Goal: Information Seeking & Learning: Understand process/instructions

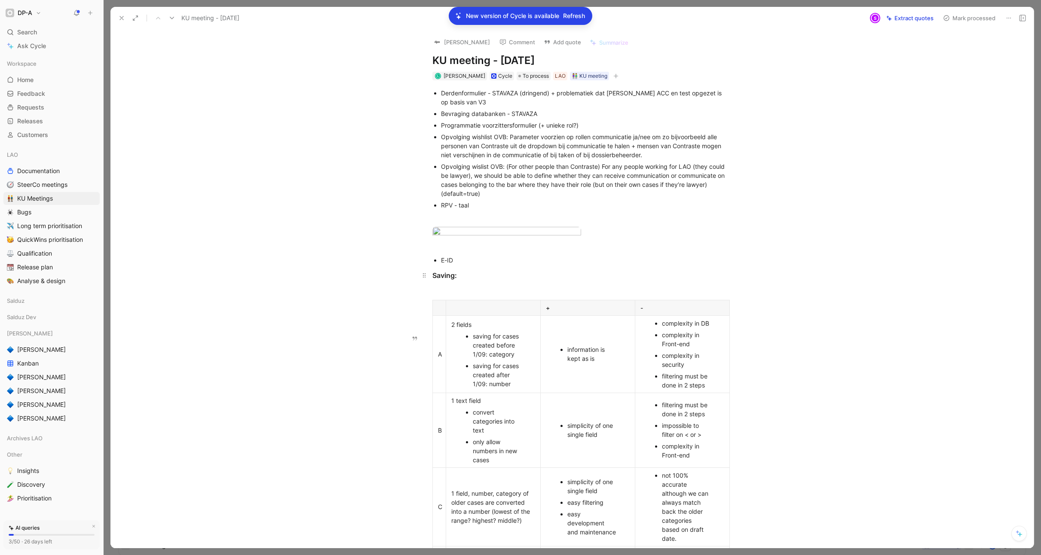
click at [433, 281] on div "Saving:" at bounding box center [580, 275] width 297 height 10
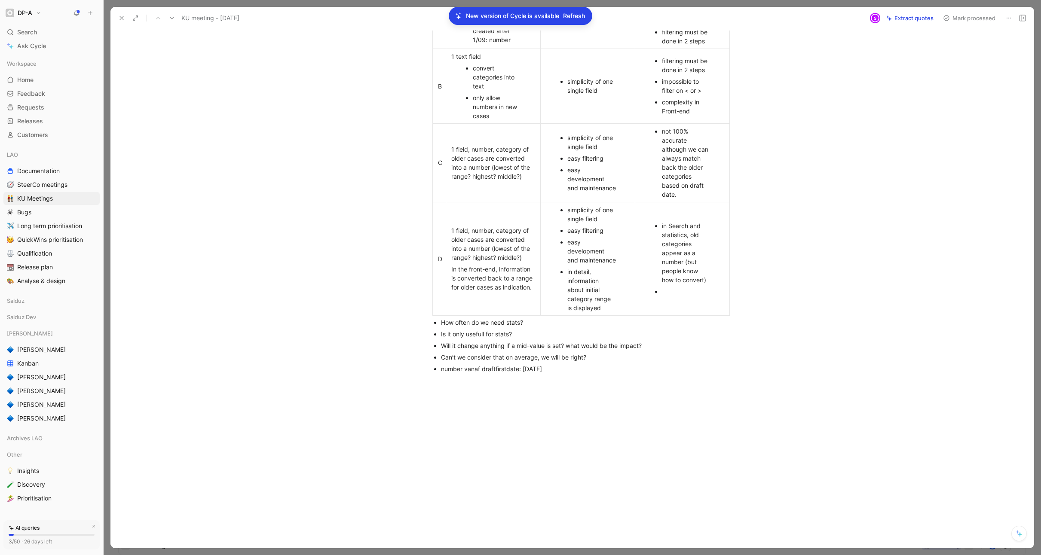
scroll to position [408, 0]
click at [578, 375] on div "Derdenformulier - STAVAZA (dringend) + problematiek dat LAO ACC en test opgezet…" at bounding box center [580, 58] width 905 height 645
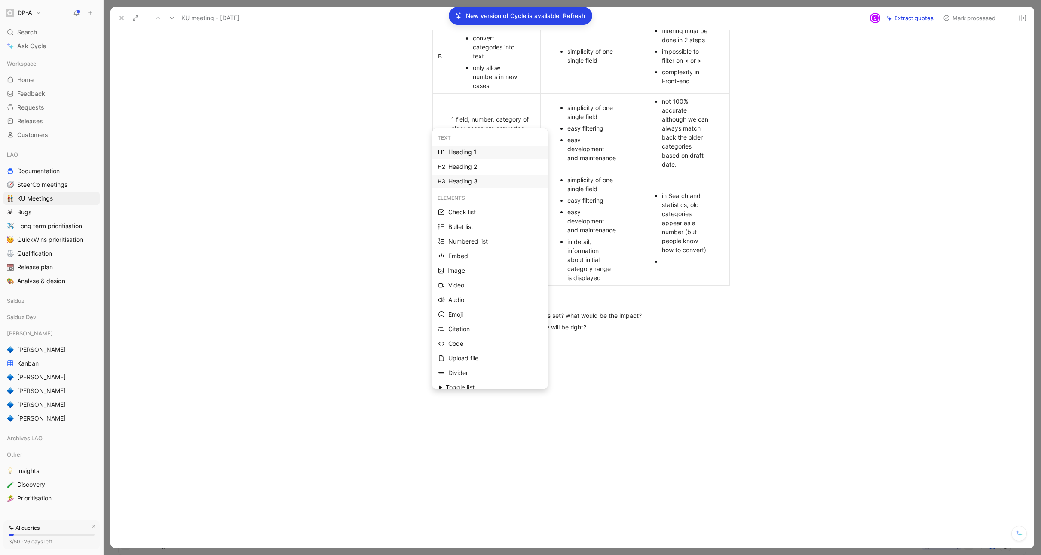
click at [487, 183] on div "Heading 3" at bounding box center [495, 181] width 94 height 10
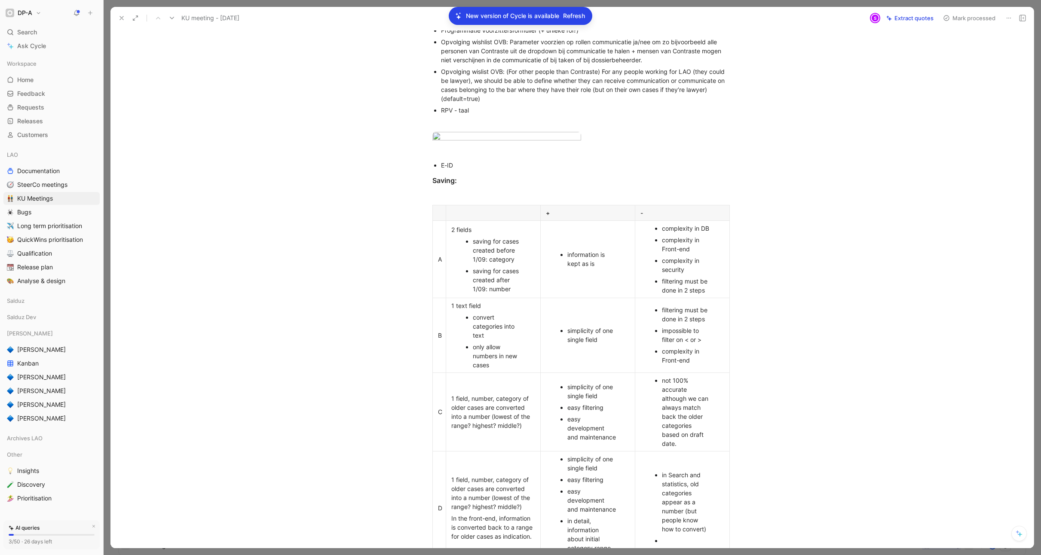
scroll to position [94, 0]
click at [601, 269] on div "information is kept as is" at bounding box center [591, 260] width 49 height 18
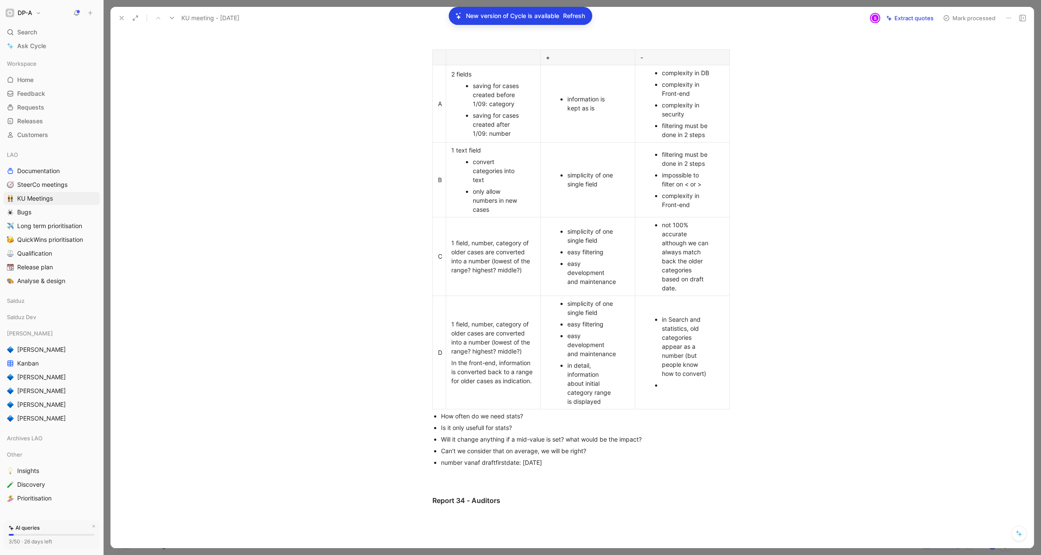
scroll to position [248, 0]
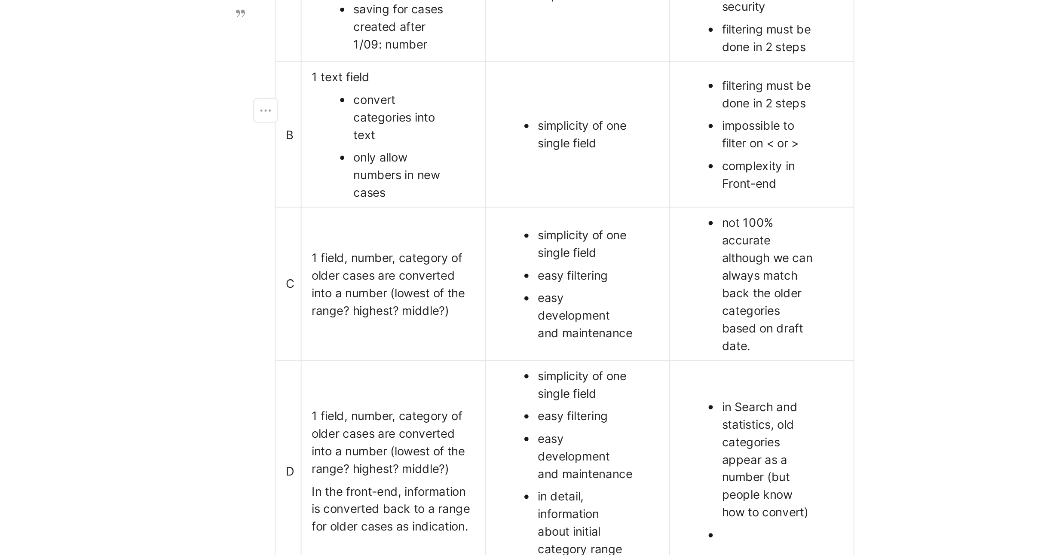
click at [454, 81] on div "2 fields" at bounding box center [493, 76] width 84 height 9
click at [477, 81] on div "2 fields" at bounding box center [493, 76] width 84 height 9
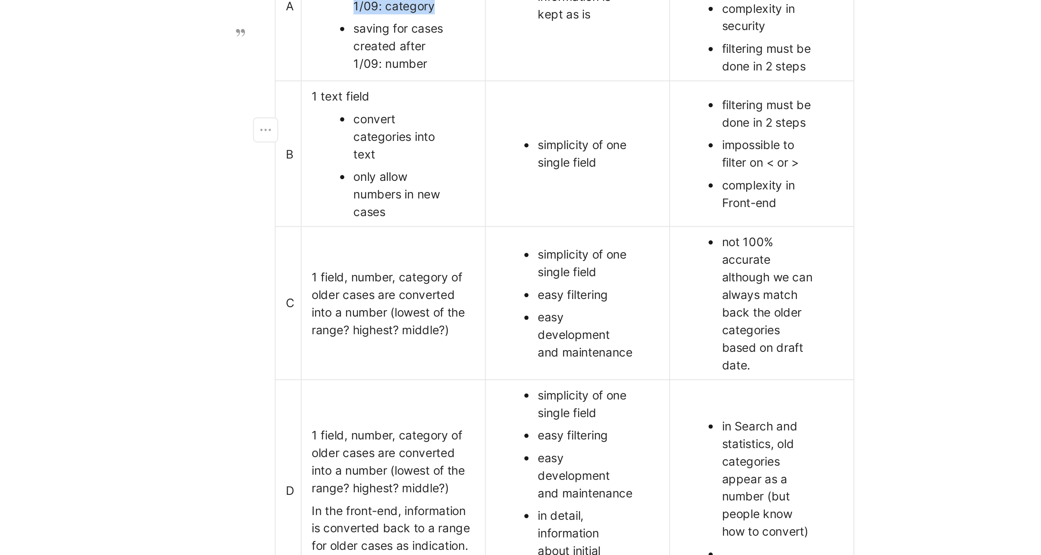
drag, startPoint x: 515, startPoint y: 171, endPoint x: 474, endPoint y: 151, distance: 45.7
click at [474, 110] on div "saving for cases created before 1/09: category" at bounding box center [497, 96] width 49 height 27
click at [485, 110] on div "saving for cases created before 1/09: category" at bounding box center [497, 96] width 49 height 27
click at [514, 110] on div "saving for cases created before 1/09: category" at bounding box center [497, 96] width 49 height 27
click at [511, 140] on div "saving for cases created after 1/09: number" at bounding box center [497, 126] width 49 height 27
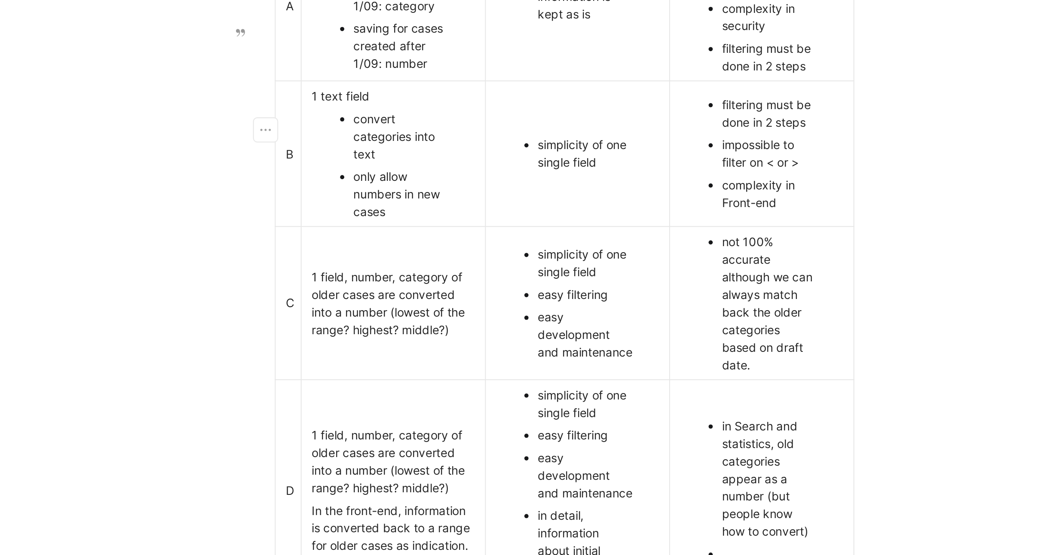
click at [694, 121] on div "complexity in security" at bounding box center [686, 112] width 49 height 18
click at [708, 141] on div "filtering must be done in 2 steps" at bounding box center [686, 132] width 49 height 18
drag, startPoint x: 686, startPoint y: 180, endPoint x: 663, endPoint y: 172, distance: 25.1
click at [663, 121] on div "complexity in security" at bounding box center [686, 112] width 49 height 18
click at [688, 121] on div "complexity in security" at bounding box center [686, 112] width 49 height 18
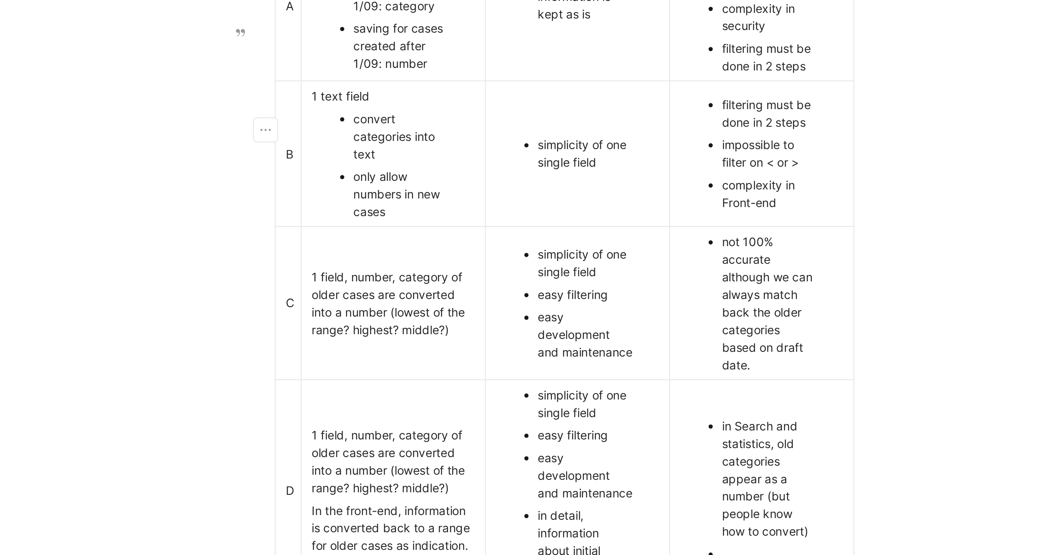
click at [707, 141] on div "filtering must be done in 2 steps" at bounding box center [686, 132] width 49 height 18
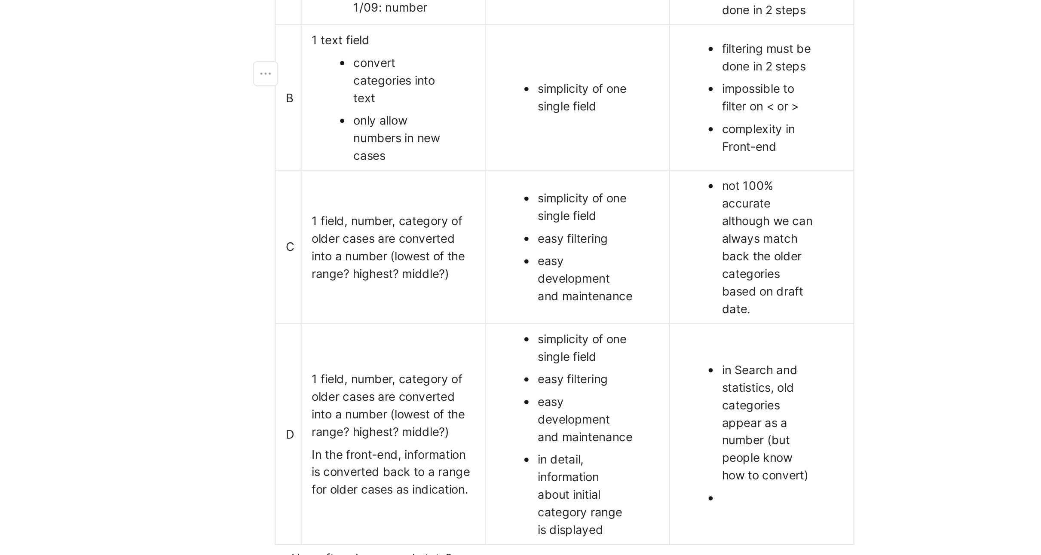
scroll to position [280, 0]
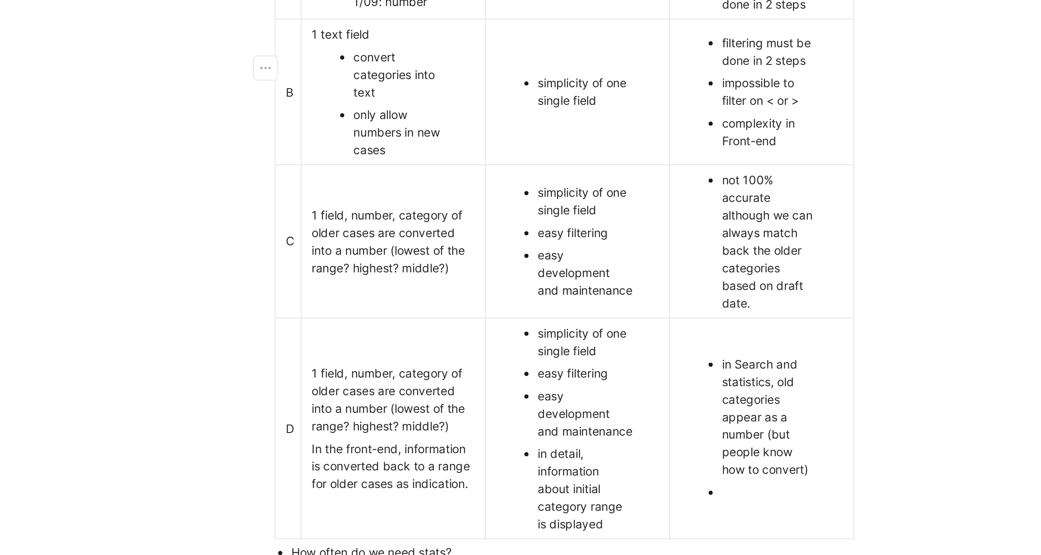
click at [485, 155] on div "convert categories into text" at bounding box center [497, 141] width 49 height 27
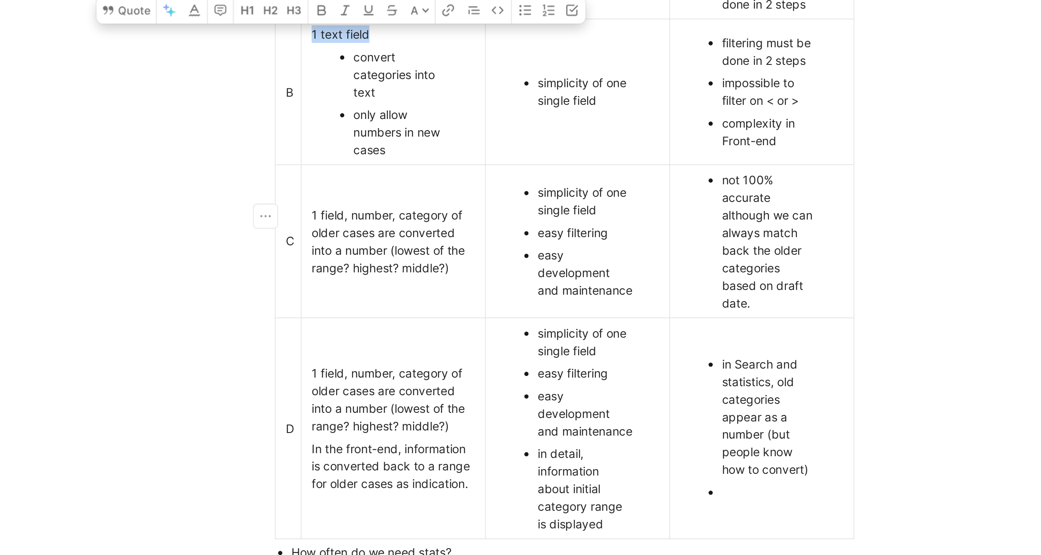
drag, startPoint x: 451, startPoint y: 184, endPoint x: 480, endPoint y: 181, distance: 29.4
click at [481, 125] on div "1 text field" at bounding box center [493, 120] width 84 height 9
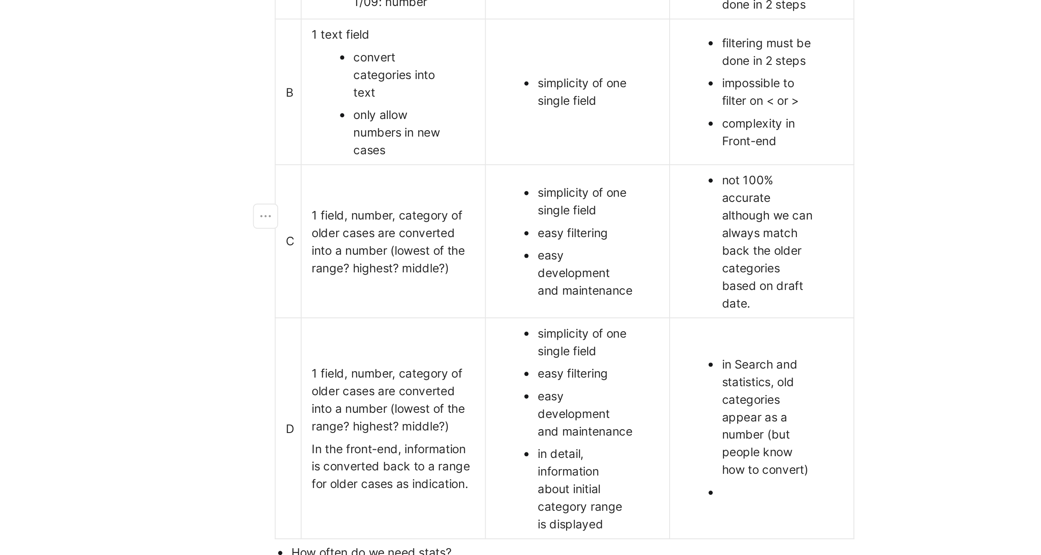
click at [489, 155] on div "convert categories into text" at bounding box center [497, 141] width 49 height 27
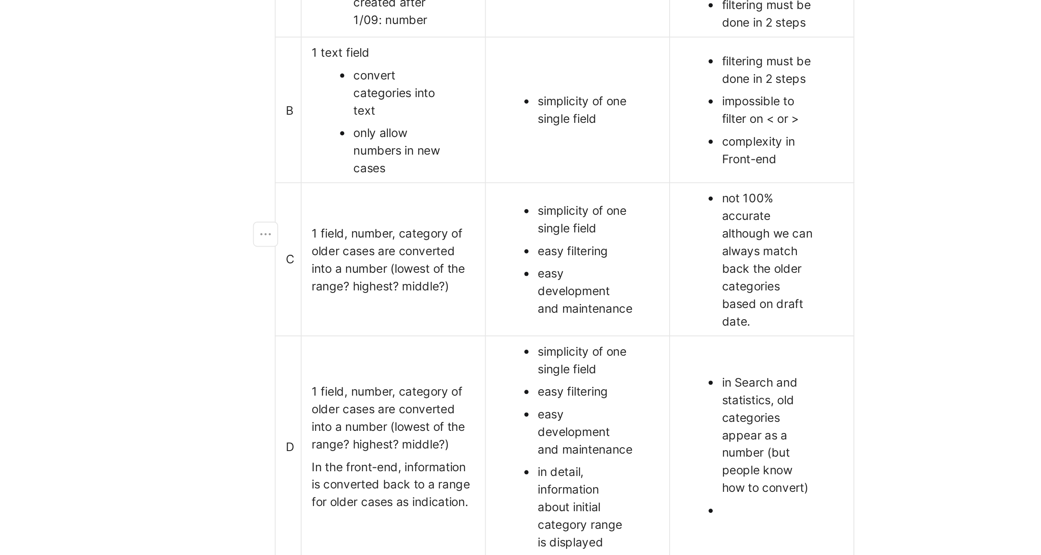
scroll to position [266, 0]
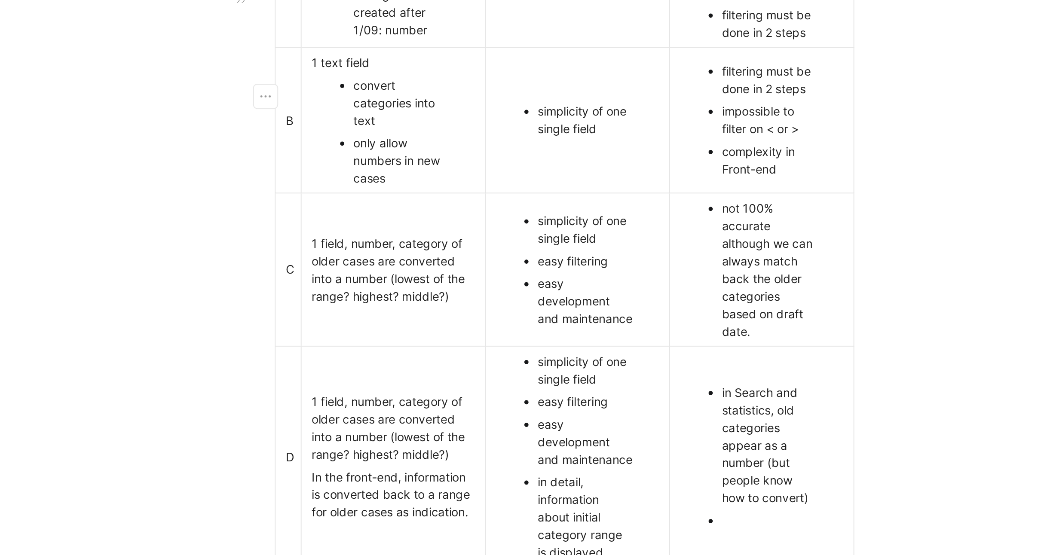
click at [690, 104] on div "complexity in security" at bounding box center [686, 95] width 49 height 18
drag, startPoint x: 485, startPoint y: 152, endPoint x: 474, endPoint y: 152, distance: 11.2
click at [473, 93] on div "saving for cases created before 1/09: category" at bounding box center [497, 79] width 49 height 27
click at [523, 124] on ul "saving for cases created before 1/09: category saving for cases created after 1…" at bounding box center [493, 94] width 91 height 59
click at [489, 169] on div "convert categories into text" at bounding box center [497, 155] width 49 height 27
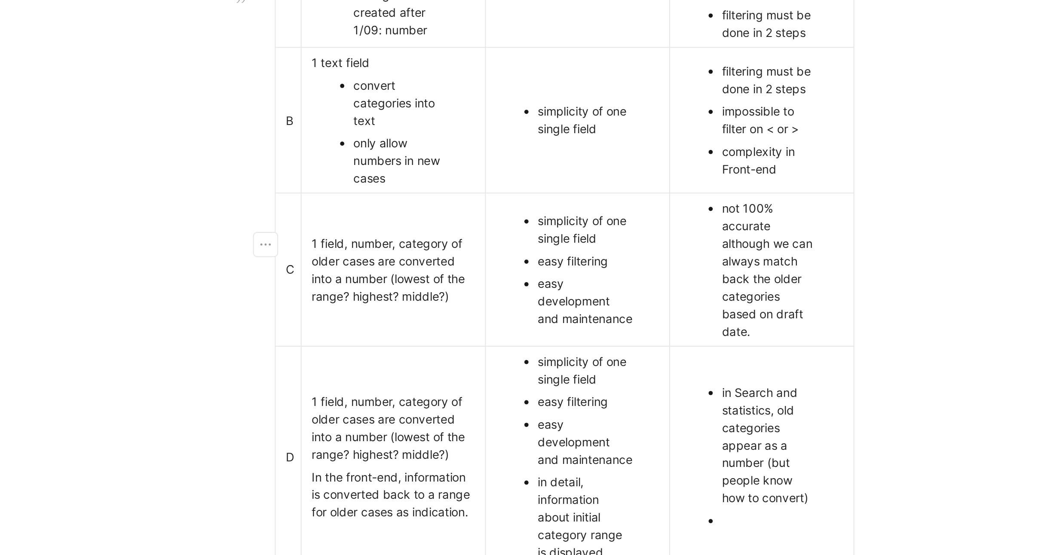
click at [495, 199] on div "only allow numbers in new cases" at bounding box center [497, 185] width 49 height 27
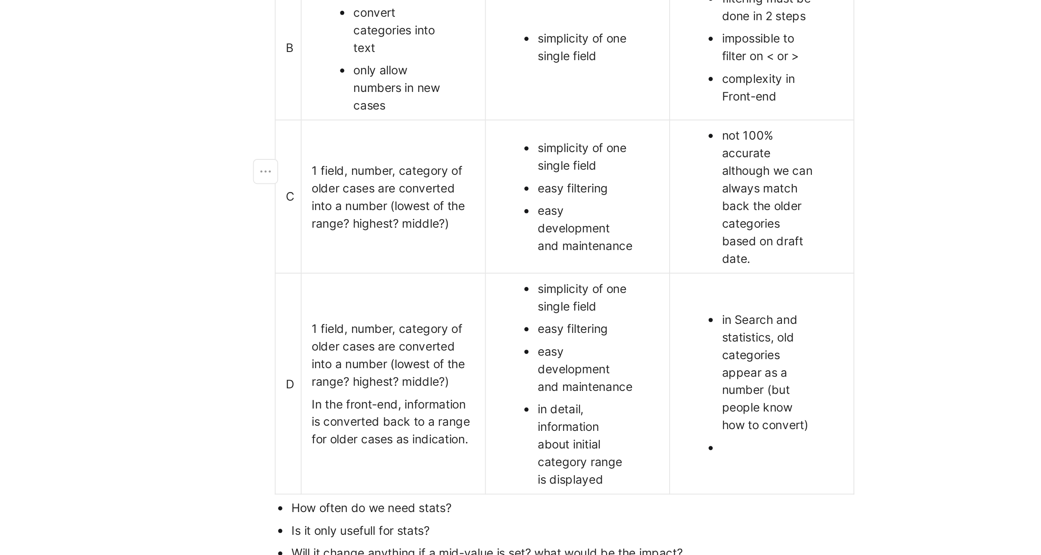
scroll to position [303, 0]
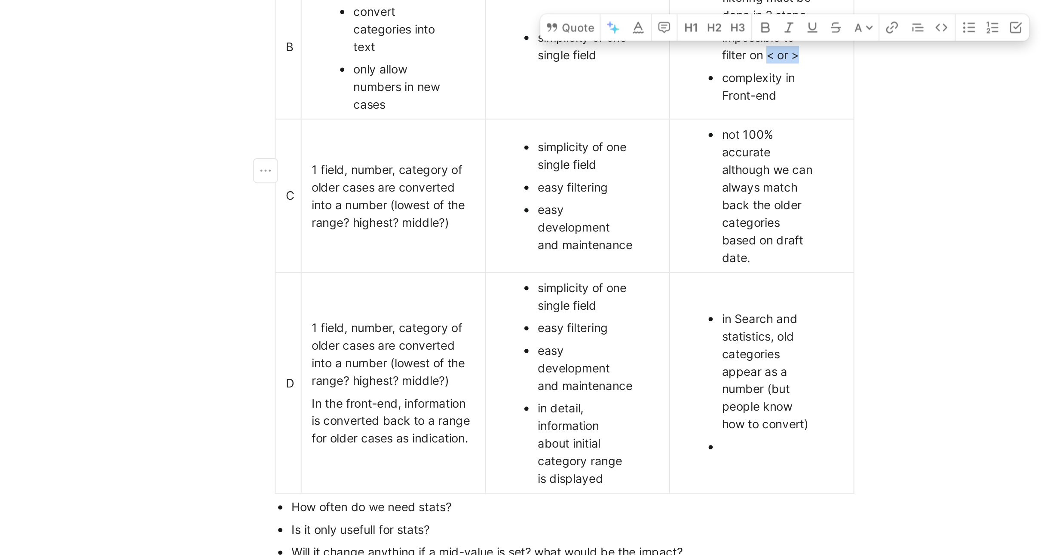
drag, startPoint x: 703, startPoint y: 195, endPoint x: 685, endPoint y: 191, distance: 19.0
click at [685, 136] on div "impossible to filter on < or >" at bounding box center [686, 127] width 49 height 18
click at [701, 136] on div "impossible to filter on < or >" at bounding box center [686, 127] width 49 height 18
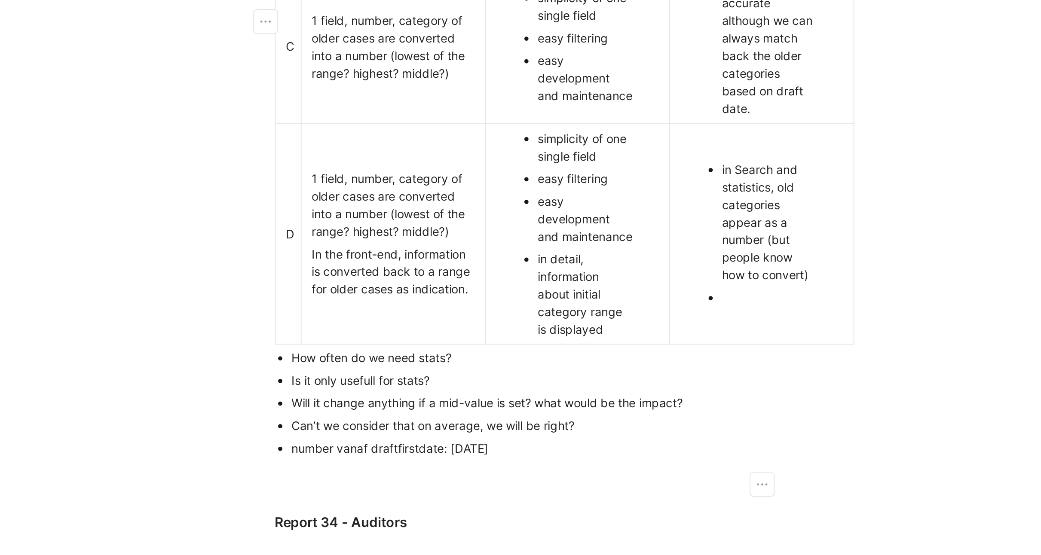
scroll to position [383, 0]
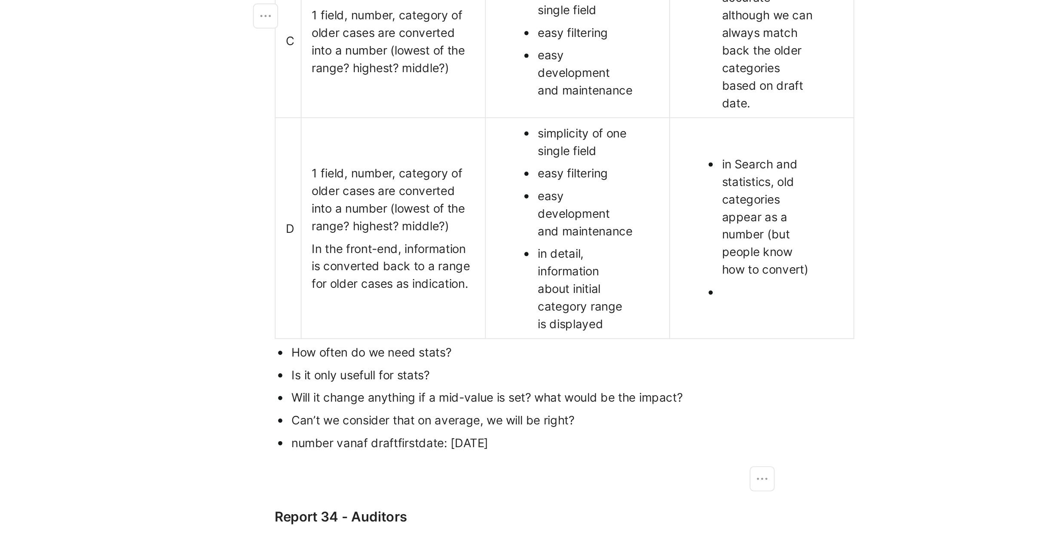
click at [526, 142] on div "1 field, number, category of older cases are converted into a number (lowest of…" at bounding box center [493, 124] width 84 height 36
click at [498, 142] on div "1 field, number, category of older cases are converted into a number (lowest of…" at bounding box center [493, 124] width 84 height 36
click at [496, 142] on div "1 field, number, category of older cases are converted into a number (lowest of…" at bounding box center [493, 124] width 84 height 36
click at [607, 226] on div "easy development and maintenance" at bounding box center [591, 212] width 49 height 27
click at [699, 160] on div "not 100% accurate although we can always match back the older categories based …" at bounding box center [686, 124] width 49 height 72
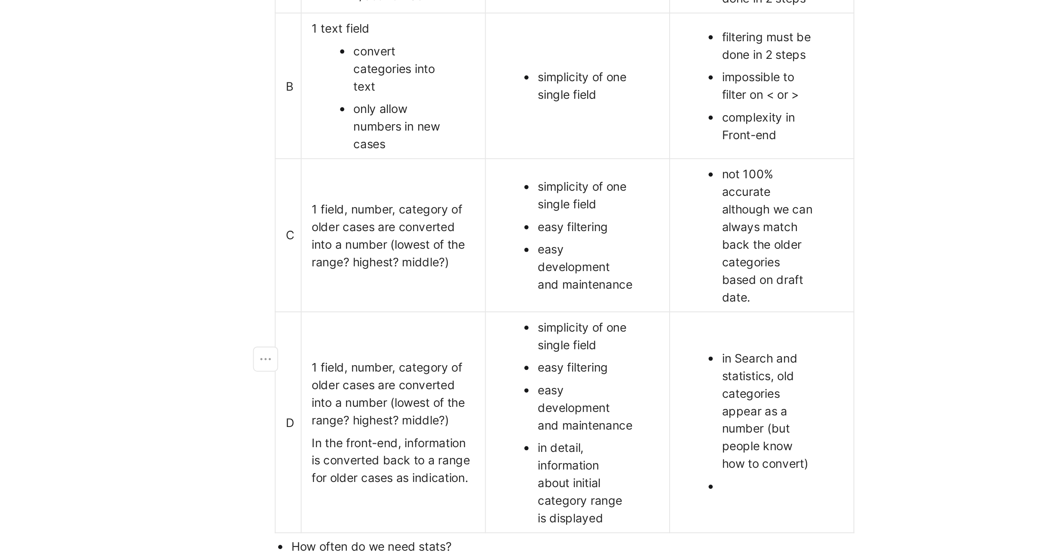
scroll to position [277, 0]
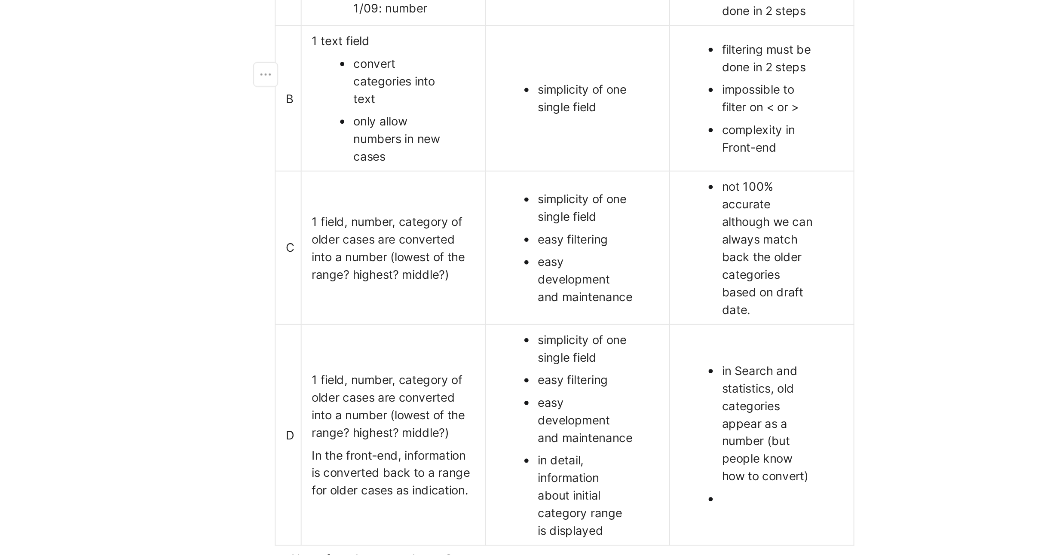
drag, startPoint x: 685, startPoint y: 152, endPoint x: 661, endPoint y: 146, distance: 25.2
click at [661, 114] on ul "complexity in DB complexity in Front-end complexity in security filtering must …" at bounding box center [682, 77] width 91 height 73
click at [684, 266] on div "not 100% accurate although we can always match back the older categories based …" at bounding box center [686, 230] width 49 height 72
drag, startPoint x: 682, startPoint y: 327, endPoint x: 652, endPoint y: 283, distance: 53.6
click at [652, 268] on ul "not 100% accurate although we can always match back the older categories based …" at bounding box center [682, 230] width 91 height 75
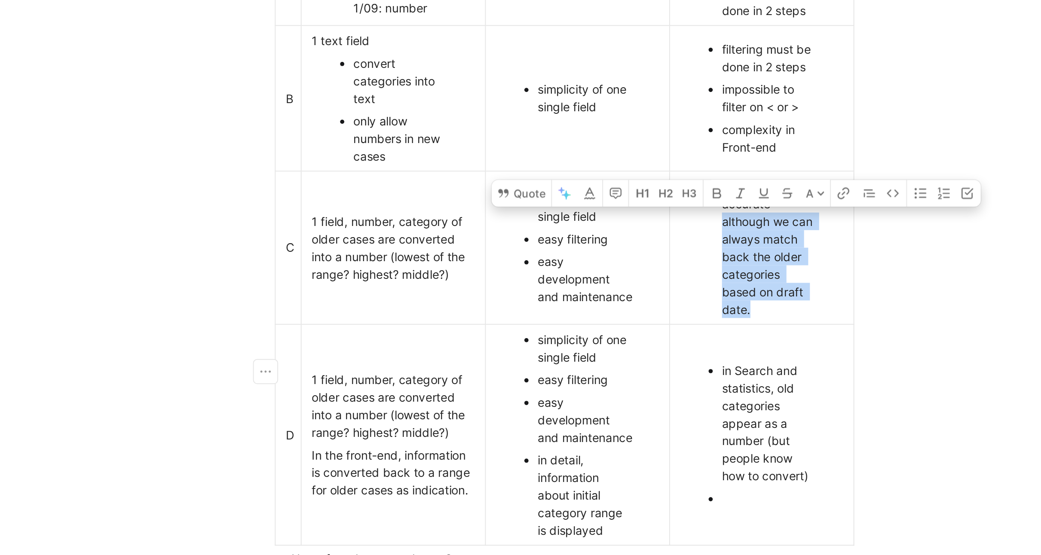
click at [710, 266] on div "not 100% accurate although we can always match back the older categories based …" at bounding box center [686, 230] width 49 height 72
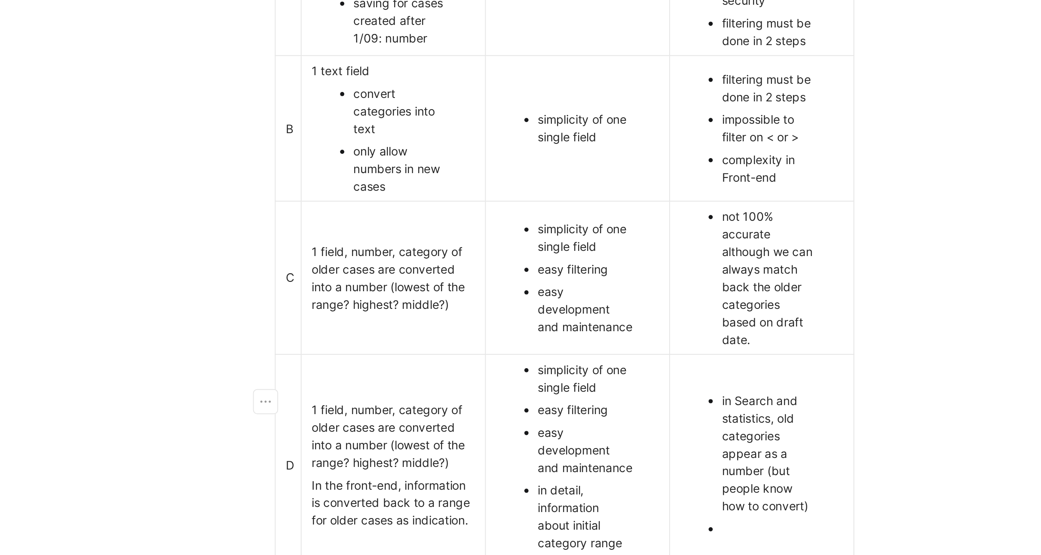
scroll to position [259, 0]
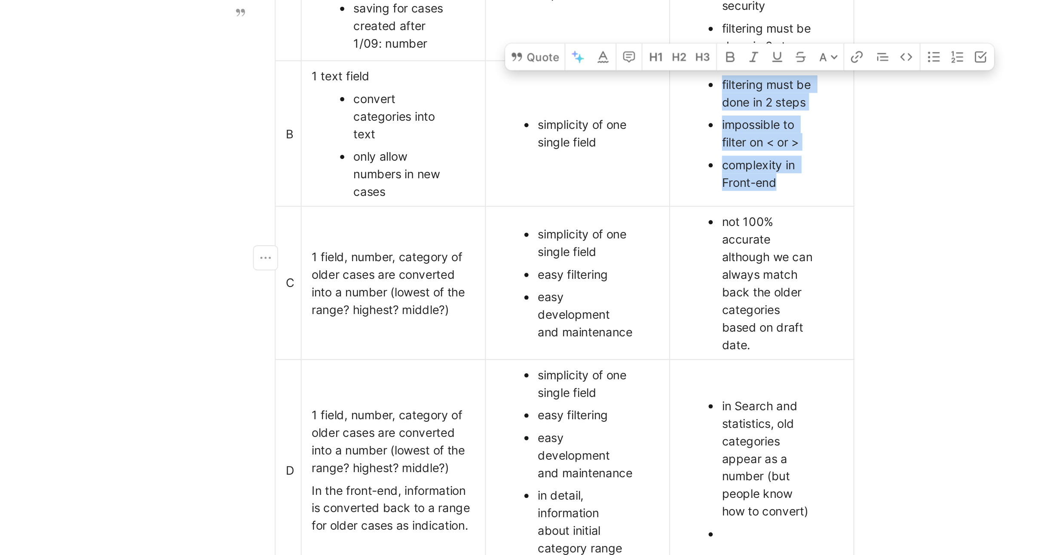
drag, startPoint x: 693, startPoint y: 260, endPoint x: 662, endPoint y: 211, distance: 58.3
click at [662, 209] on td "filtering must be done in 2 steps impossible to filter on < or > complexity in …" at bounding box center [682, 171] width 95 height 75
click at [703, 180] on div "impossible to filter on < or >" at bounding box center [686, 171] width 49 height 18
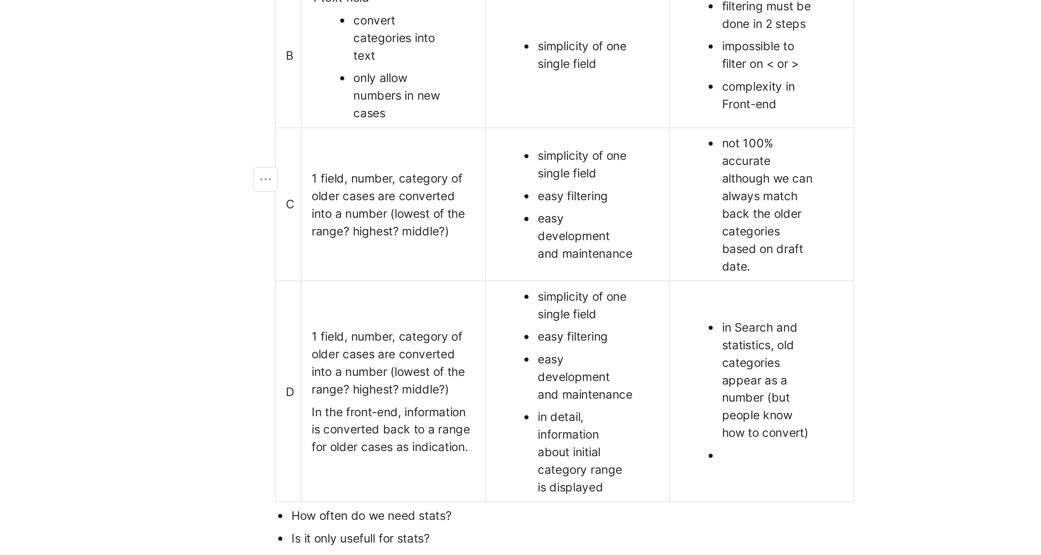
scroll to position [319, 0]
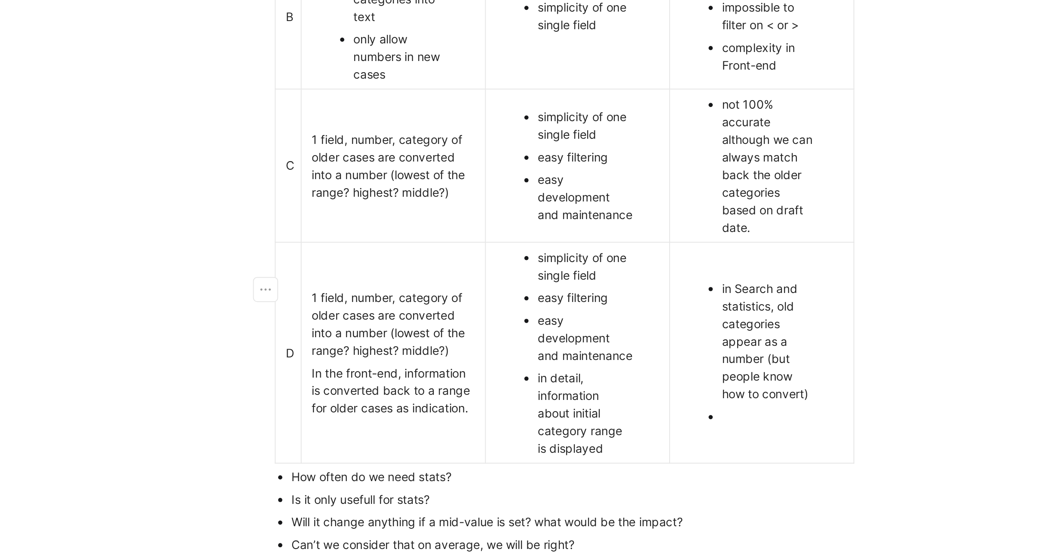
click at [681, 224] on div "not 100% accurate although we can always match back the older categories based …" at bounding box center [686, 188] width 49 height 72
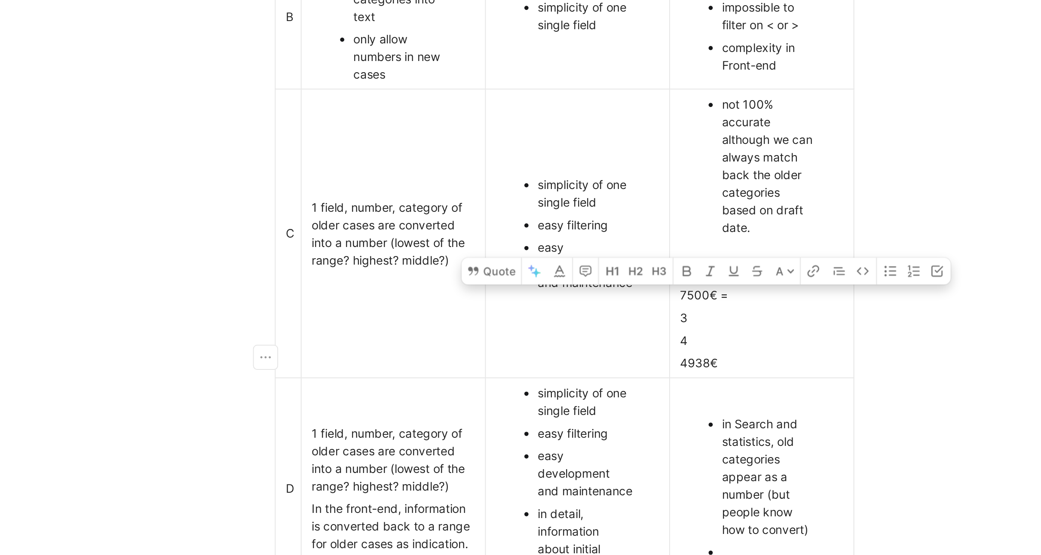
click at [642, 259] on div "7500€ =" at bounding box center [682, 254] width 84 height 9
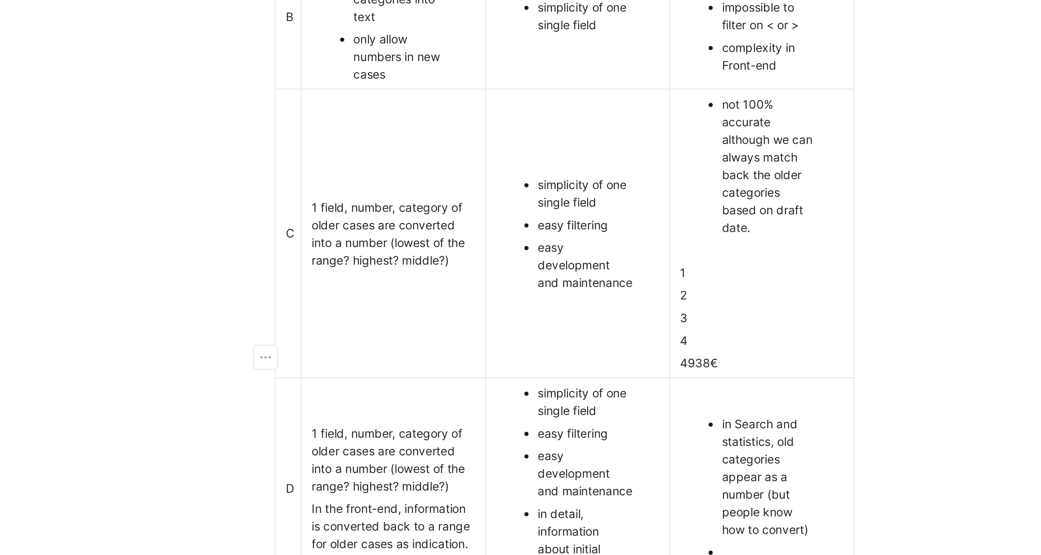
click at [660, 271] on div "3" at bounding box center [682, 266] width 84 height 9
click at [644, 248] on div "1" at bounding box center [682, 242] width 84 height 9
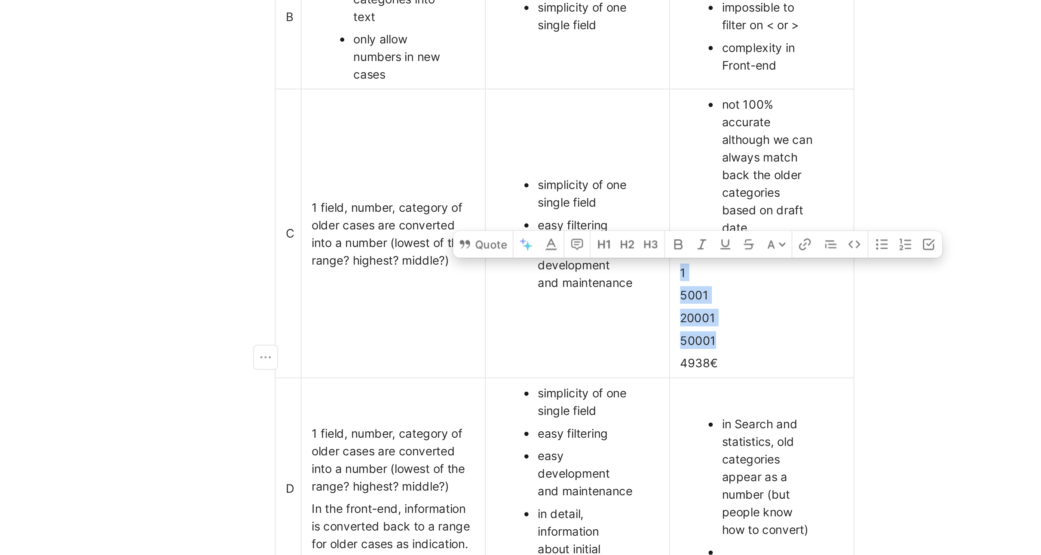
drag, startPoint x: 658, startPoint y: 342, endPoint x: 639, endPoint y: 309, distance: 37.7
click at [639, 297] on td "not 100% accurate although we can always match back the older categories based …" at bounding box center [682, 223] width 95 height 148
click at [657, 248] on div "1" at bounding box center [682, 242] width 84 height 9
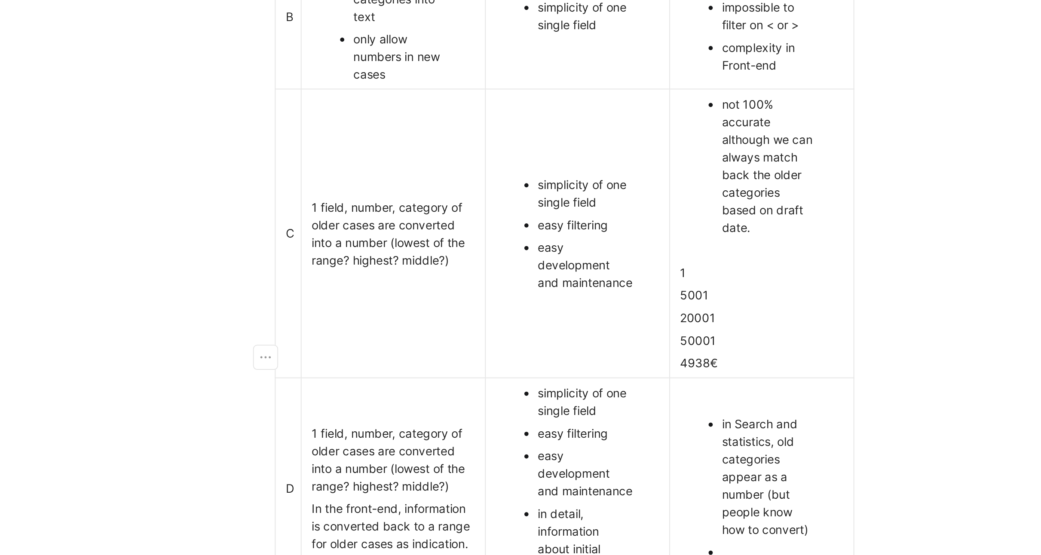
click at [656, 259] on div "5001" at bounding box center [682, 254] width 84 height 9
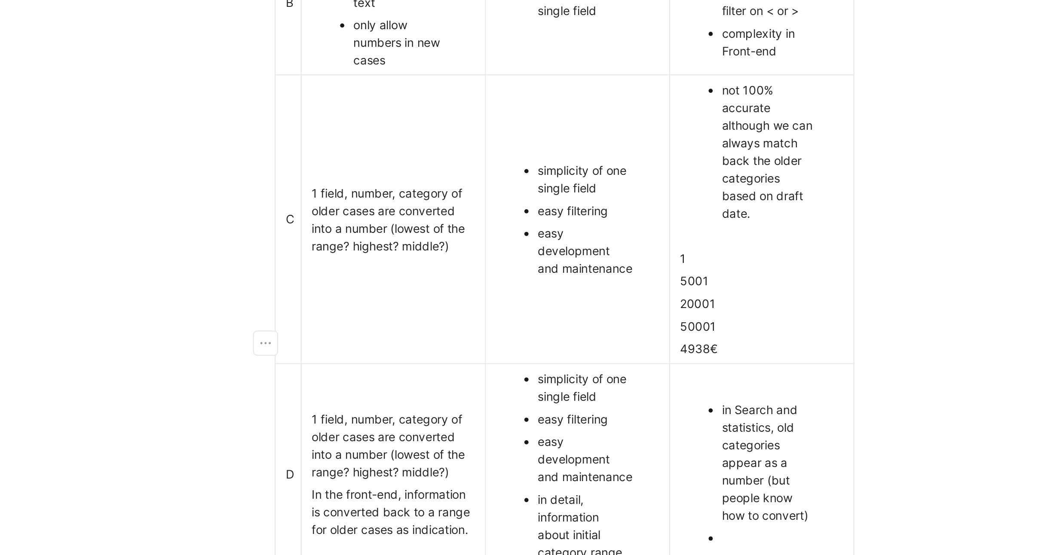
scroll to position [327, 0]
click at [666, 275] on div "50001" at bounding box center [682, 270] width 84 height 9
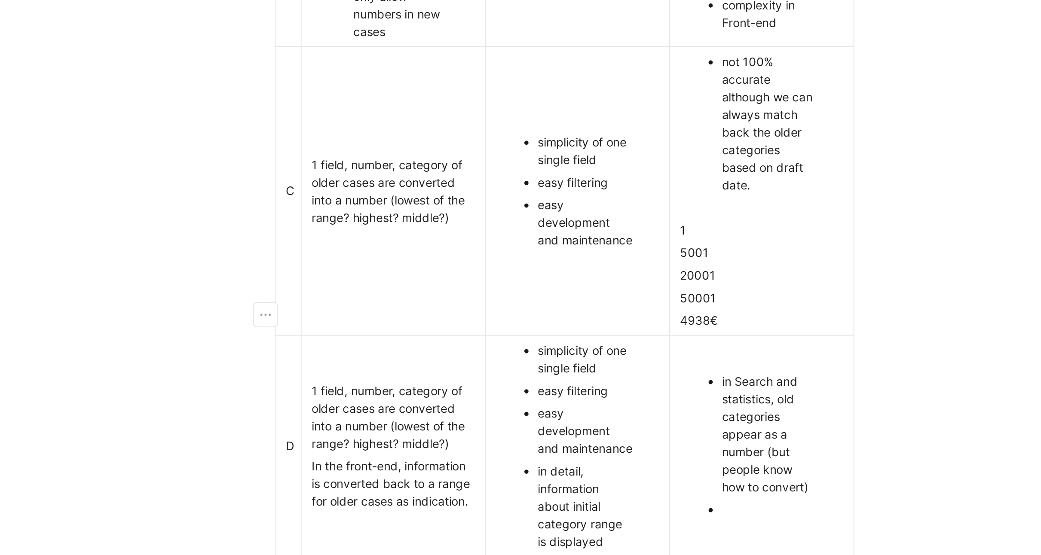
scroll to position [341, 0]
click at [651, 237] on div "5001" at bounding box center [682, 232] width 84 height 9
click at [654, 272] on div "4938€" at bounding box center [682, 267] width 84 height 9
click at [645, 225] on div "1" at bounding box center [682, 220] width 84 height 9
click at [644, 260] on div "5000,01" at bounding box center [682, 255] width 84 height 9
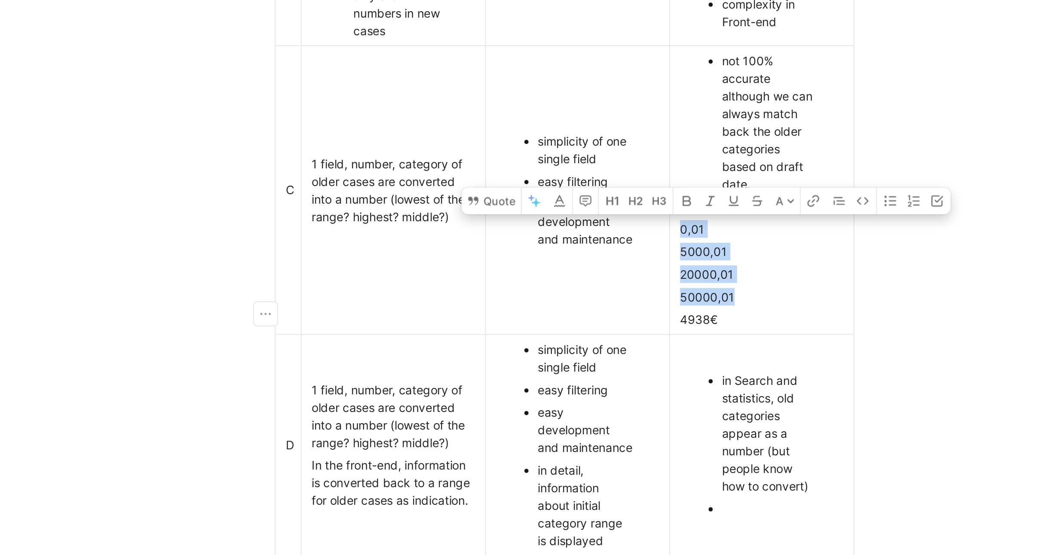
drag, startPoint x: 669, startPoint y: 320, endPoint x: 639, endPoint y: 287, distance: 44.4
click at [639, 275] on td "not 100% accurate although we can always match back the older categories based …" at bounding box center [682, 200] width 95 height 148
click at [670, 248] on div "20000,01" at bounding box center [682, 243] width 84 height 9
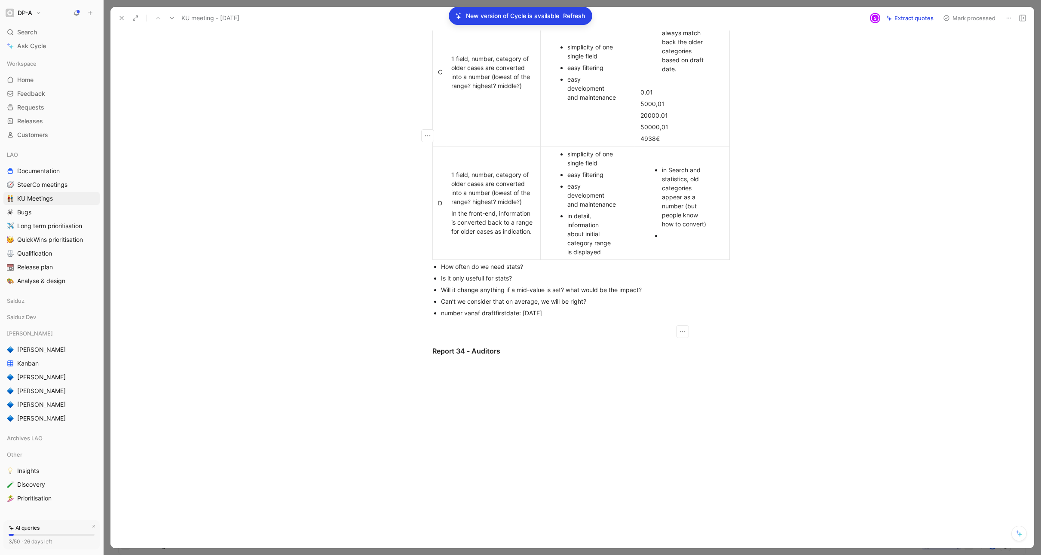
scroll to position [533, 0]
click at [439, 355] on div "Report 34 - Auditors" at bounding box center [580, 351] width 297 height 10
drag, startPoint x: 465, startPoint y: 352, endPoint x: 459, endPoint y: 351, distance: 5.6
click at [459, 351] on div "Report 34 - Auditors" at bounding box center [580, 351] width 297 height 10
click at [466, 352] on div "Report 34 - Auditors" at bounding box center [580, 351] width 297 height 10
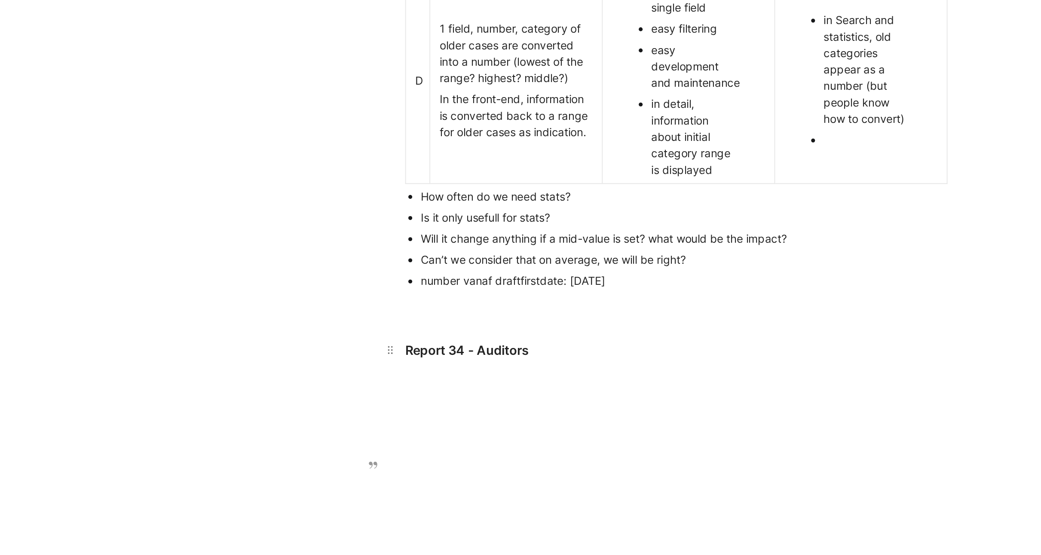
click at [504, 353] on div "Report 34 - Auditors" at bounding box center [580, 351] width 297 height 10
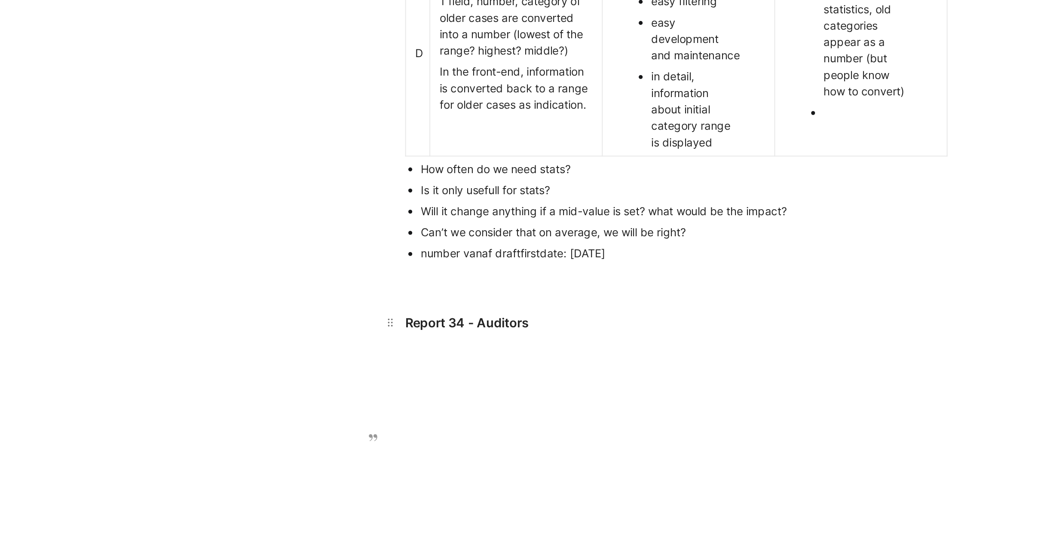
click at [434, 341] on div "Report 34 - Auditors" at bounding box center [580, 336] width 297 height 10
click at [460, 357] on div at bounding box center [580, 352] width 297 height 9
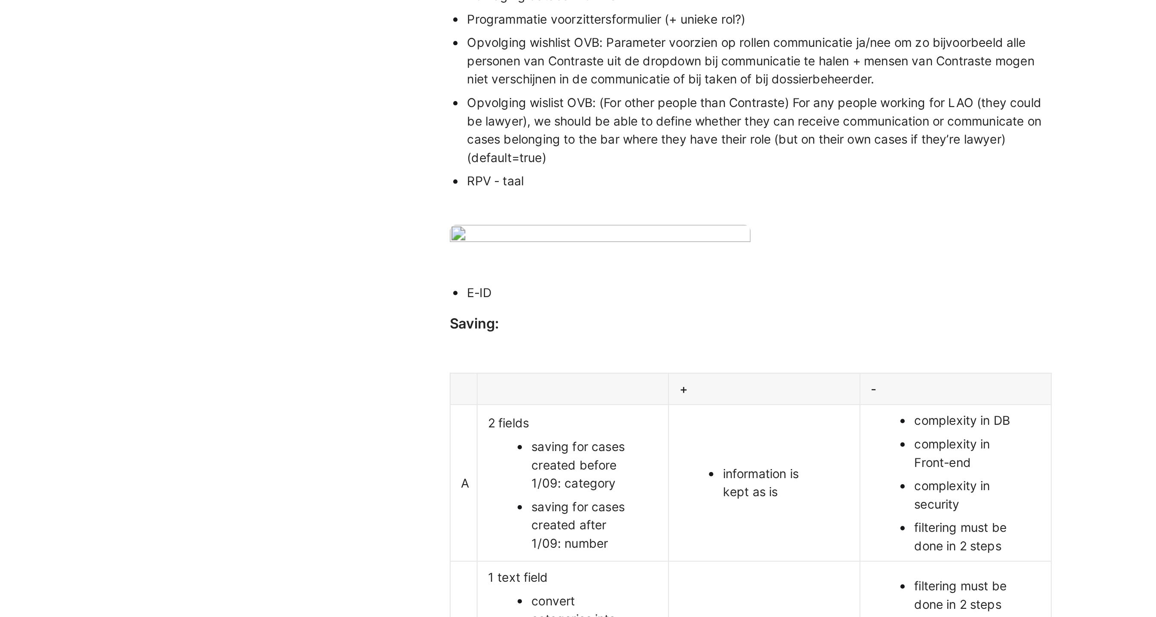
scroll to position [0, 0]
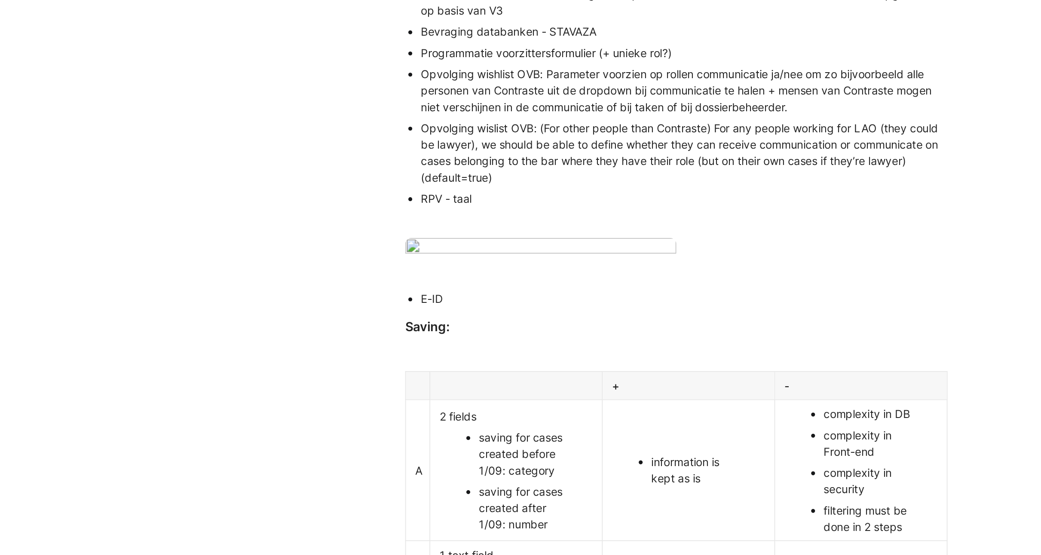
click at [441, 205] on div "RPV - taal" at bounding box center [585, 205] width 289 height 9
click at [459, 265] on div "E-ID" at bounding box center [585, 260] width 289 height 9
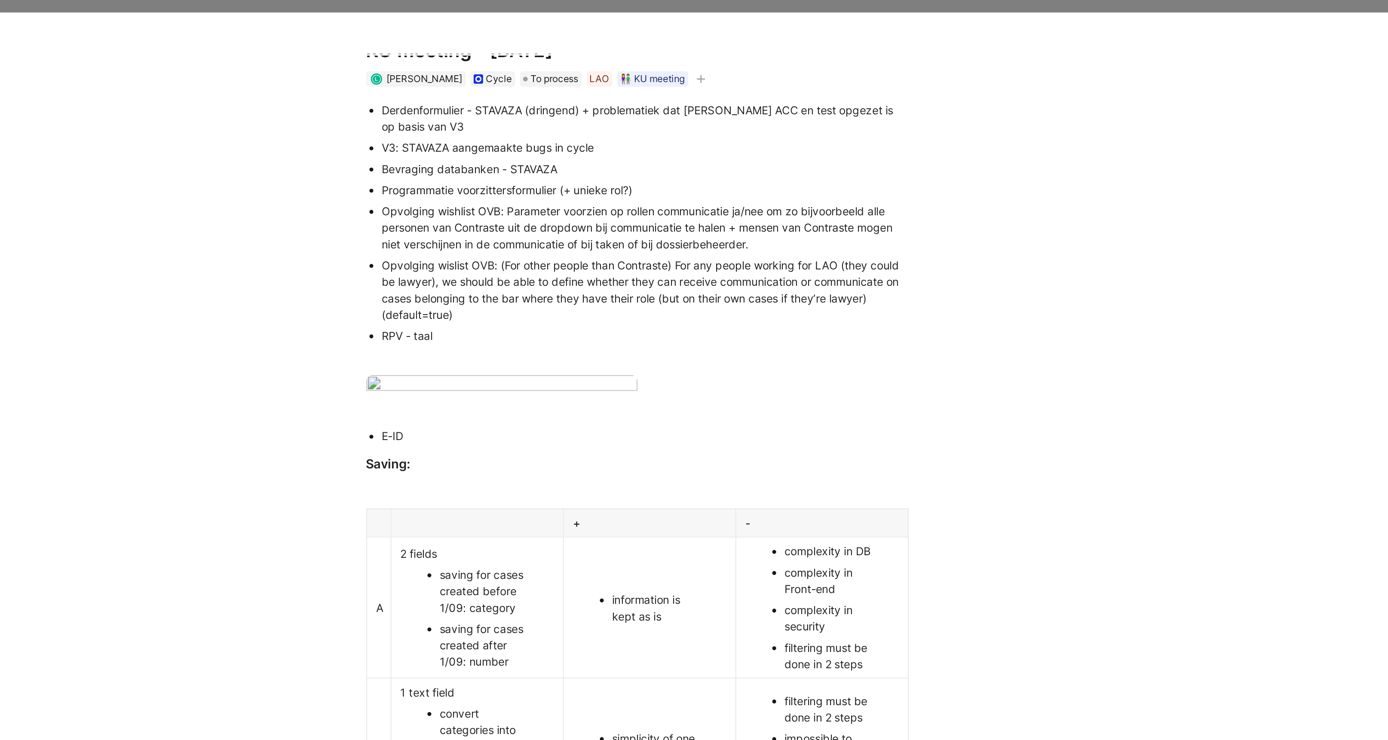
scroll to position [40, 0]
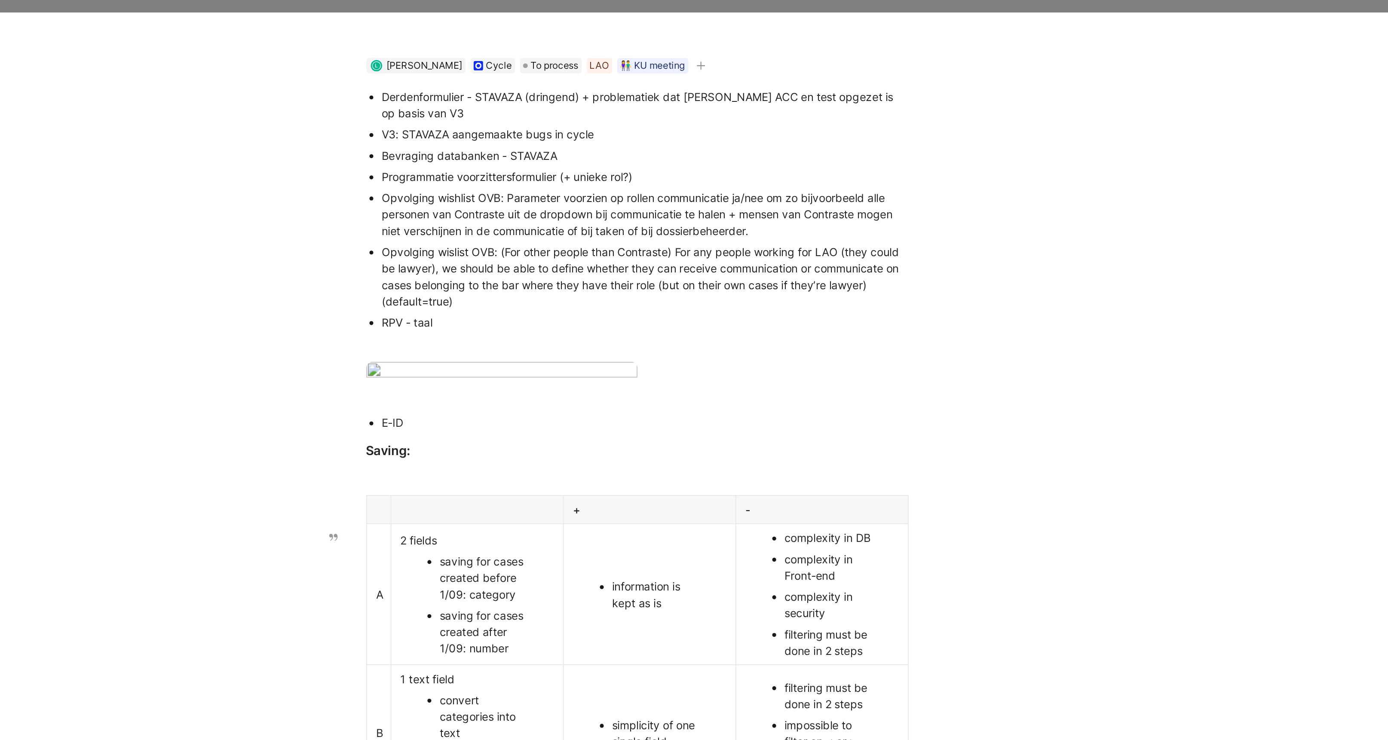
click at [628, 236] on div "E-ID" at bounding box center [758, 231] width 289 height 9
click at [615, 236] on div "E-ID" at bounding box center [758, 231] width 289 height 9
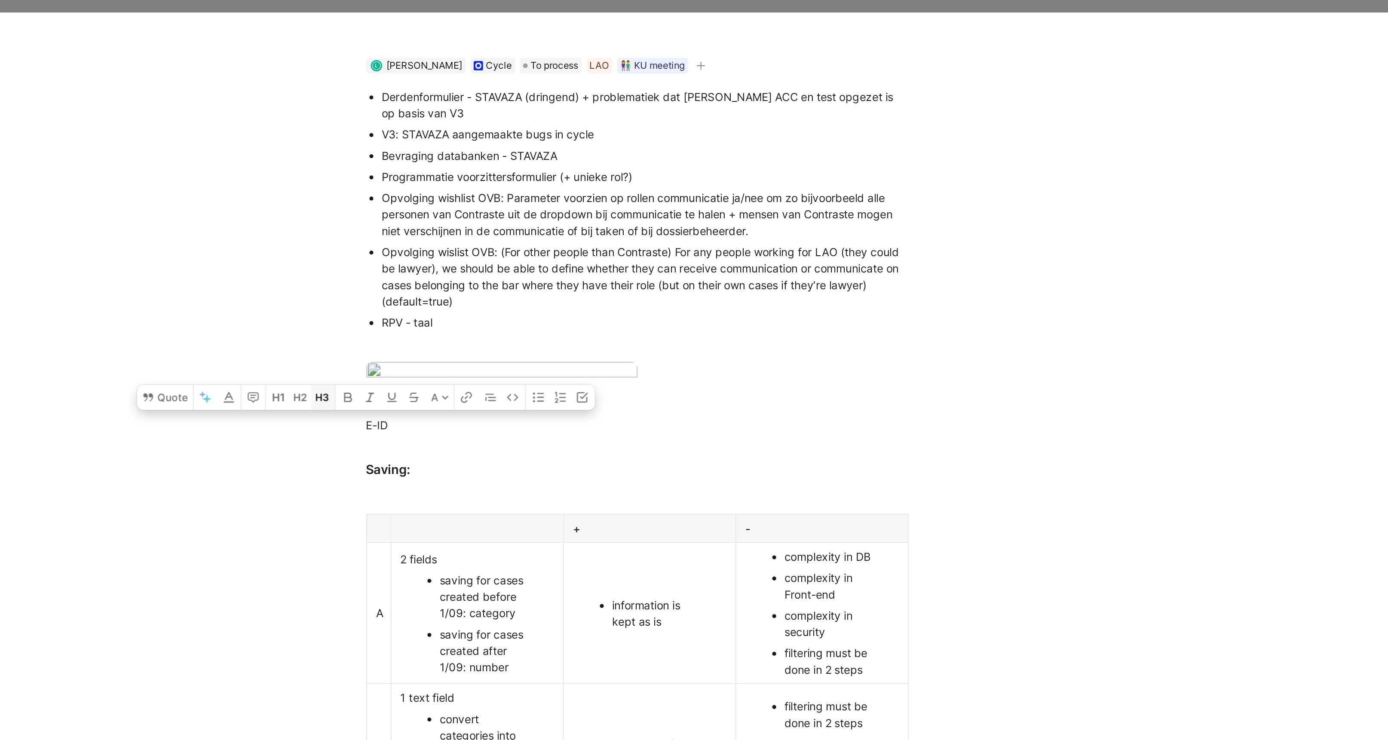
click at [582, 221] on icon "button" at bounding box center [581, 217] width 7 height 7
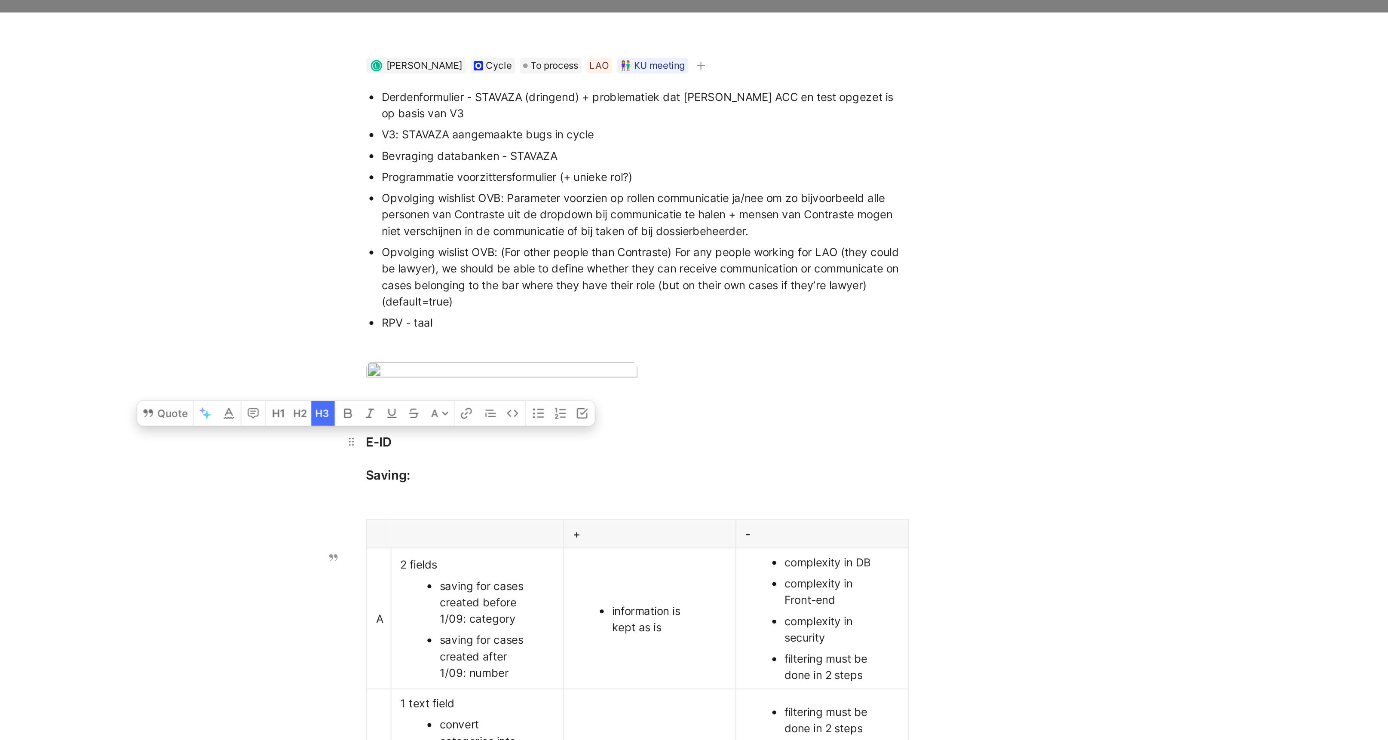
click at [636, 248] on div "E-ID" at bounding box center [754, 242] width 297 height 10
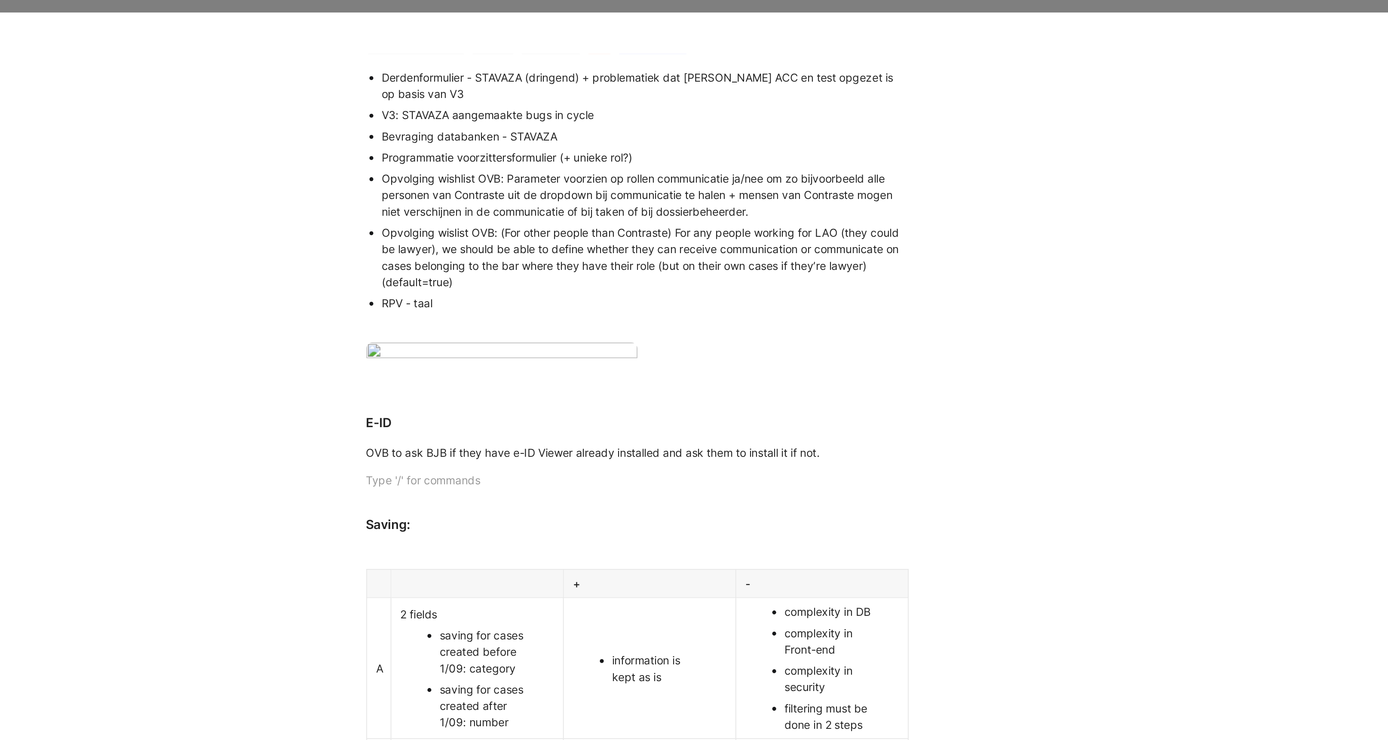
scroll to position [50, 0]
click at [614, 166] on div "RPV - taal" at bounding box center [758, 166] width 289 height 9
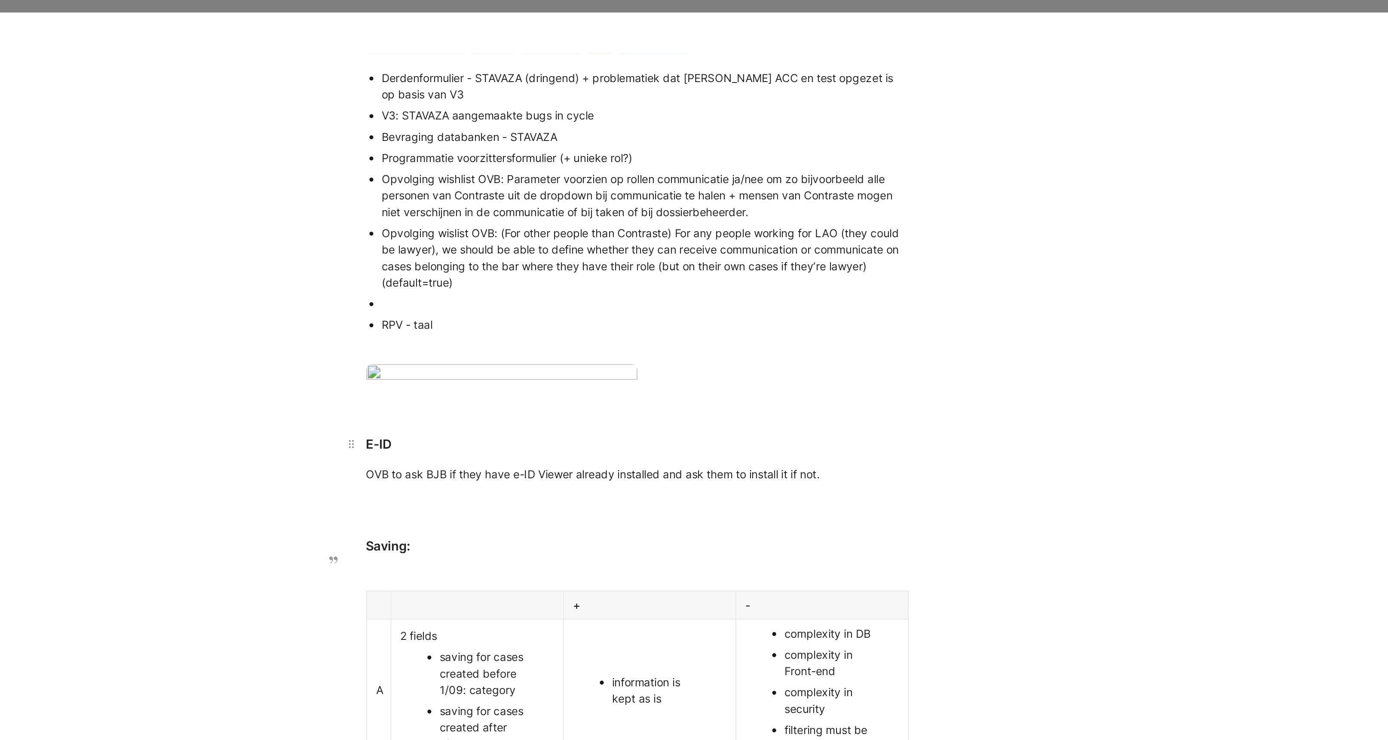
click at [606, 249] on div "E-ID" at bounding box center [754, 243] width 297 height 10
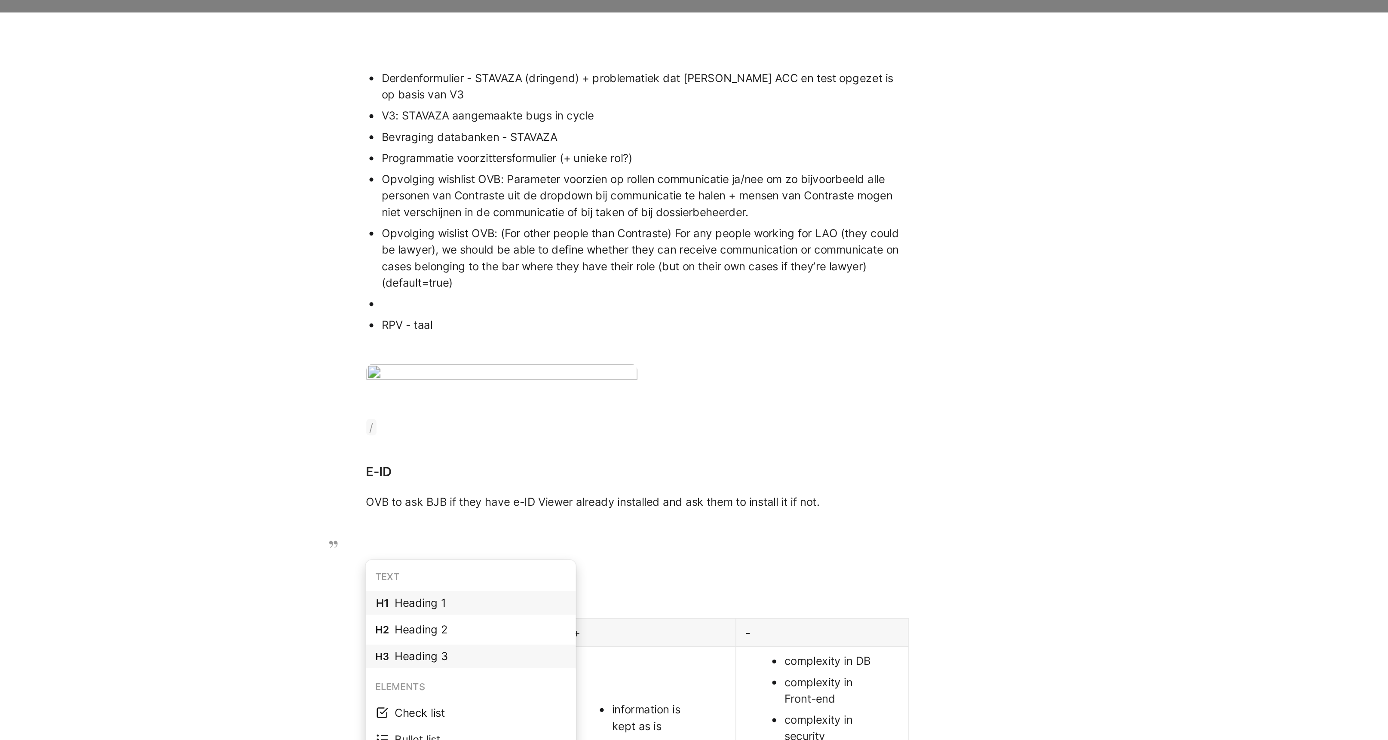
click at [635, 355] on div "Heading 3" at bounding box center [668, 360] width 94 height 10
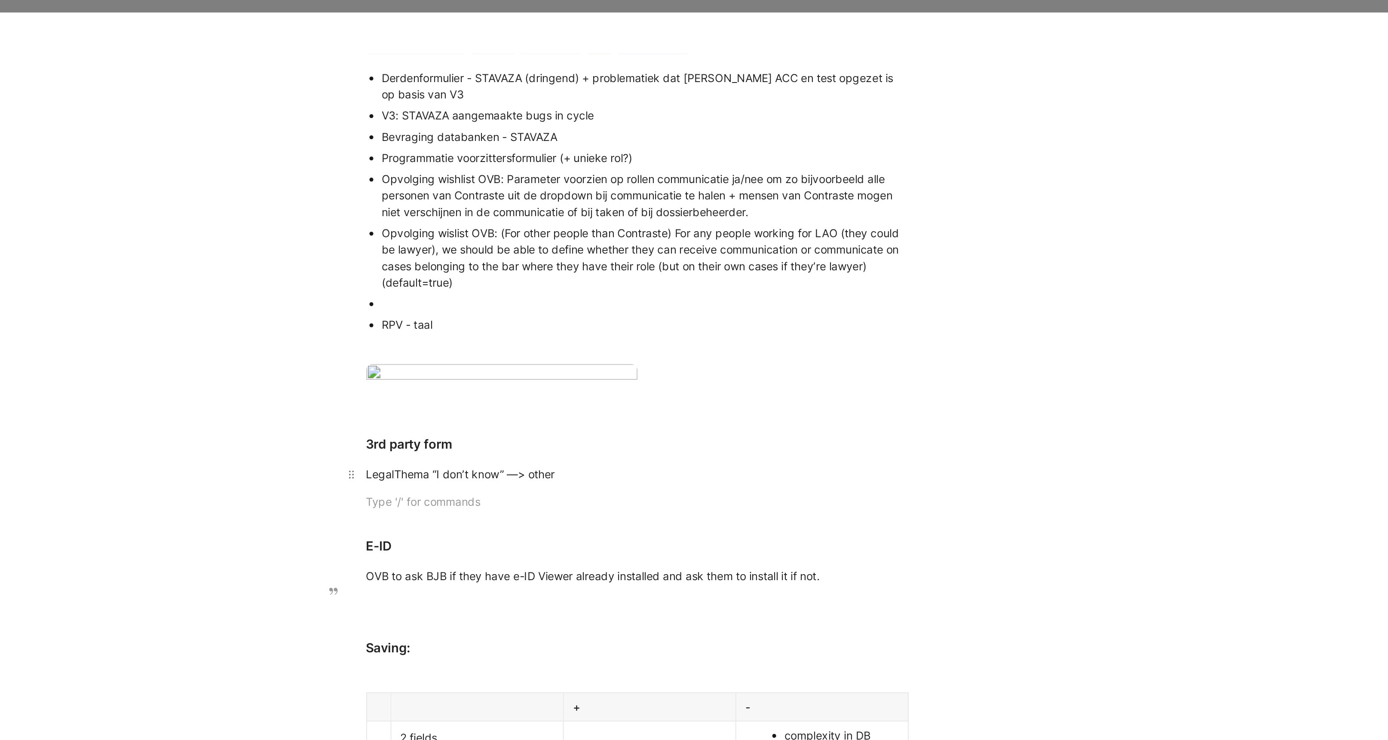
click at [642, 265] on div "LegalThema “I don’t know” —> other" at bounding box center [754, 260] width 297 height 9
click at [622, 280] on div at bounding box center [754, 275] width 297 height 9
click at [615, 176] on div "RPV - taal" at bounding box center [758, 178] width 289 height 9
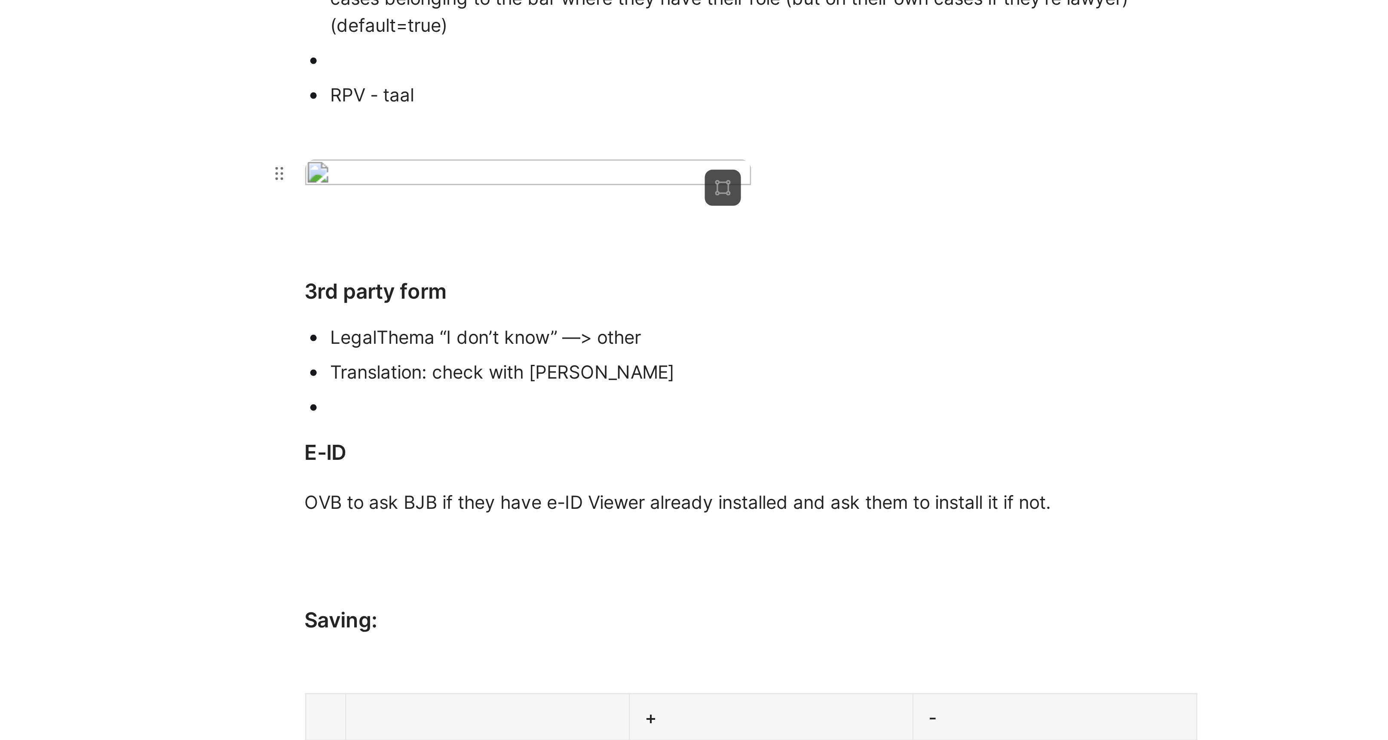
scroll to position [116, 0]
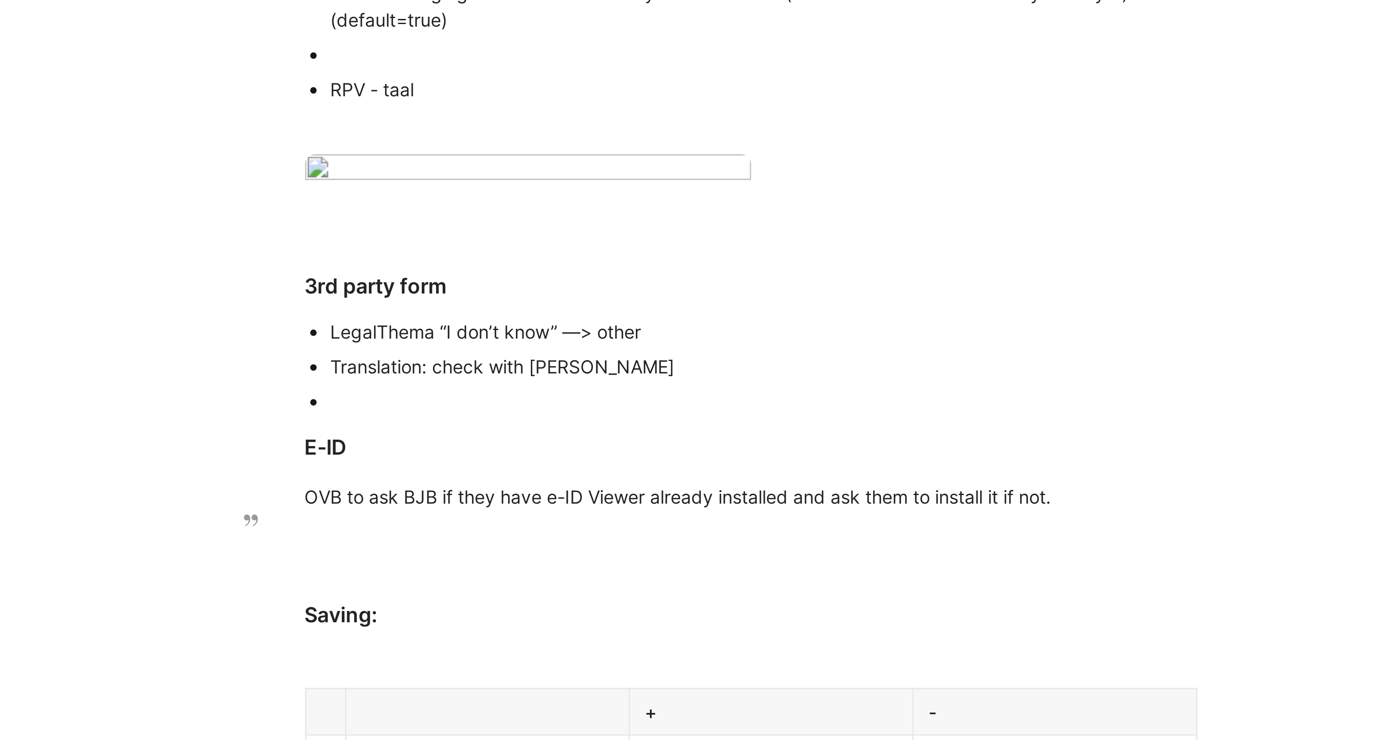
click at [626, 221] on div at bounding box center [758, 216] width 289 height 9
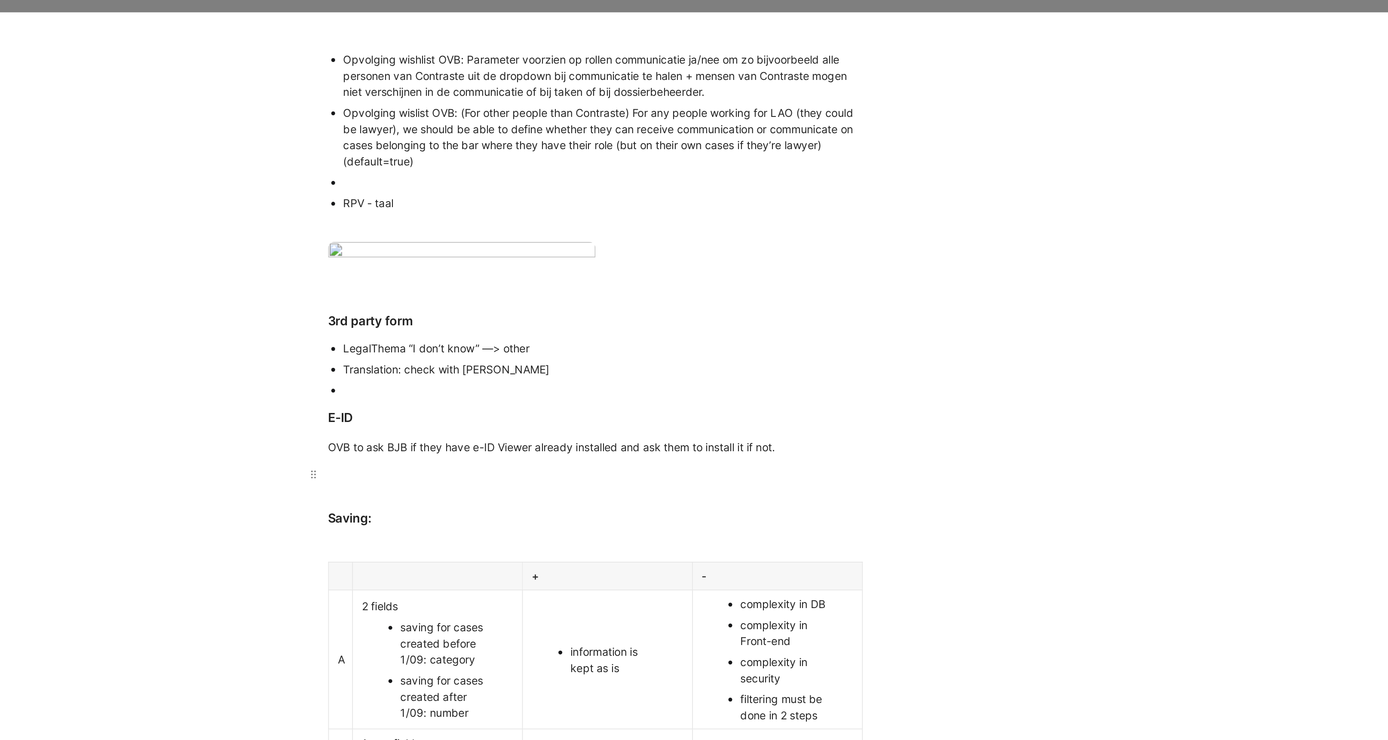
click at [623, 268] on div at bounding box center [754, 263] width 297 height 9
click at [617, 253] on div "OVB to ask BJB if they have e-ID Viewer already installed and ask them to insta…" at bounding box center [754, 248] width 297 height 9
click at [614, 268] on div at bounding box center [754, 263] width 297 height 9
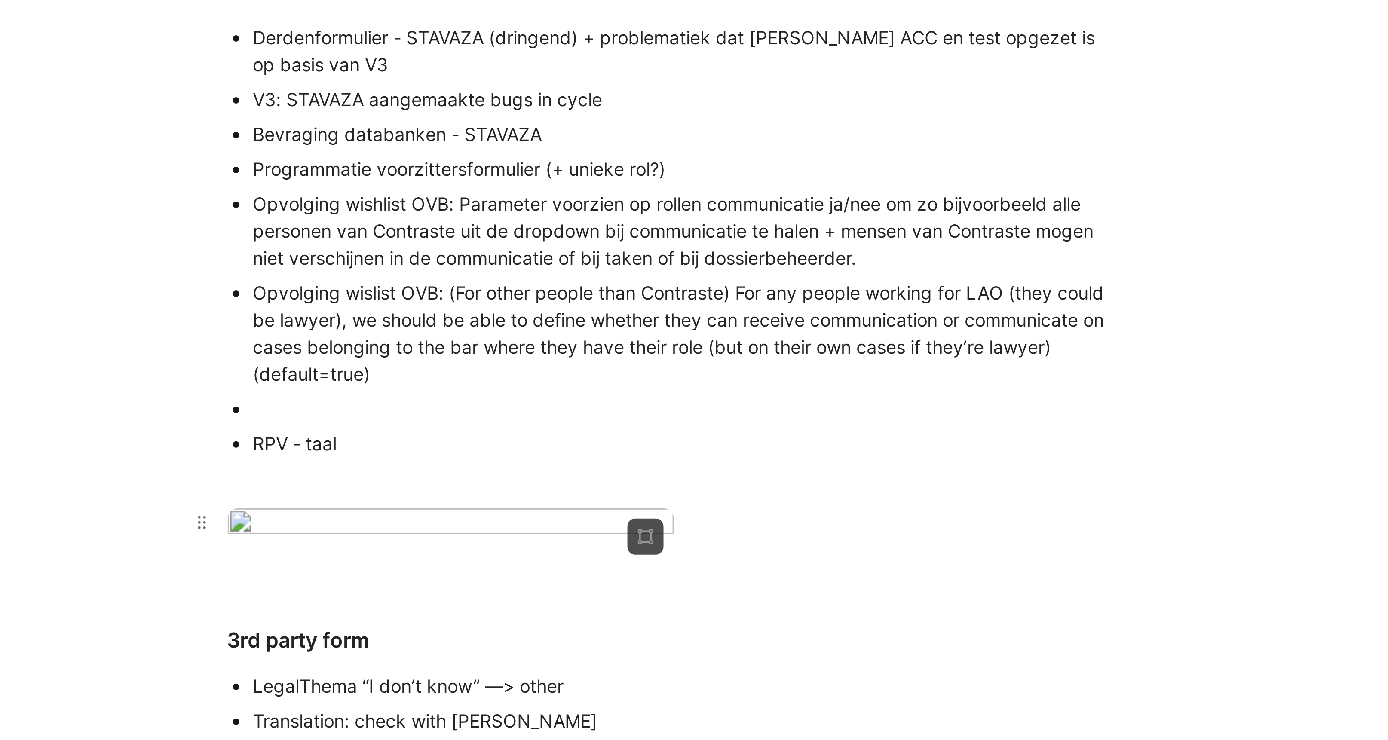
scroll to position [0, 0]
click at [615, 92] on div "Derdenformulier - STAVAZA (dringend) + problematiek dat LAO ACC en test opgezet…" at bounding box center [758, 98] width 289 height 18
drag, startPoint x: 731, startPoint y: 114, endPoint x: 614, endPoint y: 112, distance: 116.9
click at [614, 112] on div "V3: STAVAZA aangemaakte bugs in cycle" at bounding box center [758, 113] width 289 height 9
click at [742, 130] on div "Bevraging databanken - STAVAZA" at bounding box center [758, 125] width 289 height 9
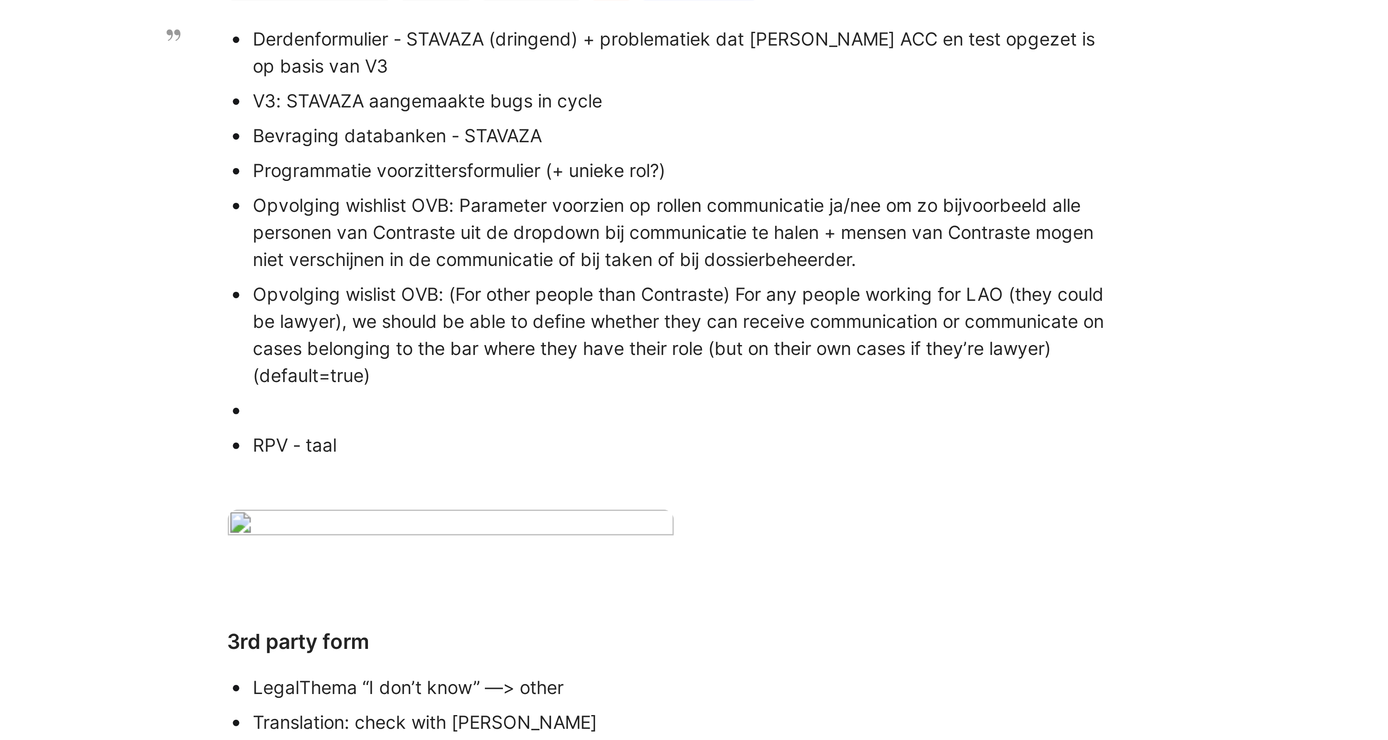
click at [670, 102] on div "Derdenformulier - STAVAZA (dringend) + problematiek dat LAO ACC en test opgezet…" at bounding box center [758, 98] width 289 height 18
click at [720, 124] on div "Bevraging databanken - STAVAZA" at bounding box center [758, 125] width 289 height 9
click at [735, 114] on div "V3: STAVAZA aangemaakte bugs in cycle" at bounding box center [758, 113] width 289 height 9
click at [677, 102] on div "Derdenformulier - STAVAZA (dringend) + problematiek dat LAO ACC en test opgezet…" at bounding box center [758, 98] width 289 height 18
click at [614, 92] on div "Derdenformulier - STAVAZA (dringend) + problematiek dat LAO ACC en test opgezet…" at bounding box center [758, 98] width 289 height 18
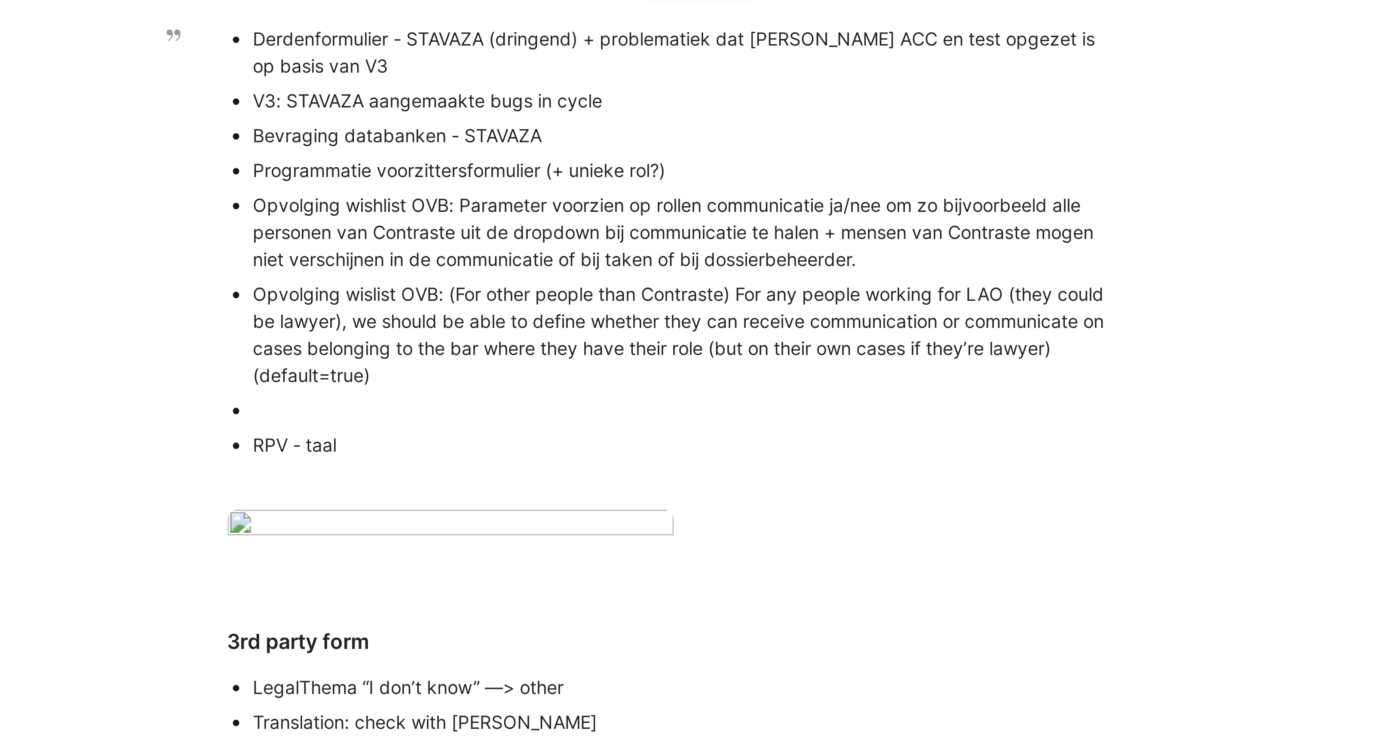
click at [631, 104] on div "Derdenformulier - STAVAZA (dringend) + problematiek dat LAO ACC en test opgezet…" at bounding box center [758, 98] width 289 height 18
click at [676, 103] on div "Derdenformulier - STAVAZA (dringend) + problematiek dat LAO ACC en test opgezet…" at bounding box center [758, 98] width 289 height 18
drag, startPoint x: 615, startPoint y: 113, endPoint x: 622, endPoint y: 113, distance: 6.9
click at [622, 113] on div "V3: STAVAZA aangemaakte bugs in cycle" at bounding box center [758, 113] width 289 height 9
click at [668, 117] on div "V3: STAVAZA aangemaakte bugs in cycle" at bounding box center [758, 113] width 289 height 9
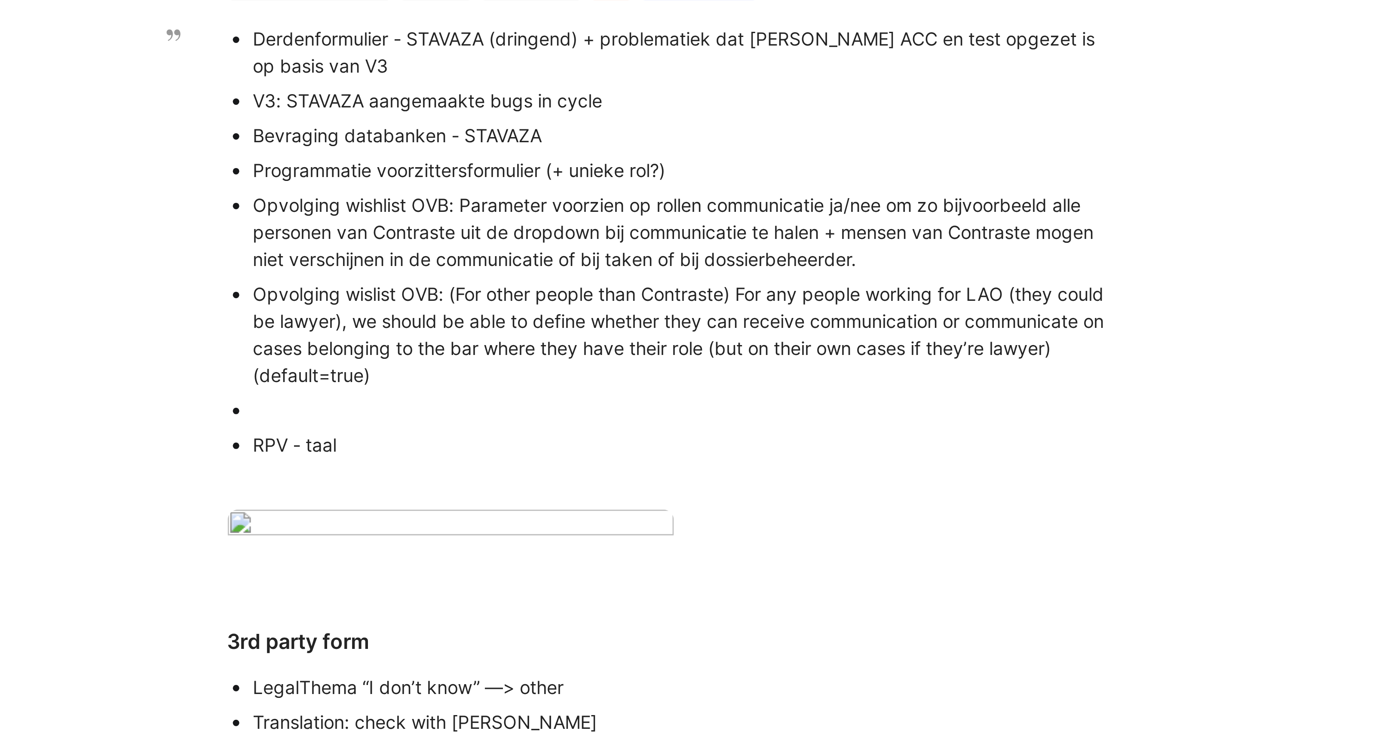
click at [734, 113] on div "V3: STAVAZA aangemaakte bugs in cycle" at bounding box center [758, 113] width 289 height 9
click at [627, 113] on div "V3: STAVAZA aangemaakte bugs in cycle" at bounding box center [758, 113] width 289 height 9
drag, startPoint x: 615, startPoint y: 112, endPoint x: 733, endPoint y: 115, distance: 117.8
click at [733, 115] on div "V3: STAVAZA aangemaakte bugs in cycle" at bounding box center [758, 113] width 289 height 9
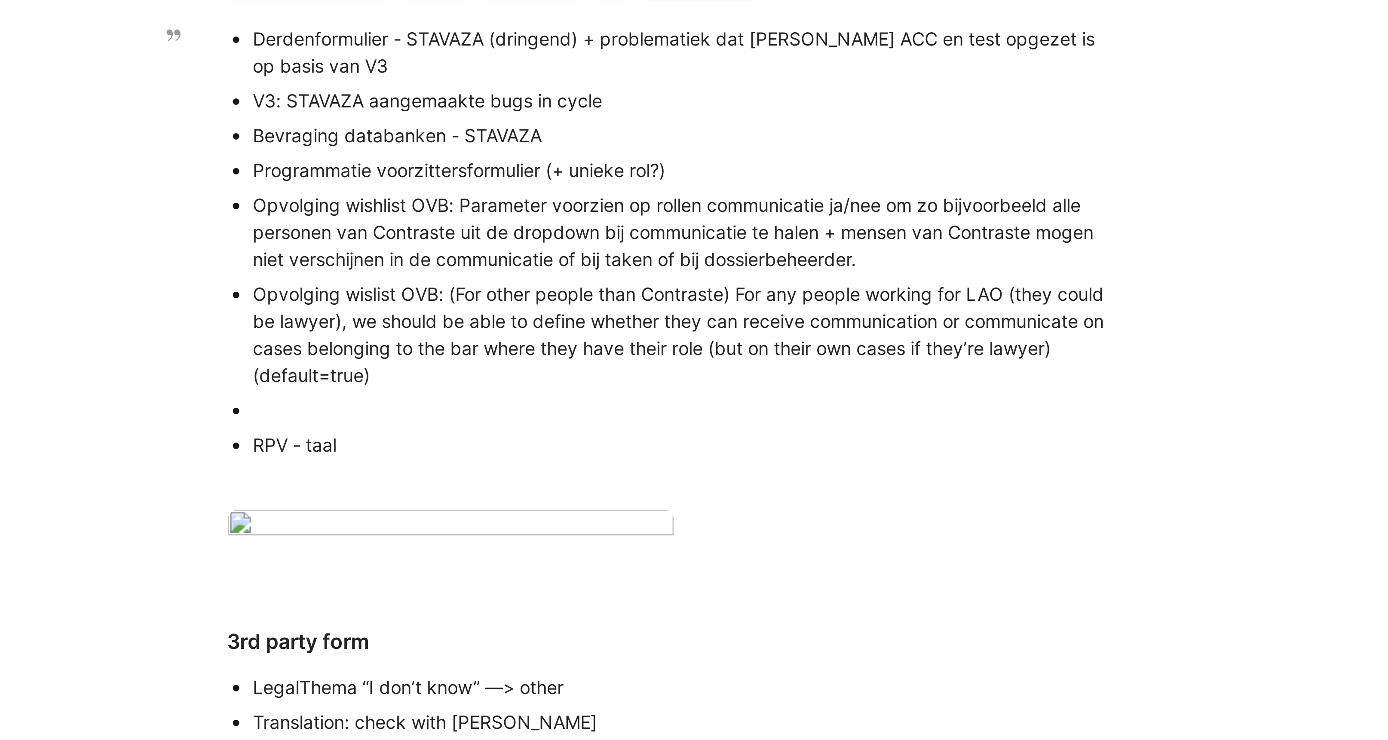
click at [628, 112] on div "V3: STAVAZA aangemaakte bugs in cycle" at bounding box center [758, 113] width 289 height 9
drag, startPoint x: 616, startPoint y: 113, endPoint x: 746, endPoint y: 113, distance: 130.2
click at [746, 113] on div "V3: STAVAZA aangemaakte bugs in cycle" at bounding box center [758, 113] width 289 height 9
click at [623, 101] on div "Derdenformulier - STAVAZA (dringend) + problematiek dat LAO ACC en test opgezet…" at bounding box center [758, 98] width 289 height 18
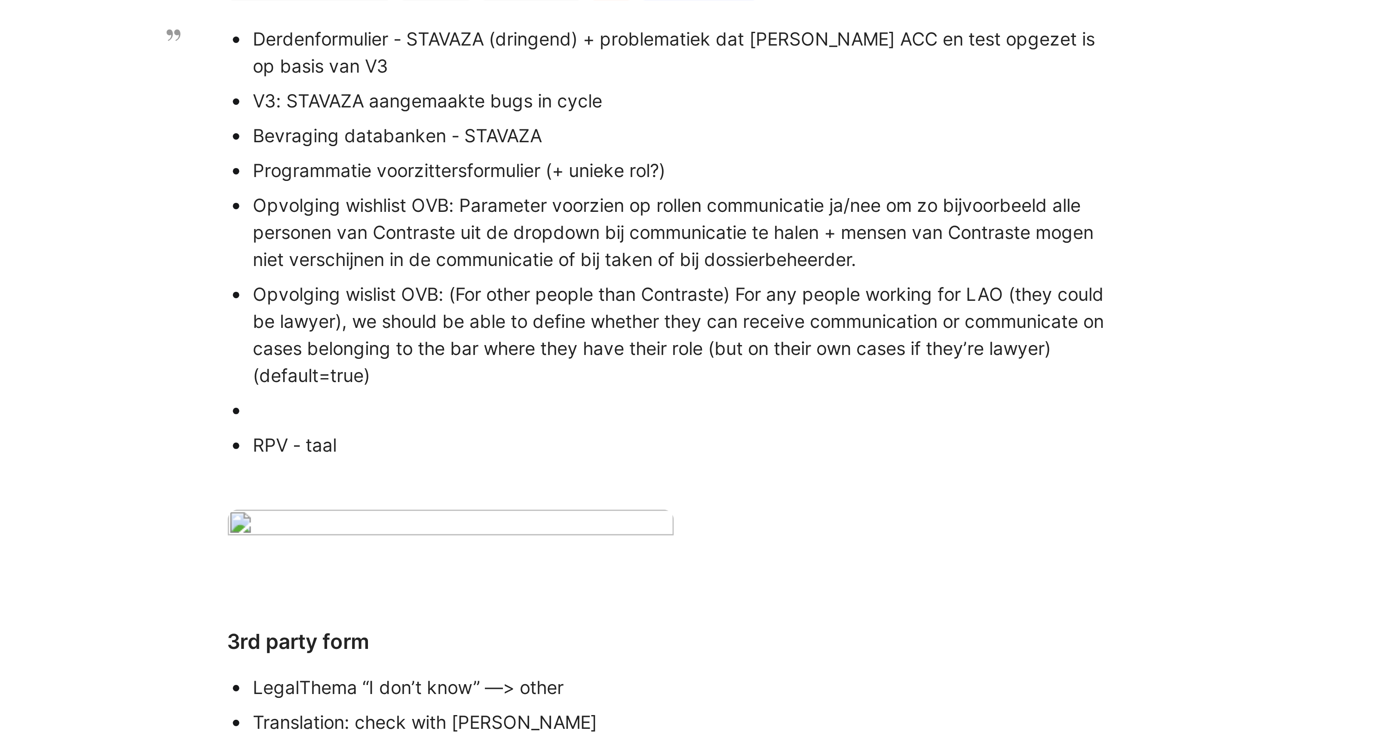
click at [740, 115] on div "V3: STAVAZA aangemaakte bugs in cycle" at bounding box center [758, 113] width 289 height 9
click at [649, 105] on div "Derdenformulier - STAVAZA (dringend) + problematiek dat LAO ACC en test opgezet…" at bounding box center [758, 98] width 289 height 18
click at [660, 92] on div "Derdenformulier - STAVAZA (dringend) + problematiek dat LAO ACC en test opgezet…" at bounding box center [758, 98] width 289 height 18
click at [636, 114] on div "V3: STAVAZA aangemaakte bugs in cycle" at bounding box center [758, 113] width 289 height 9
click at [642, 113] on div "V3: STAat VAn ZAak aangemaakte bugs in cycle" at bounding box center [758, 113] width 289 height 9
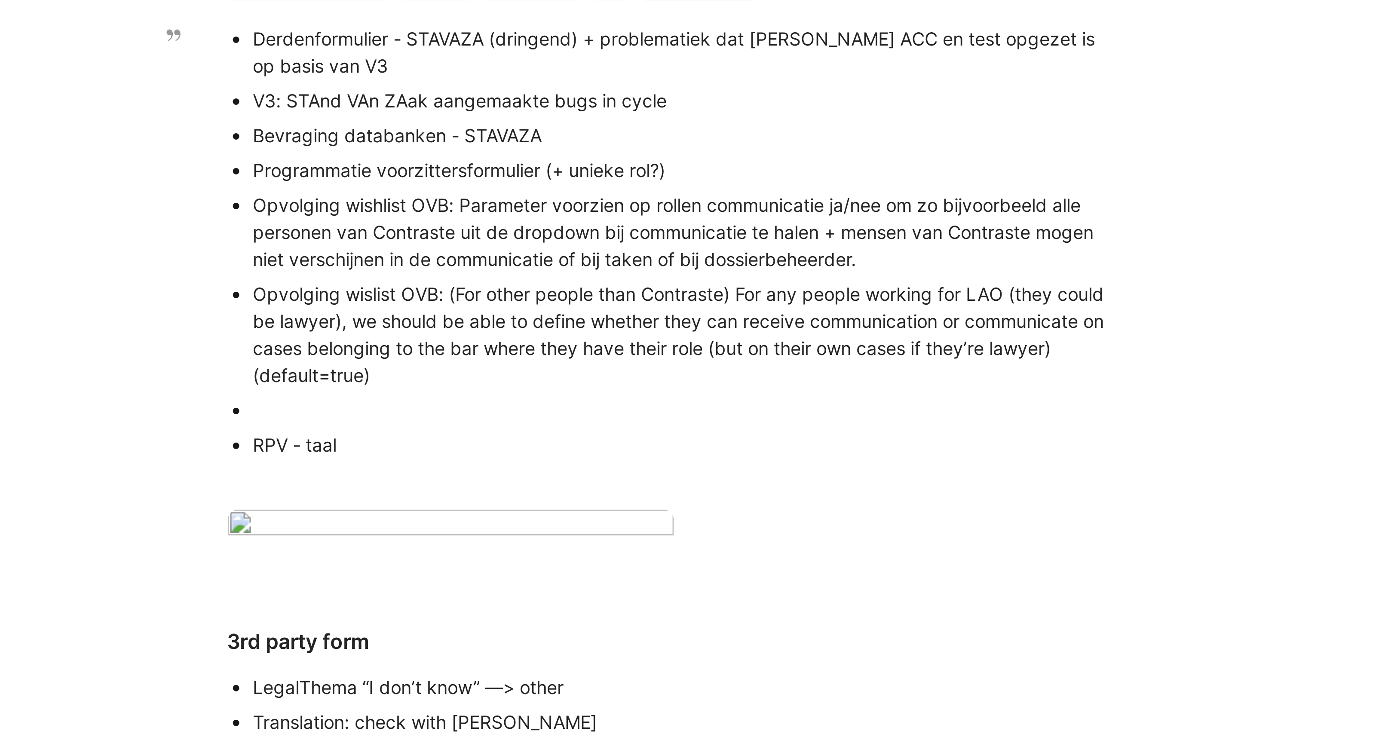
drag, startPoint x: 615, startPoint y: 95, endPoint x: 622, endPoint y: 101, distance: 9.7
click at [622, 102] on div "Derdenformulier - STAVAZA (dringend) + problematiek dat LAO ACC en test opgezet…" at bounding box center [758, 98] width 289 height 18
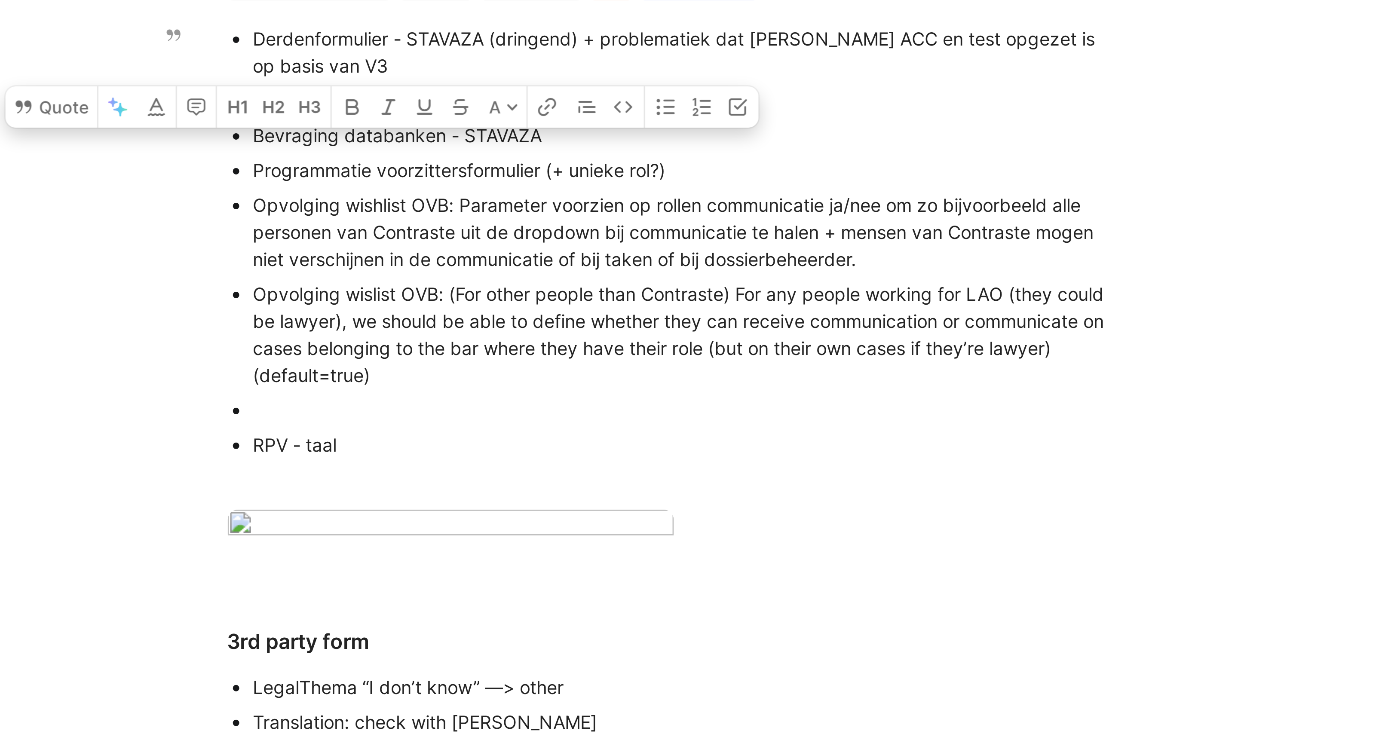
click at [625, 101] on div "Derdenformulier - STAVAZA (dringend) + problematiek dat LAO ACC en test opgezet…" at bounding box center [758, 98] width 289 height 18
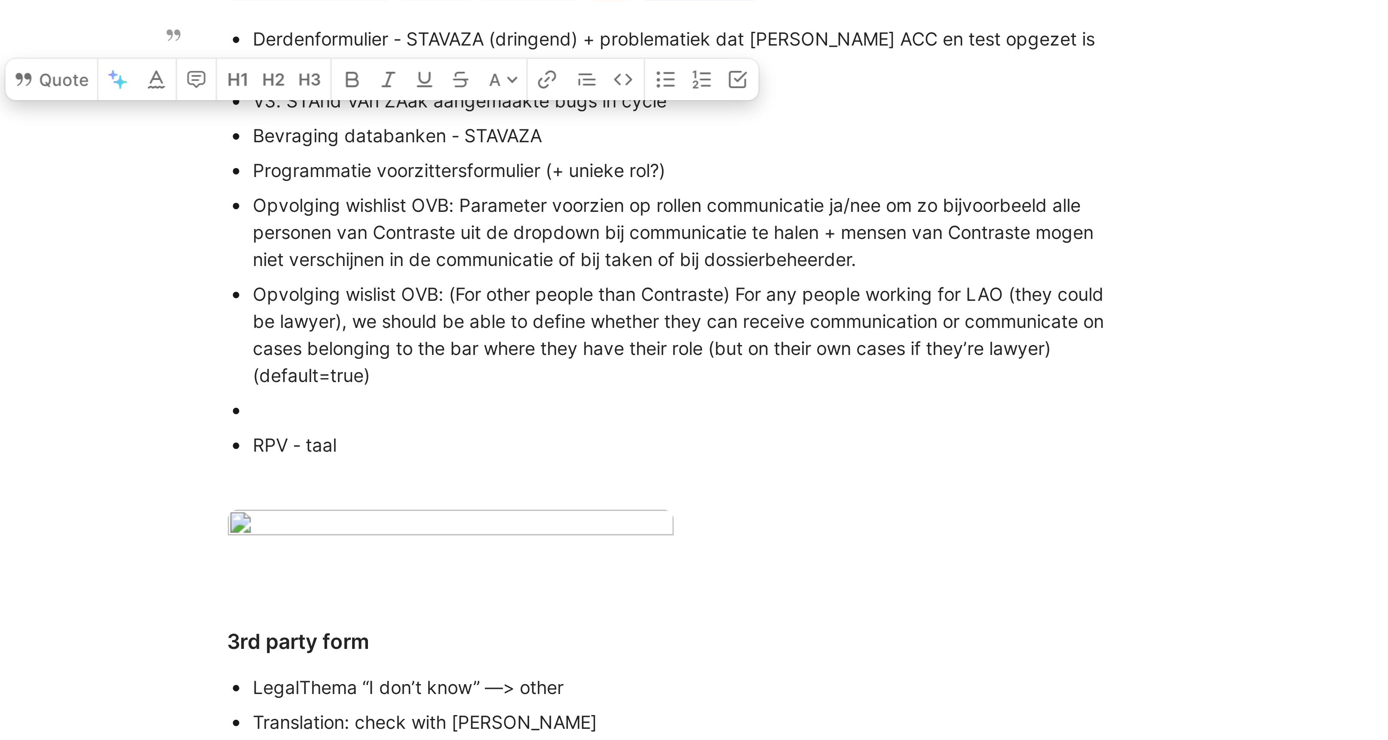
drag, startPoint x: 615, startPoint y: 93, endPoint x: 660, endPoint y: 93, distance: 44.7
click at [660, 93] on div "Derdenformulier - STAVAZA (dringend) + problematiek dat LAO ACC en test opgezet…" at bounding box center [758, 98] width 289 height 18
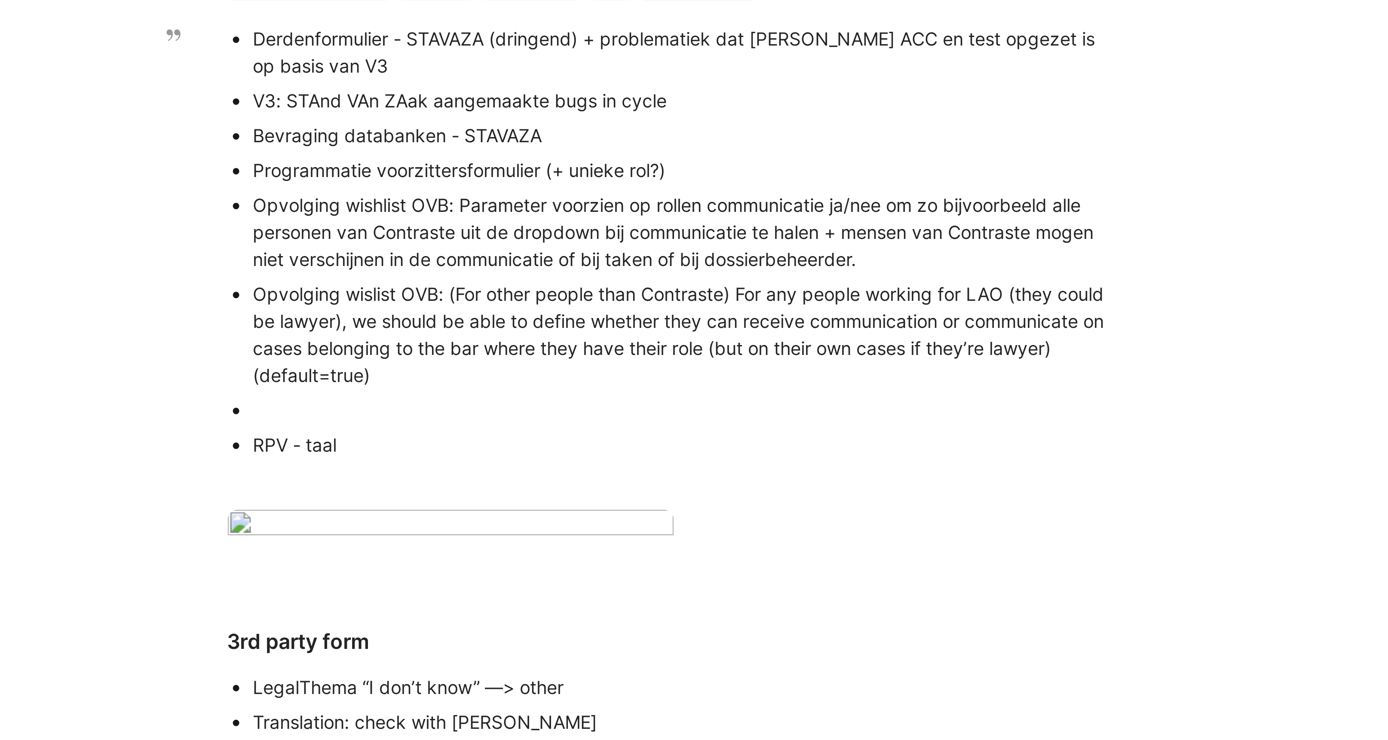
click at [674, 92] on div "Derdenformulier - STAVAZA (dringend) + problematiek dat LAO ACC en test opgezet…" at bounding box center [758, 98] width 289 height 18
drag, startPoint x: 717, startPoint y: 113, endPoint x: 728, endPoint y: 113, distance: 11.6
click at [728, 113] on div "V3: STAnd VAn ZAak aangemaakte bugs in cycle" at bounding box center [758, 113] width 289 height 9
click at [761, 113] on div "V3: STAnd VAn ZAak aangemaakte bugs in cycle" at bounding box center [758, 113] width 289 height 9
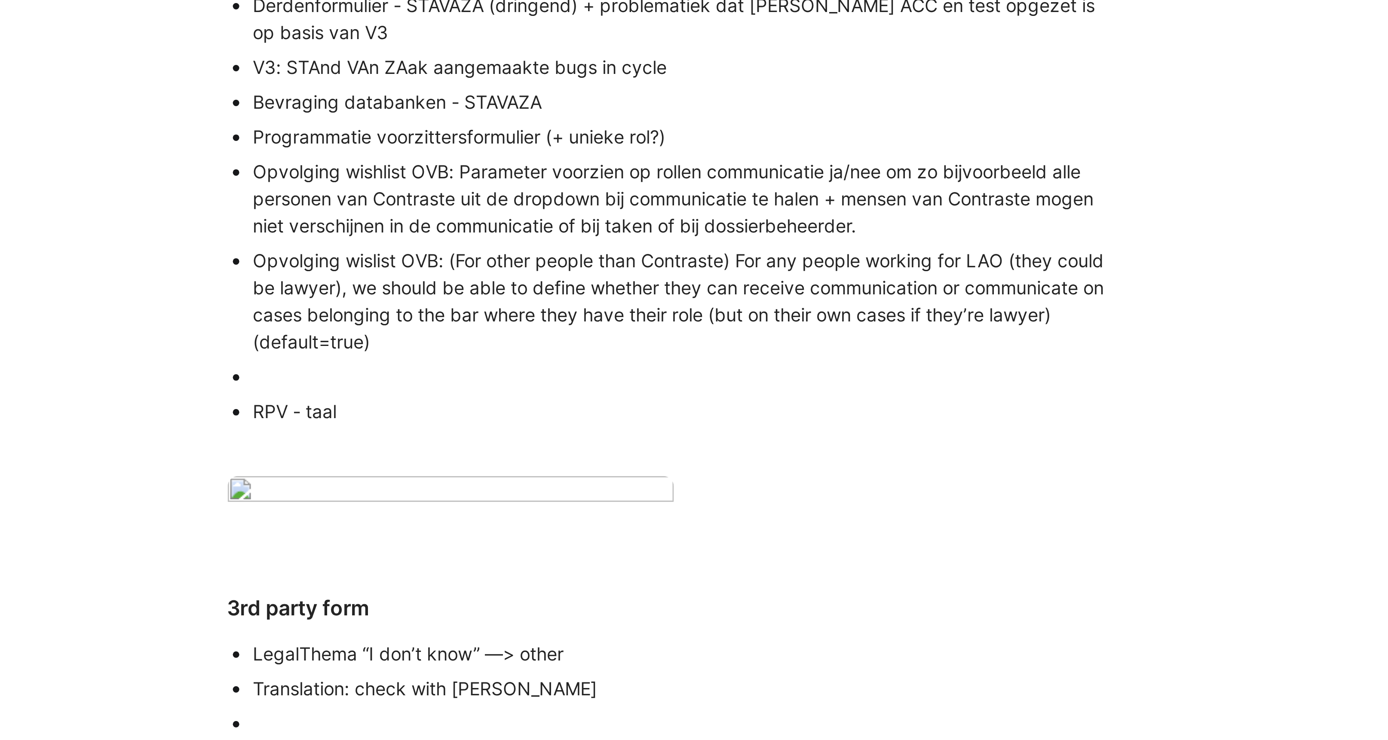
scroll to position [12, 0]
drag, startPoint x: 656, startPoint y: 125, endPoint x: 712, endPoint y: 124, distance: 55.4
click at [712, 124] on div "Programmatie voorzittersformulier (+ unieke rol?)" at bounding box center [758, 124] width 289 height 9
click at [764, 126] on div "Programmatie voorzittersformulier (+ unieke rol?)" at bounding box center [758, 124] width 289 height 9
click at [735, 116] on div "Bevraging databanken - STAVAZA" at bounding box center [758, 113] width 289 height 9
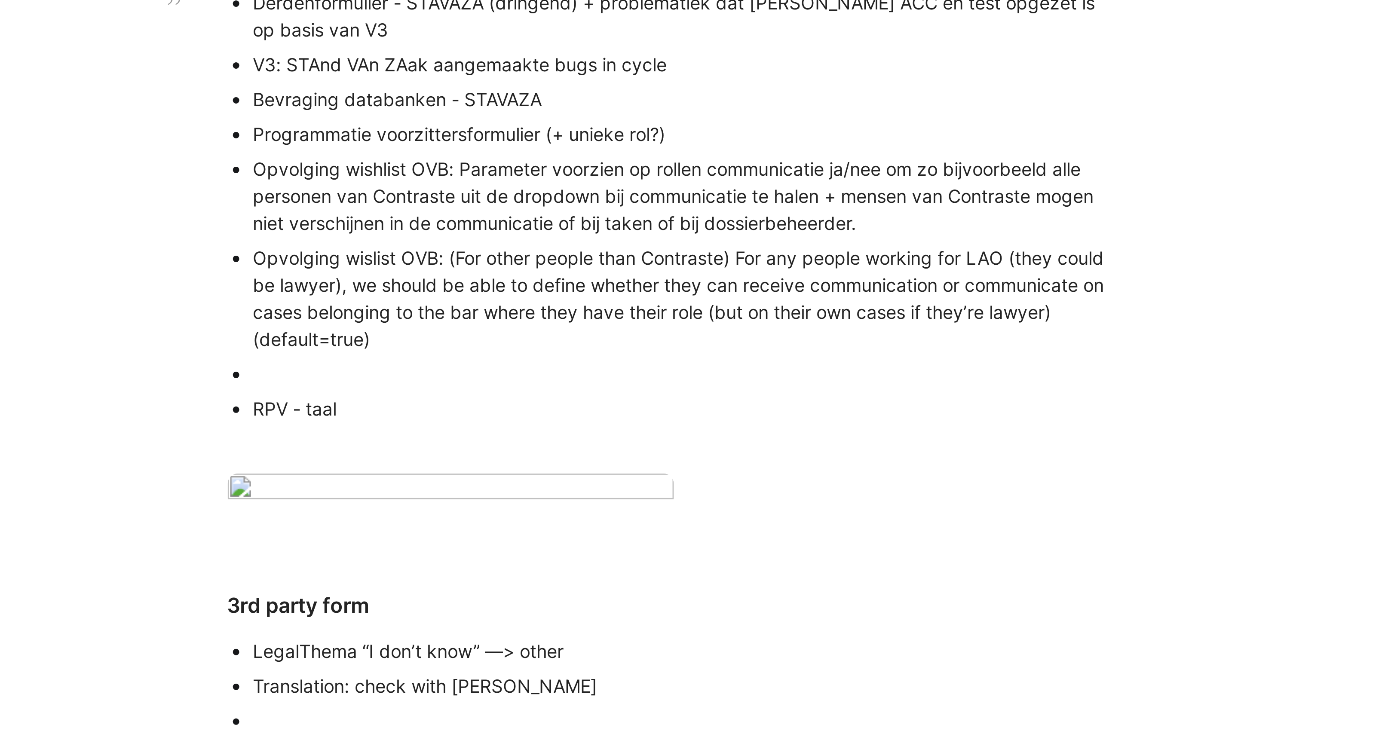
click at [767, 127] on div "Programmatie voorzittersformulier (+ unieke rol?)" at bounding box center [758, 124] width 289 height 9
click at [737, 110] on div "Bevraging databanken - STAVAZA" at bounding box center [758, 113] width 289 height 9
click at [762, 124] on div "Programmatie voorzittersformulier (+ unieke rol?)" at bounding box center [758, 124] width 289 height 9
click at [730, 113] on div "Bevraging databanken - STAVAZA" at bounding box center [758, 113] width 289 height 9
click at [758, 124] on div "Programmatie voorzittersformulier (+ unieke rol?)" at bounding box center [758, 124] width 289 height 9
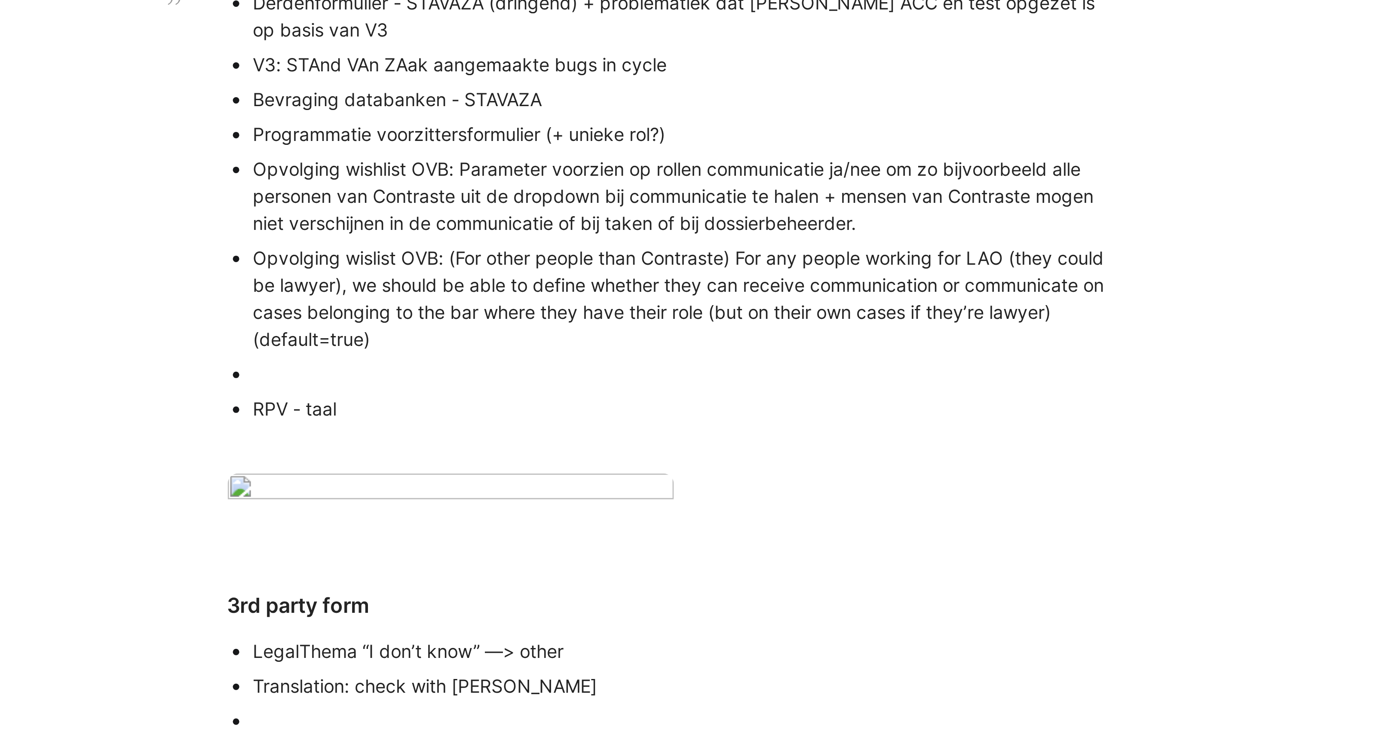
click at [743, 116] on div "Bevraging databanken - STAVAZA" at bounding box center [758, 113] width 289 height 9
click at [779, 128] on div "Programmatie voorzittersformulier (+ unieke rol?)" at bounding box center [758, 124] width 289 height 9
click at [830, 155] on div "Opvolging wishlist OVB: Parameter voorzien op rollen communicatie ja/nee om zo …" at bounding box center [758, 145] width 289 height 27
drag, startPoint x: 614, startPoint y: 125, endPoint x: 711, endPoint y: 124, distance: 96.7
click at [711, 124] on div "Programmatie voorzittersformulier (+ unieke rol?)" at bounding box center [758, 124] width 289 height 9
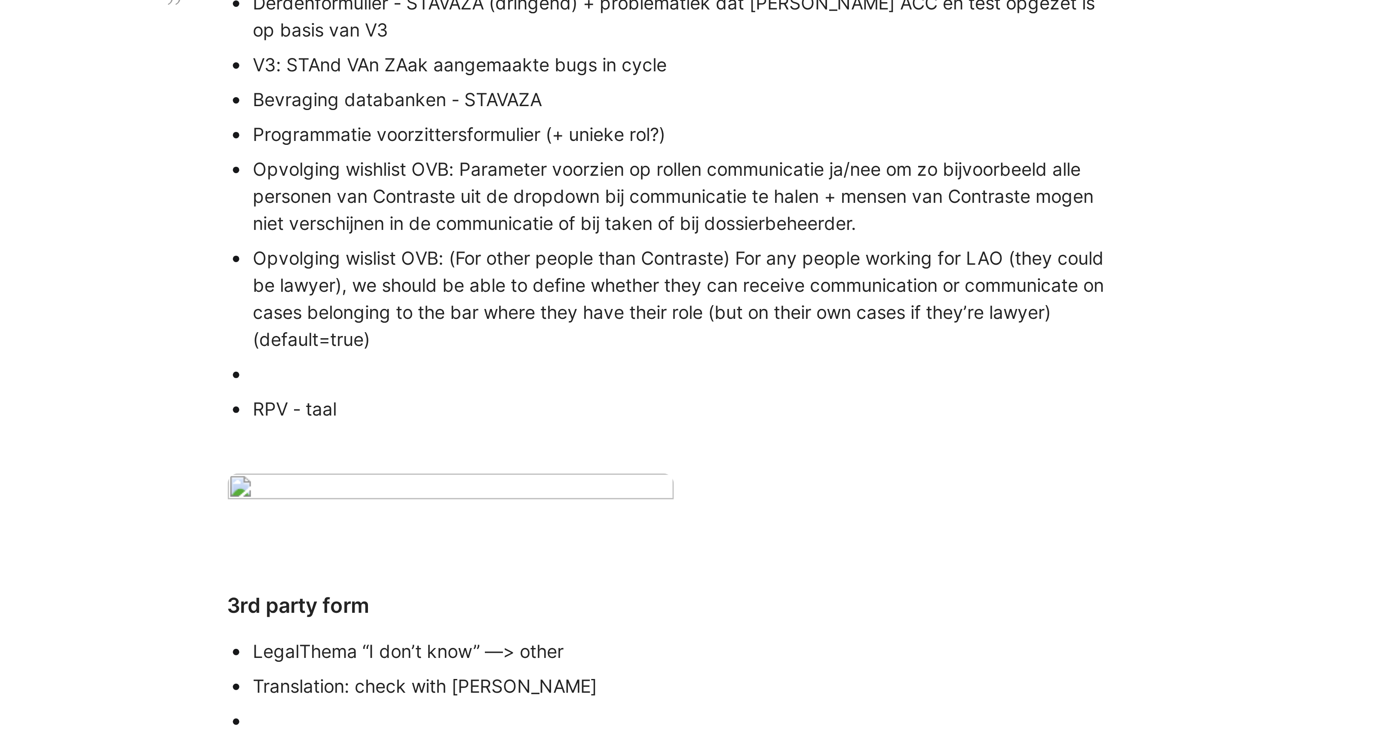
click at [755, 126] on div "Programmatie voorzittersformulier (+ unieke rol?)" at bounding box center [758, 124] width 289 height 9
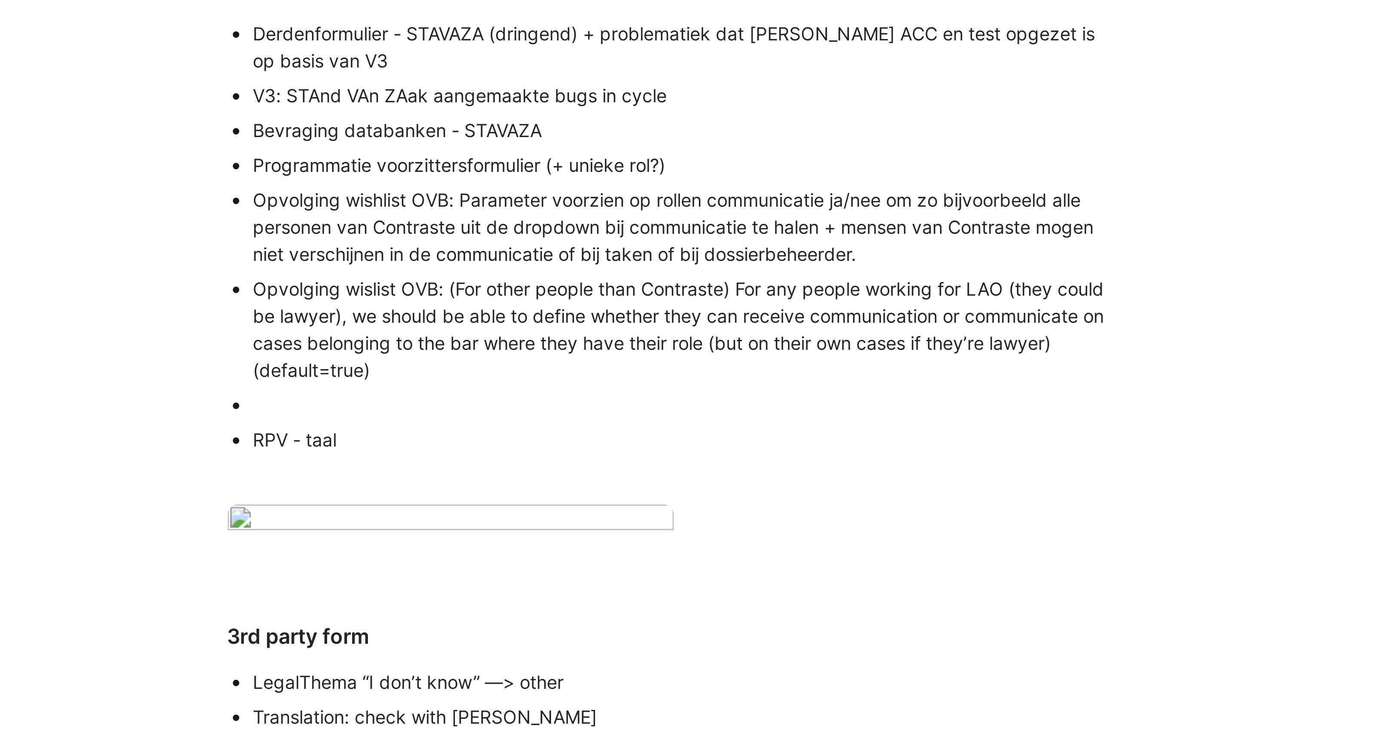
scroll to position [0, 0]
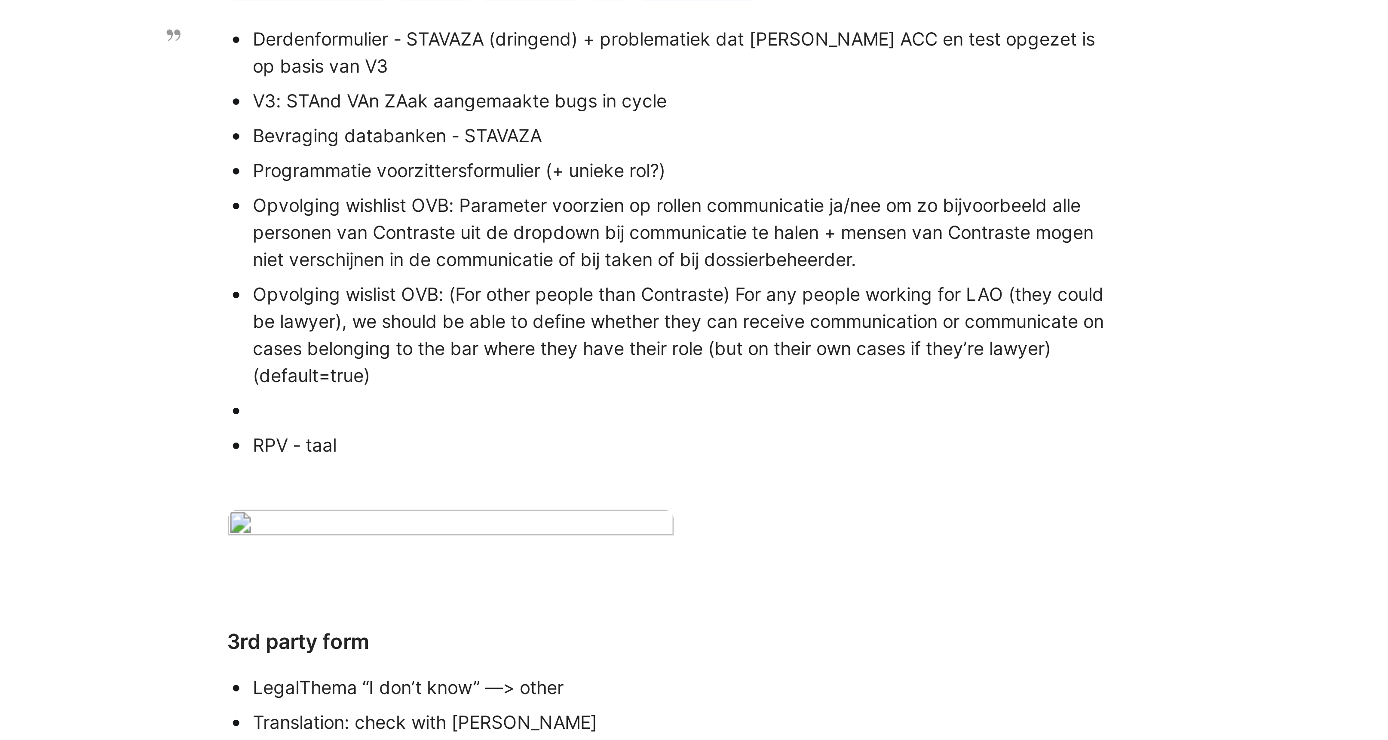
click at [614, 227] on div "RPV - taal" at bounding box center [758, 228] width 289 height 9
click at [626, 229] on div "RPV - taal" at bounding box center [758, 228] width 289 height 9
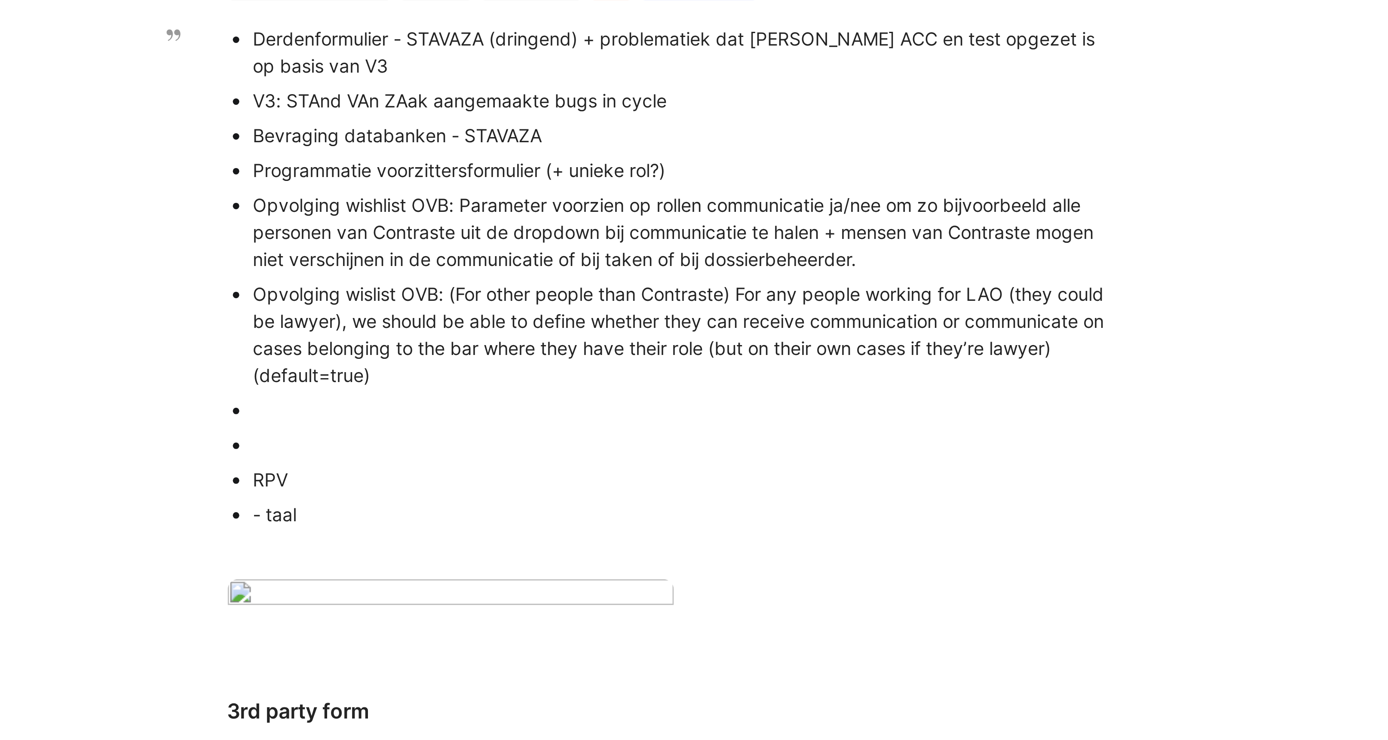
click at [631, 241] on div "RPV" at bounding box center [758, 239] width 289 height 9
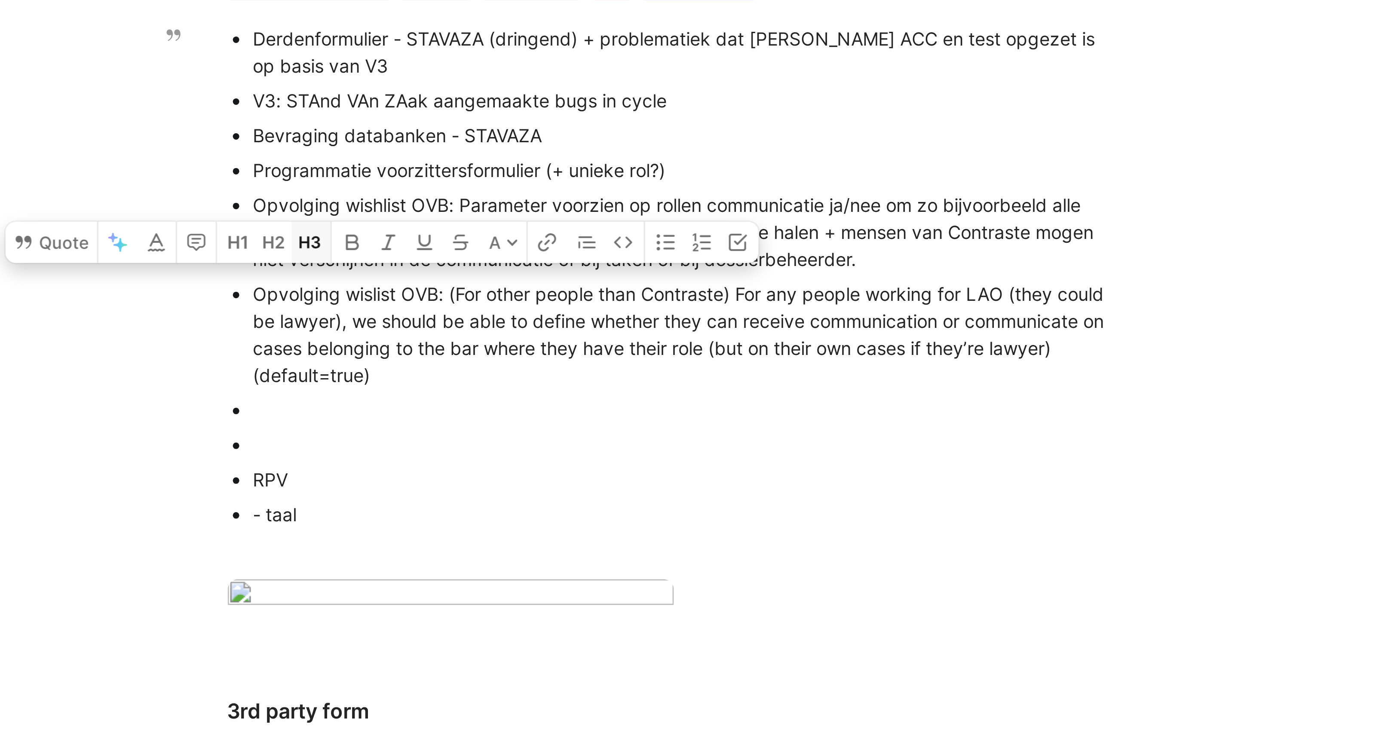
click at [632, 164] on icon "button" at bounding box center [633, 160] width 7 height 7
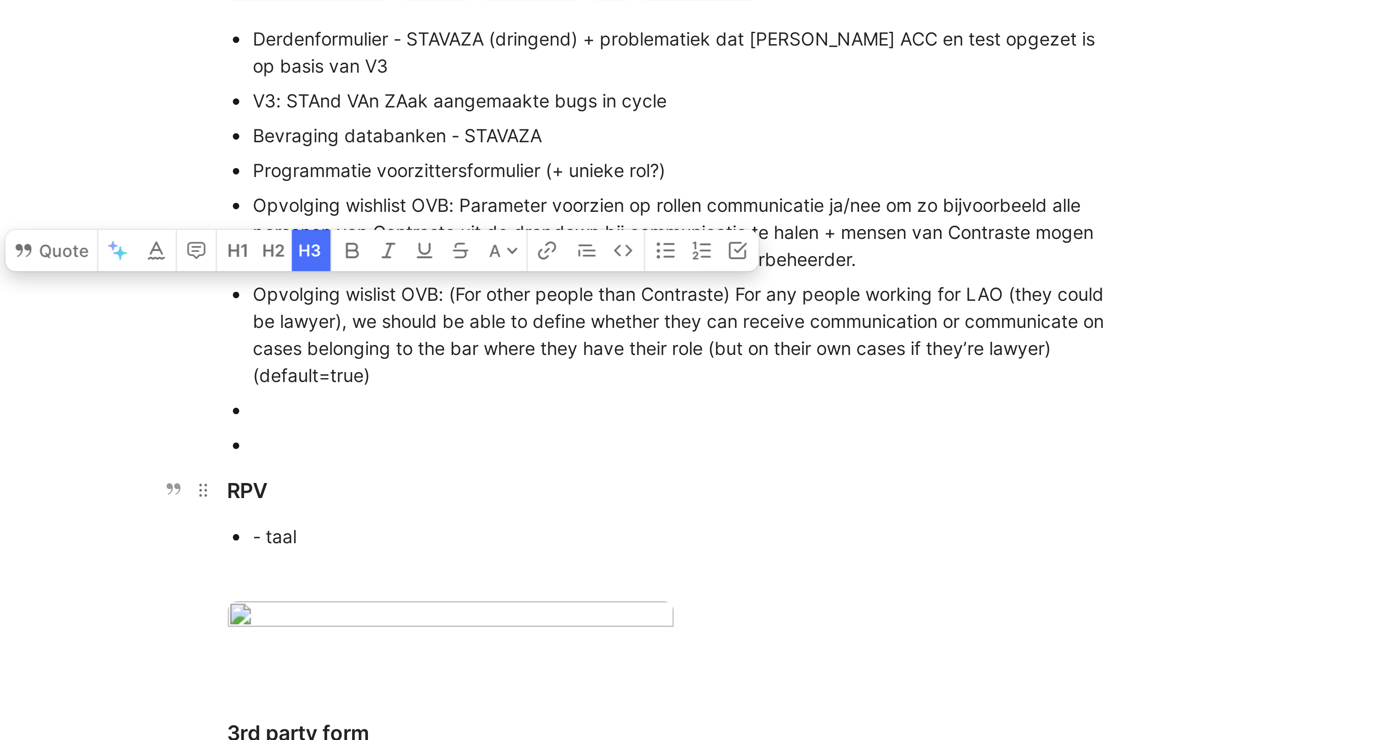
click at [631, 245] on div "RPV" at bounding box center [754, 243] width 297 height 10
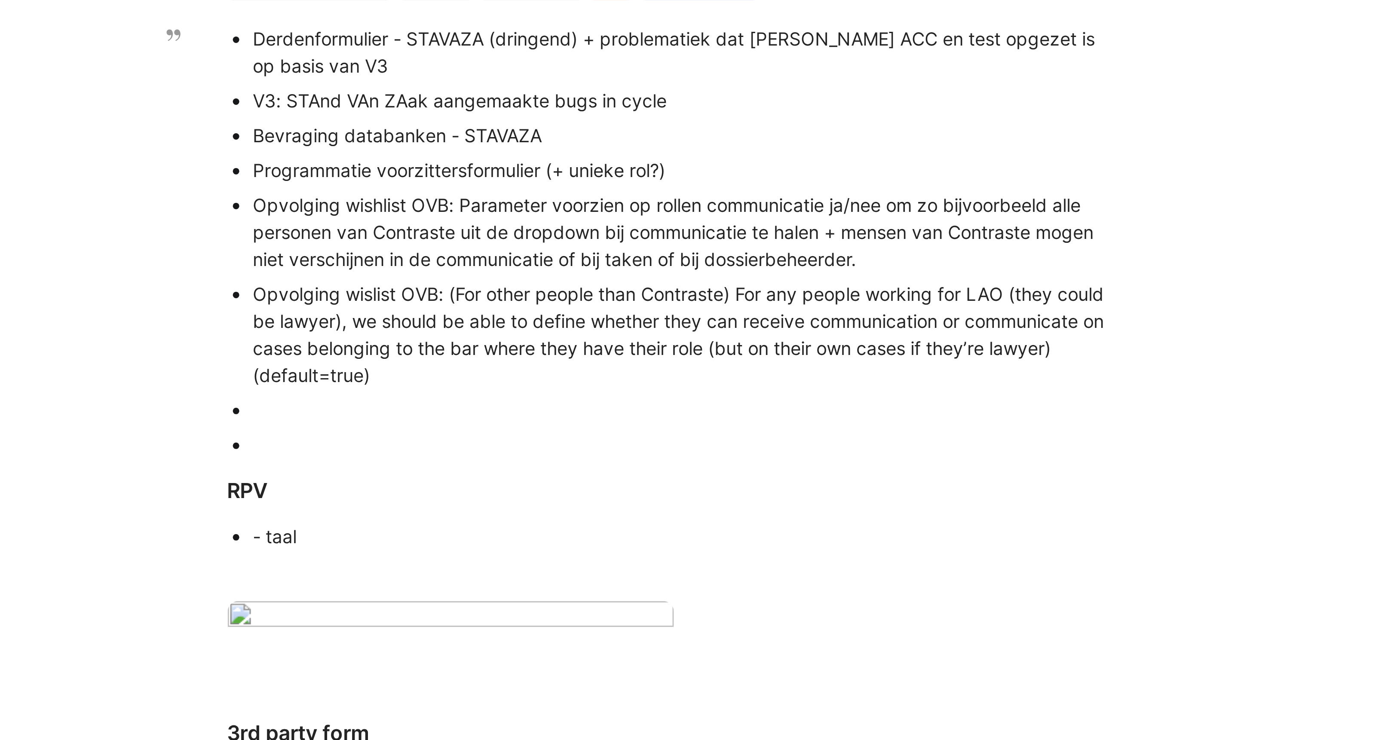
click at [618, 229] on div at bounding box center [758, 228] width 289 height 9
click at [608, 243] on div "RPV" at bounding box center [754, 243] width 297 height 10
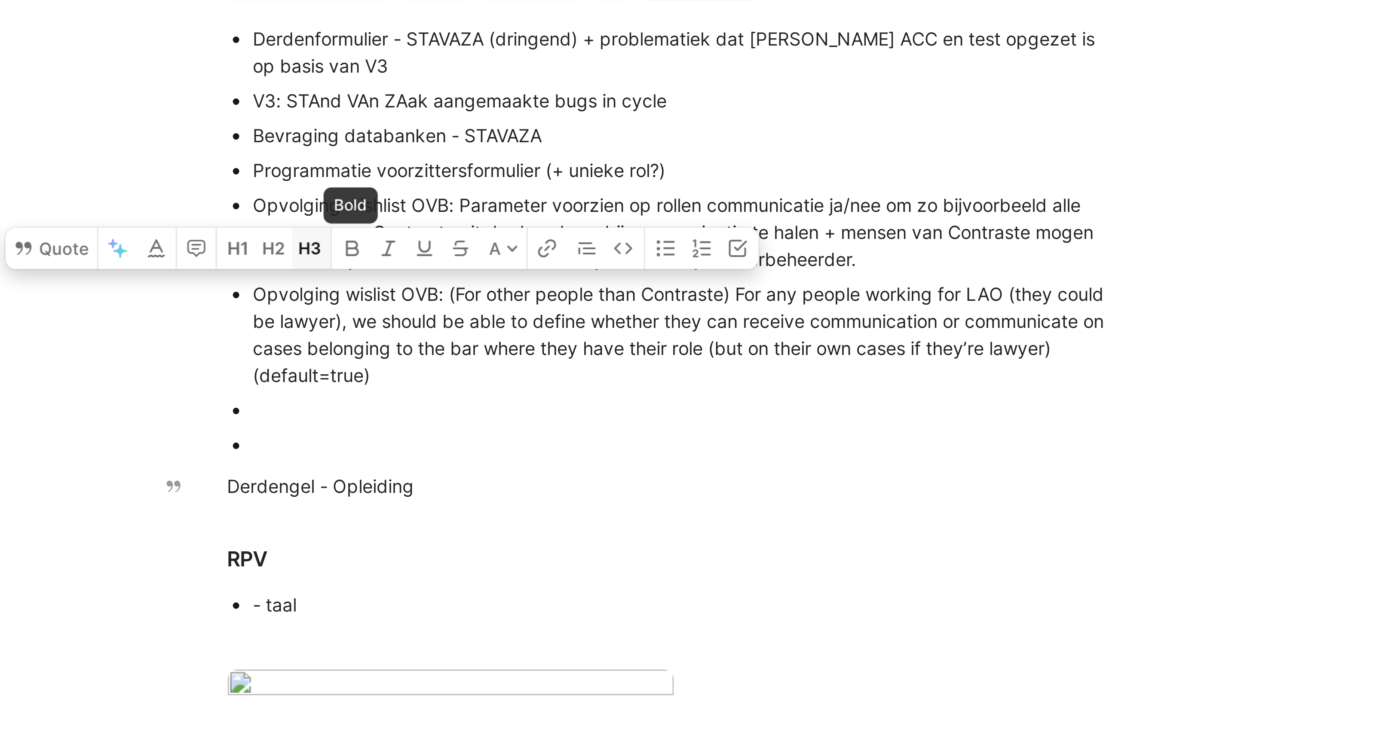
click at [633, 165] on icon "button" at bounding box center [631, 163] width 3 height 4
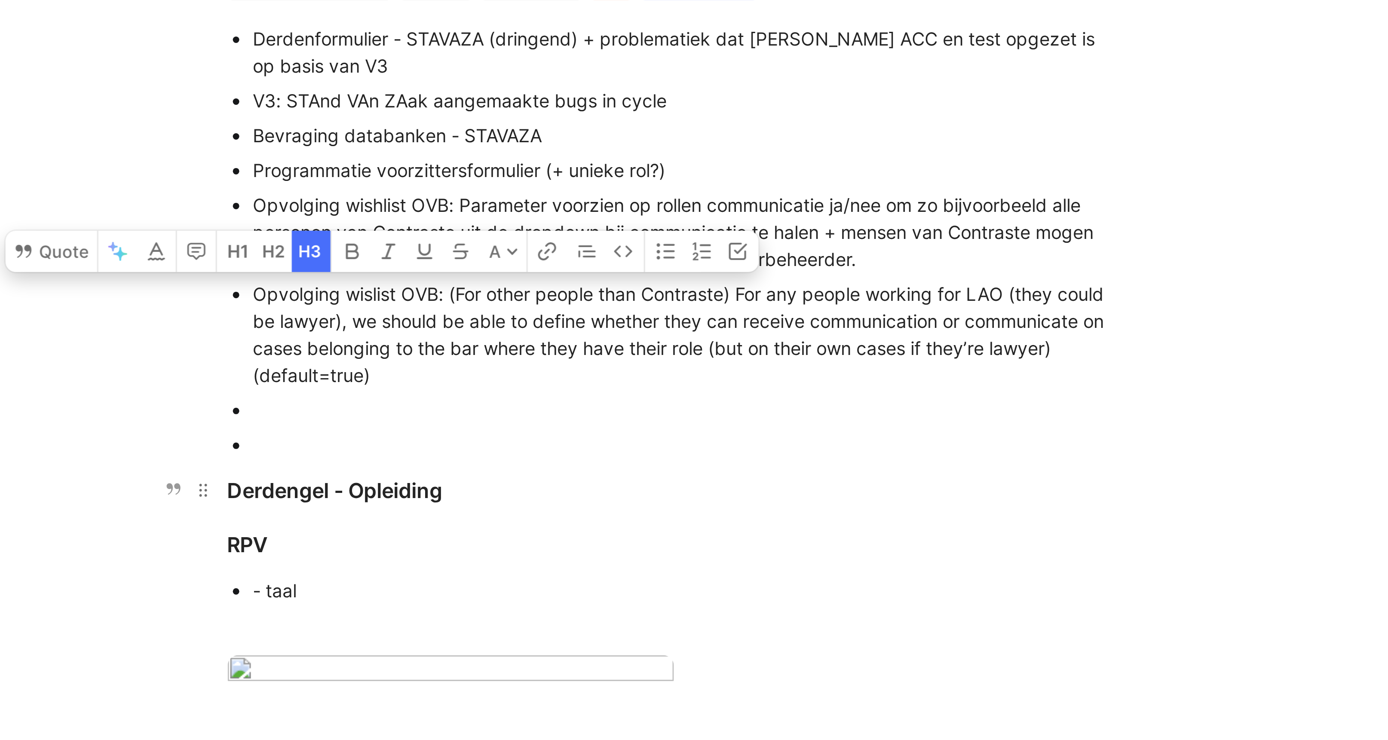
click at [698, 244] on div "Derdengel - Opleiding" at bounding box center [754, 243] width 297 height 10
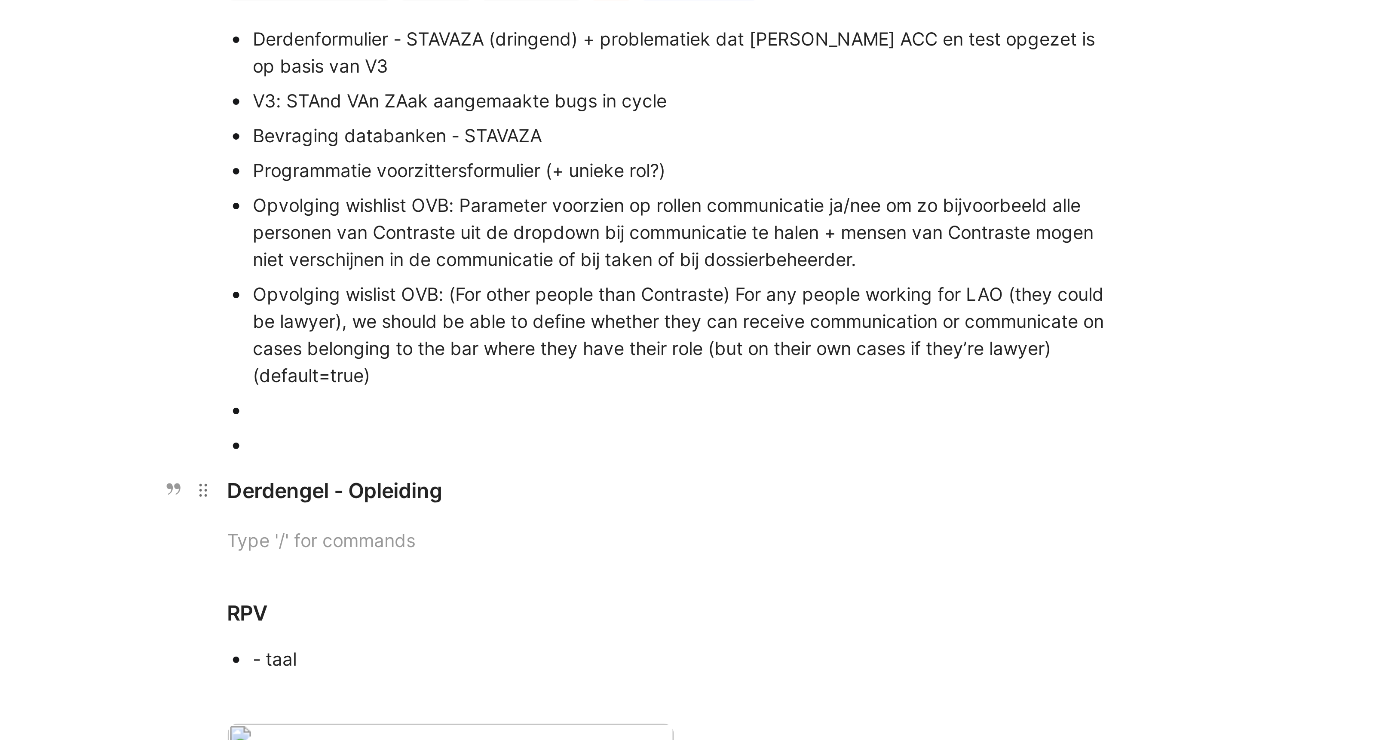
click at [640, 245] on div "Derdengel - Opleiding" at bounding box center [754, 243] width 297 height 10
click at [633, 257] on div at bounding box center [754, 260] width 297 height 9
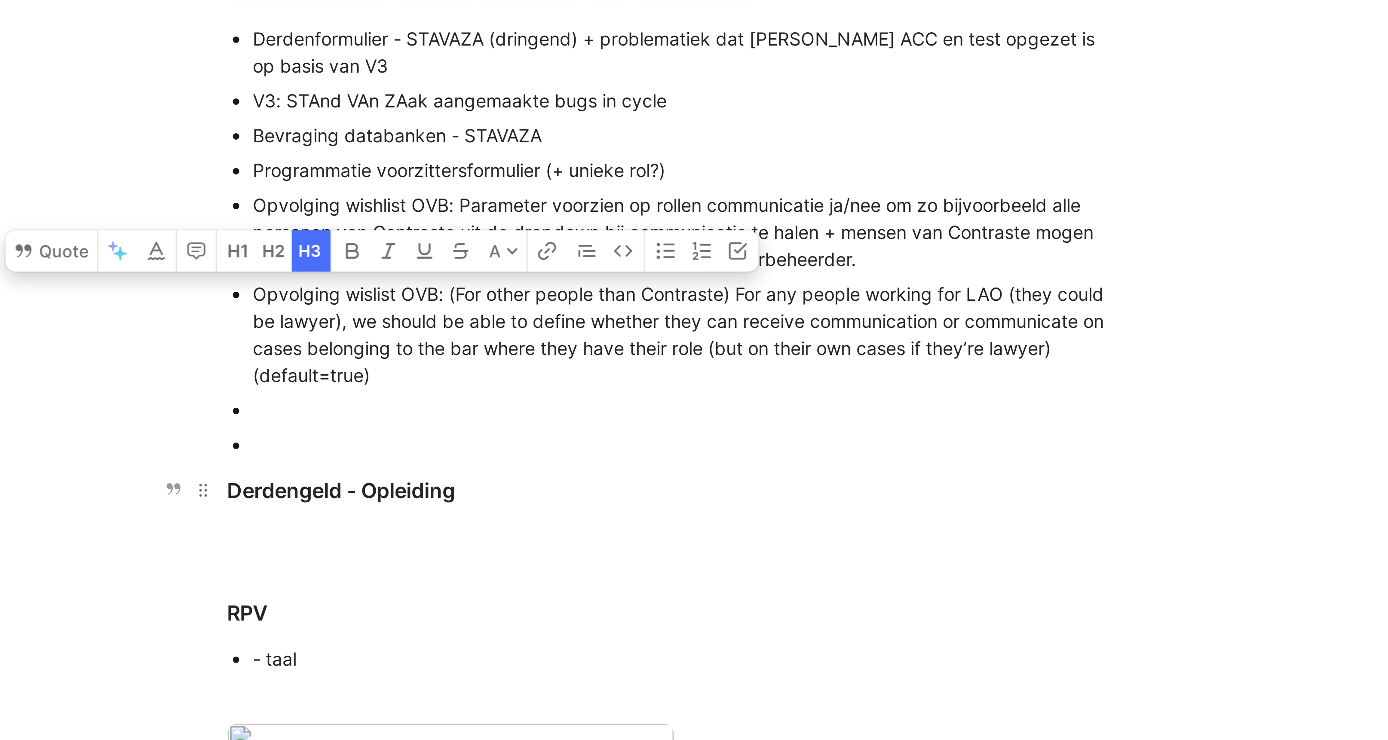
drag, startPoint x: 607, startPoint y: 242, endPoint x: 644, endPoint y: 243, distance: 37.0
click at [644, 244] on div "Derdengeld - Opleiding" at bounding box center [754, 243] width 297 height 10
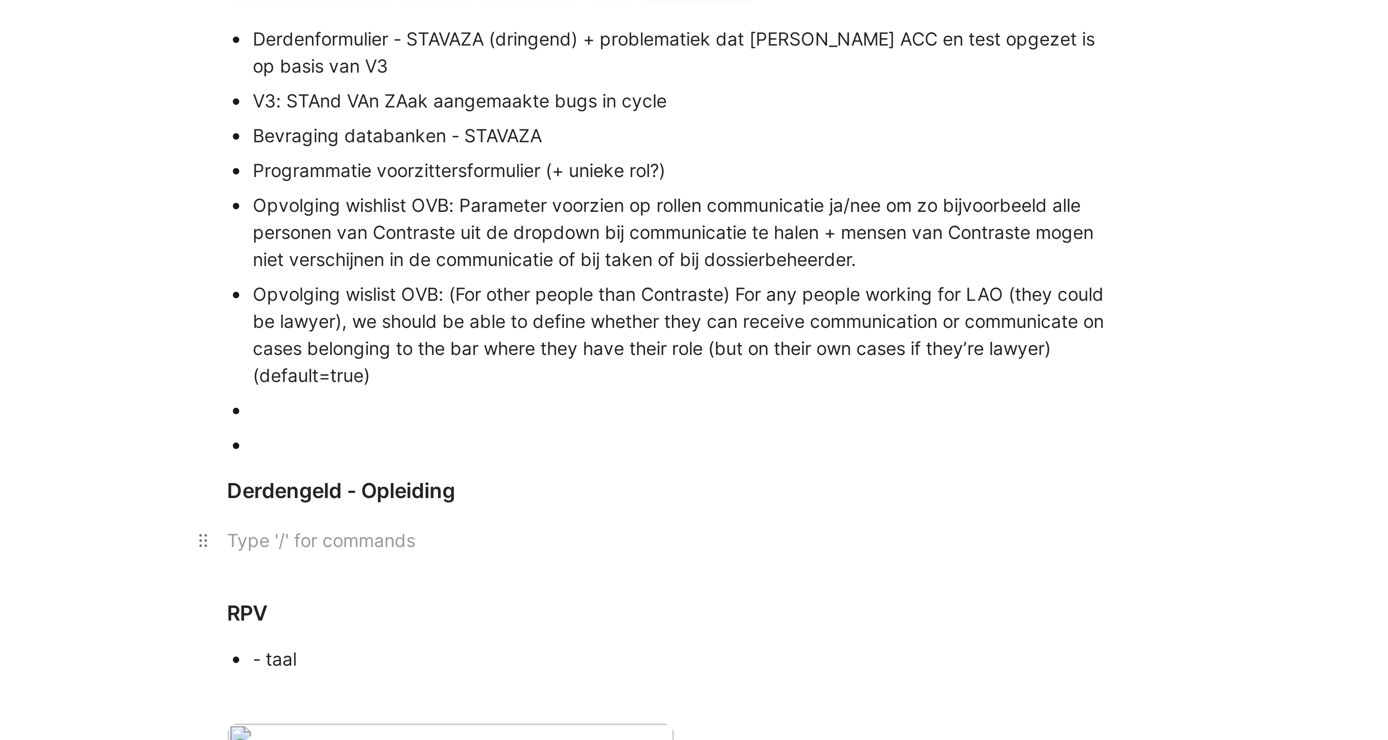
click at [611, 254] on p at bounding box center [755, 260] width 330 height 14
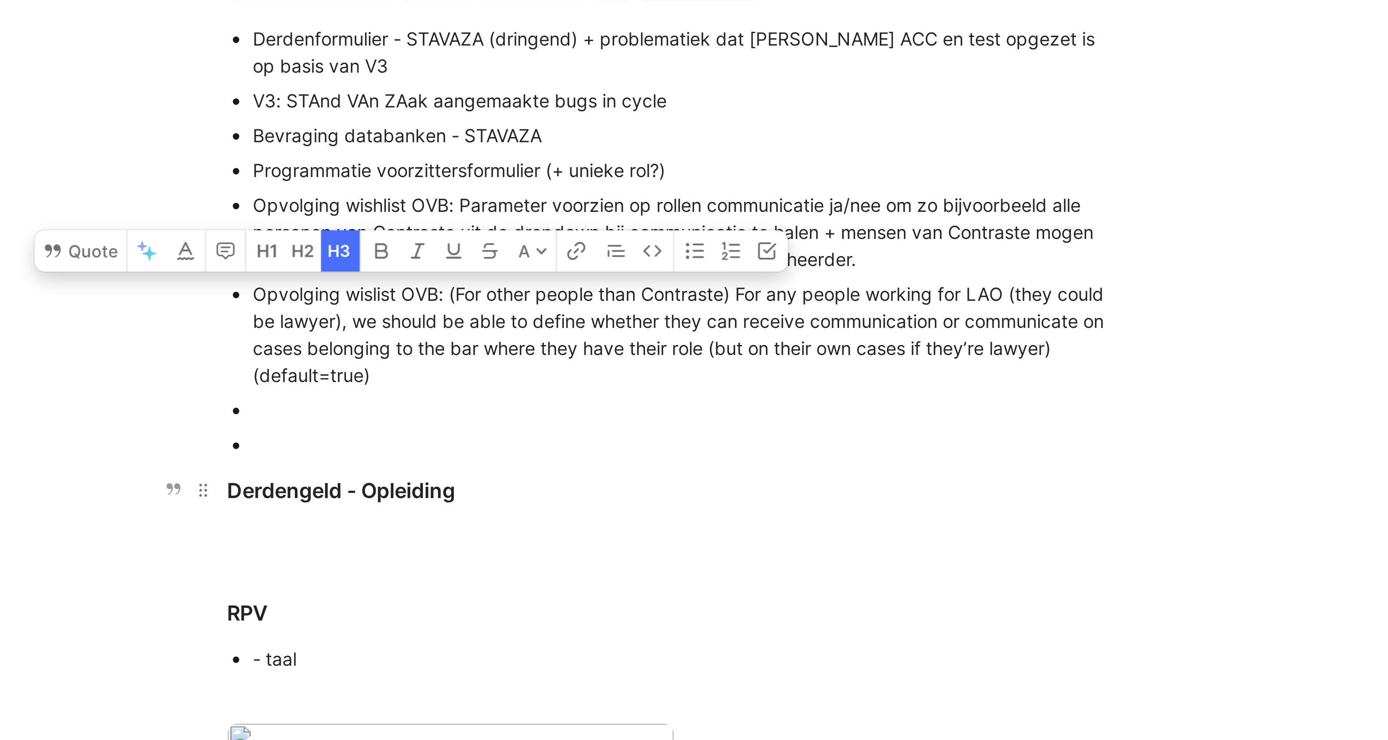
drag, startPoint x: 653, startPoint y: 243, endPoint x: 683, endPoint y: 244, distance: 30.5
click at [683, 244] on div "Derdengeld - Opleiding" at bounding box center [754, 243] width 297 height 10
click at [624, 245] on div "Derdengeld - Opleiding" at bounding box center [754, 243] width 297 height 10
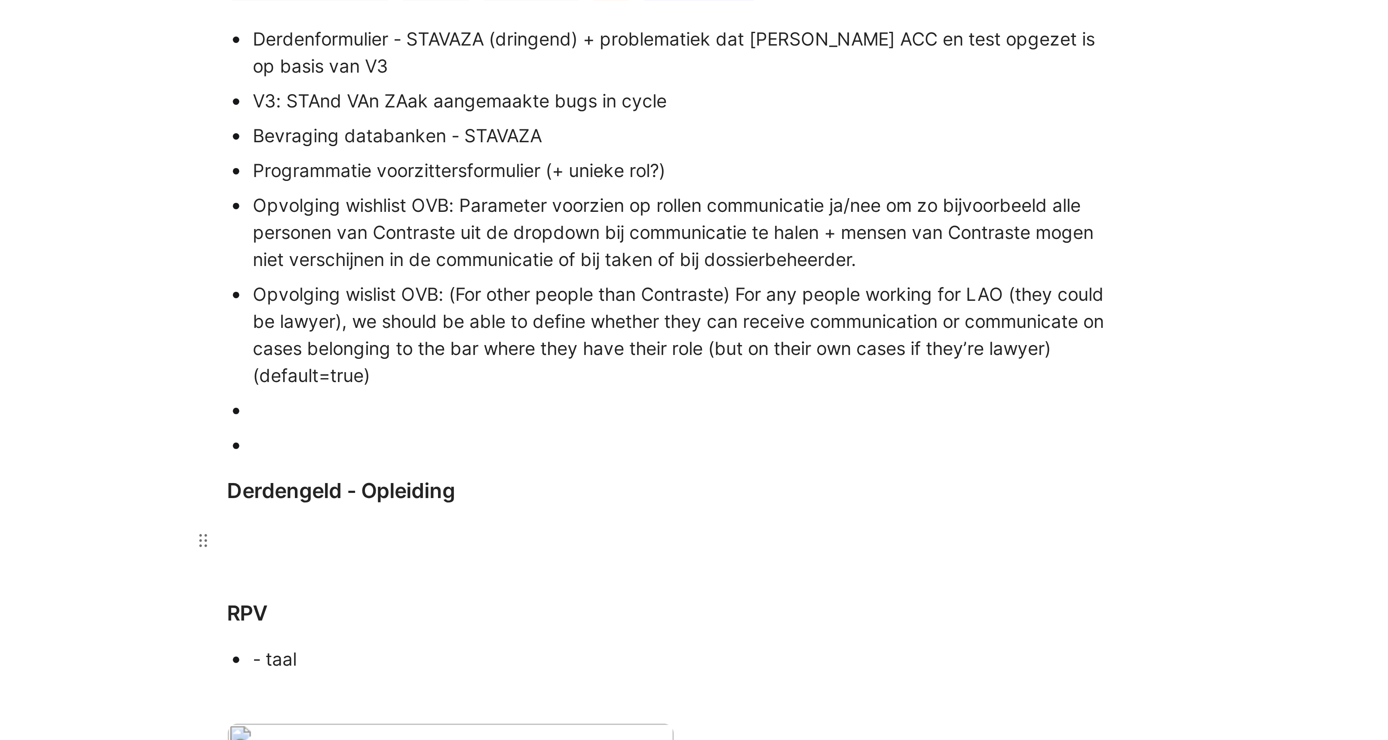
click at [618, 253] on p at bounding box center [755, 260] width 330 height 14
click at [624, 260] on div at bounding box center [754, 260] width 297 height 9
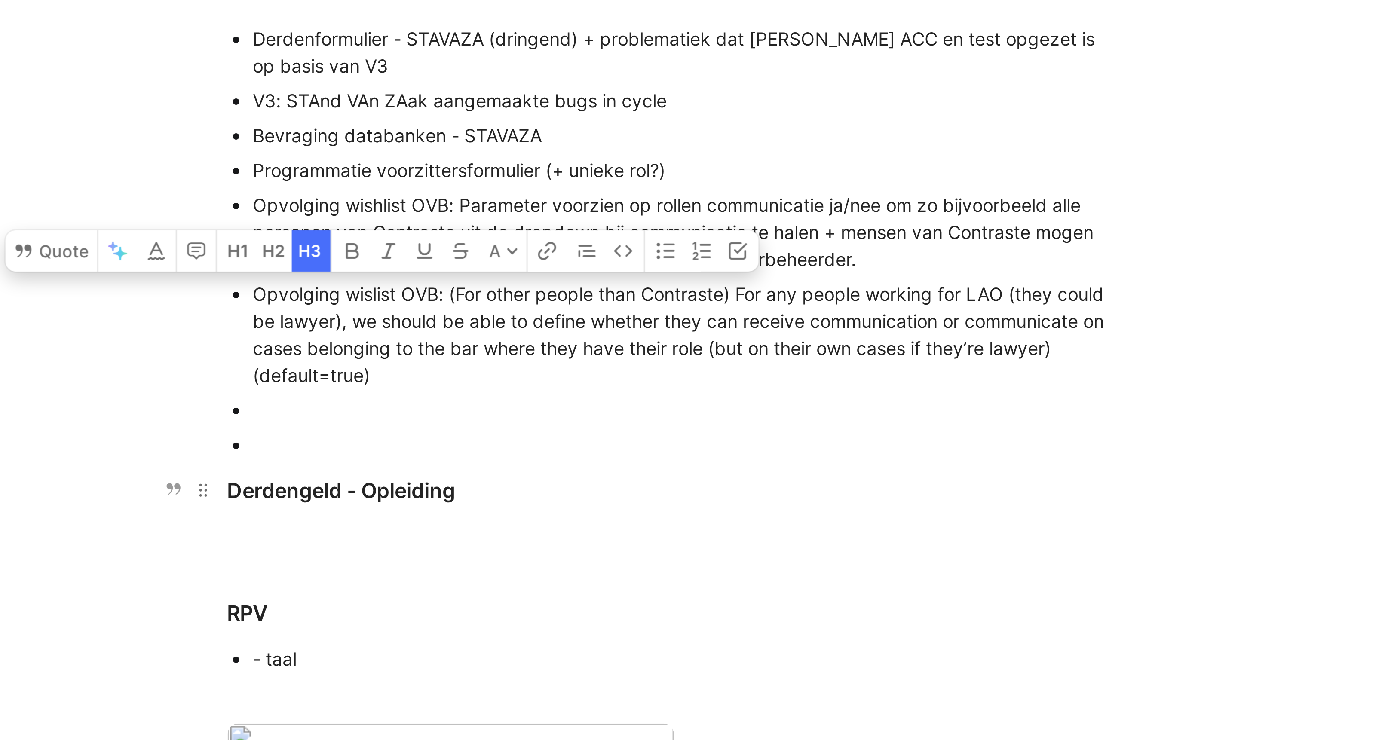
drag, startPoint x: 605, startPoint y: 245, endPoint x: 645, endPoint y: 245, distance: 39.1
click at [645, 245] on div "Derdengeld - Opleiding" at bounding box center [754, 243] width 297 height 10
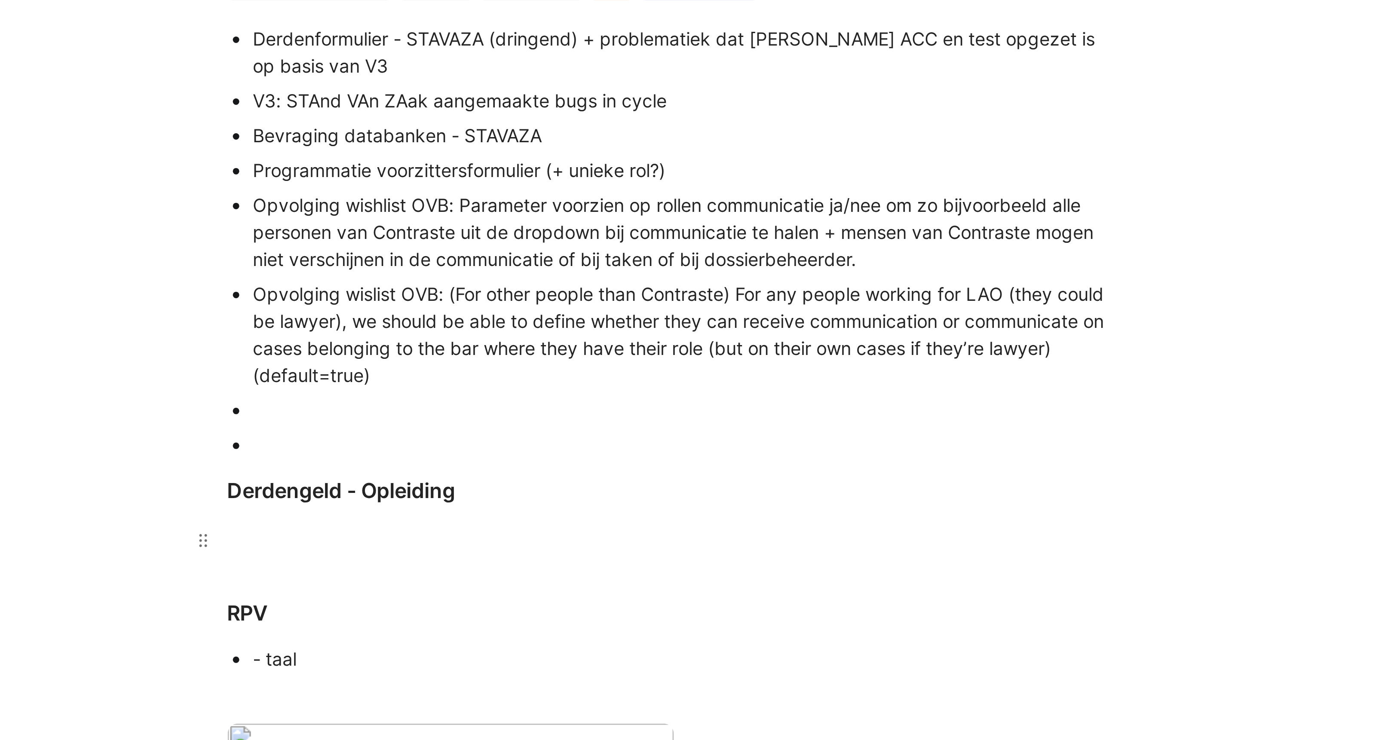
click at [631, 260] on div at bounding box center [754, 260] width 297 height 9
click at [685, 247] on div "Derdengeld - Opleiding" at bounding box center [754, 243] width 297 height 10
click at [627, 252] on h3 "Derdengeld - Opleiding" at bounding box center [755, 243] width 330 height 17
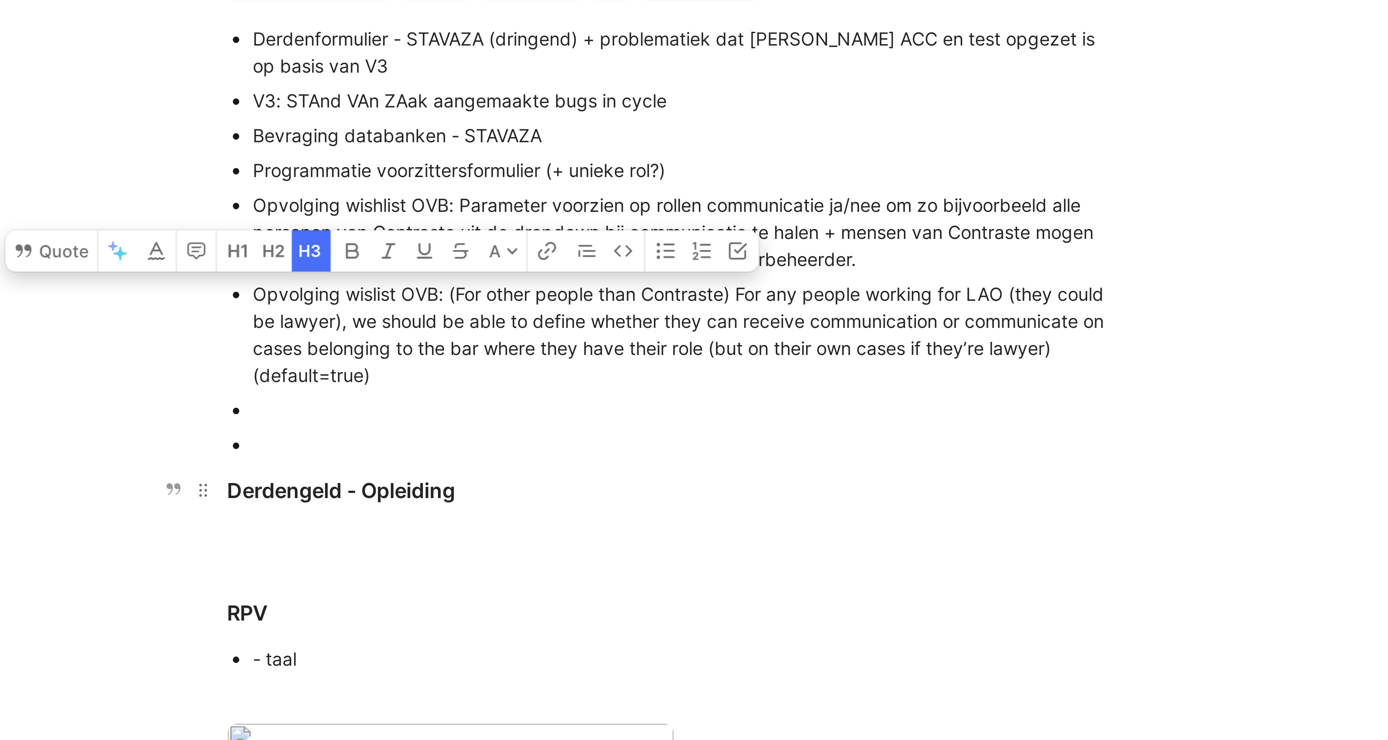
drag, startPoint x: 607, startPoint y: 242, endPoint x: 681, endPoint y: 244, distance: 74.4
click at [681, 244] on div "Derdengeld - Opleiding" at bounding box center [754, 243] width 297 height 10
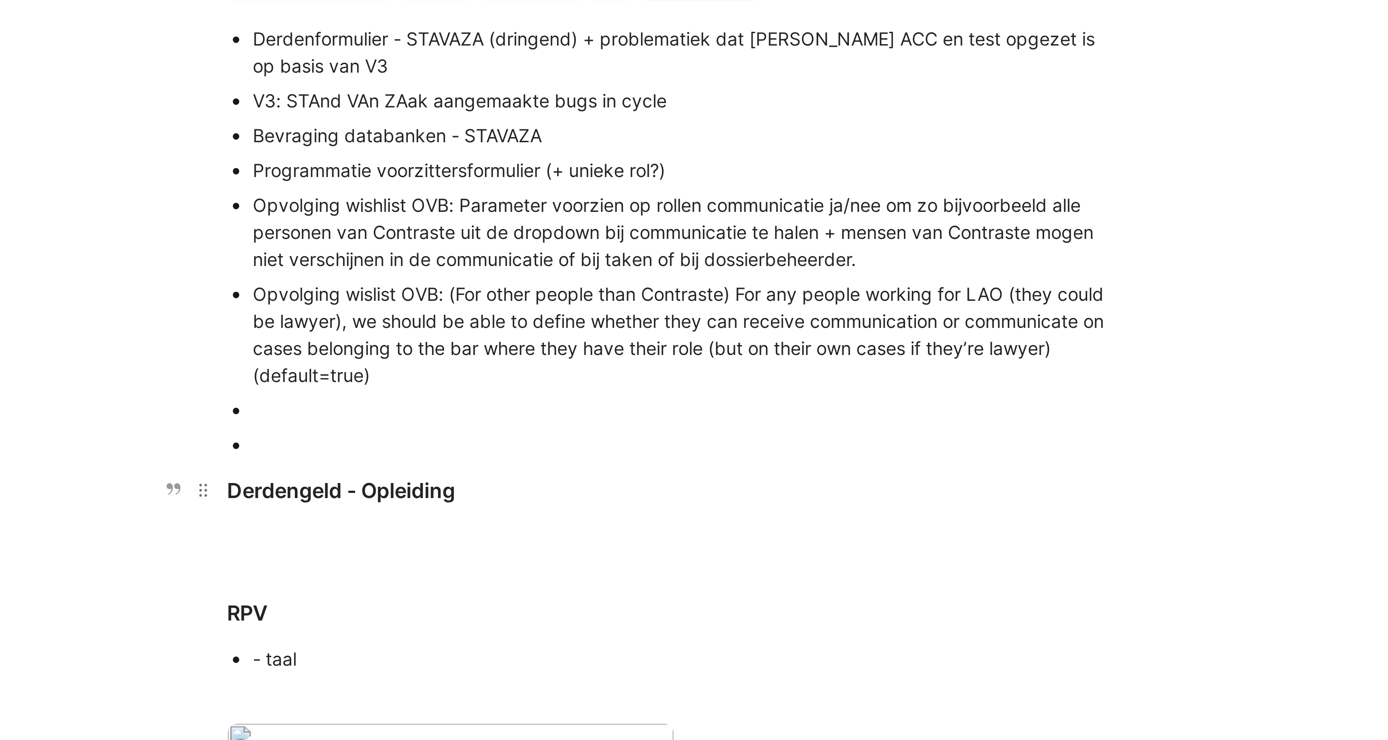
click at [645, 245] on div "Derdengeld - Opleiding" at bounding box center [754, 243] width 297 height 10
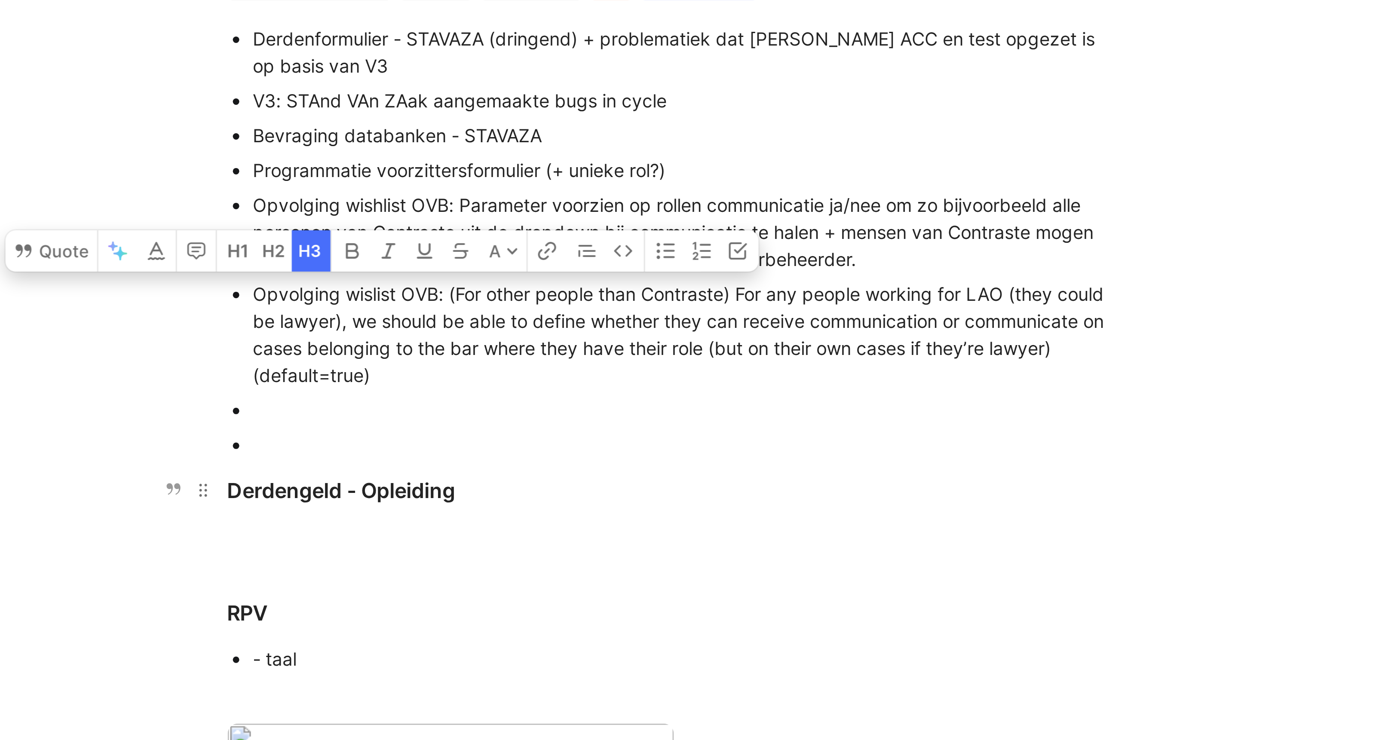
drag, startPoint x: 645, startPoint y: 245, endPoint x: 608, endPoint y: 245, distance: 37.0
click at [608, 245] on div "Derdengeld - Opleiding" at bounding box center [754, 243] width 297 height 10
click at [621, 262] on div at bounding box center [754, 260] width 297 height 9
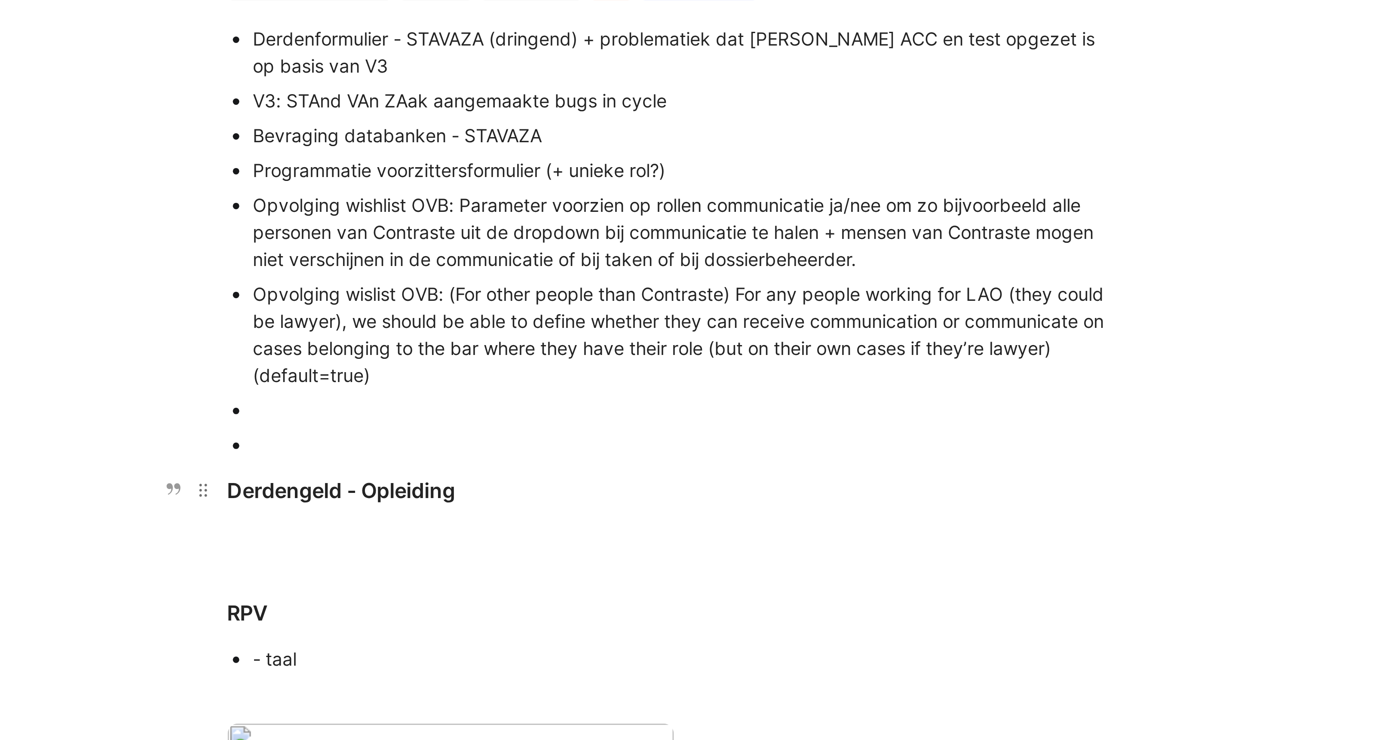
click at [607, 244] on div "Derdengeld - Opleiding" at bounding box center [754, 243] width 297 height 10
click at [617, 254] on p at bounding box center [755, 260] width 330 height 14
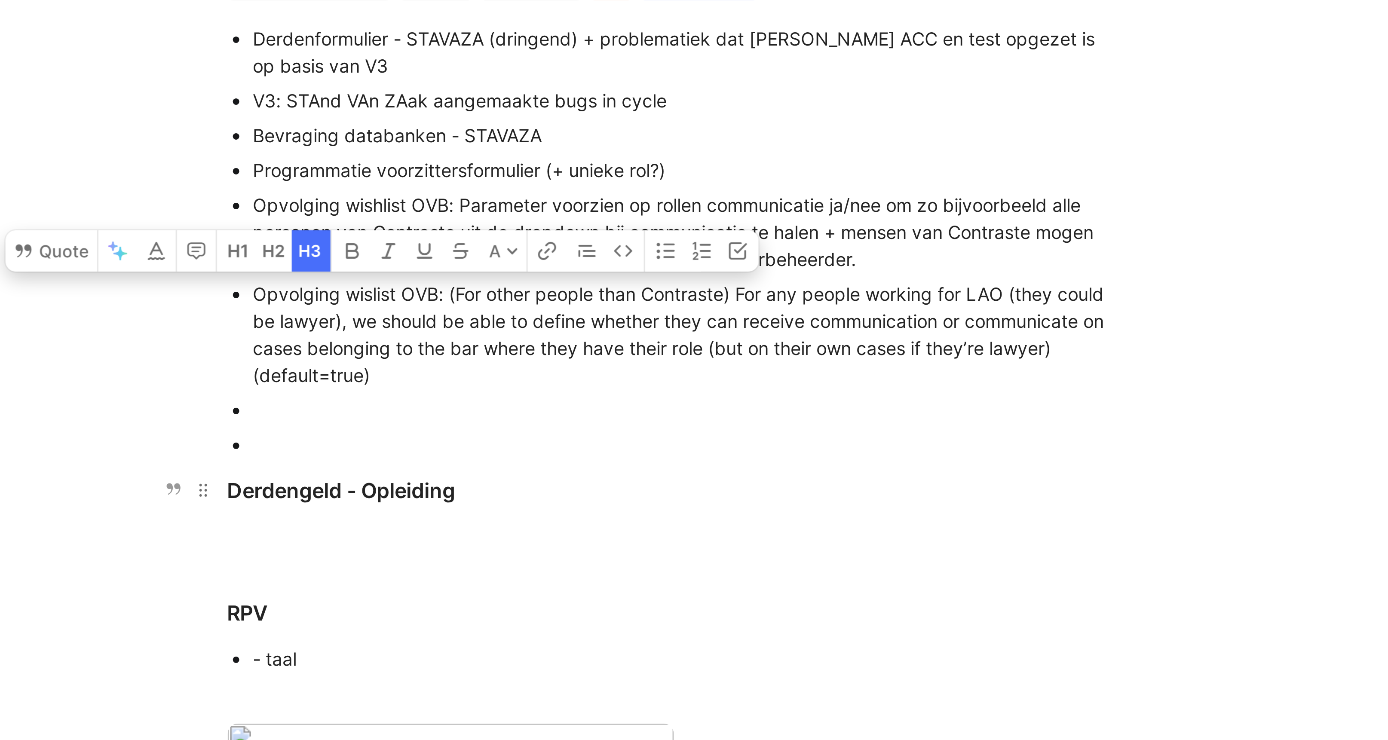
drag, startPoint x: 607, startPoint y: 244, endPoint x: 644, endPoint y: 242, distance: 37.0
click at [644, 242] on div "Derdengeld - Opleiding" at bounding box center [754, 243] width 297 height 10
click at [644, 243] on div "Derdengeld - Opleiding" at bounding box center [754, 243] width 297 height 10
drag, startPoint x: 653, startPoint y: 242, endPoint x: 682, endPoint y: 245, distance: 29.0
click at [682, 245] on div "Derdengeld - Opleiding" at bounding box center [754, 243] width 297 height 10
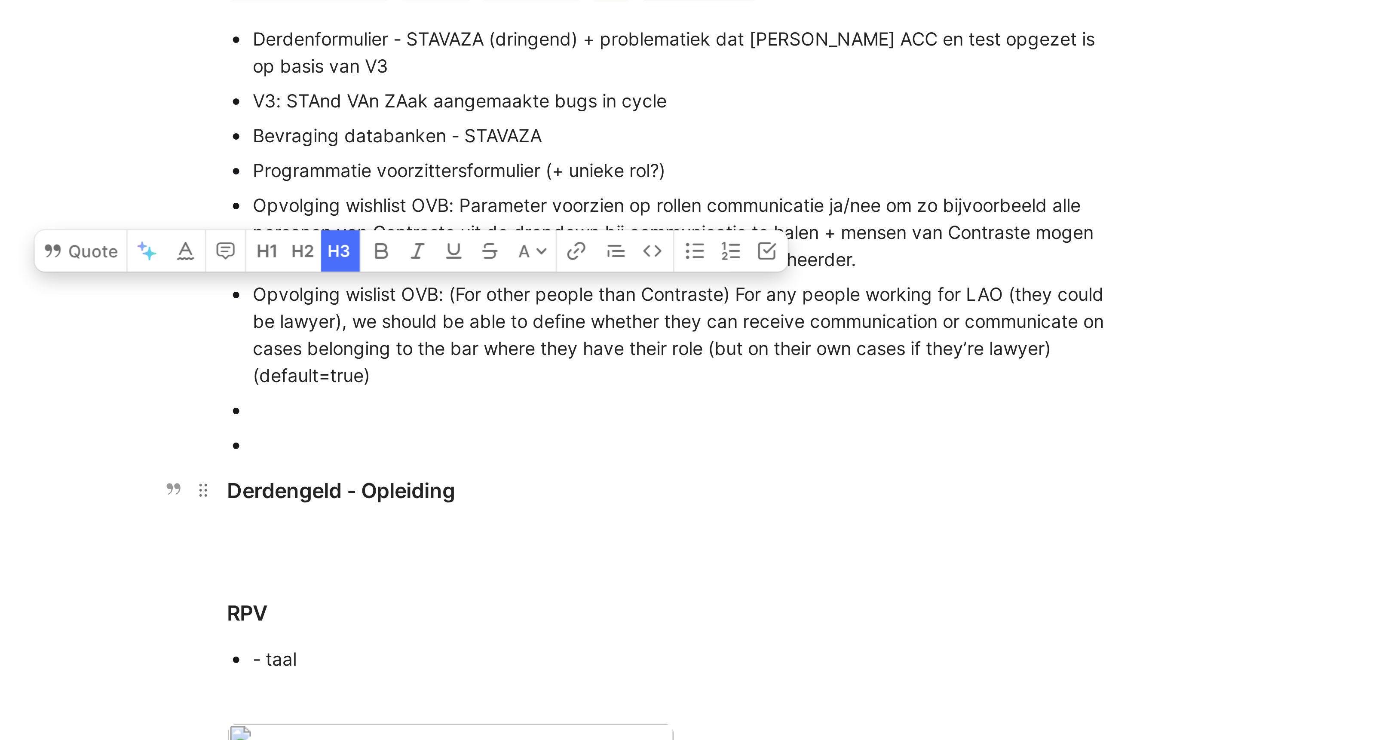
click at [688, 245] on div "Derdengeld - Opleiding" at bounding box center [754, 243] width 297 height 10
drag, startPoint x: 607, startPoint y: 244, endPoint x: 644, endPoint y: 241, distance: 36.6
click at [644, 241] on div "Derdengeld - Opleiding" at bounding box center [754, 243] width 297 height 10
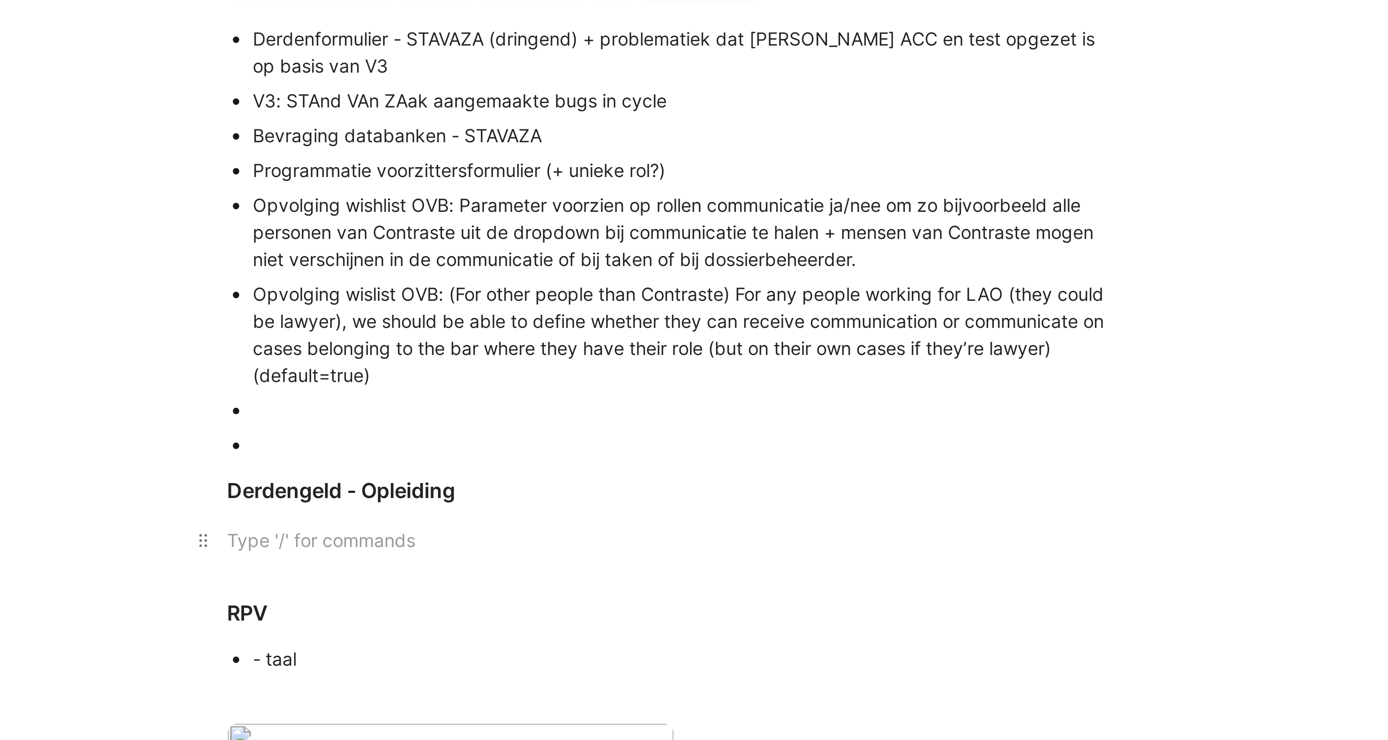
click at [645, 260] on div at bounding box center [754, 260] width 297 height 9
drag, startPoint x: 685, startPoint y: 147, endPoint x: 747, endPoint y: 147, distance: 62.3
click at [747, 147] on div "Opvolging wishlist OVB: Parameter voorzien op rollen communicatie ja/nee om zo …" at bounding box center [758, 157] width 289 height 27
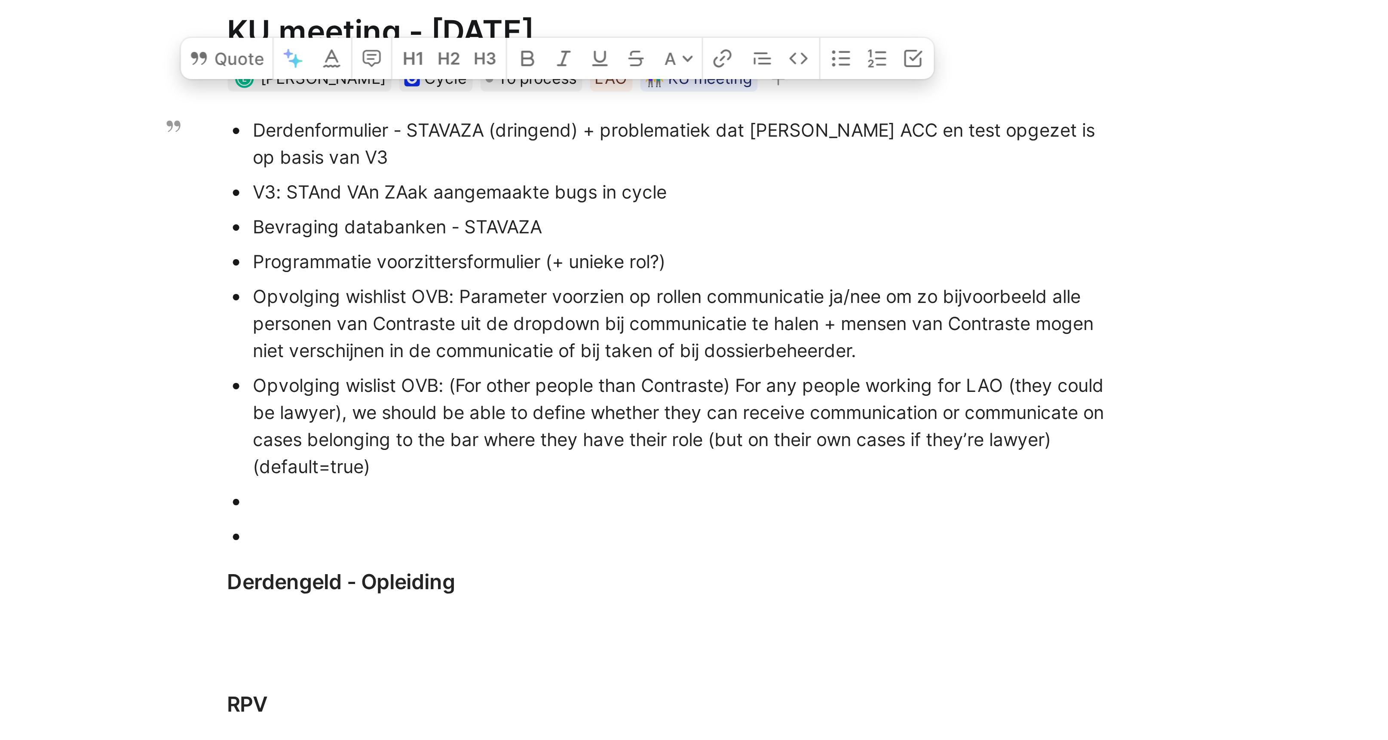
click at [744, 153] on div "Opvolging wishlist OVB: Parameter voorzien op rollen communicatie ja/nee om zo …" at bounding box center [758, 157] width 289 height 27
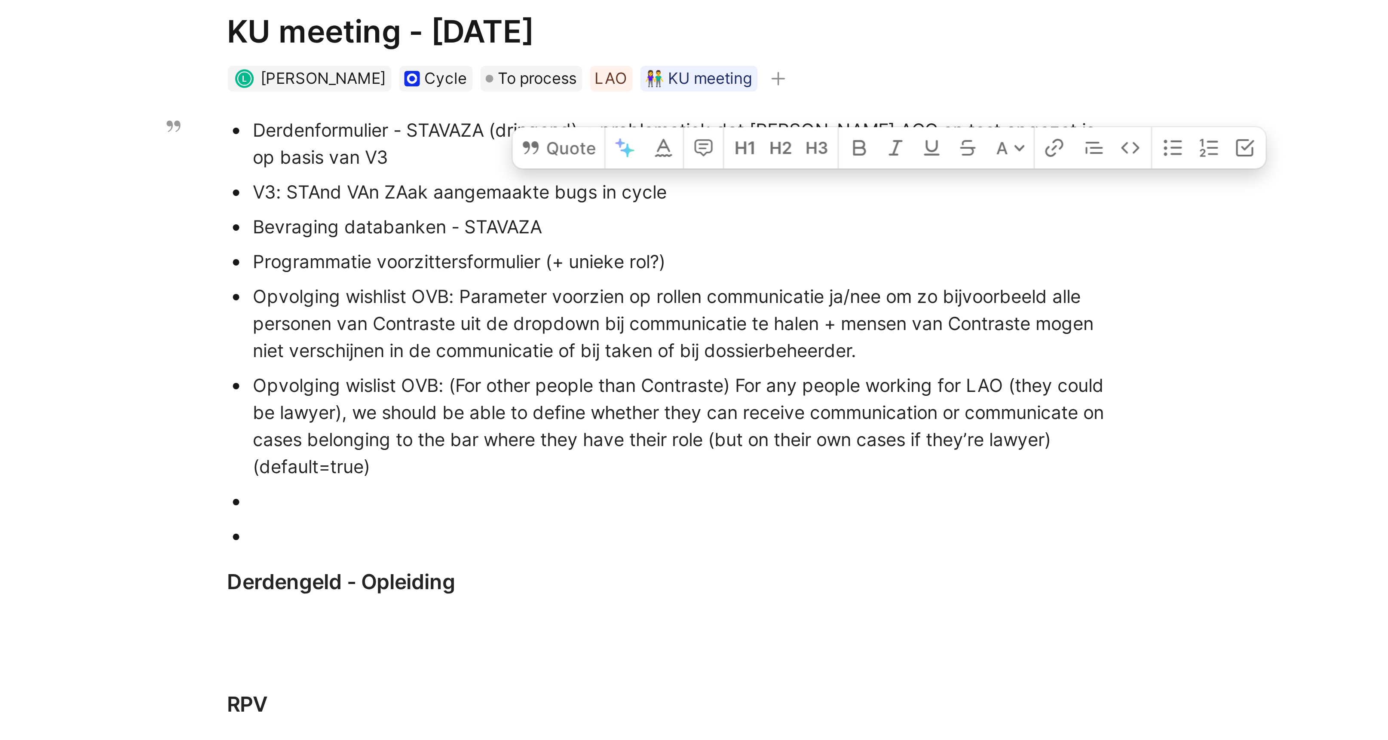
drag, startPoint x: 777, startPoint y: 177, endPoint x: 876, endPoint y: 195, distance: 99.9
click at [876, 195] on div "Opvolging wislist OVB: (For other people than Contraste) For any people working…" at bounding box center [758, 192] width 289 height 36
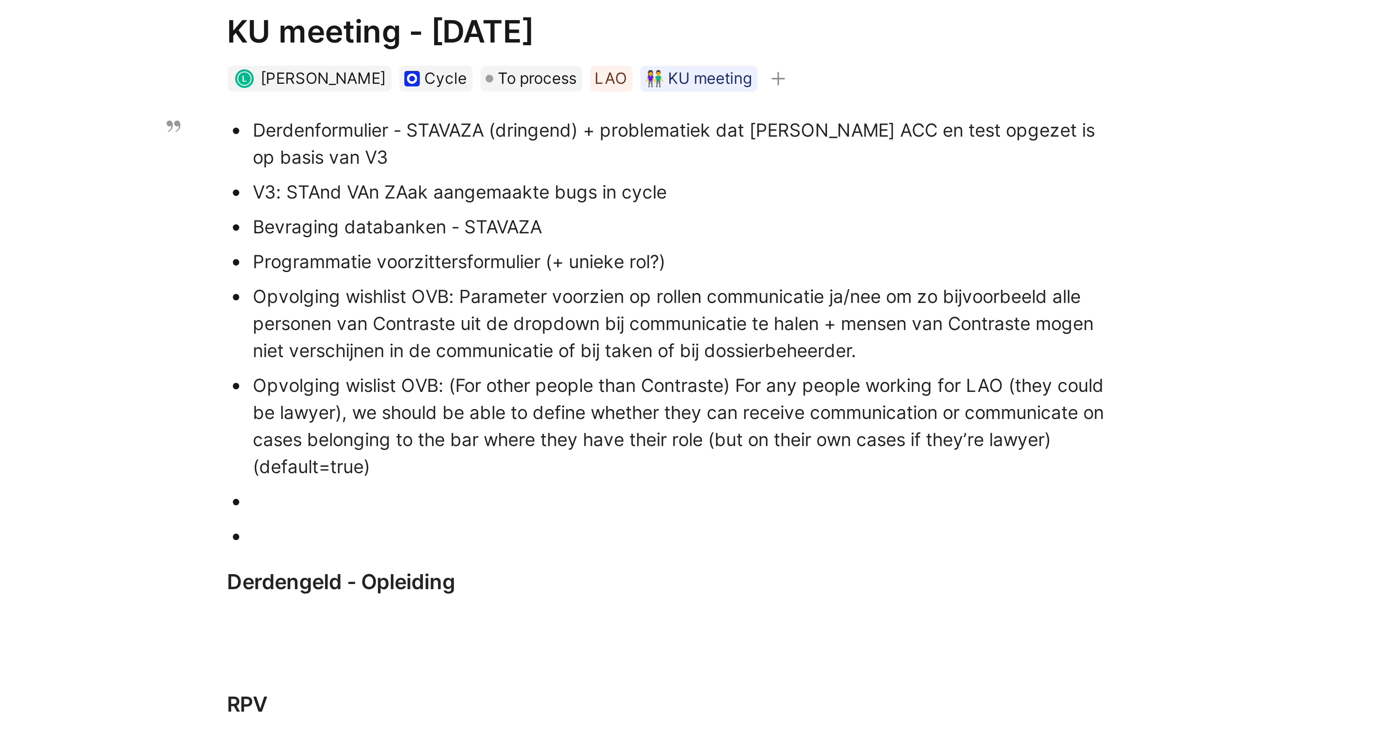
click at [622, 230] on div at bounding box center [758, 228] width 289 height 9
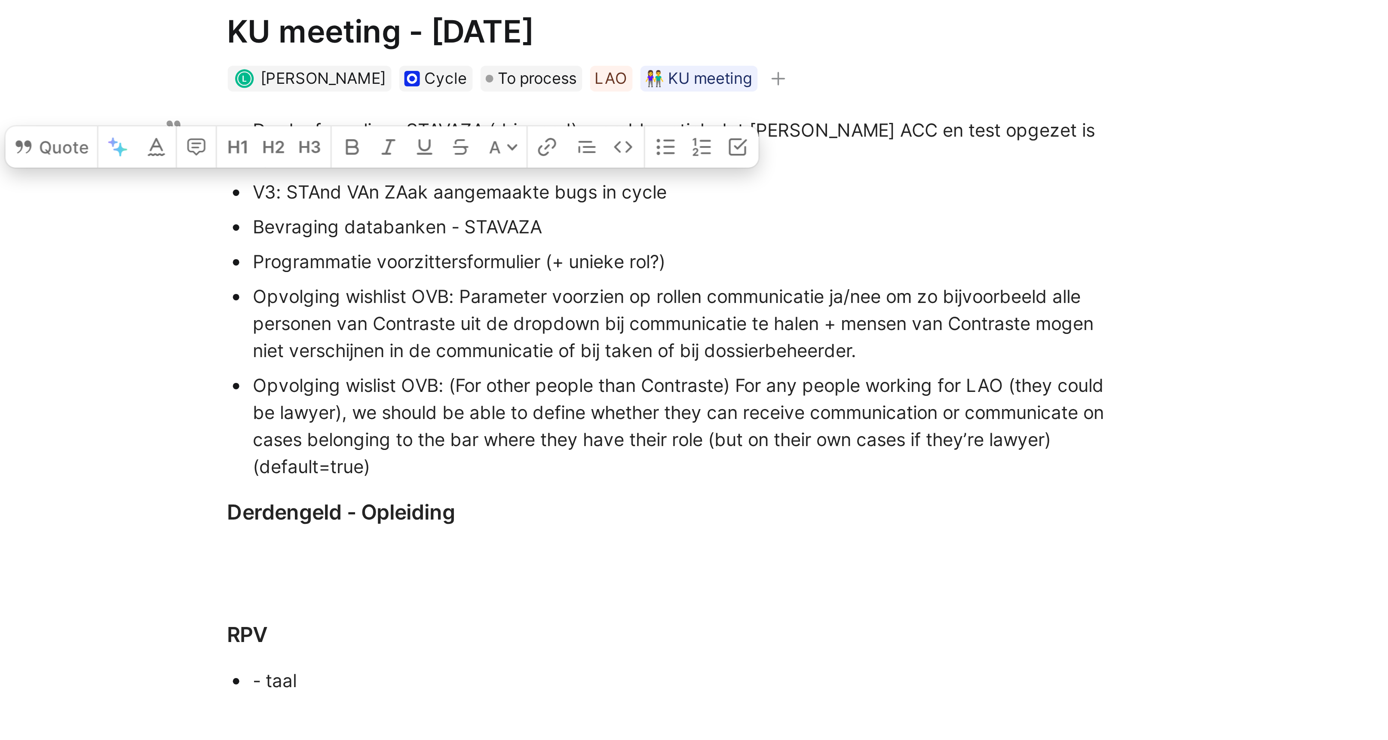
drag, startPoint x: 657, startPoint y: 206, endPoint x: 619, endPoint y: 182, distance: 44.5
click at [619, 182] on div "Opvolging wislist OVB: (For other people than Contraste) For any people working…" at bounding box center [758, 192] width 289 height 36
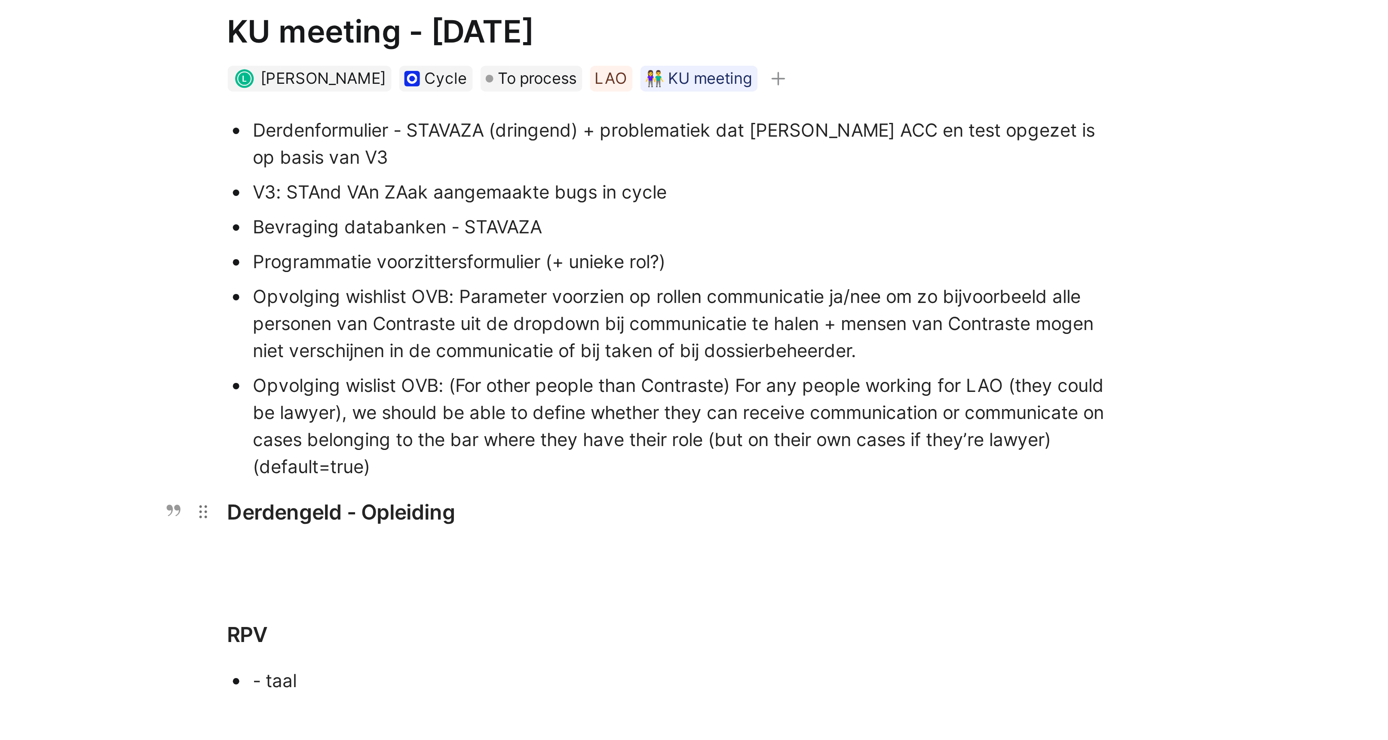
click at [661, 216] on div "Derdengeld - Opleiding" at bounding box center [754, 220] width 297 height 10
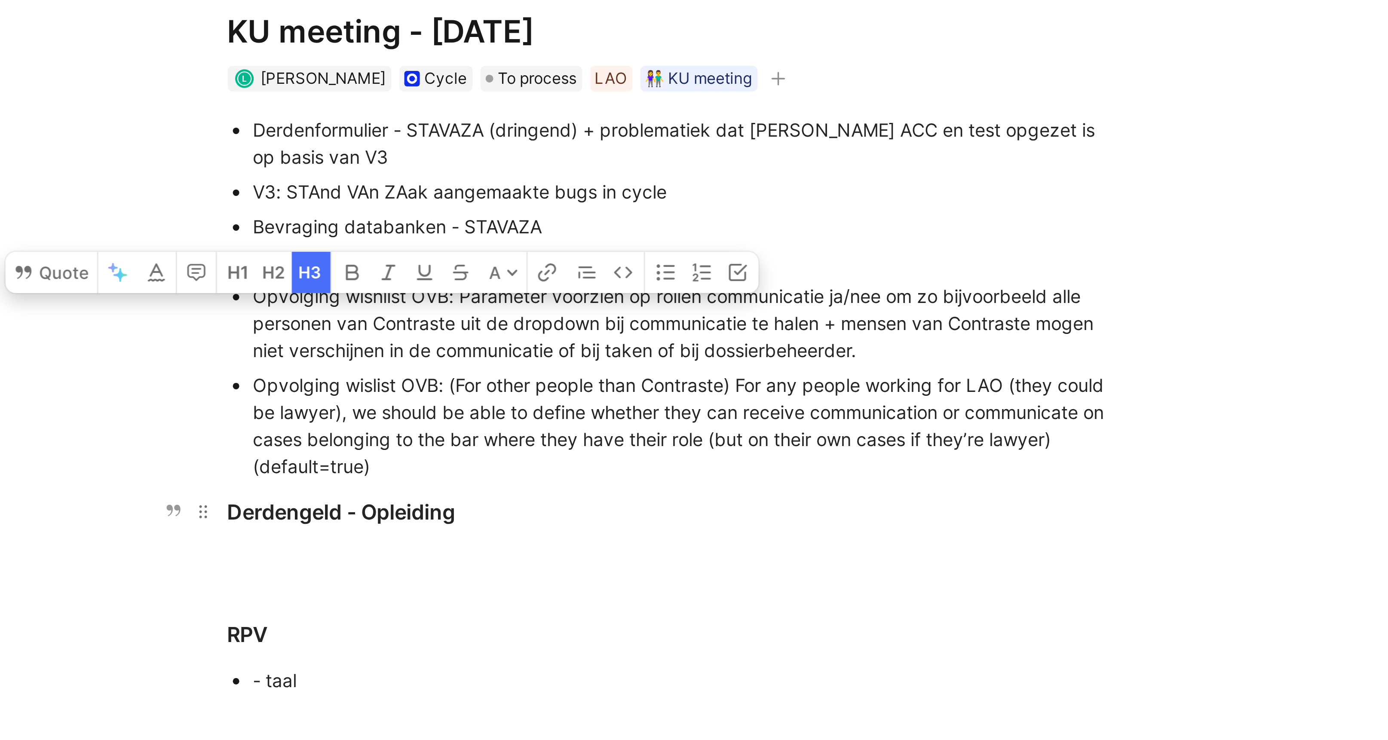
drag, startPoint x: 607, startPoint y: 220, endPoint x: 644, endPoint y: 221, distance: 36.5
click at [644, 221] on div "Derdengeld - Opleiding" at bounding box center [754, 220] width 297 height 10
click at [651, 225] on div "Derdengeld - Opleiding" at bounding box center [754, 220] width 297 height 10
drag, startPoint x: 652, startPoint y: 220, endPoint x: 684, endPoint y: 220, distance: 31.4
click at [684, 220] on div "Derdengeld - Opleiding" at bounding box center [754, 220] width 297 height 10
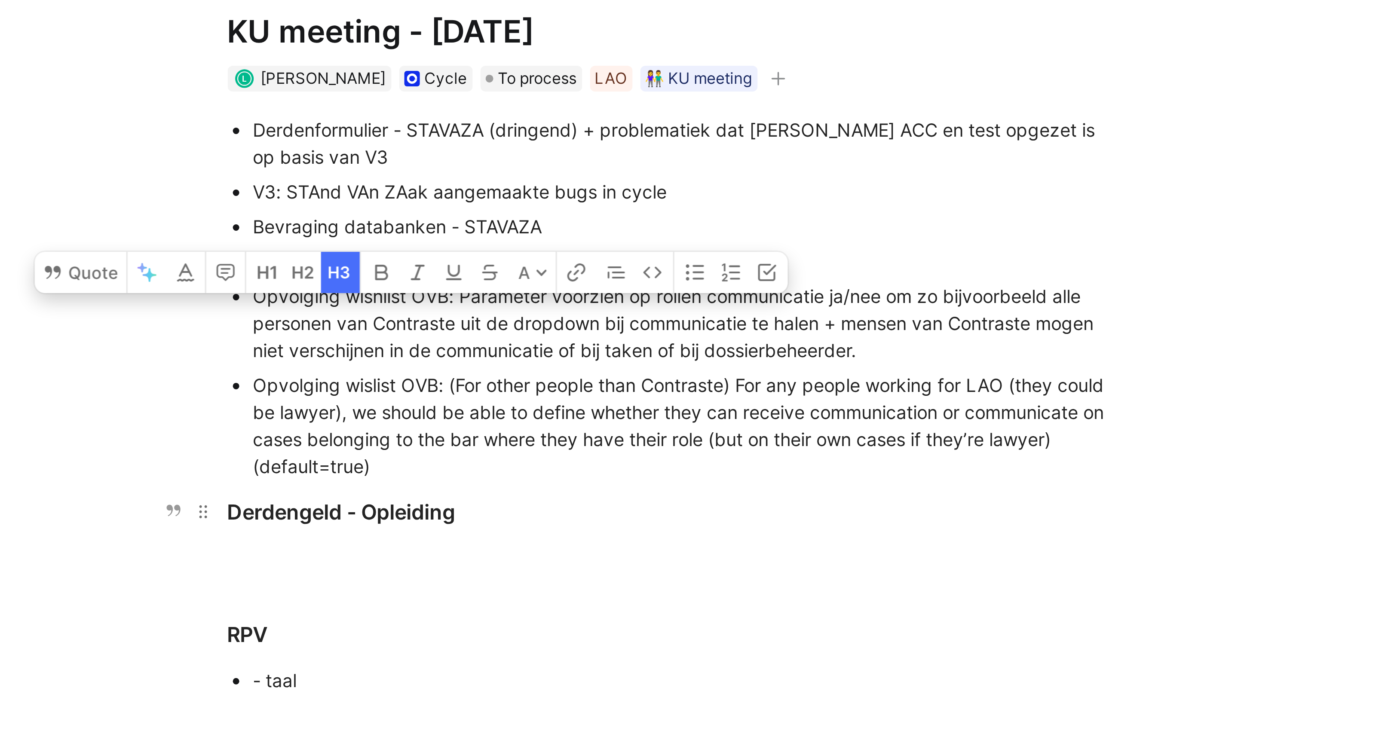
click at [684, 220] on div "Derdengeld - Opleiding" at bounding box center [754, 220] width 297 height 10
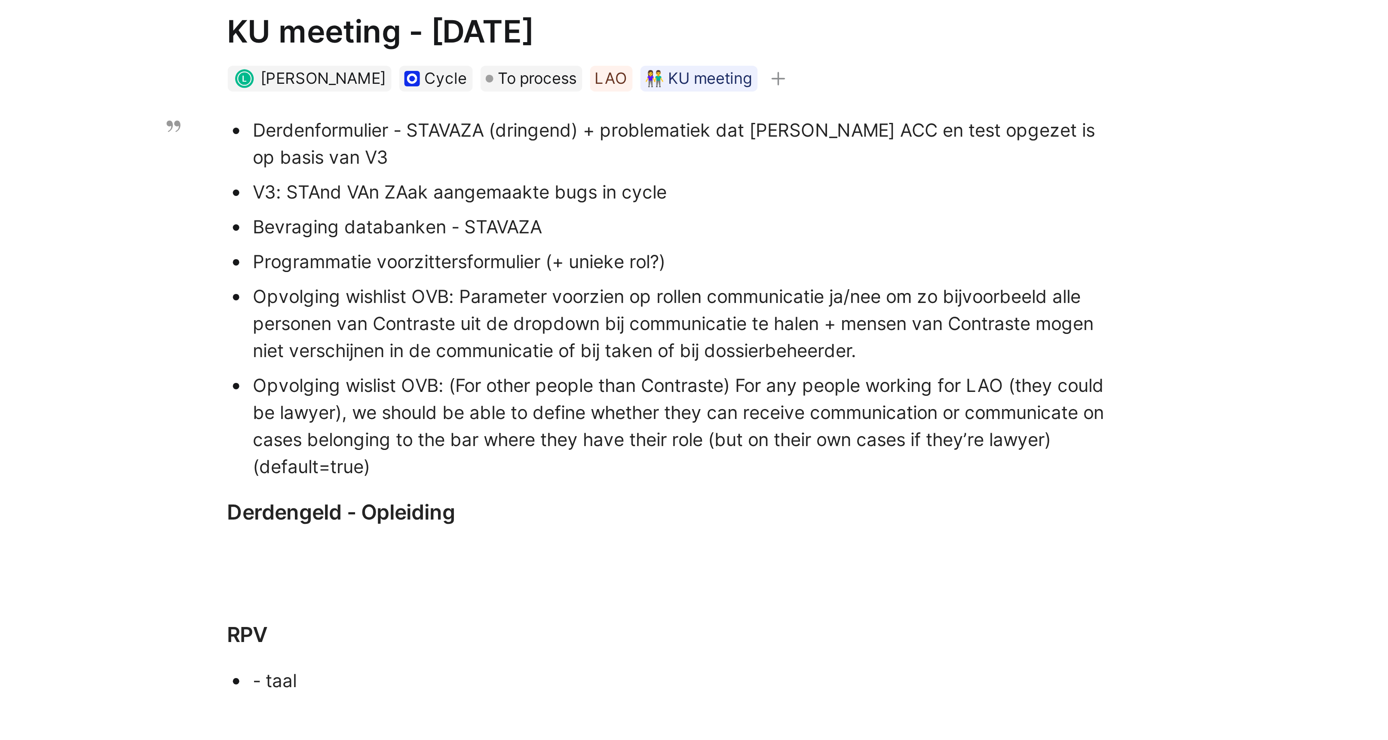
click at [672, 178] on div "Opvolging wislist OVB: (For other people than Contraste) For any people working…" at bounding box center [758, 192] width 289 height 36
click at [676, 222] on div "Derdengeld - Opleiding" at bounding box center [754, 220] width 297 height 10
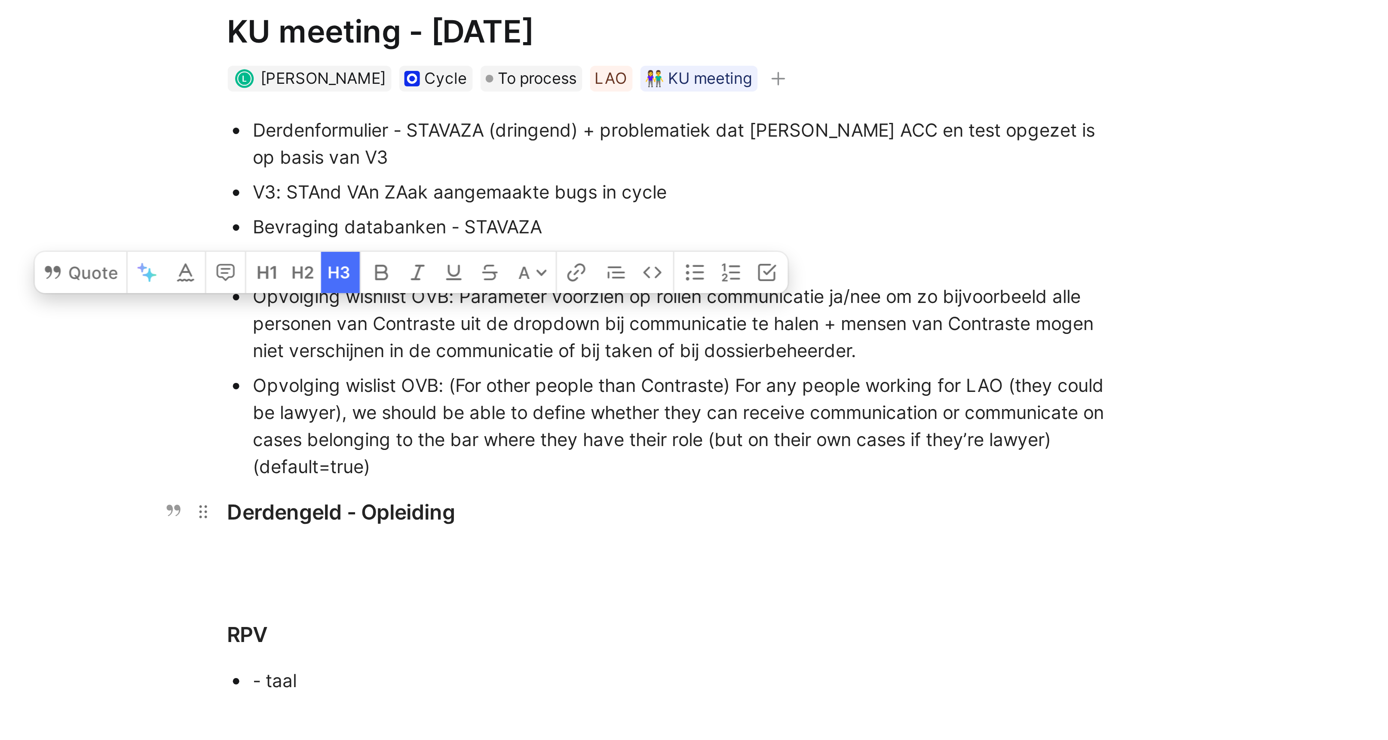
drag, startPoint x: 652, startPoint y: 220, endPoint x: 682, endPoint y: 220, distance: 30.1
click at [682, 220] on div "Derdengeld - Opleiding" at bounding box center [754, 220] width 297 height 10
drag, startPoint x: 682, startPoint y: 220, endPoint x: 651, endPoint y: 220, distance: 30.9
click at [651, 220] on div "Derdengeld - Opleiding" at bounding box center [754, 220] width 297 height 10
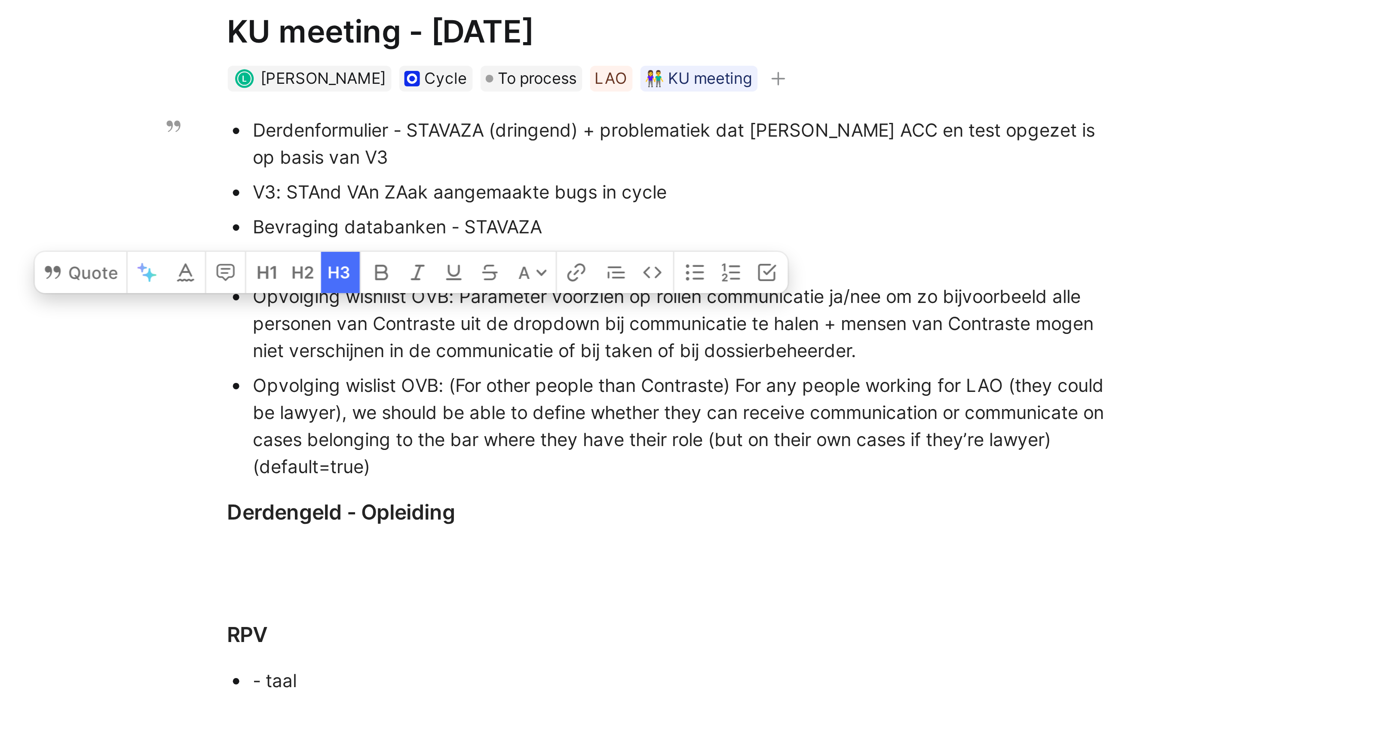
click at [731, 187] on div "Opvolging wislist OVB: (For other people than Contraste) For any people working…" at bounding box center [758, 192] width 289 height 36
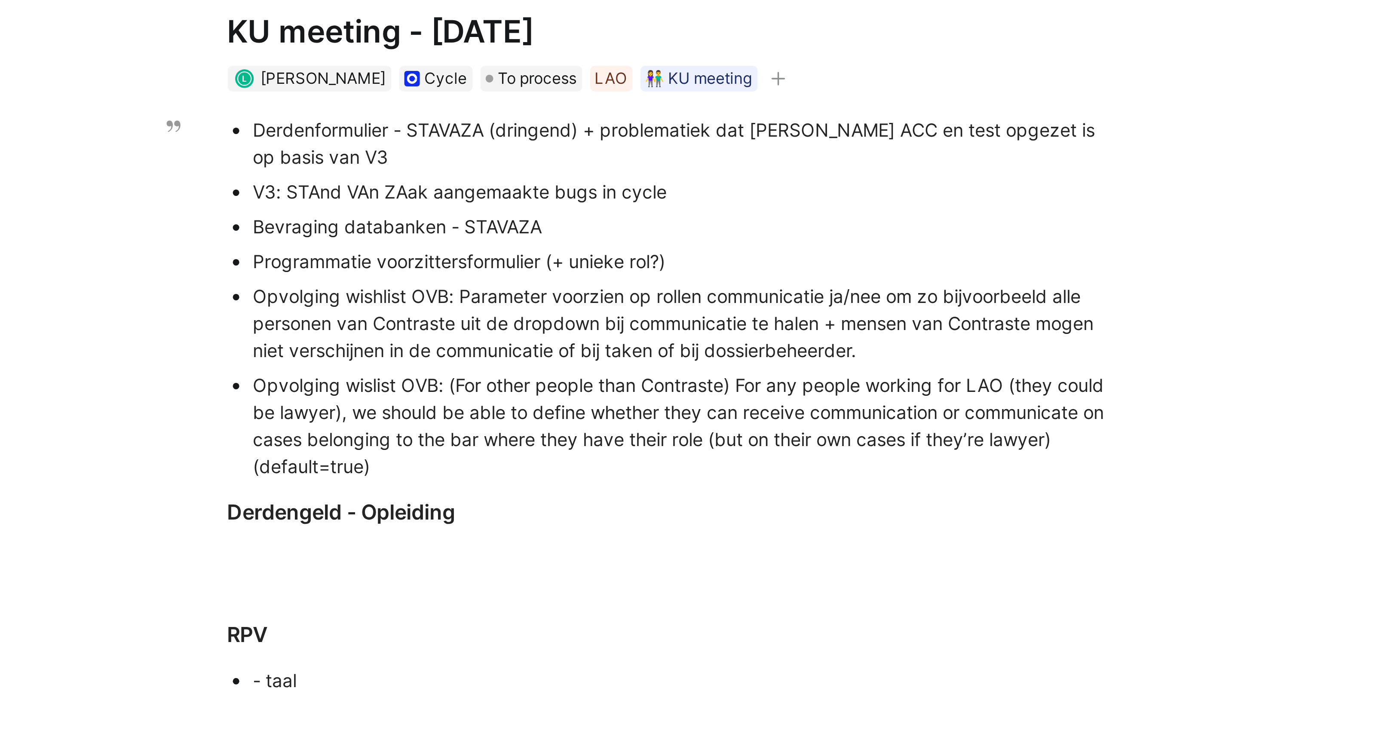
click at [664, 180] on div "Opvolging wislist OVB: (For other people than Contraste) For any people working…" at bounding box center [758, 192] width 289 height 36
click at [668, 220] on div "Derdengeld - Opleiding" at bounding box center [754, 220] width 297 height 10
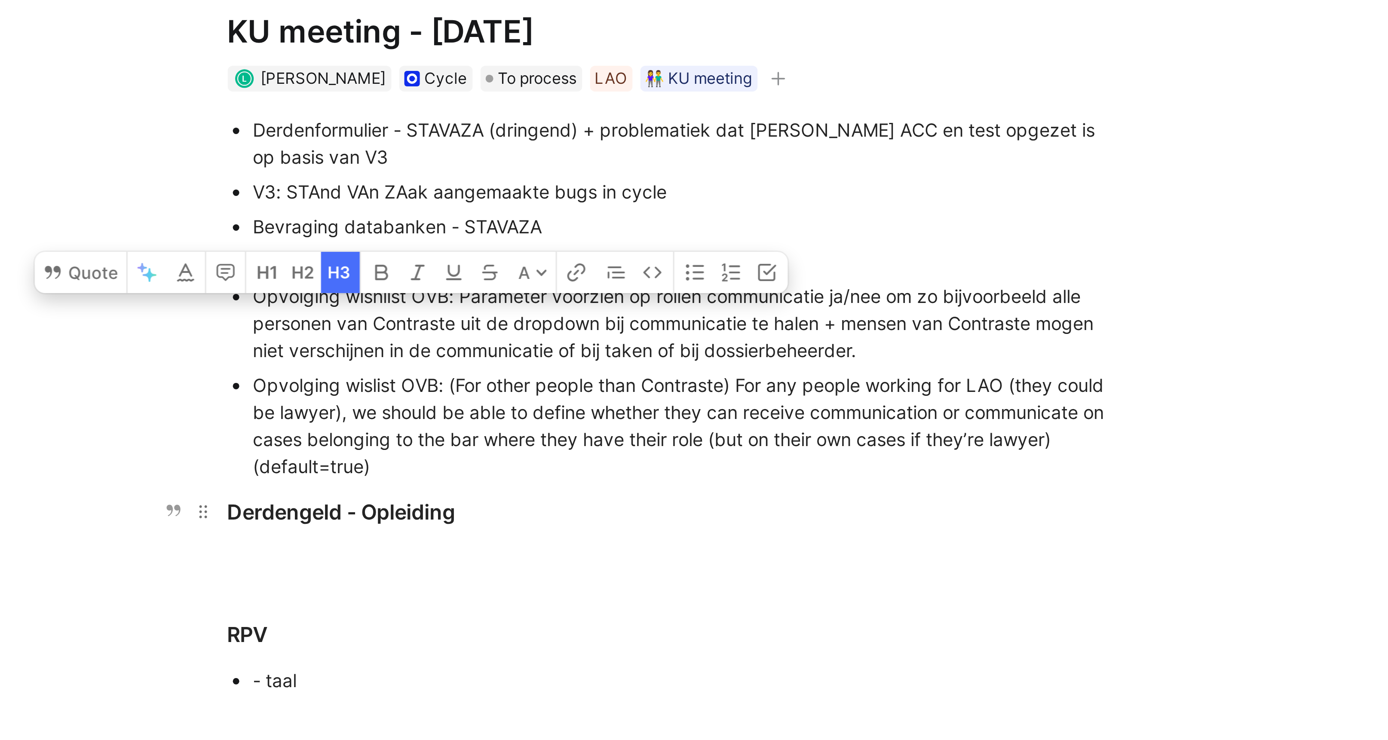
drag, startPoint x: 682, startPoint y: 223, endPoint x: 652, endPoint y: 222, distance: 29.7
click at [652, 222] on div "Derdengeld - Opleiding" at bounding box center [754, 220] width 297 height 10
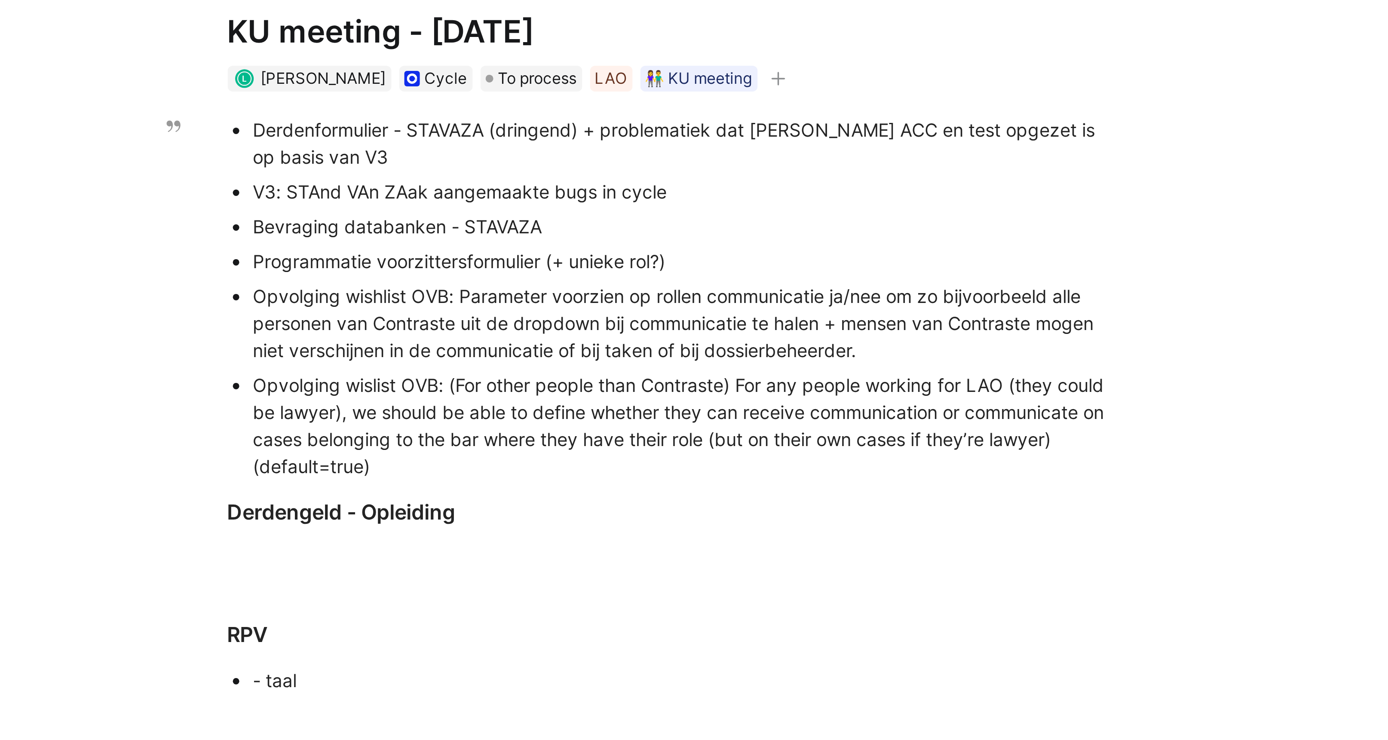
click at [683, 186] on div "Opvolging wislist OVB: (For other people than Contraste) For any people working…" at bounding box center [758, 192] width 289 height 36
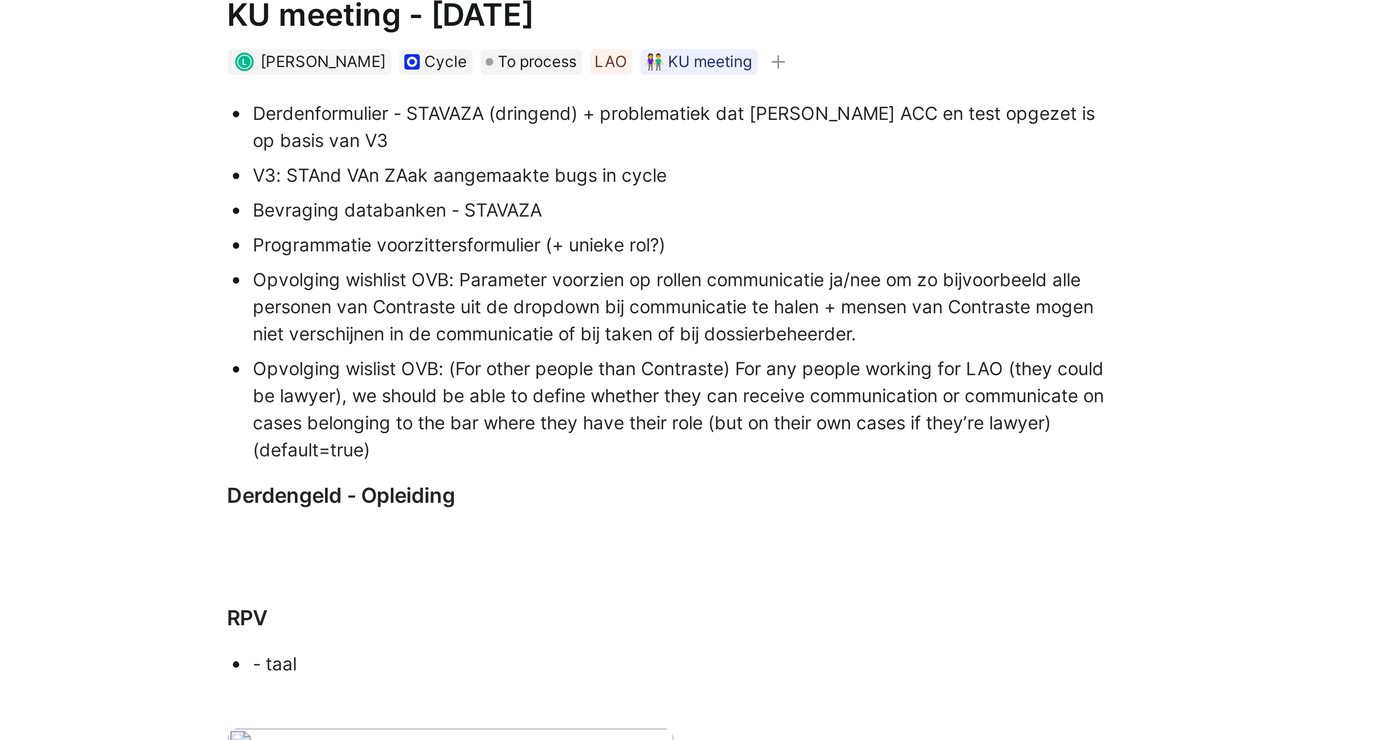
scroll to position [11, 0]
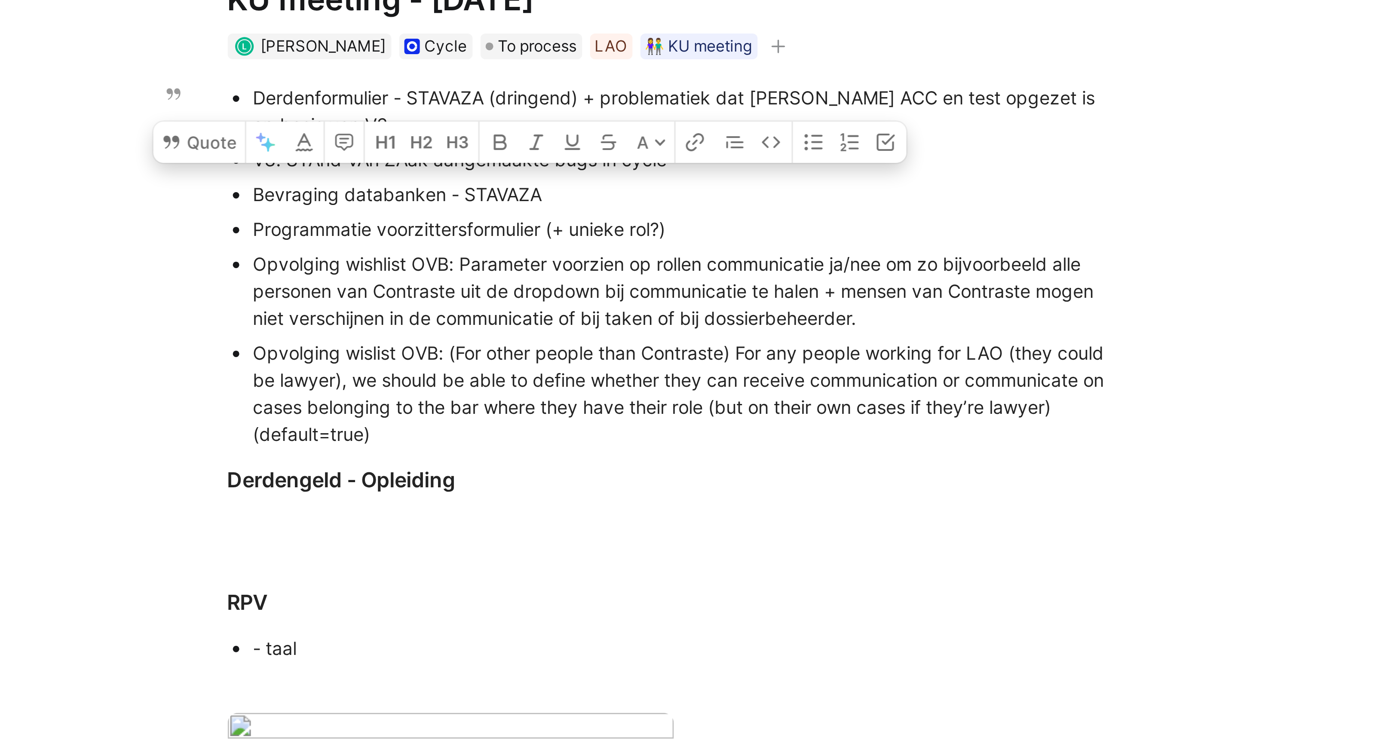
drag, startPoint x: 647, startPoint y: 176, endPoint x: 765, endPoint y: 184, distance: 118.0
click at [765, 185] on div "Opvolging wislist OVB: (For other people than Contraste) For any people working…" at bounding box center [758, 181] width 289 height 36
click at [768, 192] on div "Opvolging wislist OVB: (For other people than Contraste) For any people working…" at bounding box center [758, 181] width 289 height 36
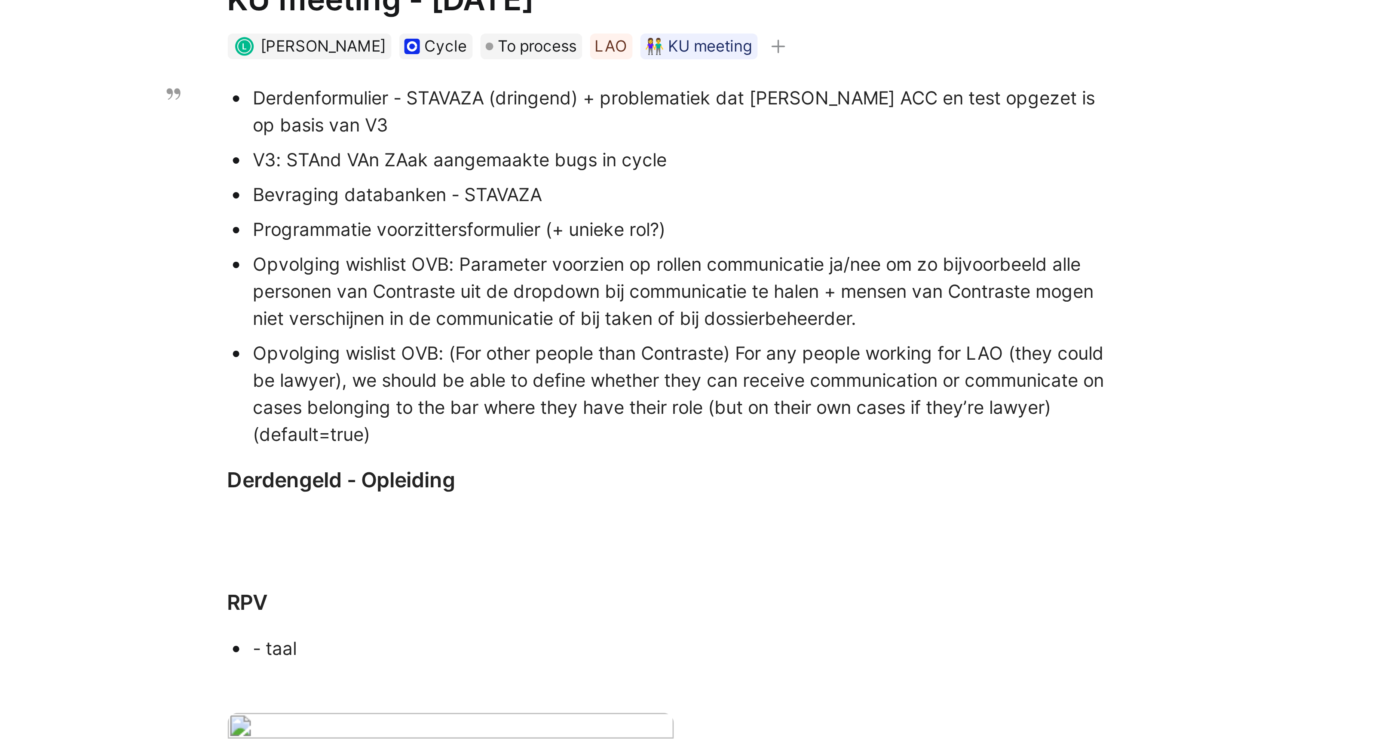
click at [755, 186] on div "Opvolging wislist OVB: (For other people than Contraste) For any people working…" at bounding box center [758, 181] width 289 height 36
click at [754, 185] on div "Opvolging wislist OVB: (For other people than Contraste) For any people working…" at bounding box center [758, 181] width 289 height 36
click at [661, 194] on div "Opvolging wislist OVB: (For other people than Contraste) For any people working…" at bounding box center [758, 181] width 289 height 36
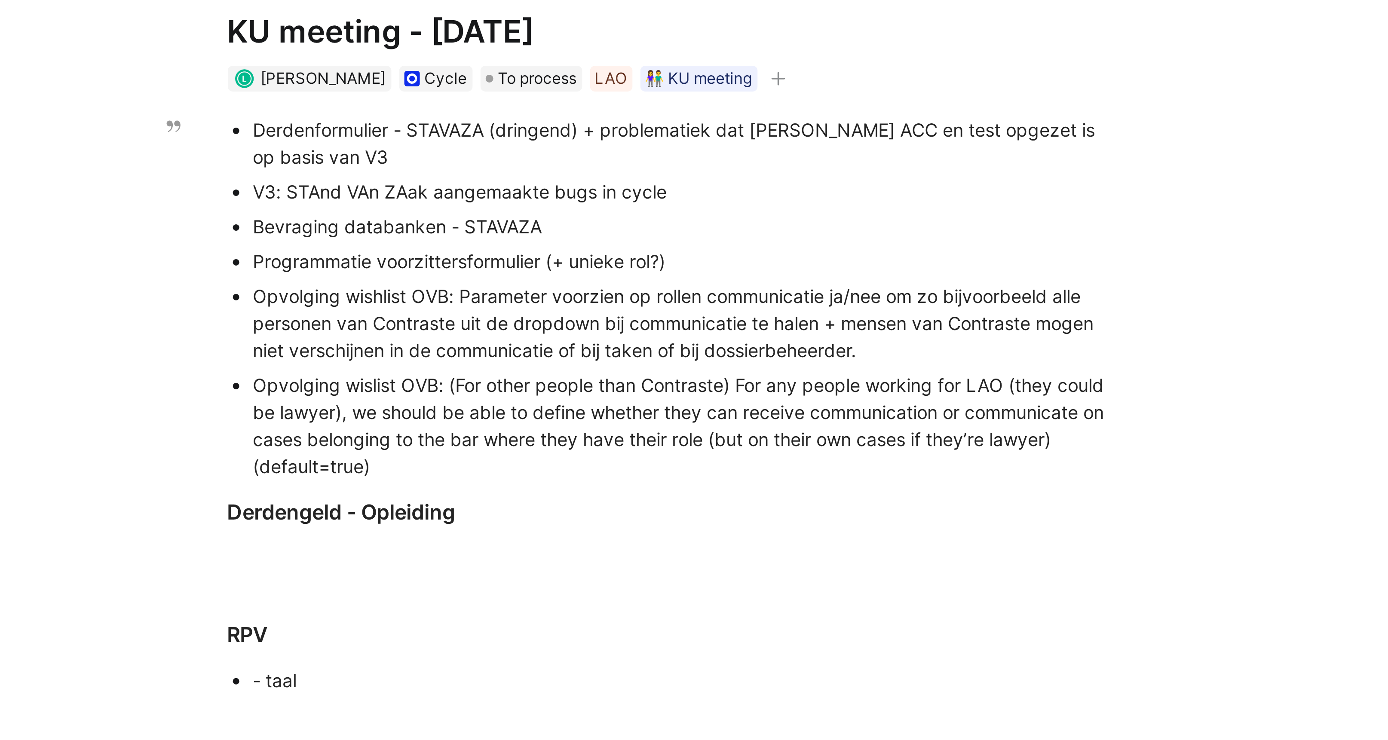
click at [656, 154] on div "Opvolging wishlist OVB: Parameter voorzien op rollen communicatie ja/nee om zo …" at bounding box center [758, 157] width 289 height 27
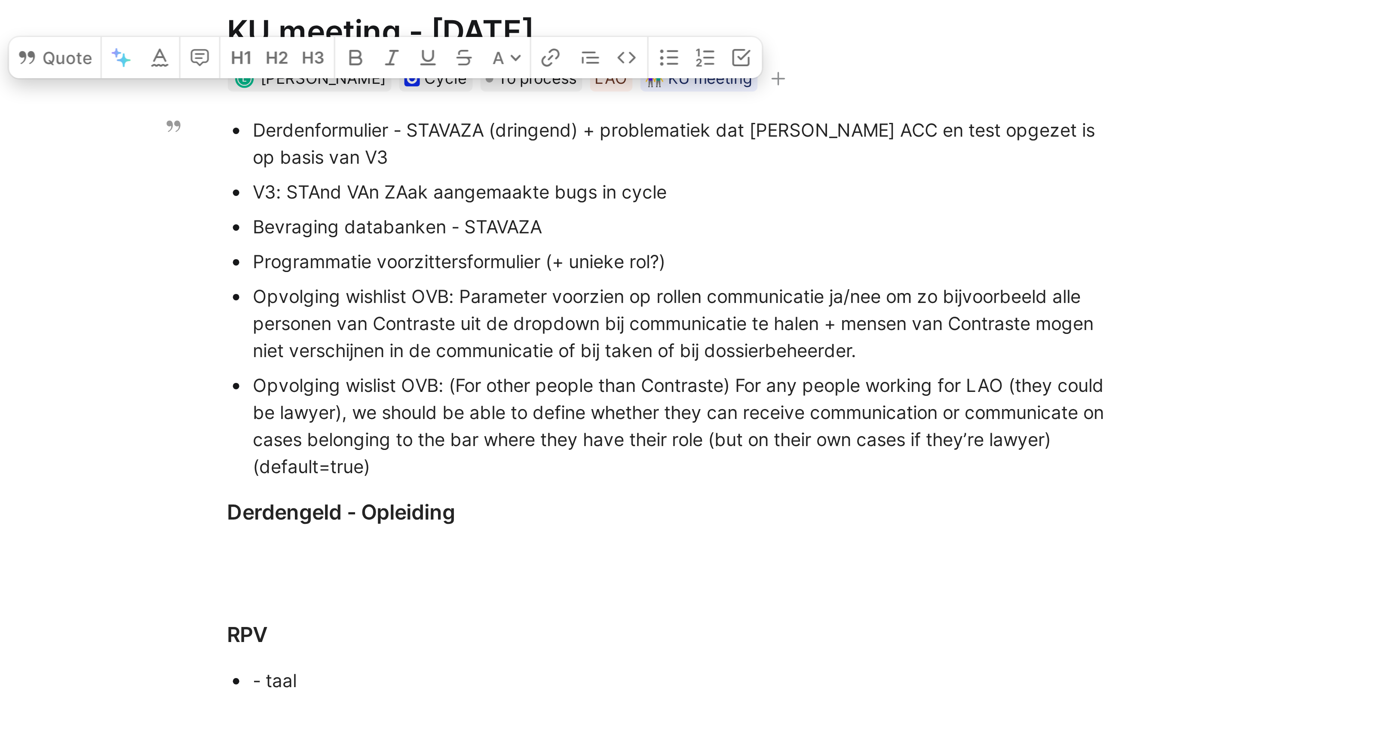
drag, startPoint x: 651, startPoint y: 148, endPoint x: 665, endPoint y: 156, distance: 15.6
click at [665, 156] on div "Opvolging wishlist OVB: Parameter voorzien op rollen communicatie ja/nee om zo …" at bounding box center [758, 157] width 289 height 27
click at [669, 159] on div "Opvolging wishlist OVB: Parameter voorzien op rollen communicatie ja/nee om zo …" at bounding box center [758, 157] width 289 height 27
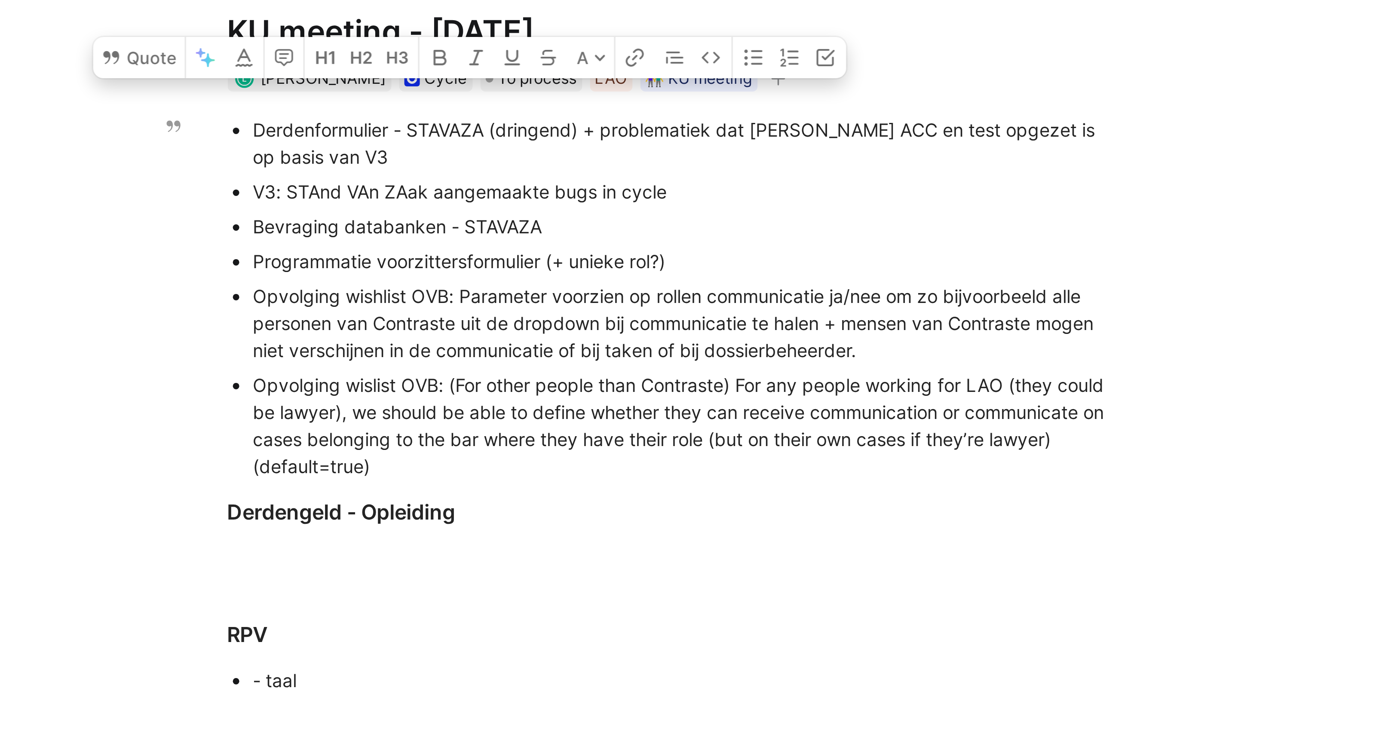
drag, startPoint x: 647, startPoint y: 149, endPoint x: 724, endPoint y: 164, distance: 77.9
click at [724, 164] on div "Opvolging wishlist OVB: Parameter voorzien op rollen communicatie ja/nee om zo …" at bounding box center [758, 157] width 289 height 27
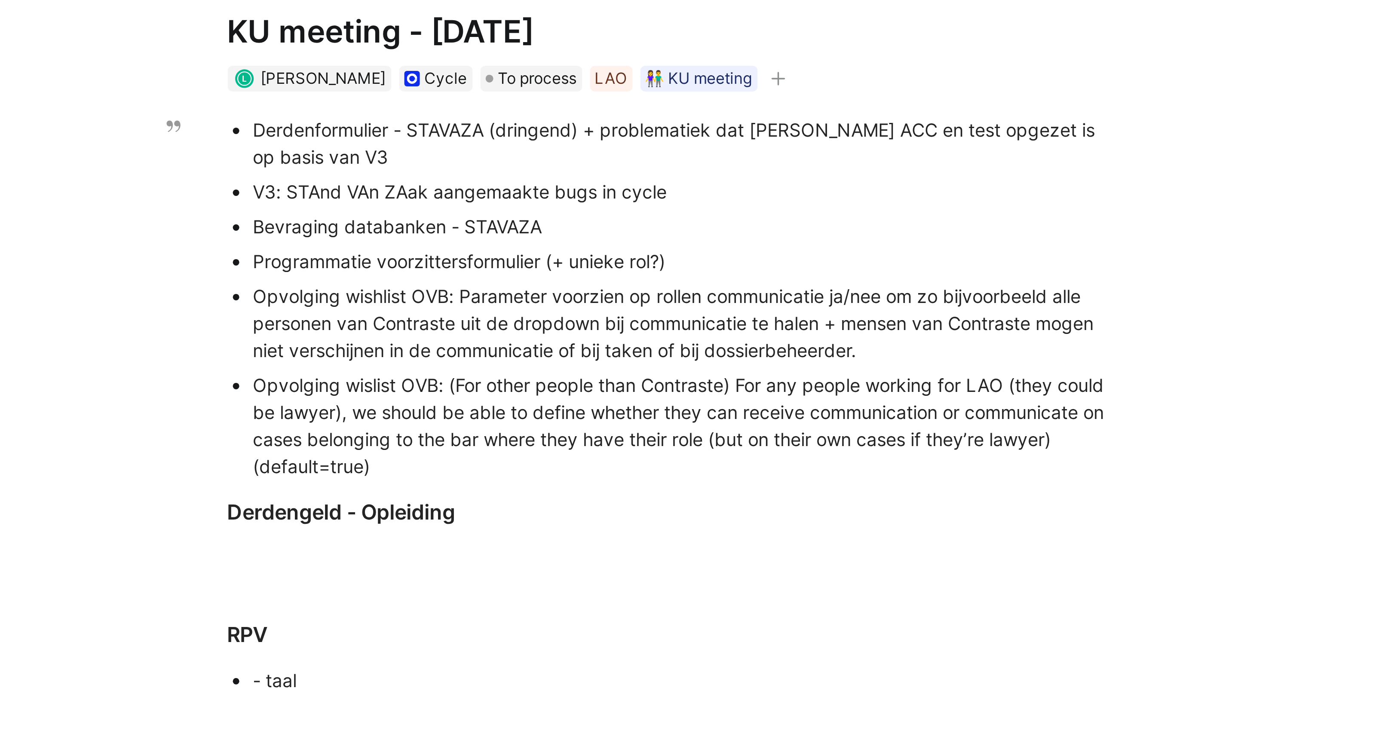
click at [752, 166] on div "Opvolging wishlist OVB: Parameter voorzien op rollen communicatie ja/nee om zo …" at bounding box center [758, 157] width 289 height 27
click at [660, 206] on div "Opvolging wislist OVB: (For other people than Contraste) For any people working…" at bounding box center [758, 192] width 289 height 36
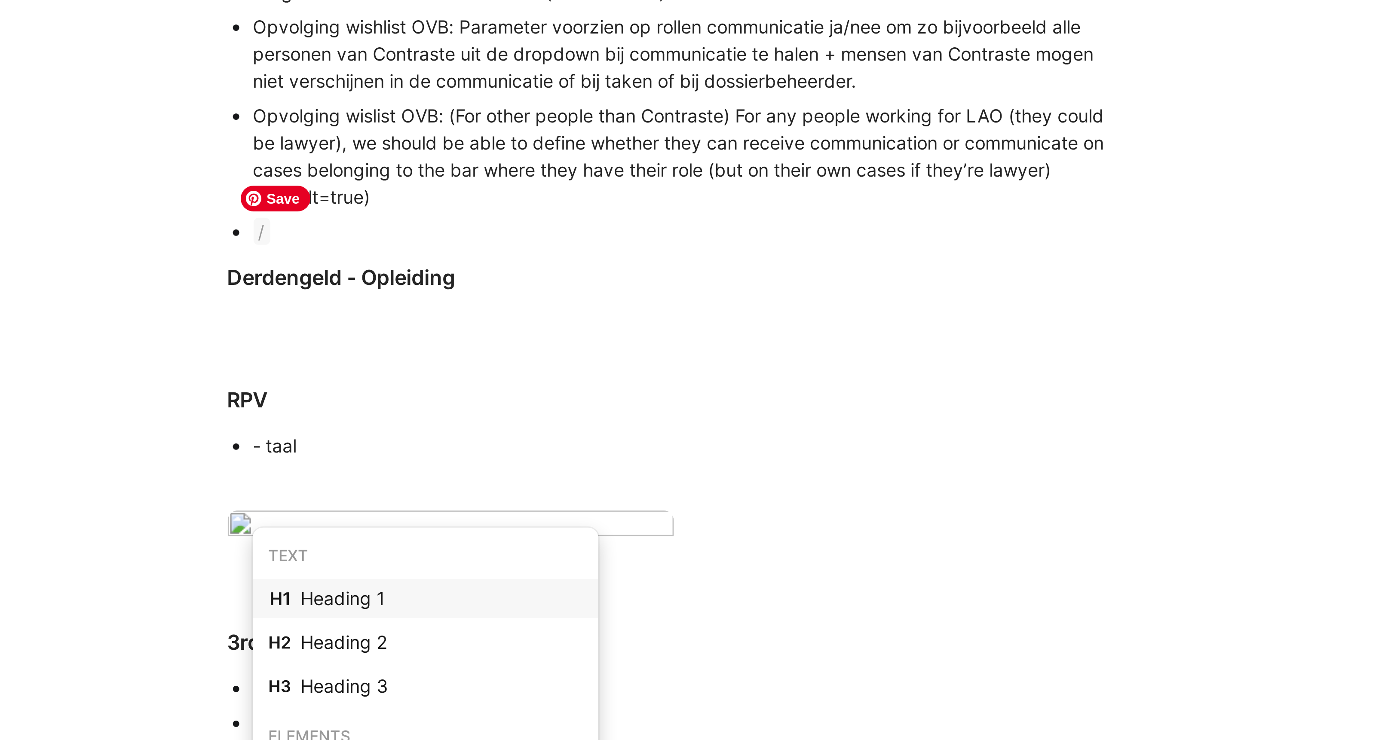
scroll to position [81, 0]
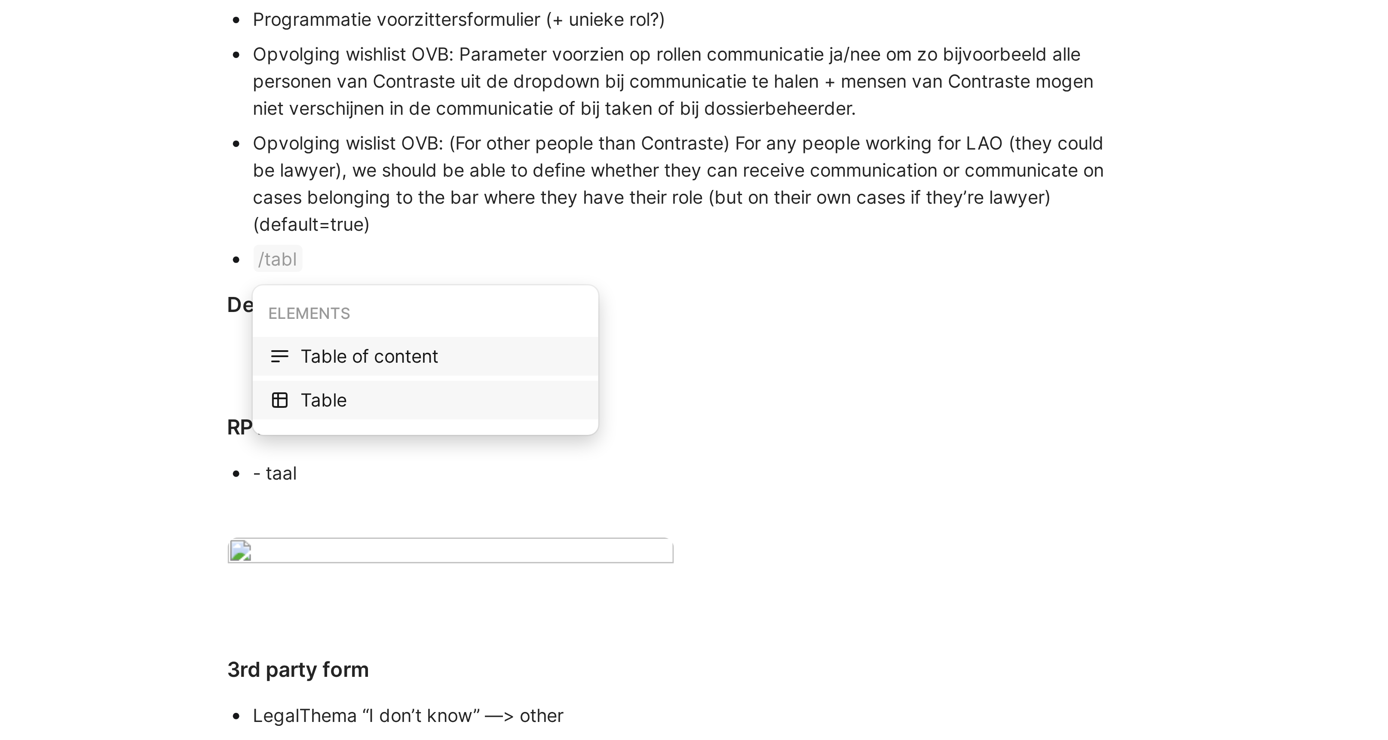
click at [640, 183] on div "Table" at bounding box center [677, 183] width 94 height 10
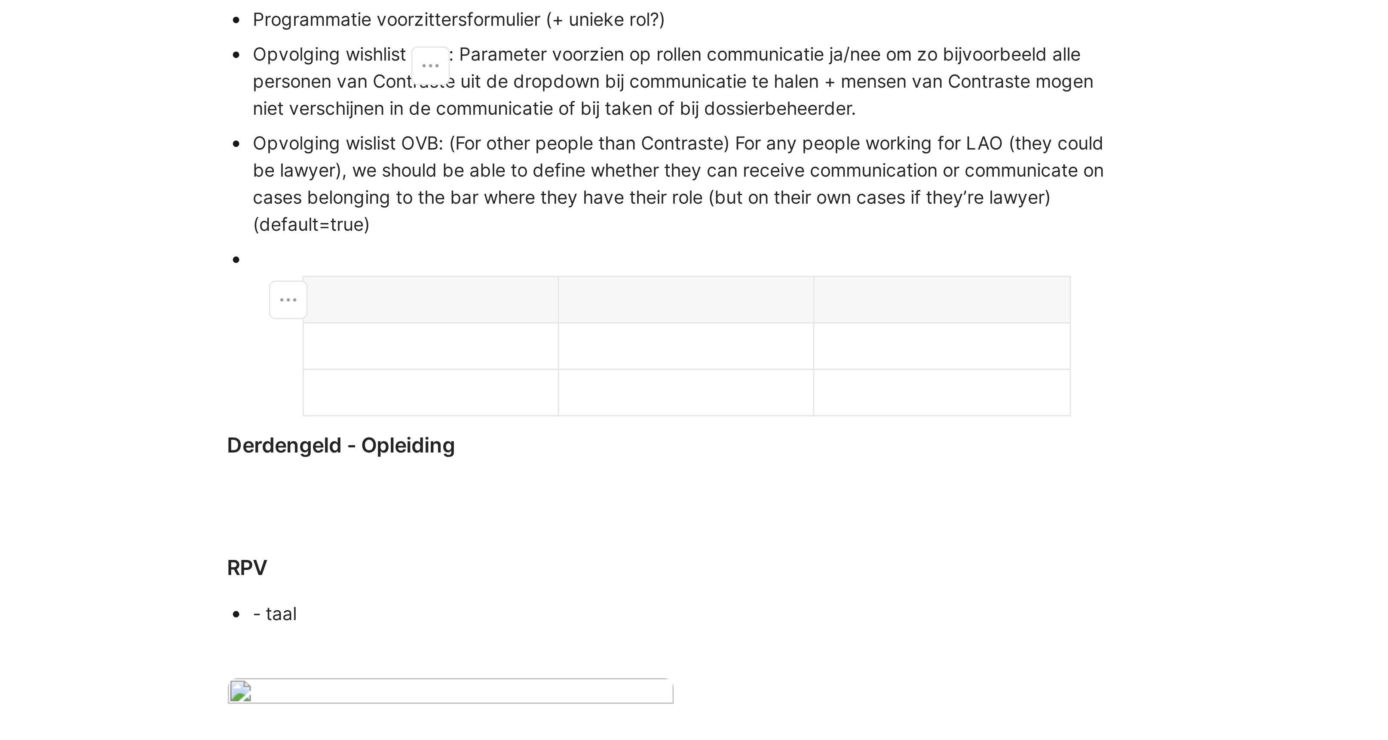
click at [667, 164] on div at bounding box center [673, 165] width 81 height 9
click at [670, 150] on div at bounding box center [673, 149] width 81 height 9
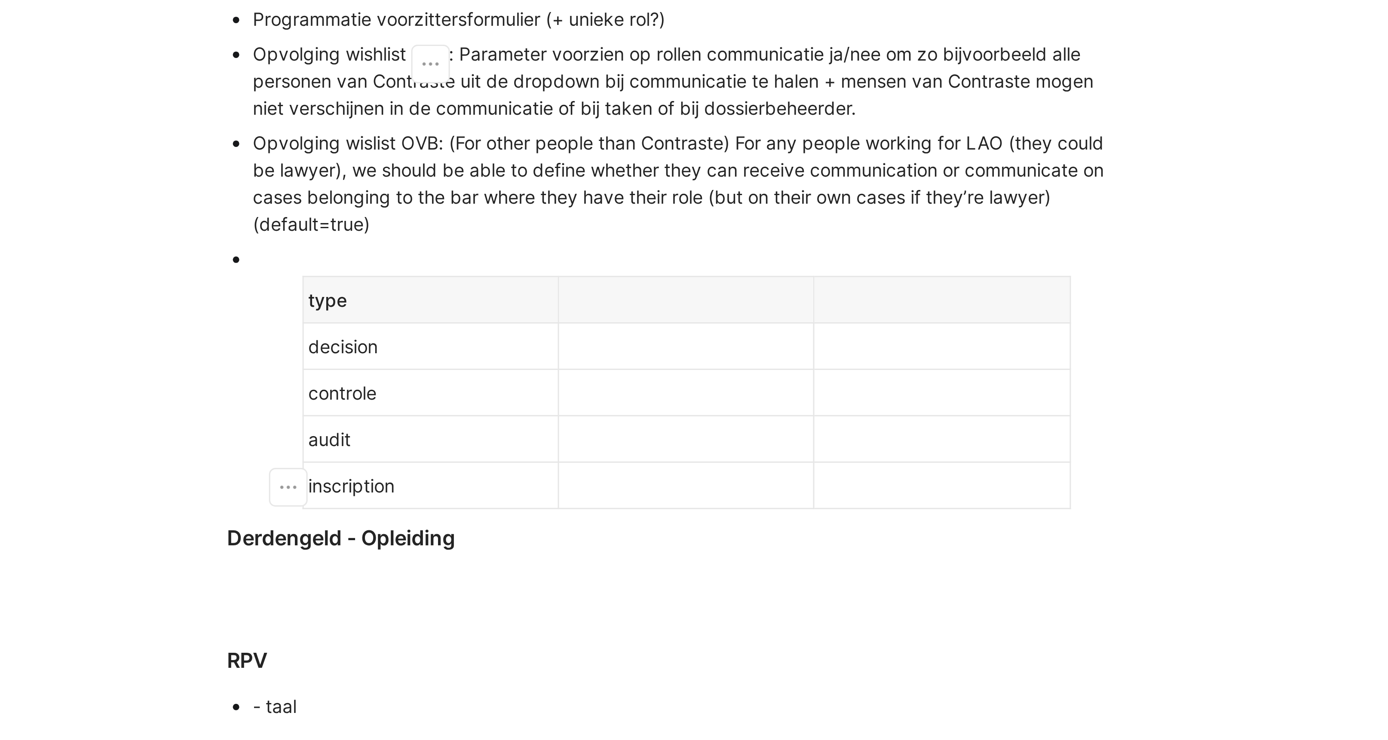
click at [767, 156] on p at bounding box center [758, 150] width 81 height 12
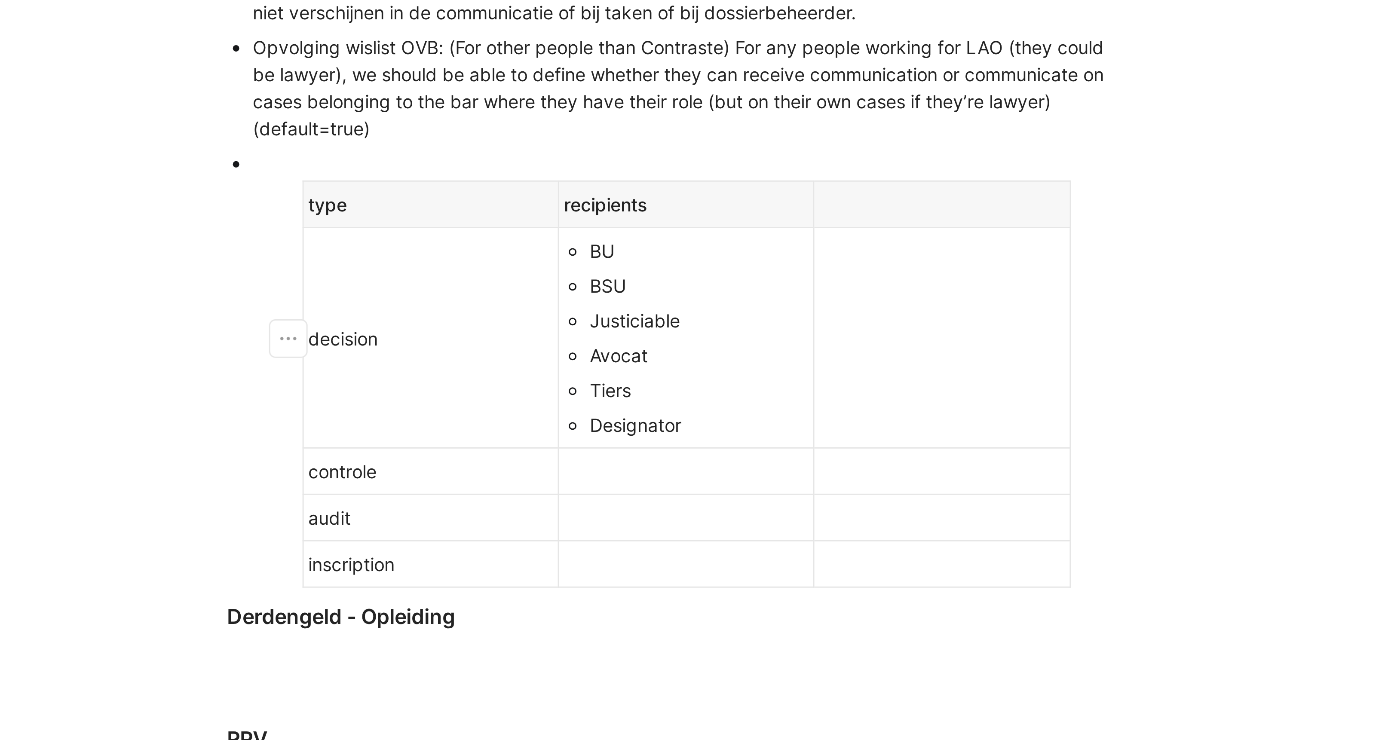
scroll to position [113, 0]
click at [743, 208] on div at bounding box center [758, 206] width 81 height 9
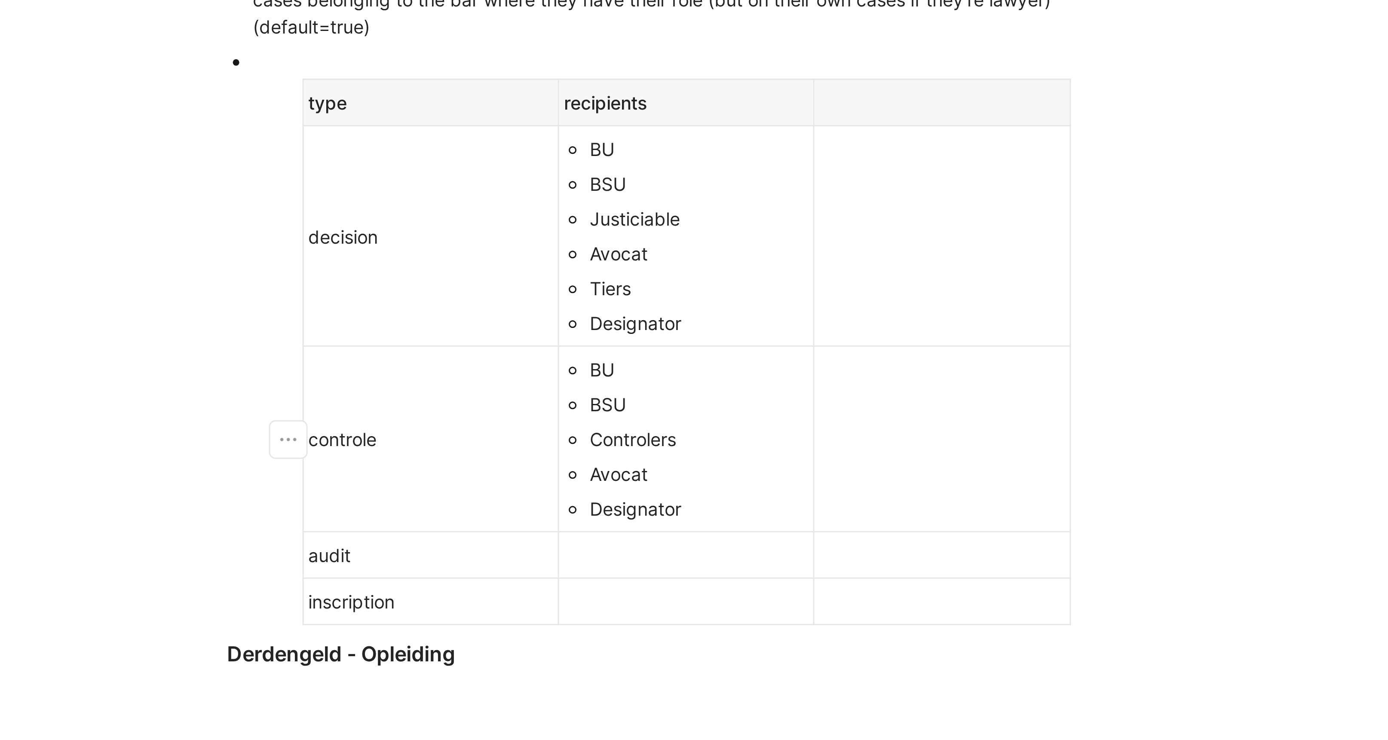
scroll to position [153, 0]
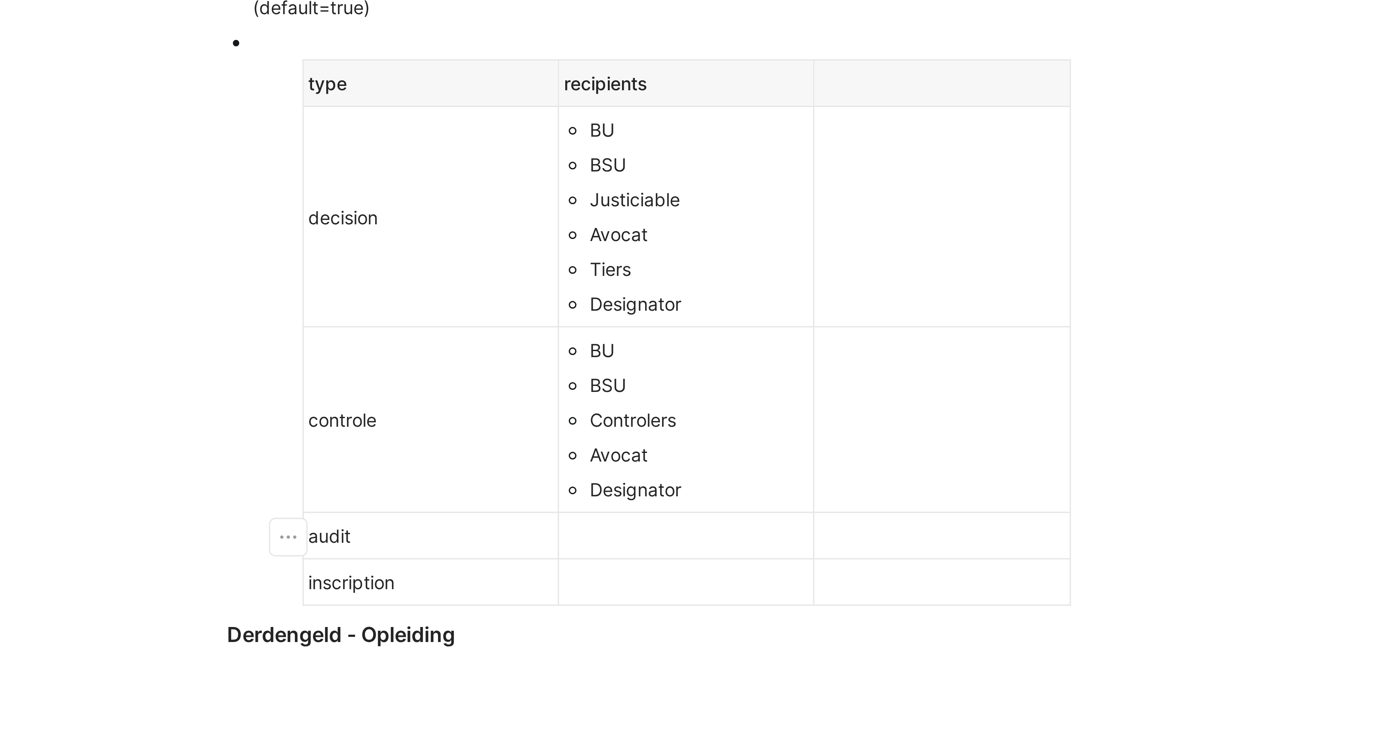
click at [736, 227] on div at bounding box center [758, 228] width 81 height 9
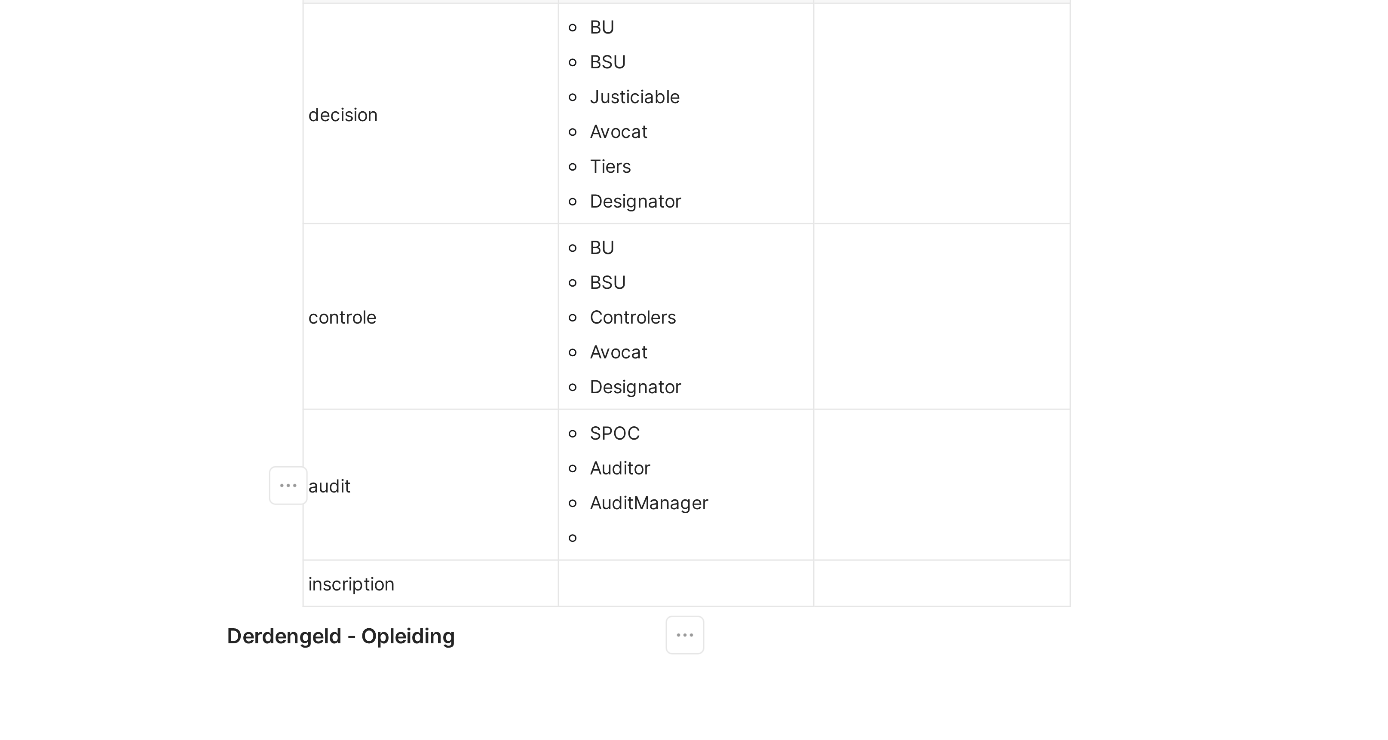
scroll to position [190, 0]
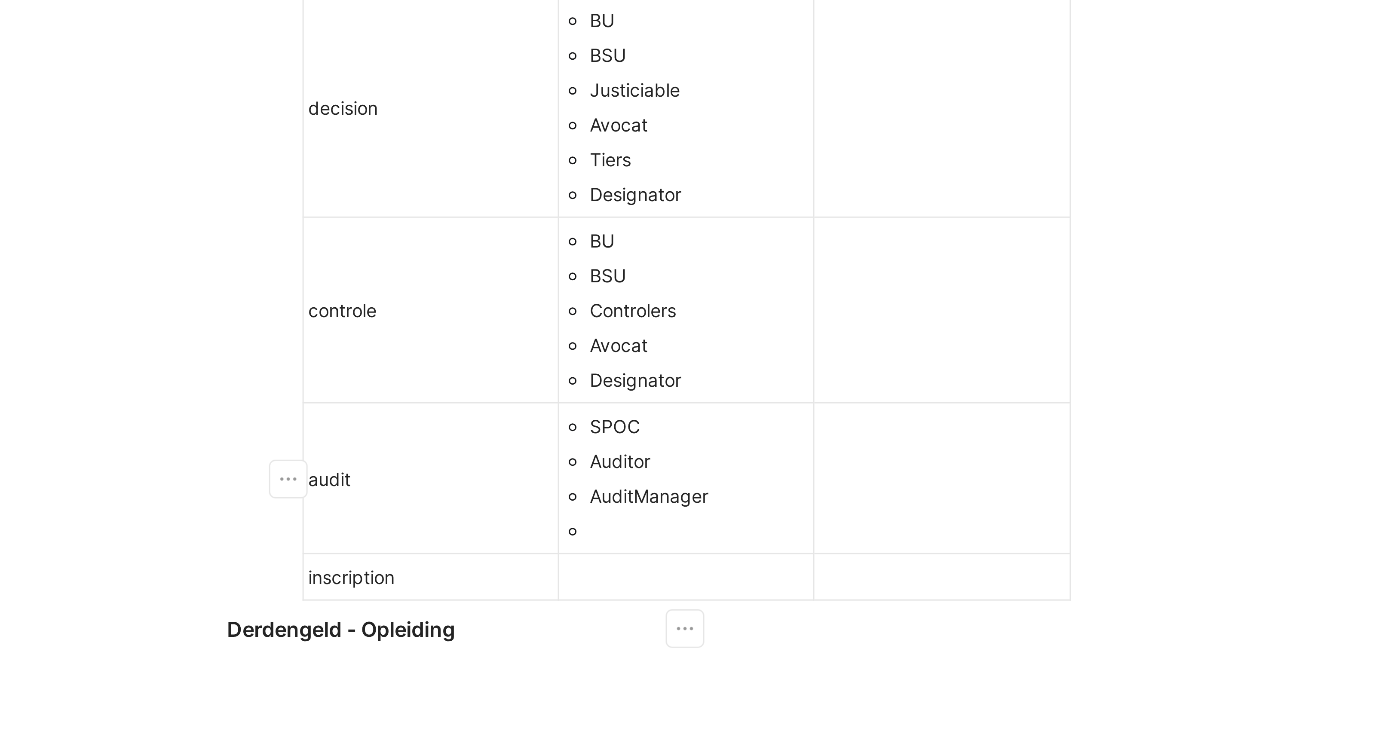
click at [731, 227] on div at bounding box center [763, 226] width 73 height 9
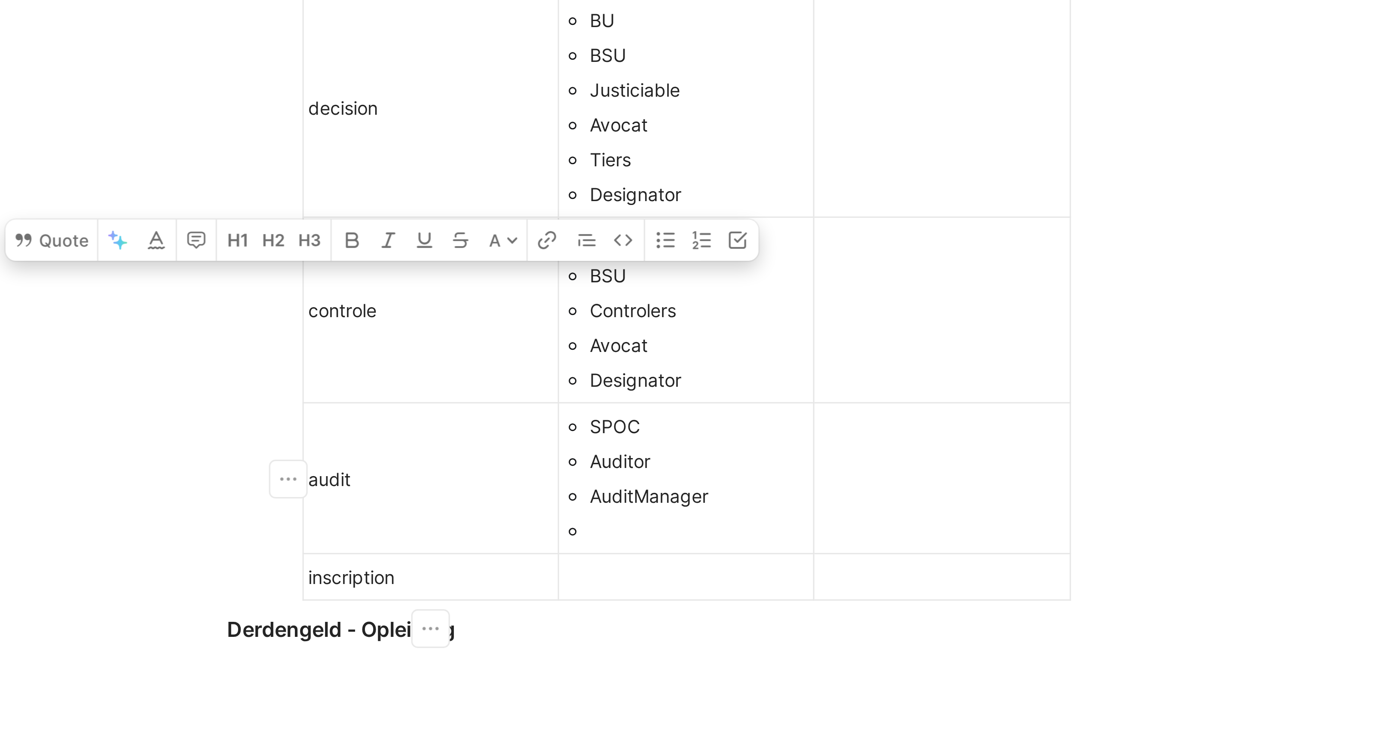
drag, startPoint x: 649, startPoint y: 208, endPoint x: 635, endPoint y: 208, distance: 14.6
click at [635, 208] on div "audit" at bounding box center [673, 209] width 81 height 9
click at [651, 210] on div "audit" at bounding box center [673, 209] width 81 height 9
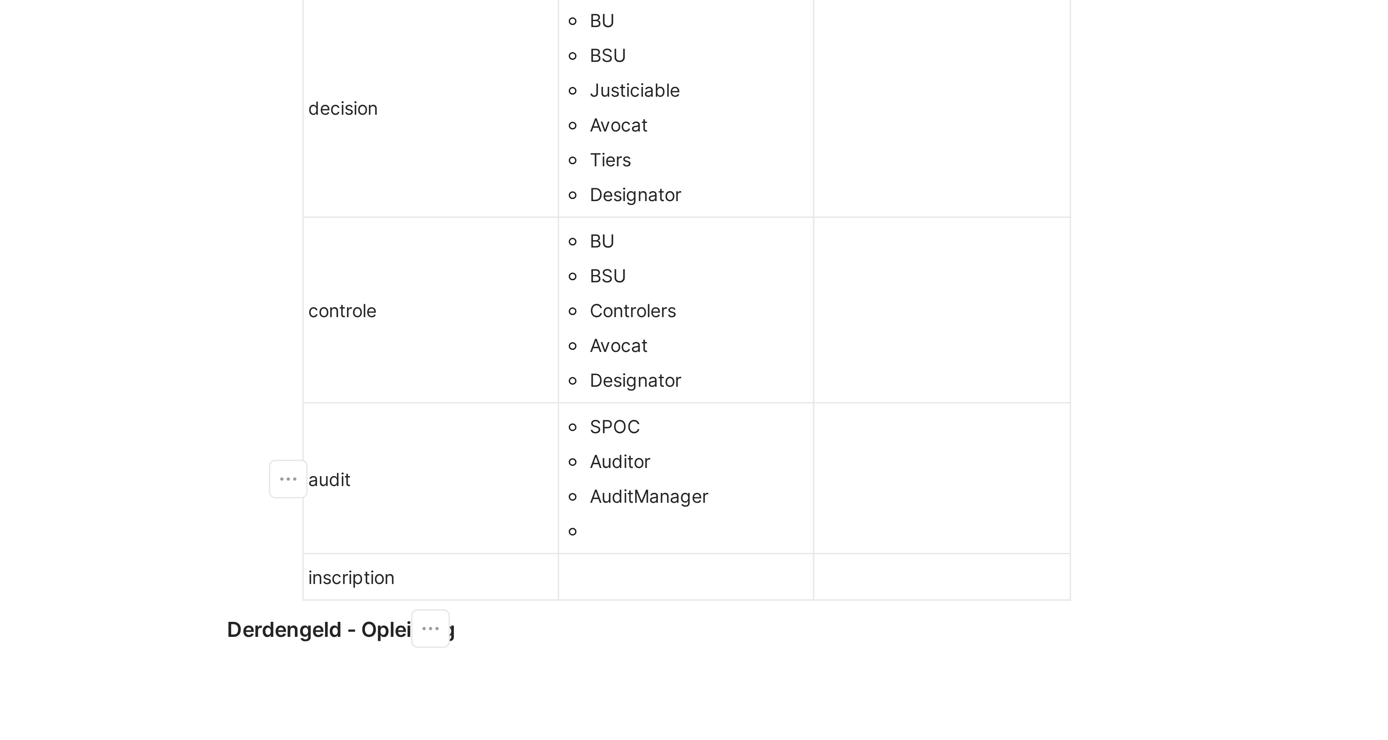
click at [634, 209] on div "audit" at bounding box center [673, 209] width 81 height 9
click at [660, 209] on div "audit" at bounding box center [673, 209] width 81 height 9
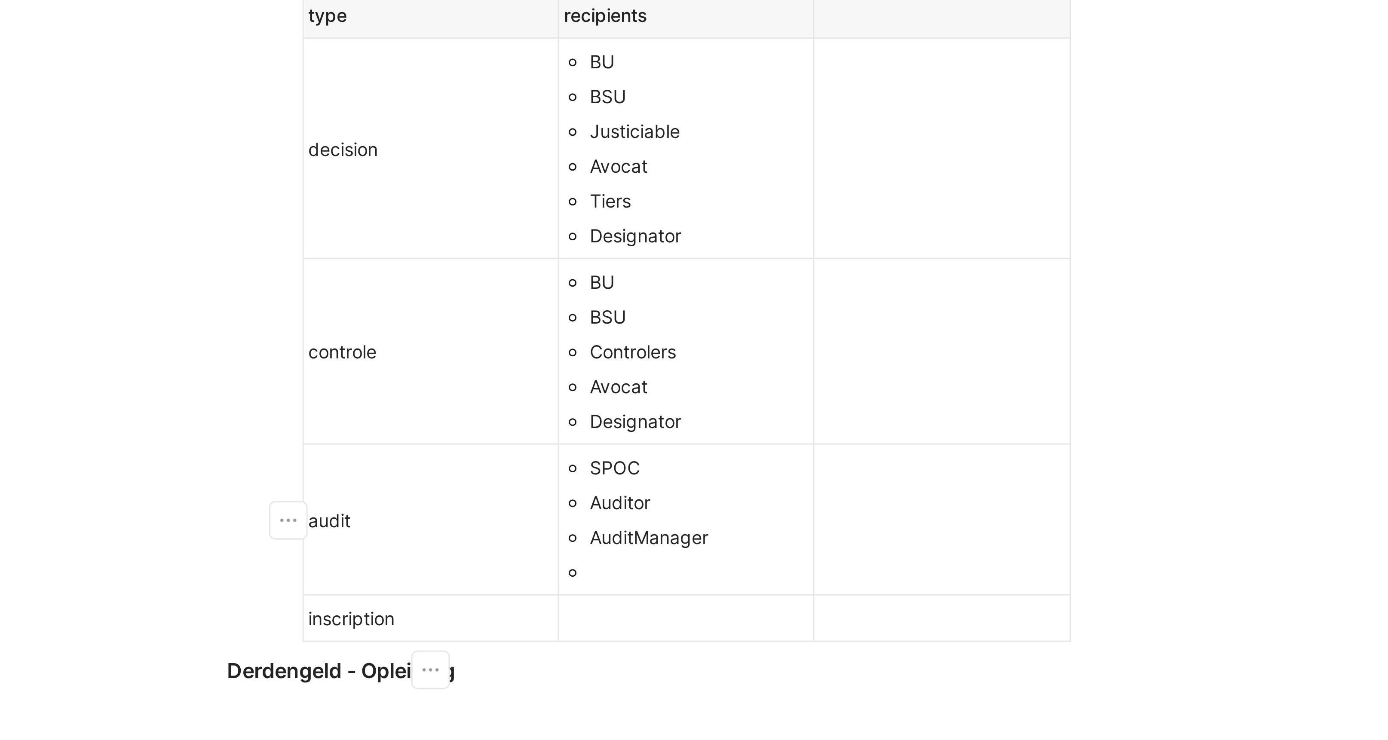
scroll to position [176, 0]
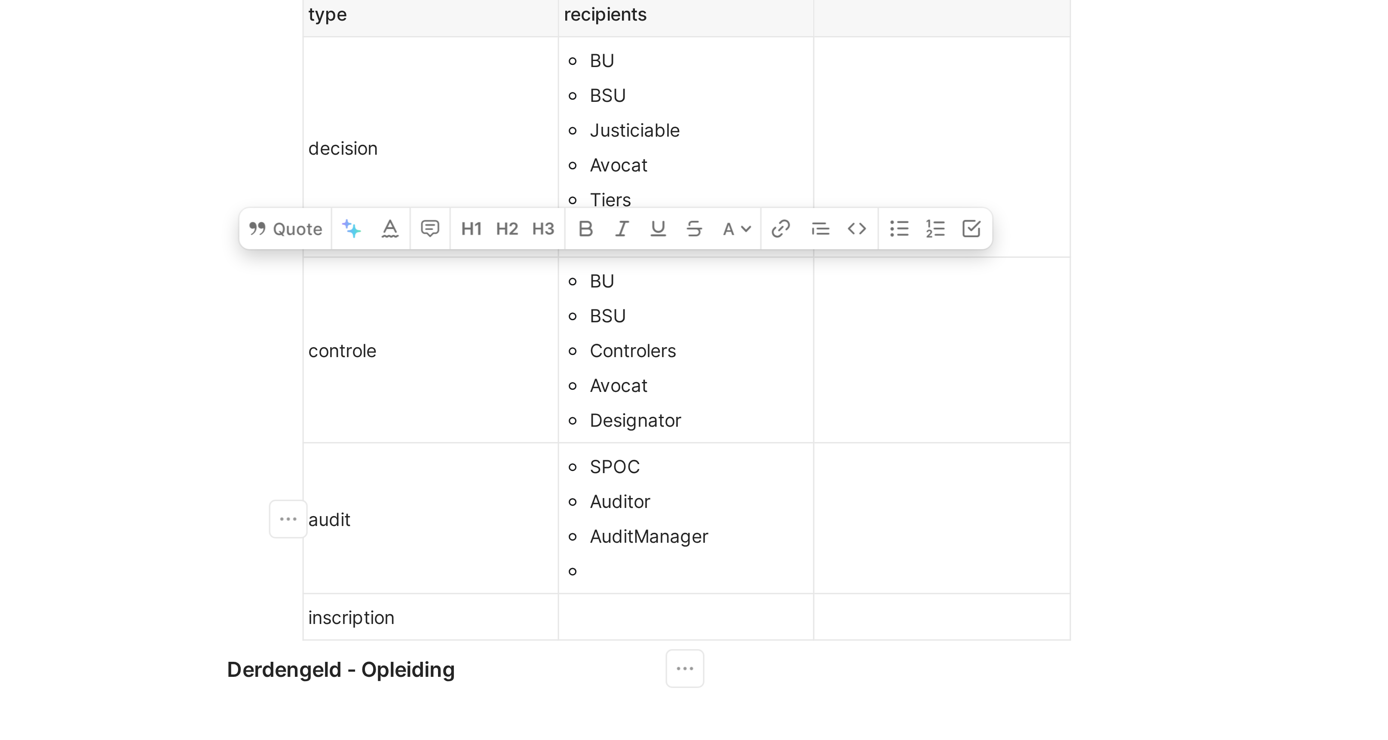
drag, startPoint x: 727, startPoint y: 205, endPoint x: 745, endPoint y: 205, distance: 17.6
click at [745, 205] on div "SPOC" at bounding box center [763, 205] width 73 height 9
click at [816, 258] on div at bounding box center [843, 255] width 81 height 9
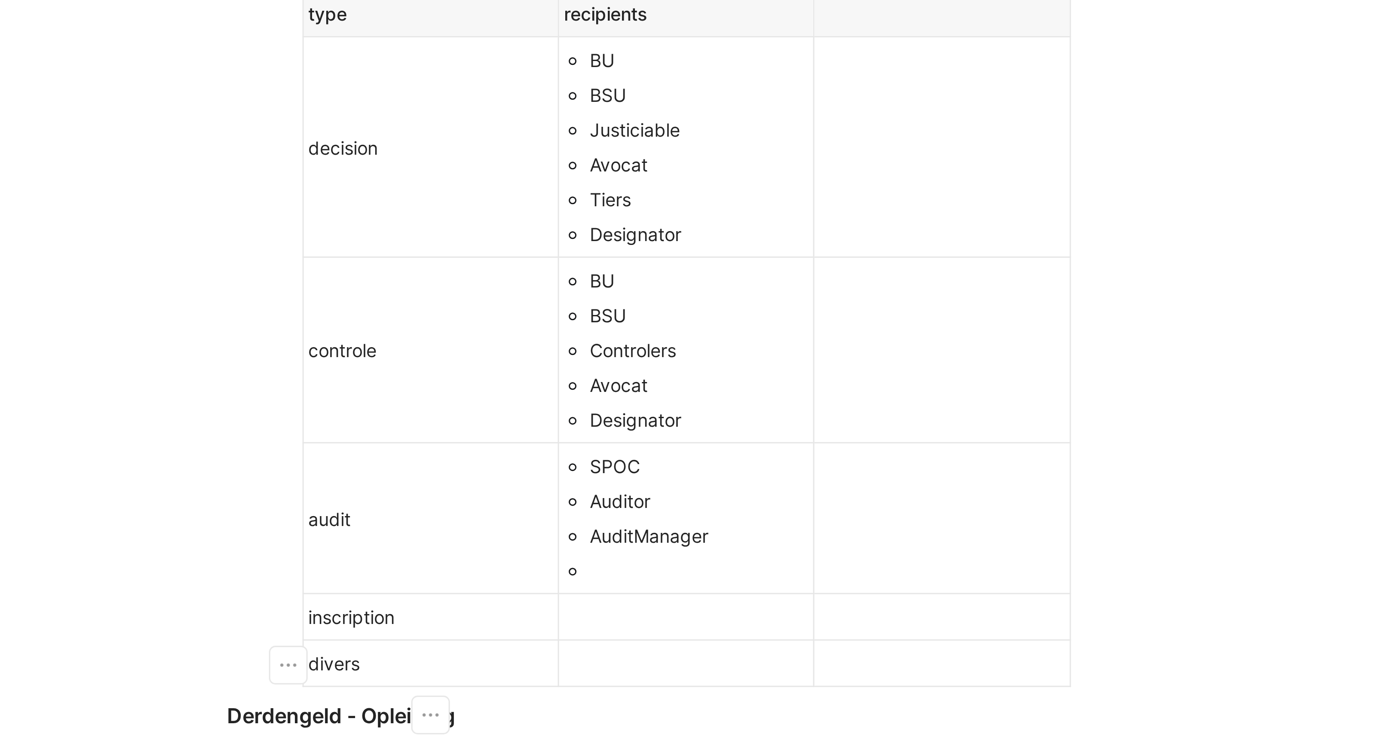
click at [732, 240] on div at bounding box center [763, 239] width 73 height 9
click at [739, 255] on div at bounding box center [758, 255] width 81 height 9
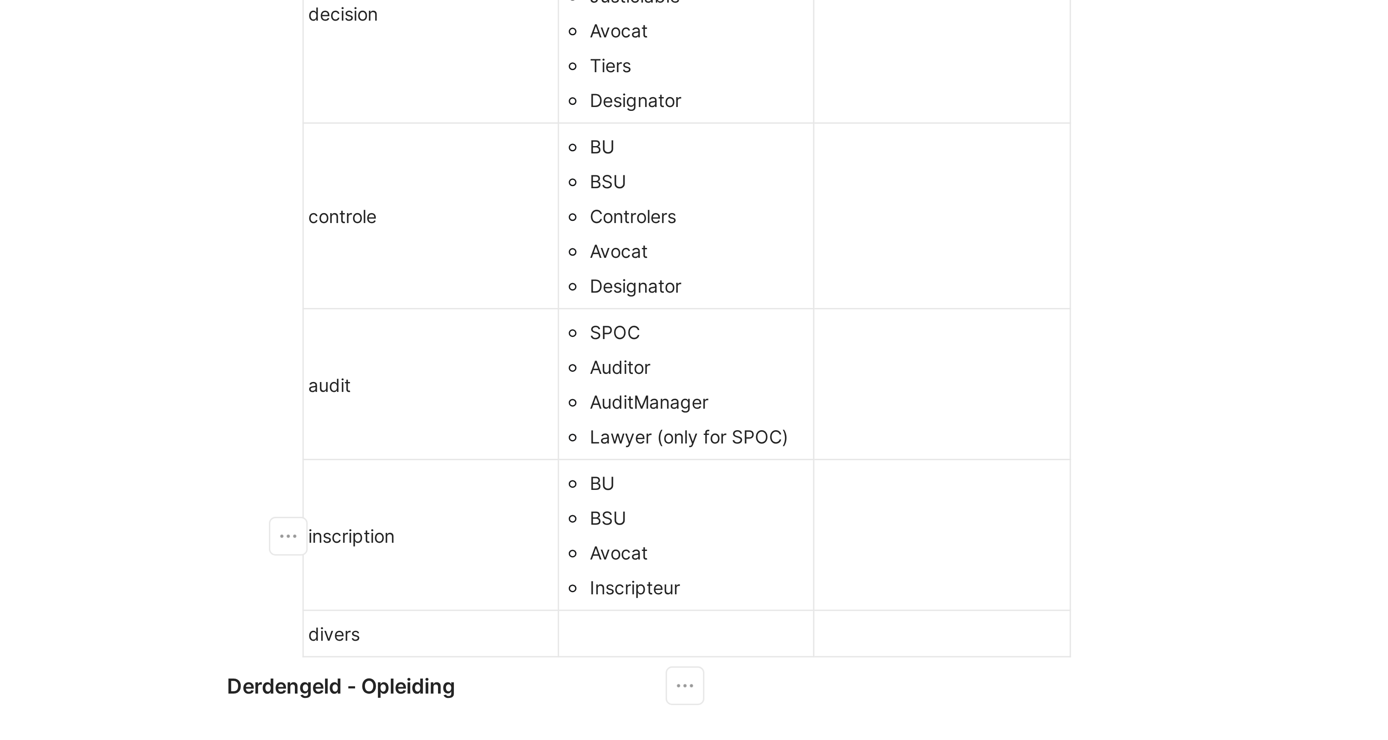
scroll to position [233, 0]
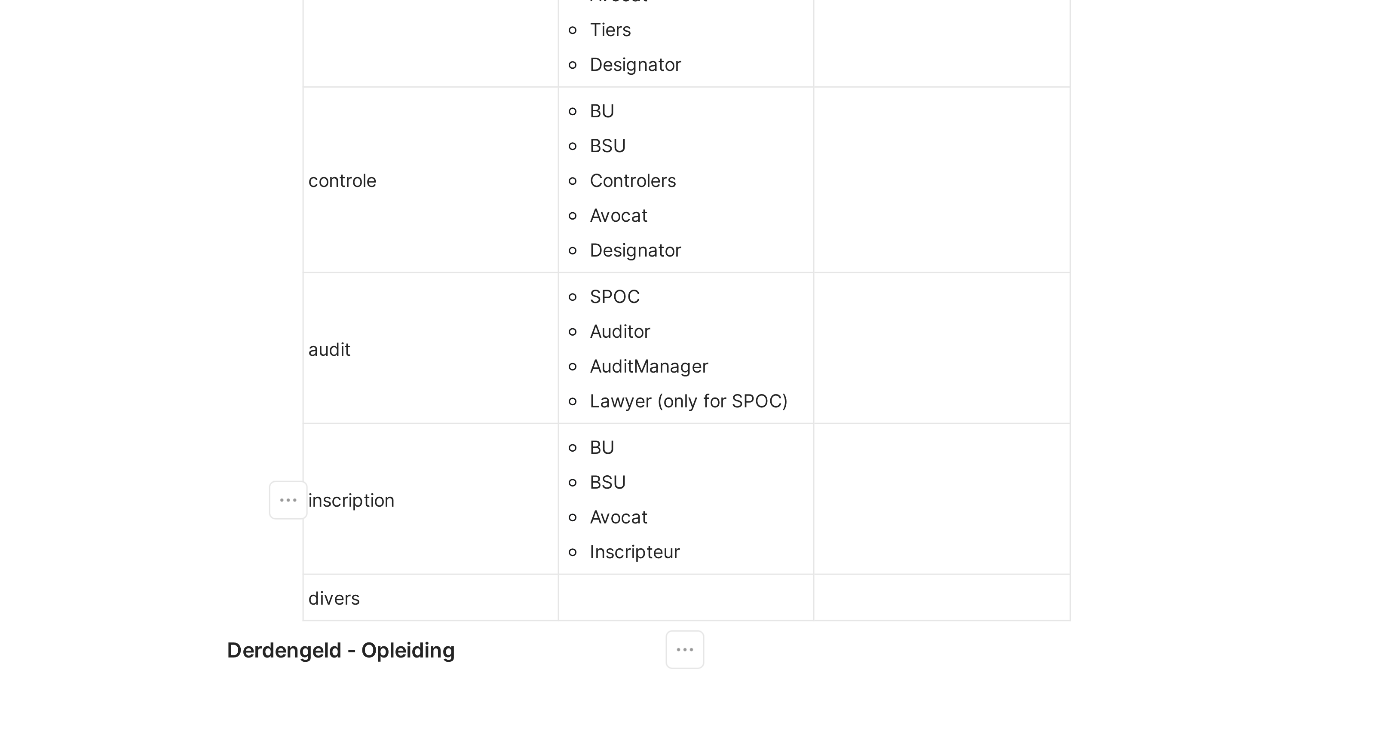
click at [738, 248] on div at bounding box center [758, 249] width 81 height 9
click at [761, 235] on div "Inscripteur" at bounding box center [763, 233] width 73 height 9
click at [737, 248] on div at bounding box center [758, 249] width 81 height 9
click at [665, 250] on div "divers" at bounding box center [673, 249] width 81 height 9
click at [740, 251] on div at bounding box center [758, 249] width 81 height 9
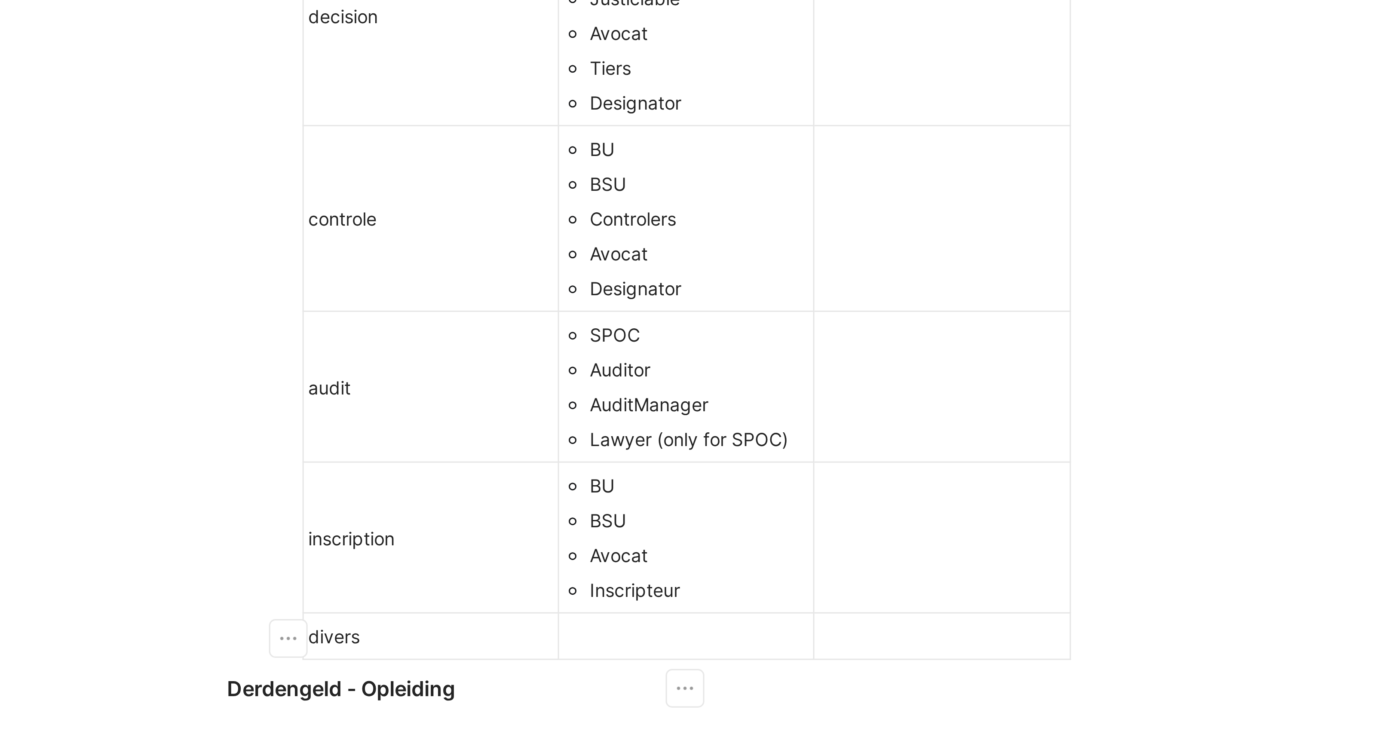
scroll to position [225, 0]
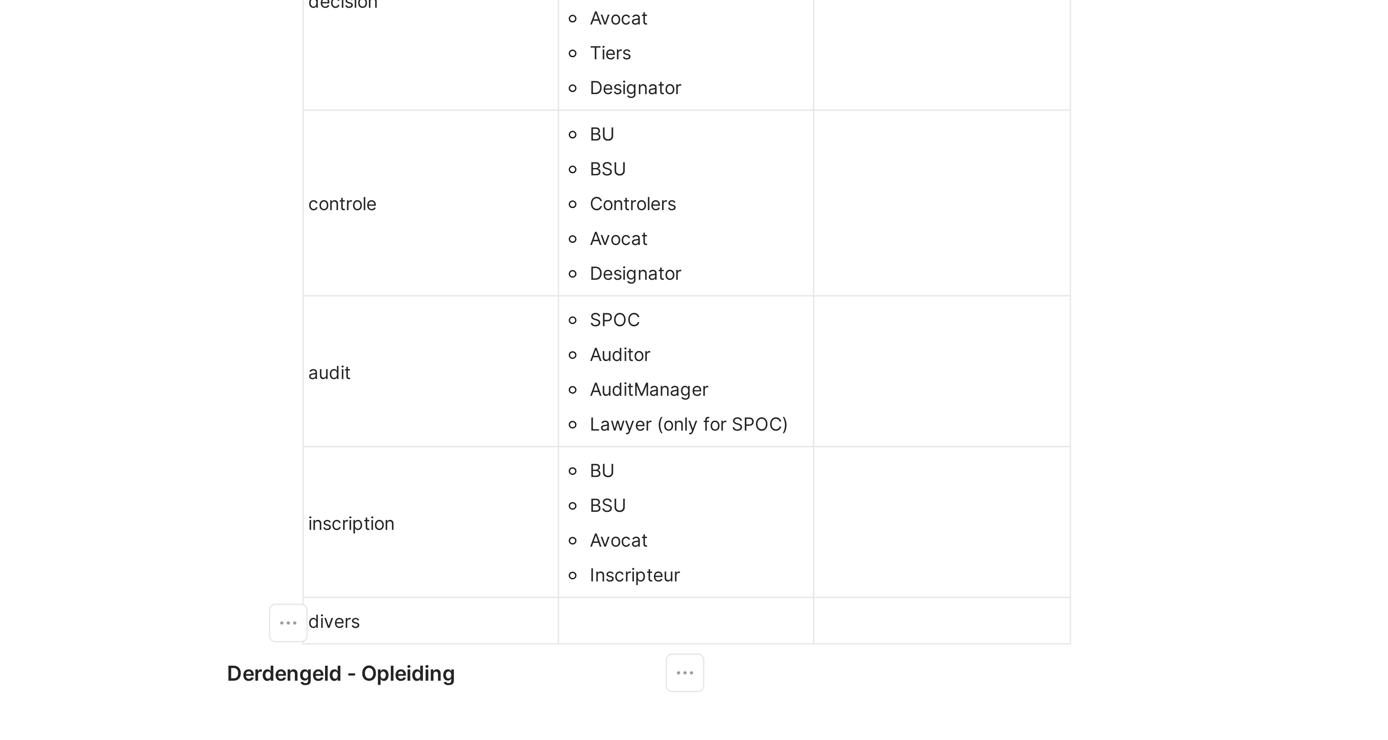
click at [637, 257] on div "divers" at bounding box center [673, 256] width 81 height 9
click at [640, 257] on div "divers" at bounding box center [673, 256] width 81 height 9
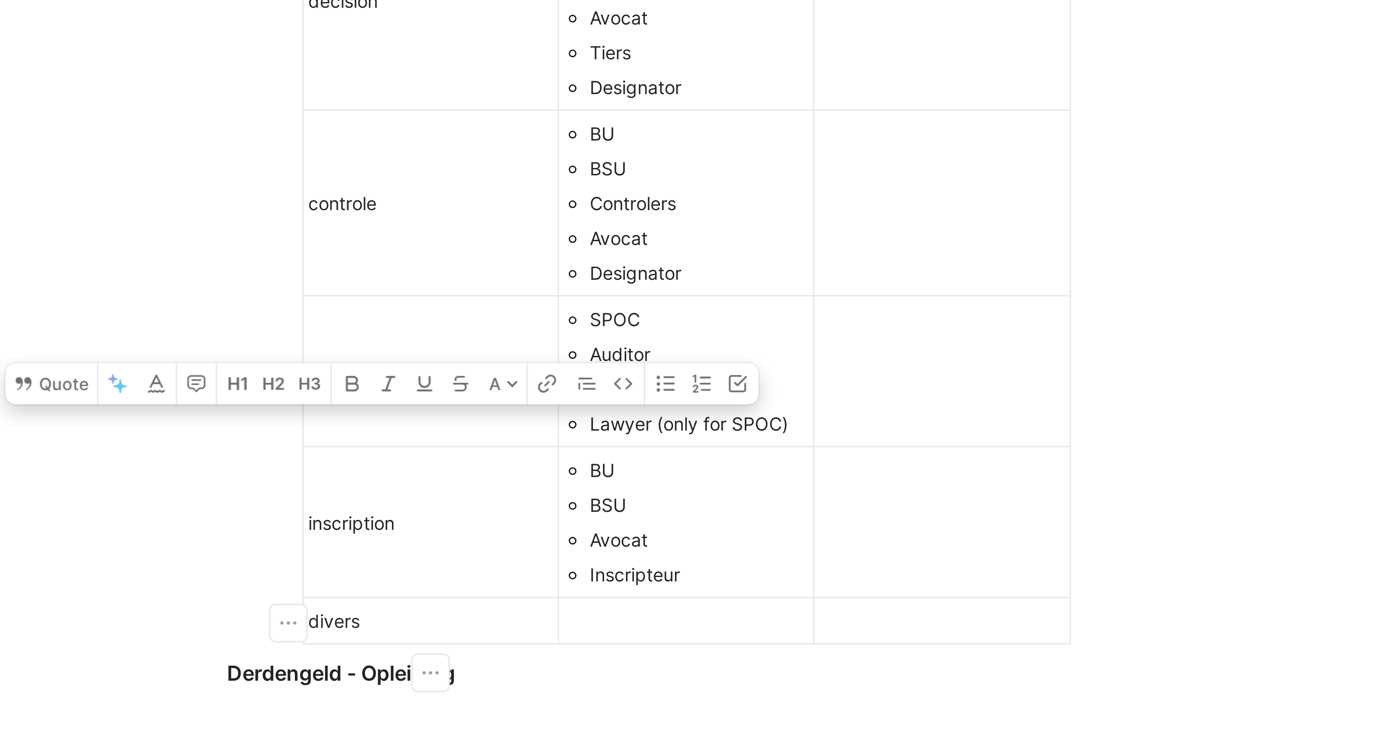
drag, startPoint x: 650, startPoint y: 258, endPoint x: 637, endPoint y: 258, distance: 12.9
click at [637, 258] on div "divers" at bounding box center [673, 256] width 81 height 9
click at [640, 257] on div "divers" at bounding box center [673, 256] width 81 height 9
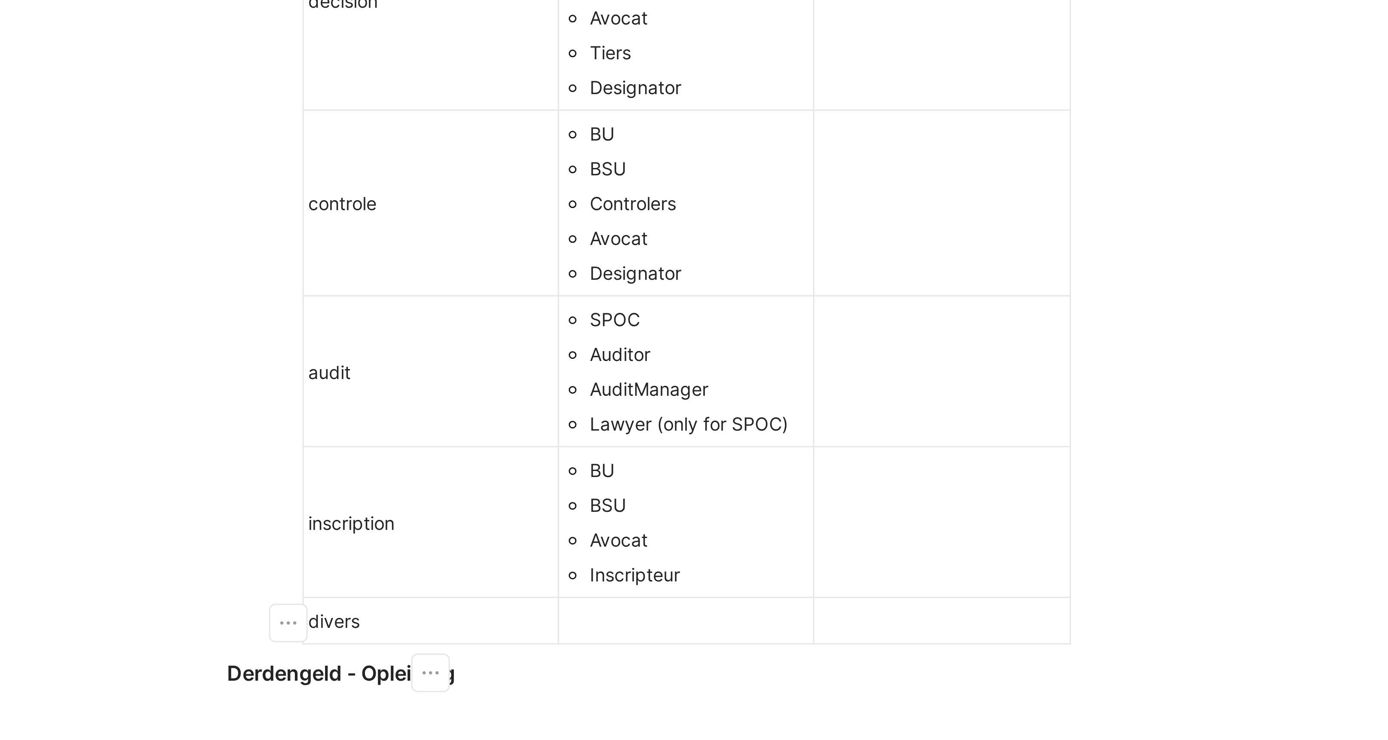
click at [650, 257] on div "divers" at bounding box center [673, 256] width 81 height 9
click at [737, 259] on div at bounding box center [758, 256] width 81 height 9
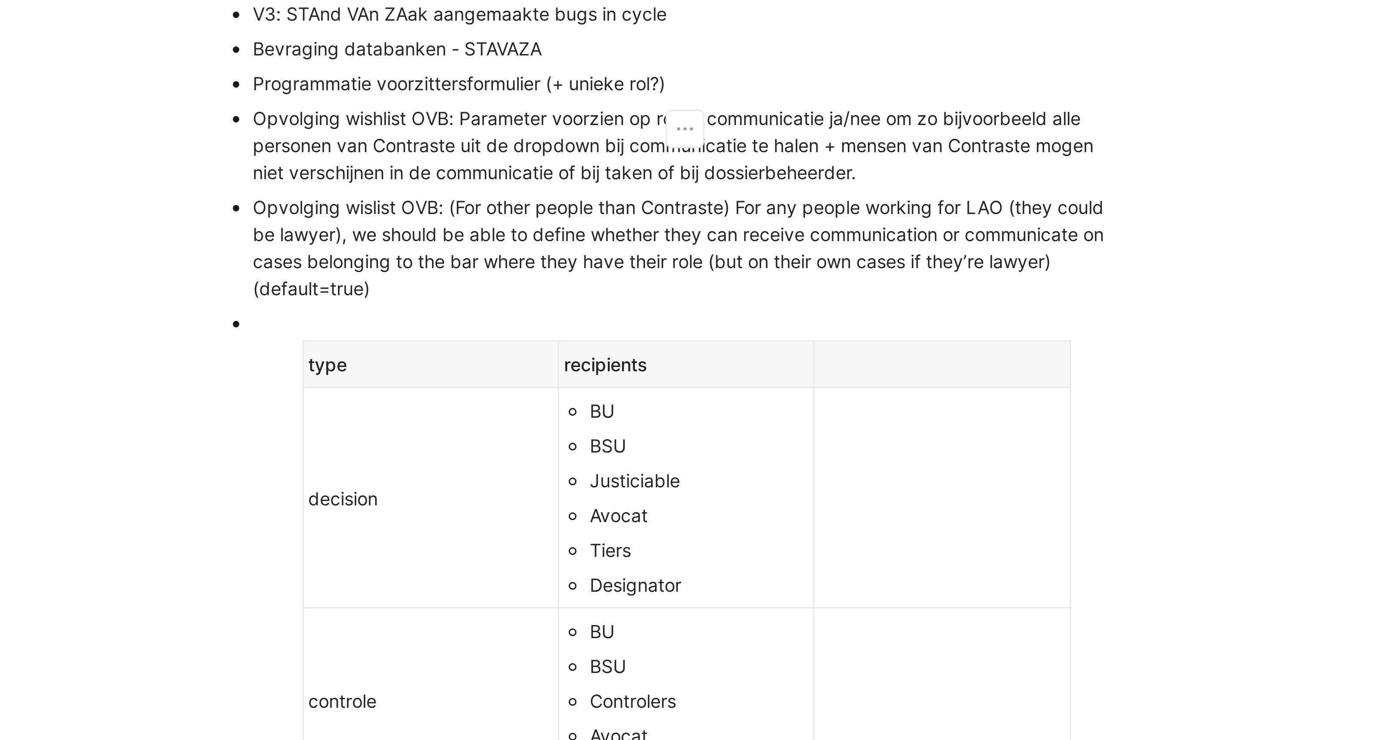
scroll to position [57, 0]
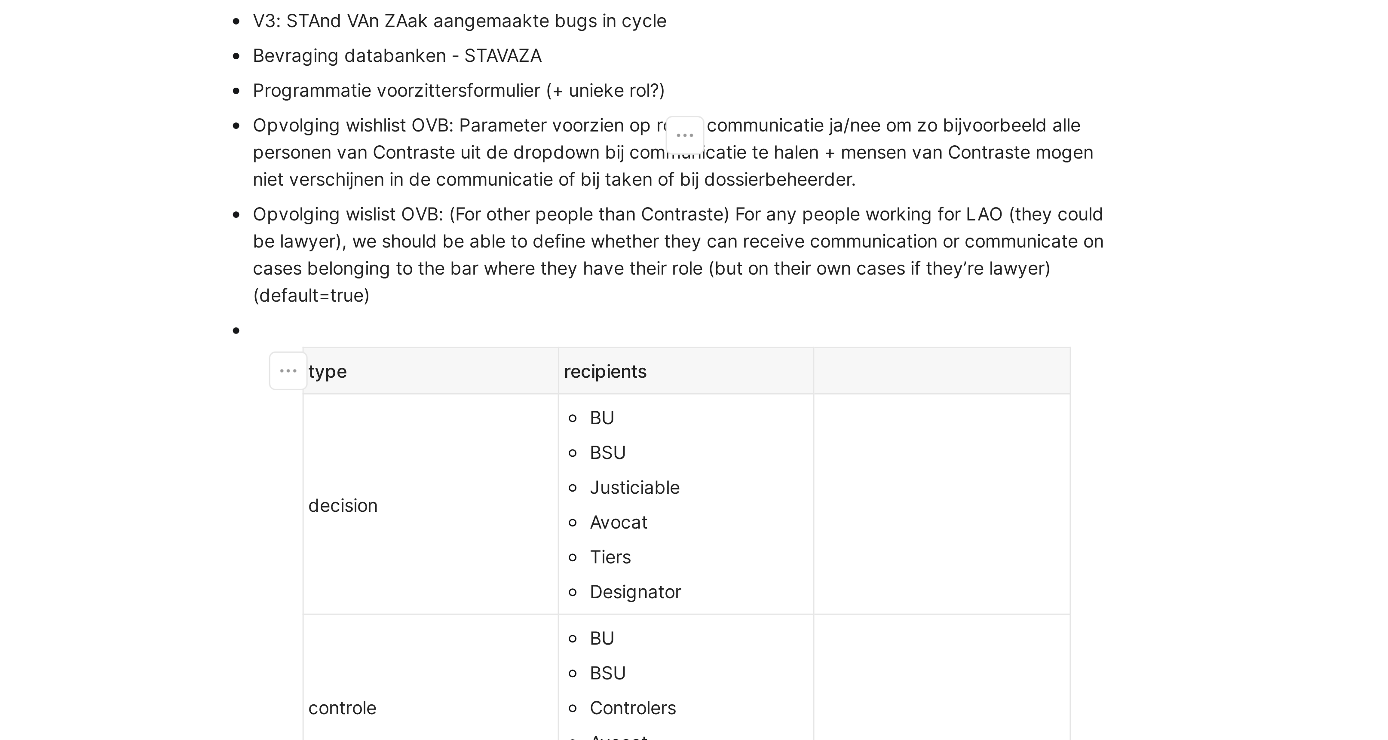
click at [769, 176] on div "recipients" at bounding box center [758, 173] width 81 height 9
click at [718, 173] on div "recipients" at bounding box center [758, 173] width 81 height 9
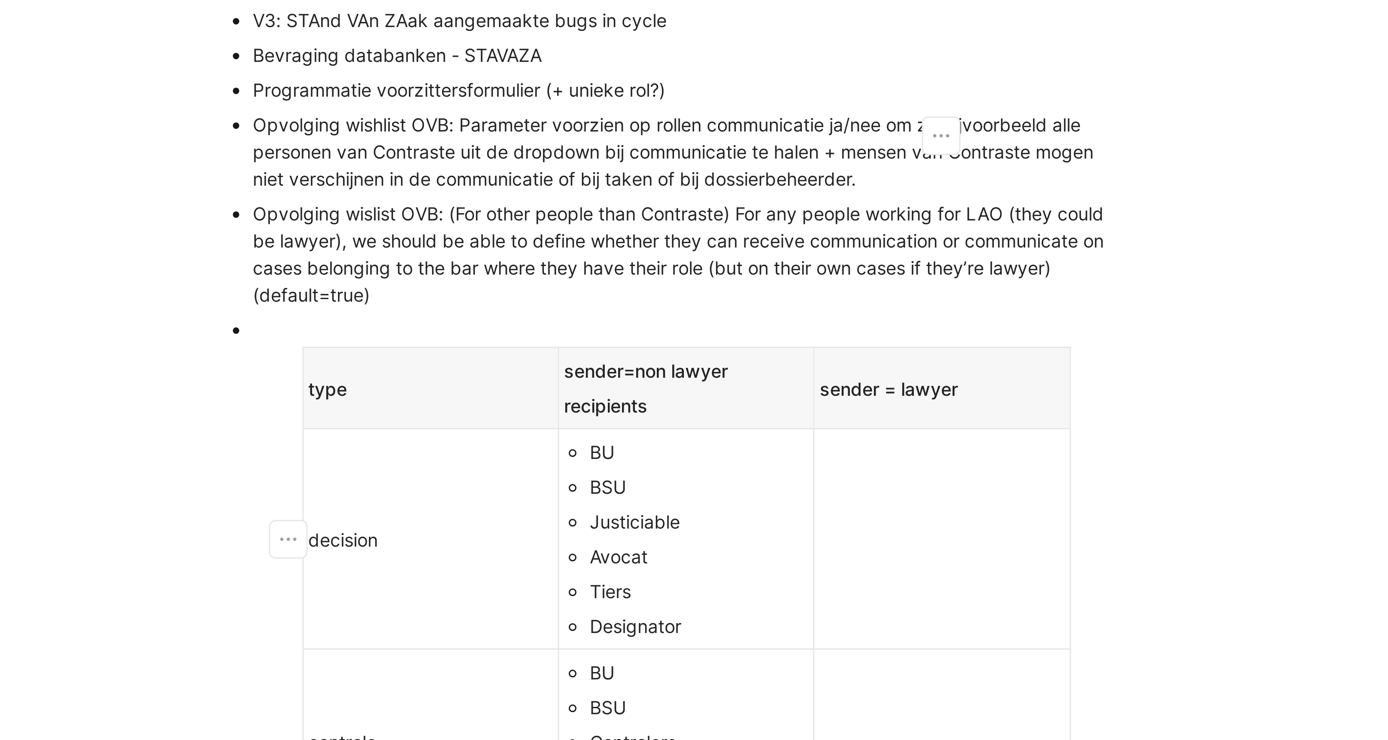
click at [808, 219] on td at bounding box center [843, 229] width 85 height 73
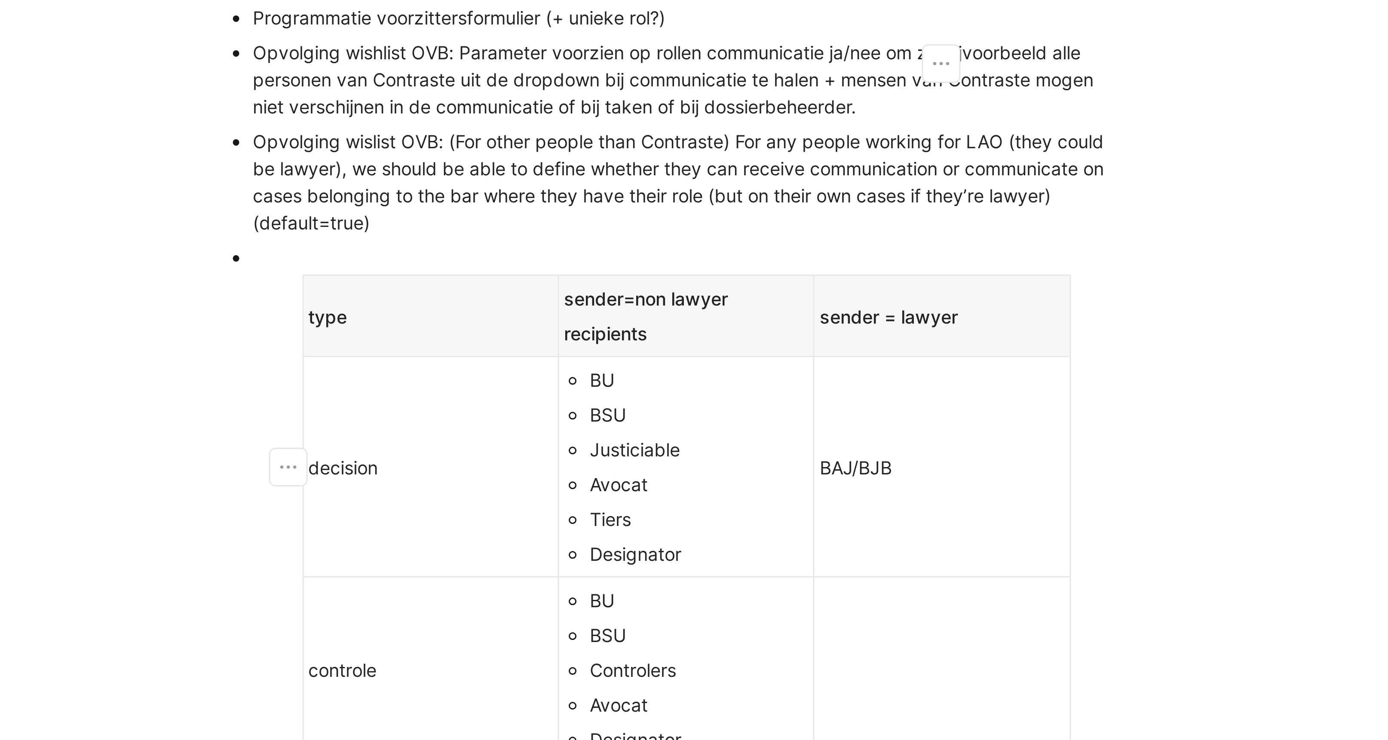
scroll to position [101, 0]
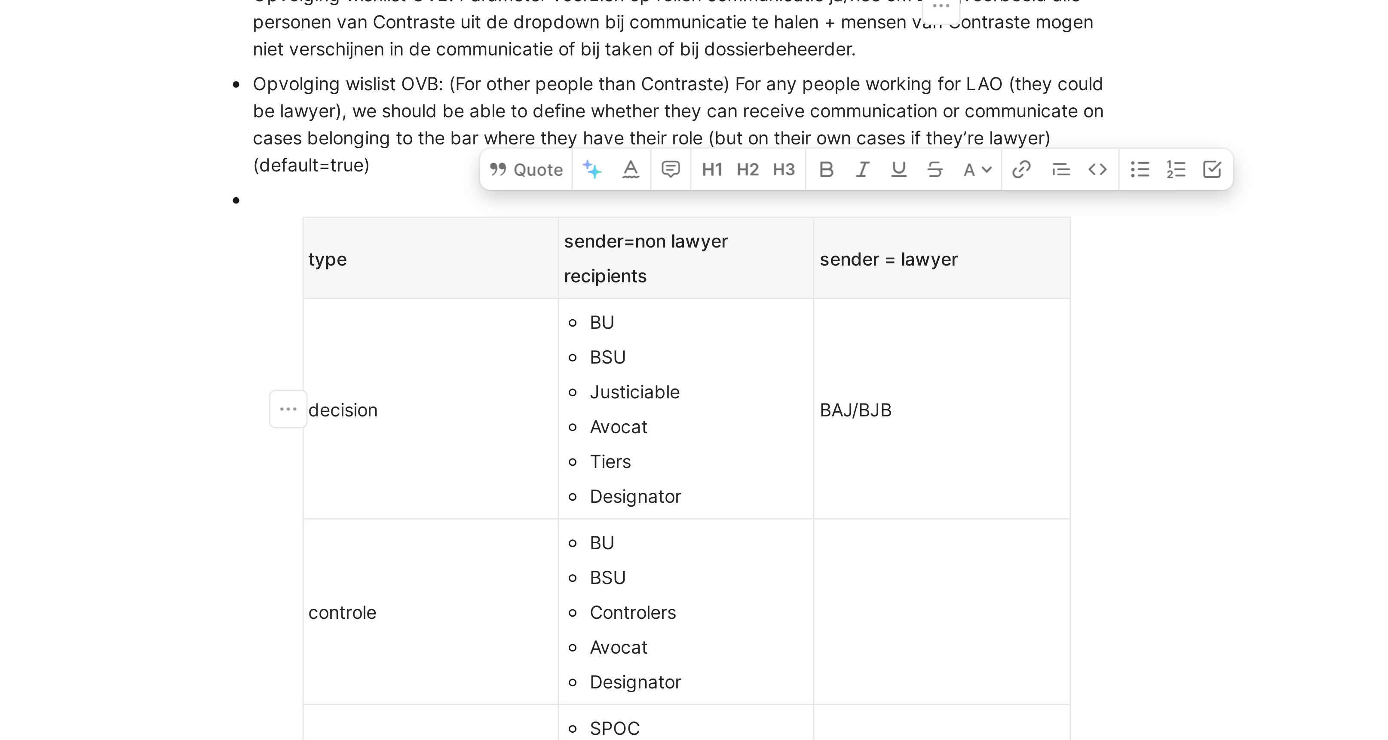
drag, startPoint x: 836, startPoint y: 185, endPoint x: 805, endPoint y: 185, distance: 30.5
click at [805, 185] on div "BAJ/BJB" at bounding box center [843, 186] width 81 height 9
copy div "BAJ/BJB"
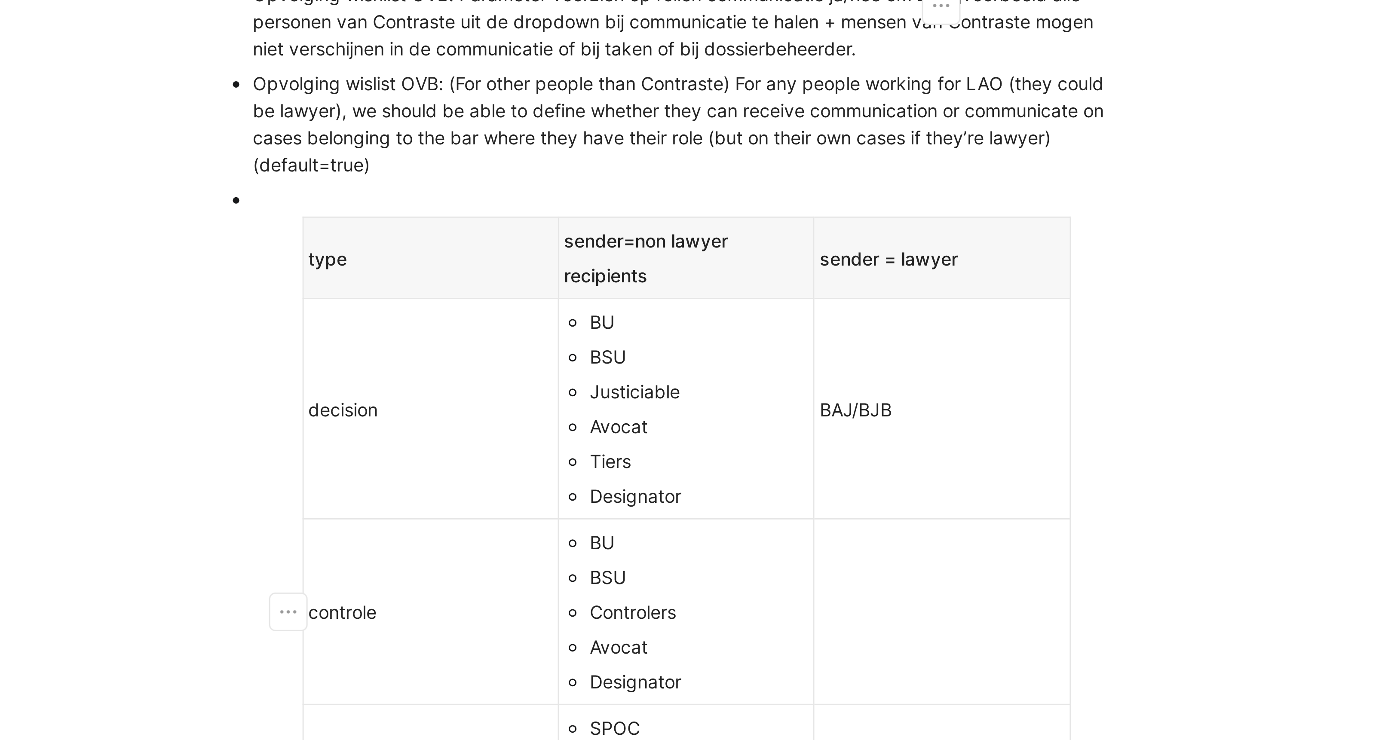
click at [831, 249] on div at bounding box center [843, 253] width 81 height 9
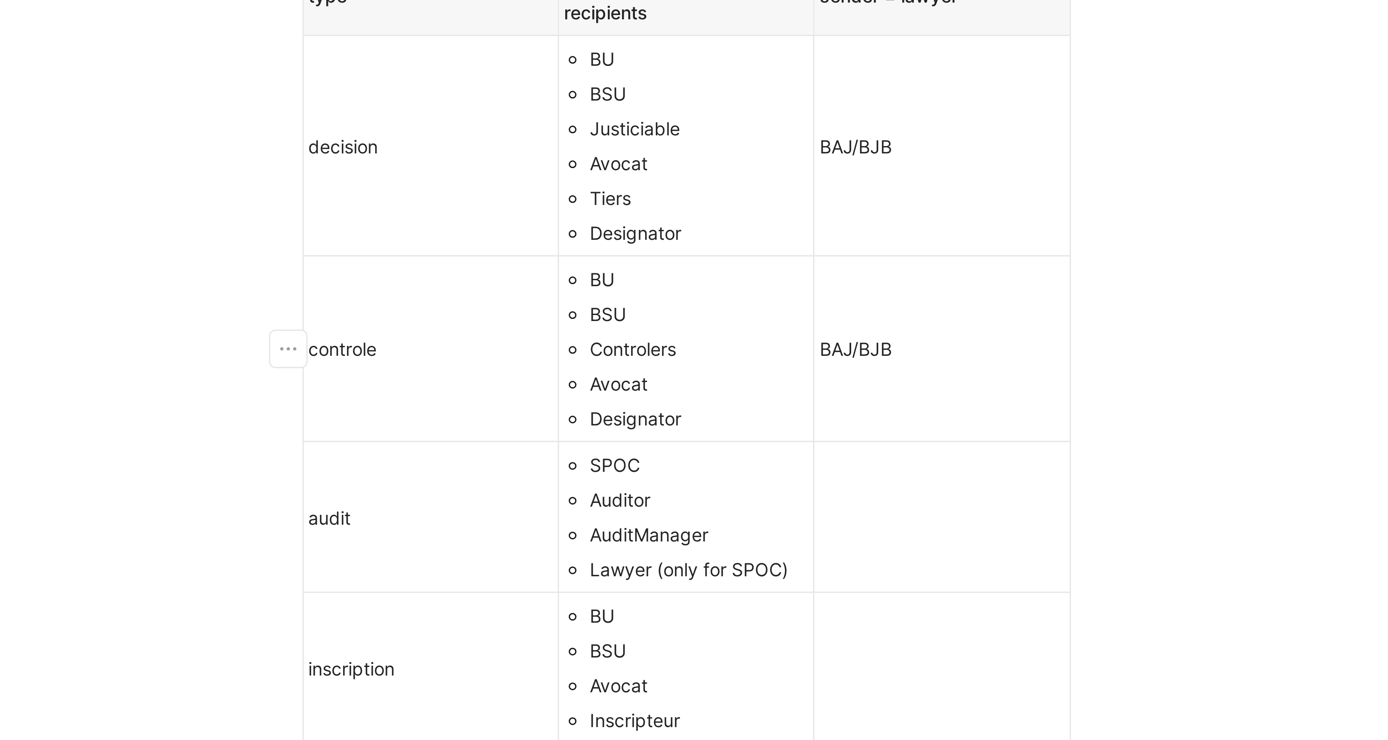
scroll to position [196, 0]
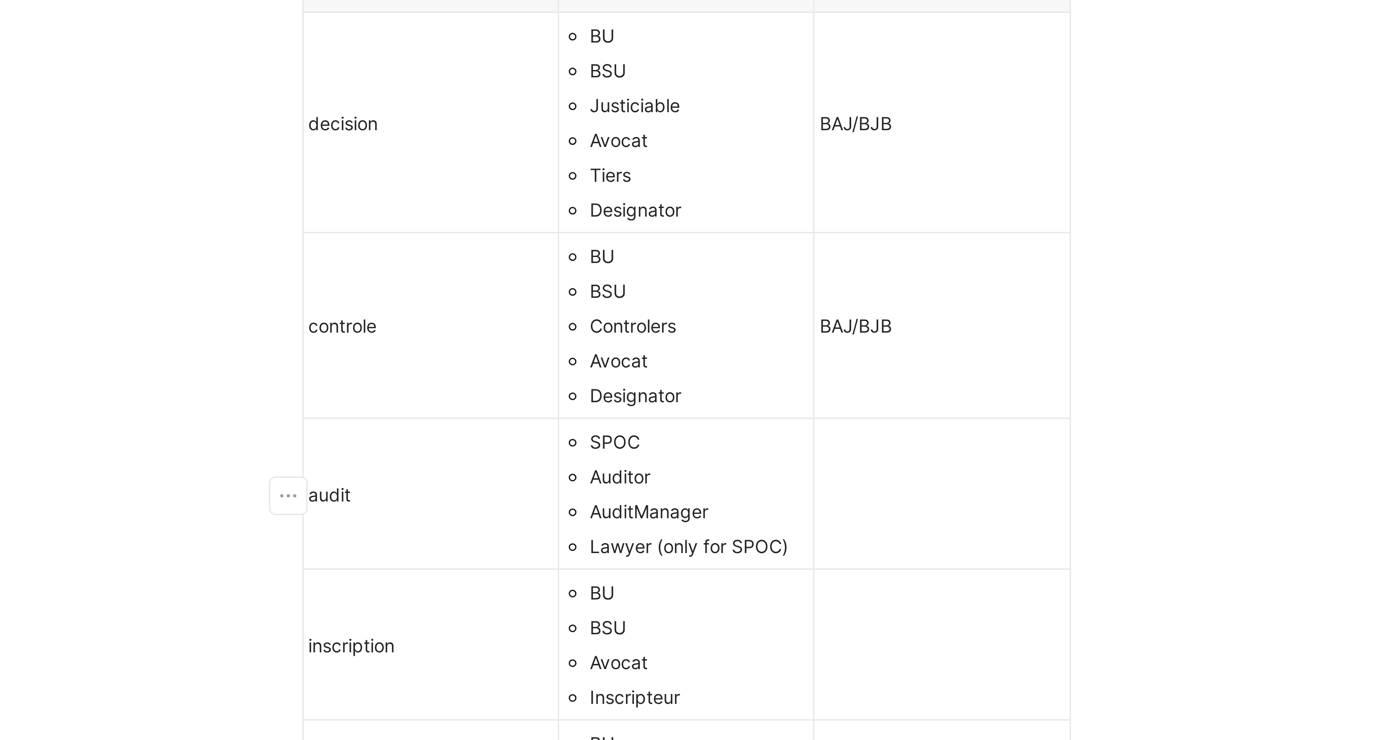
click at [822, 211] on div at bounding box center [843, 214] width 81 height 9
click at [820, 257] on td at bounding box center [843, 265] width 85 height 50
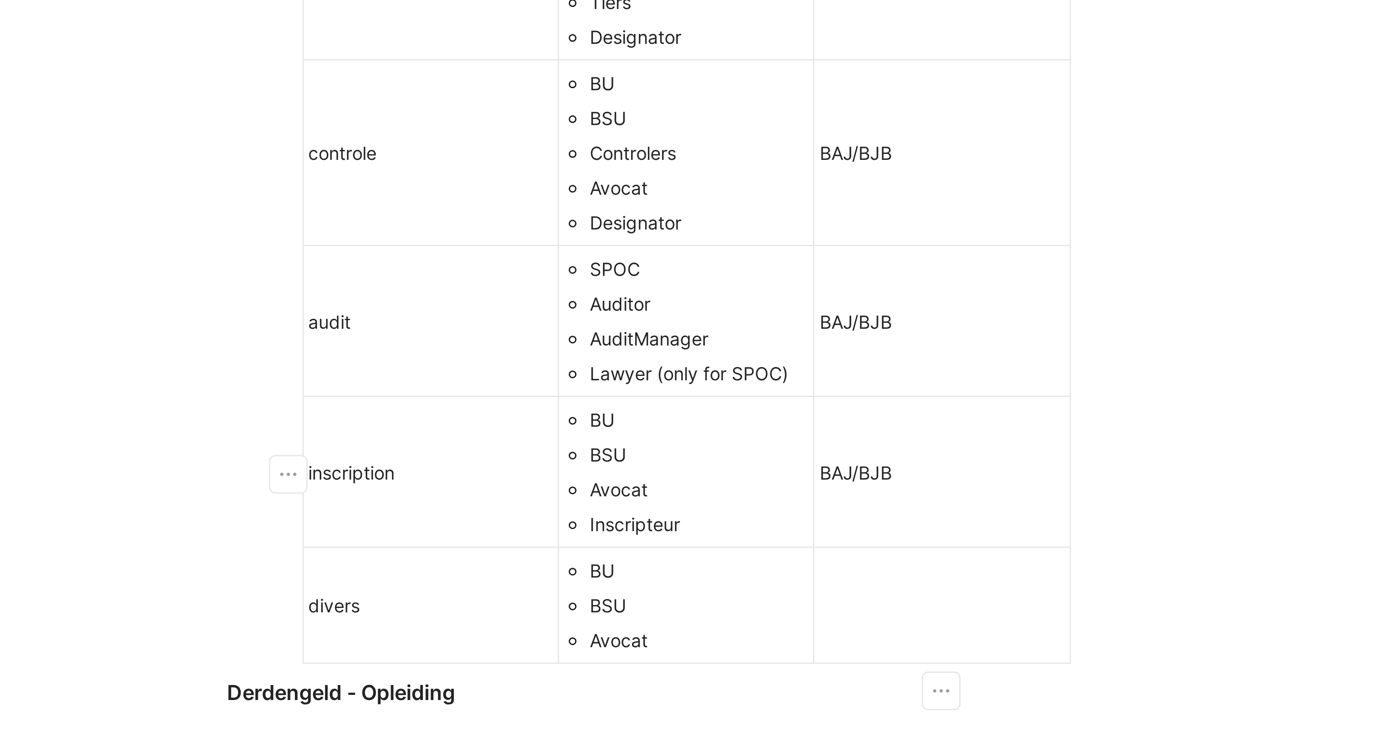
scroll to position [260, 0]
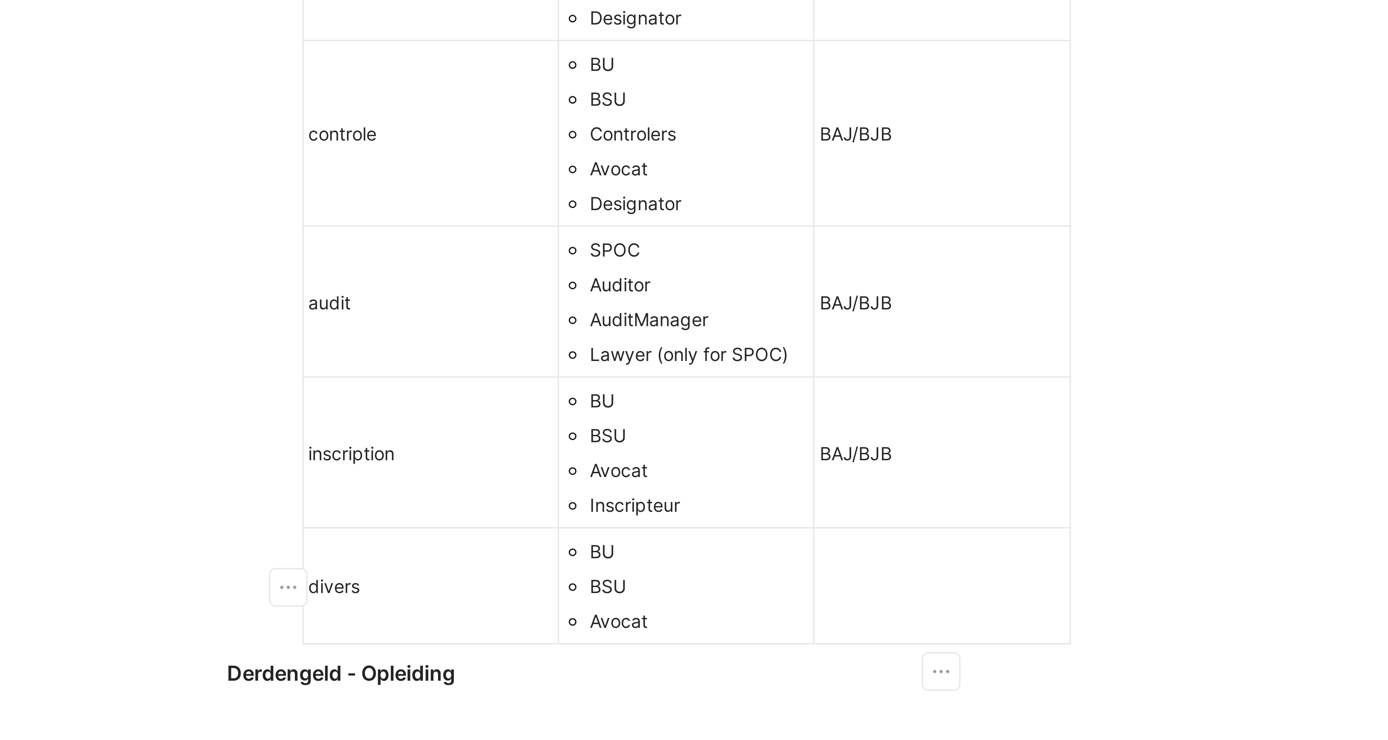
click at [819, 239] on td at bounding box center [843, 245] width 85 height 39
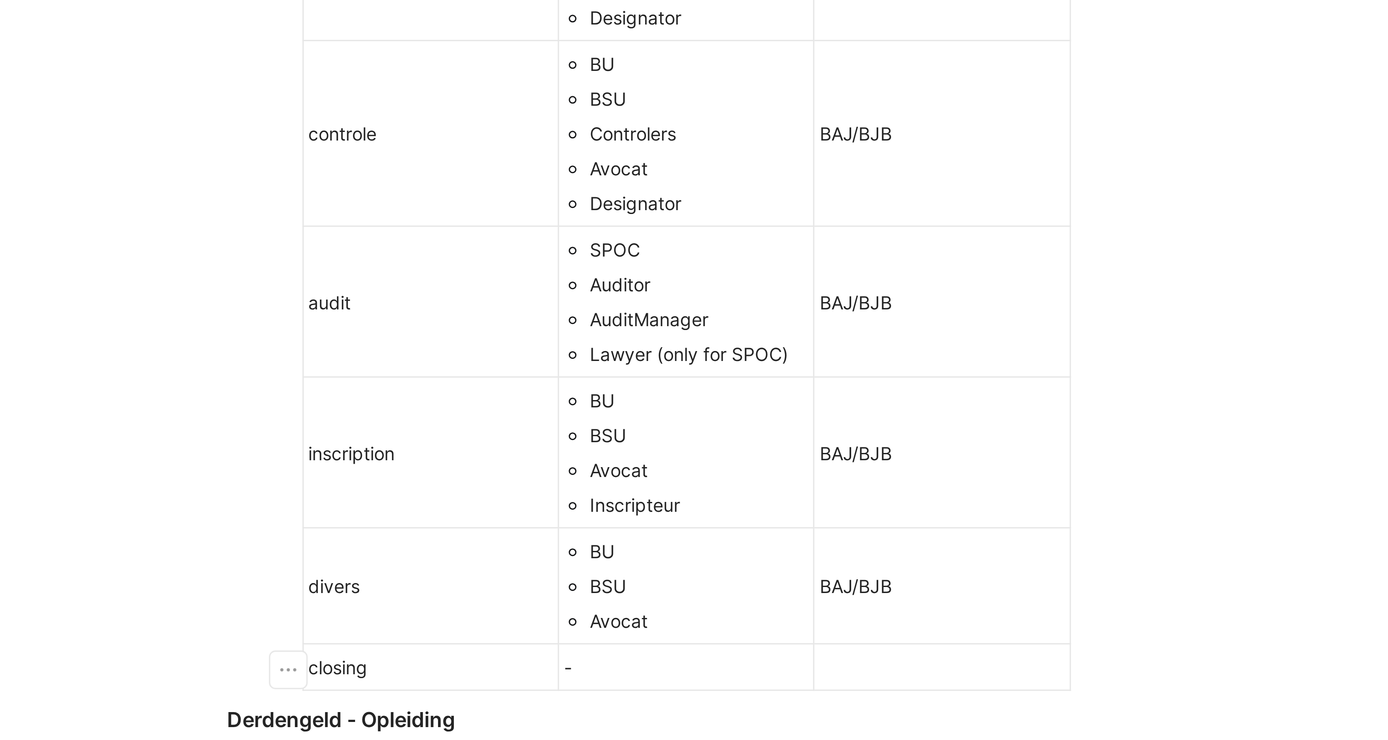
click at [824, 275] on div at bounding box center [843, 272] width 81 height 9
click at [753, 272] on div "-" at bounding box center [758, 272] width 81 height 9
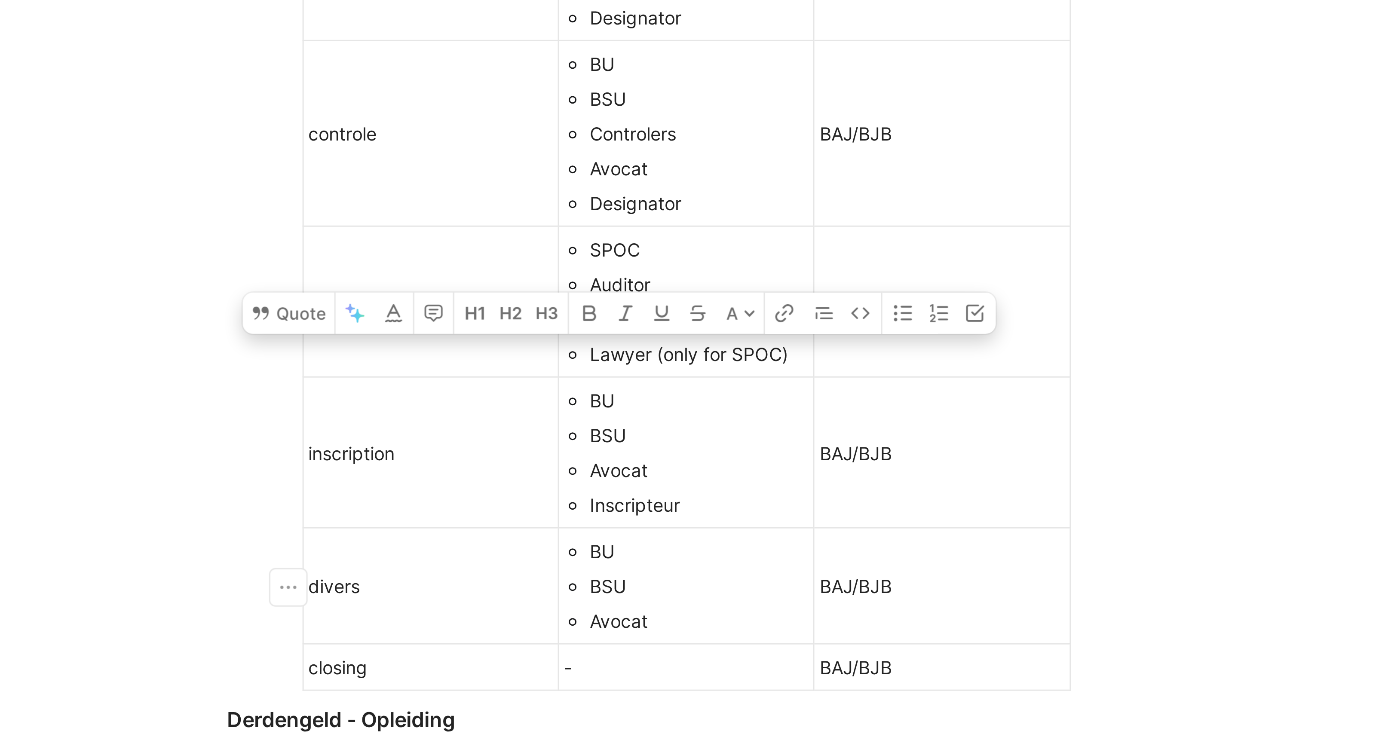
drag, startPoint x: 748, startPoint y: 257, endPoint x: 727, endPoint y: 236, distance: 29.2
click at [727, 236] on ul "BU BSU Avocat" at bounding box center [758, 245] width 81 height 35
copy ul "BU BSU Avocat"
click at [732, 276] on div "-" at bounding box center [758, 272] width 81 height 9
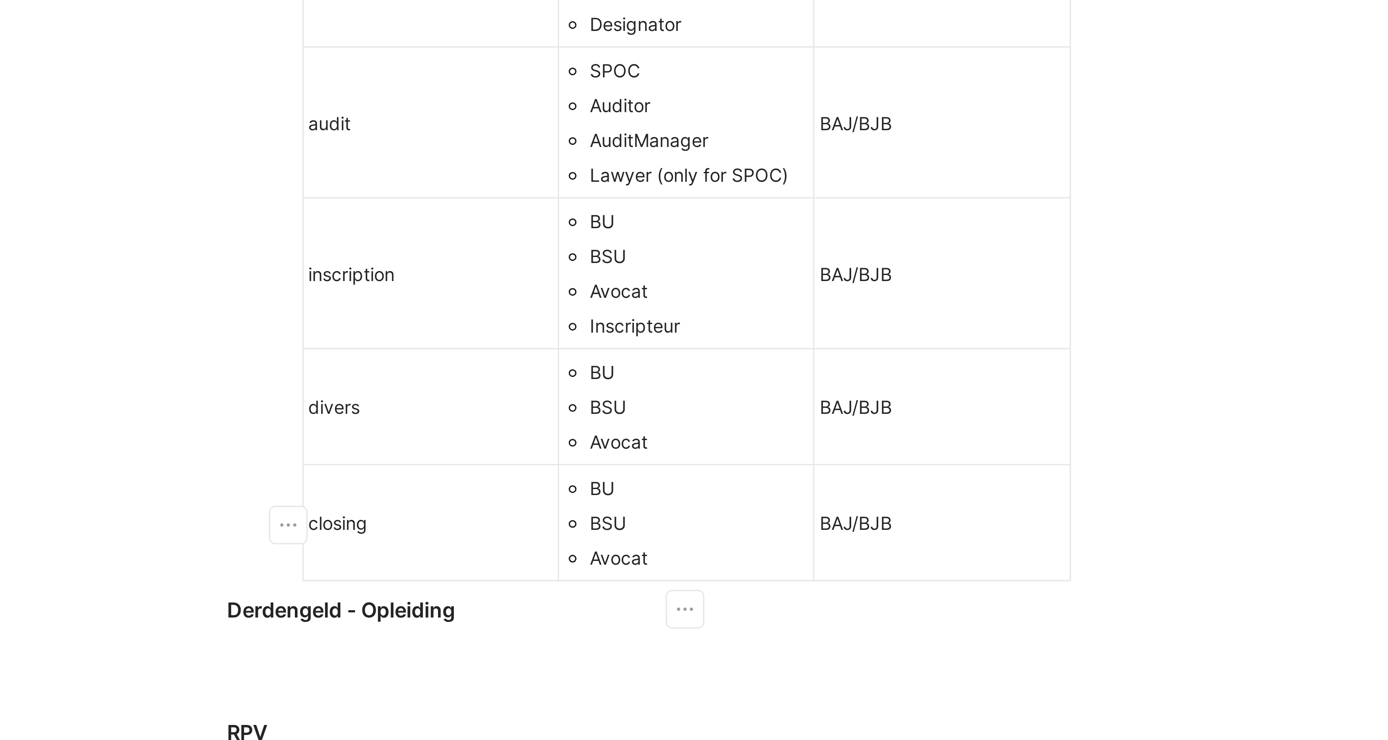
scroll to position [320, 0]
click at [839, 224] on div "BAJ/BJB" at bounding box center [843, 223] width 81 height 9
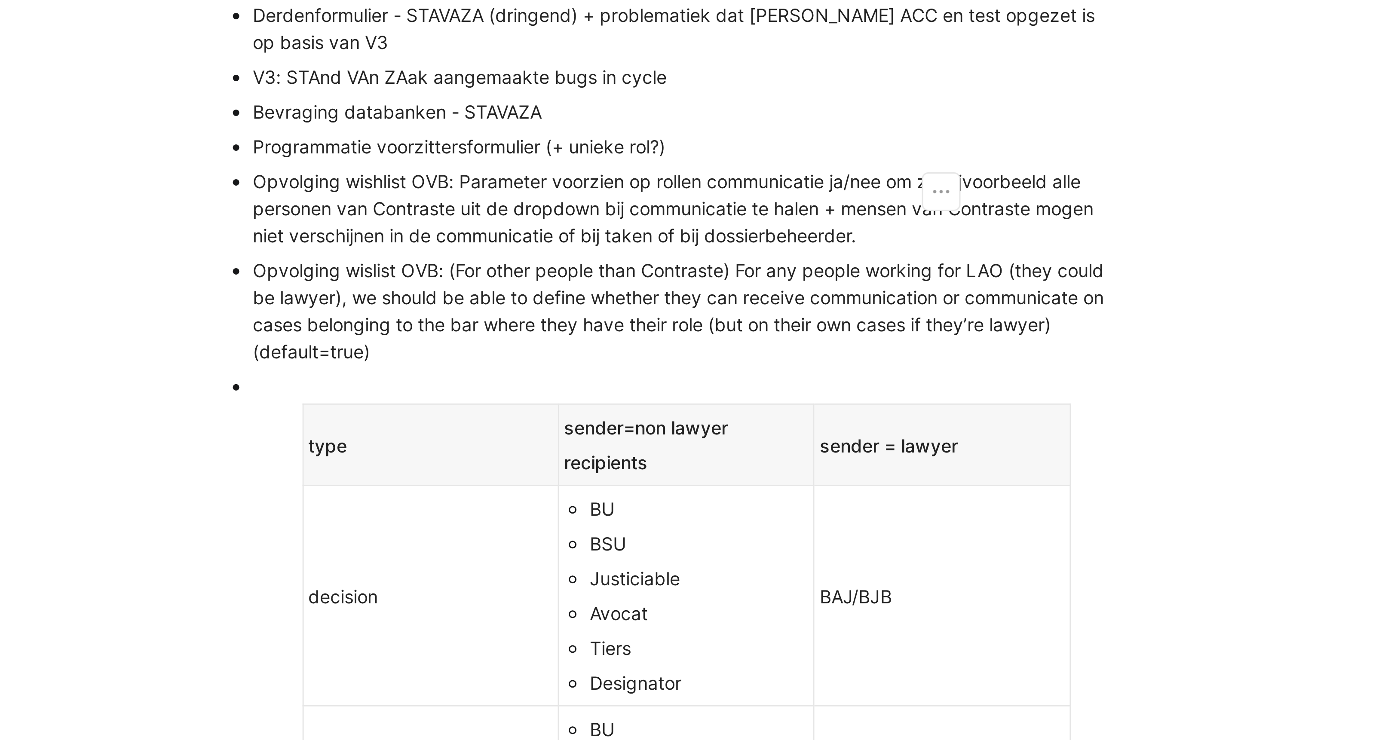
scroll to position [29, 0]
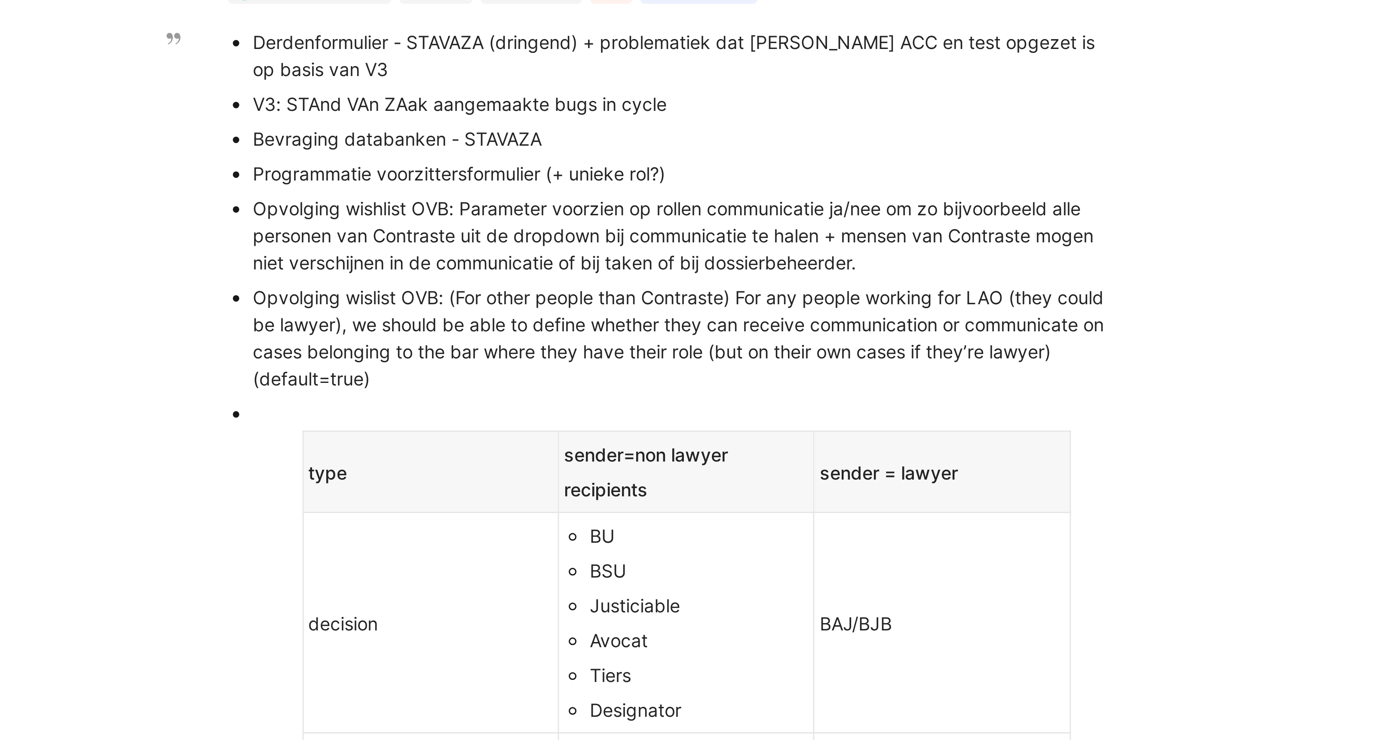
click at [614, 119] on div "Opvolging wishlist OVB: Parameter voorzien op rollen communicatie ja/nee om zo …" at bounding box center [758, 128] width 289 height 27
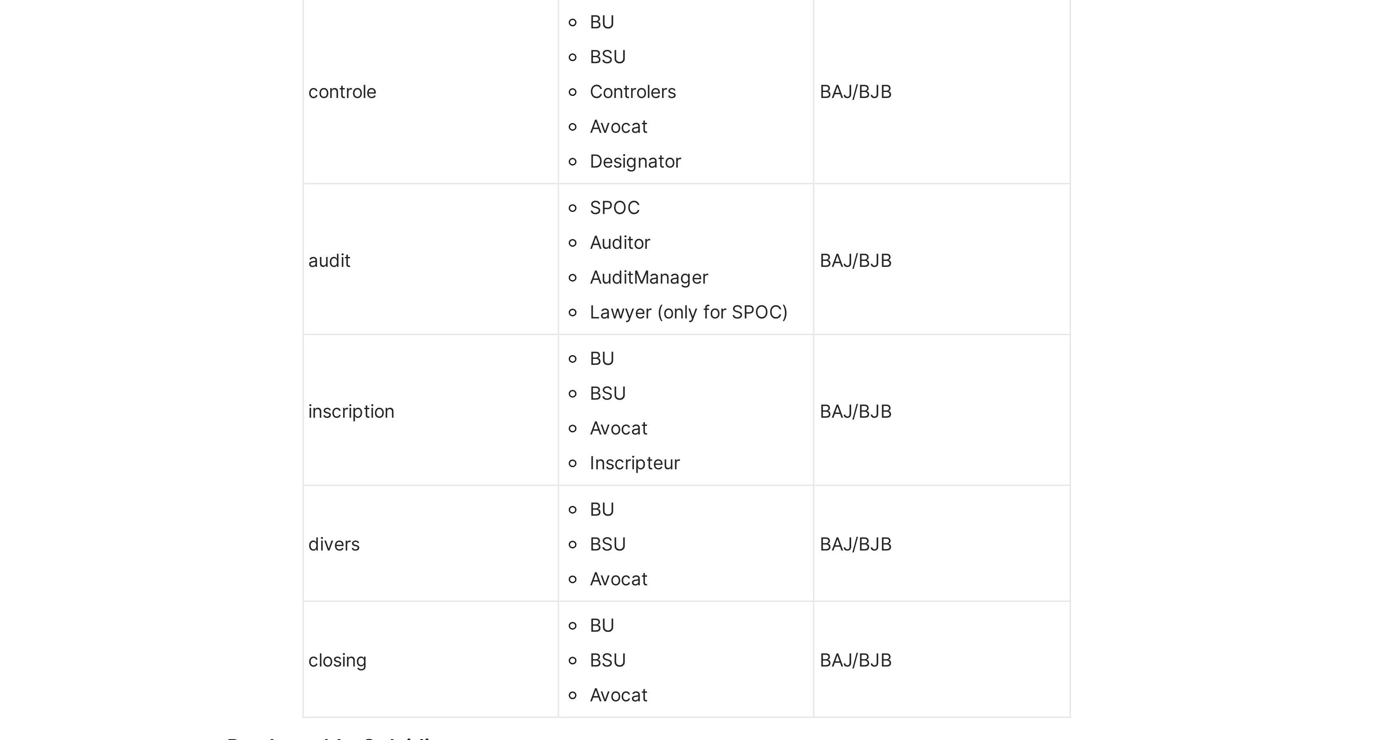
scroll to position [276, 0]
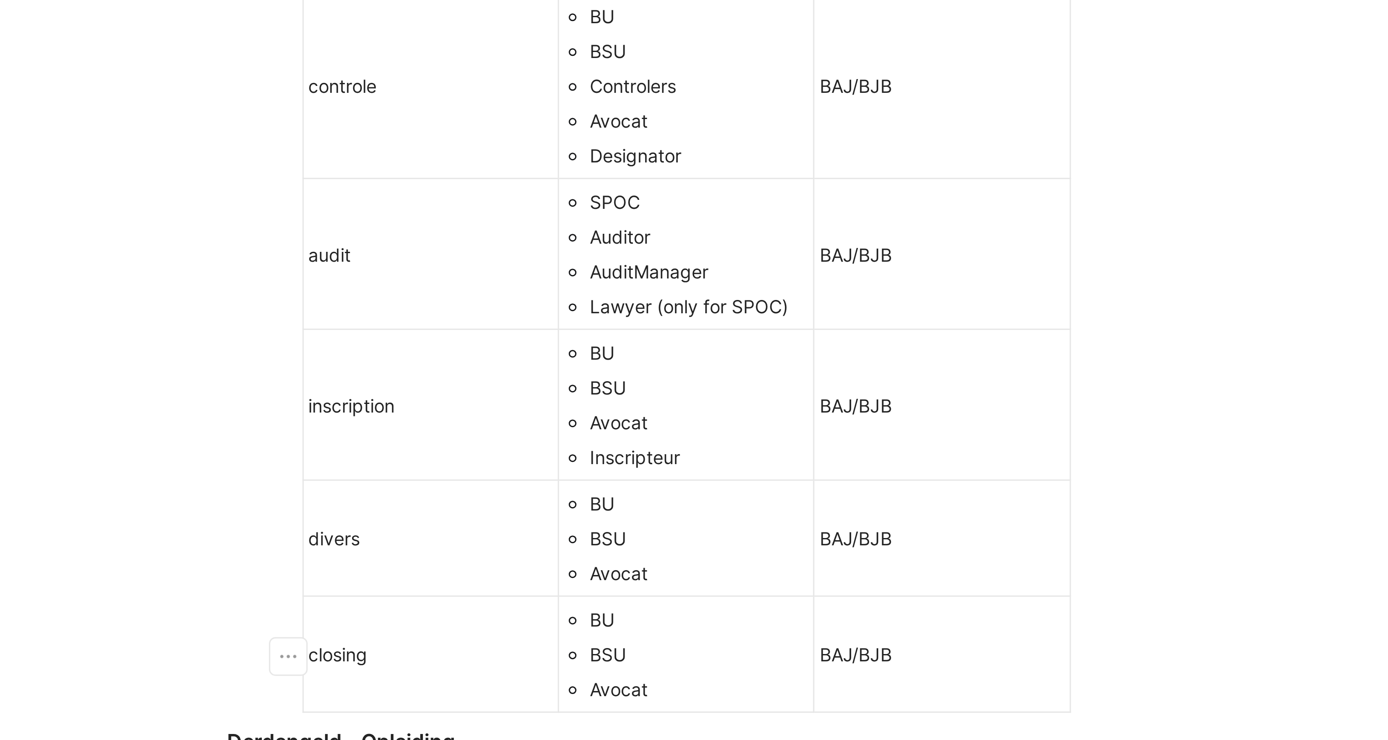
click at [675, 266] on div "closing" at bounding box center [673, 267] width 81 height 9
click at [753, 242] on div "Avocat" at bounding box center [763, 240] width 73 height 9
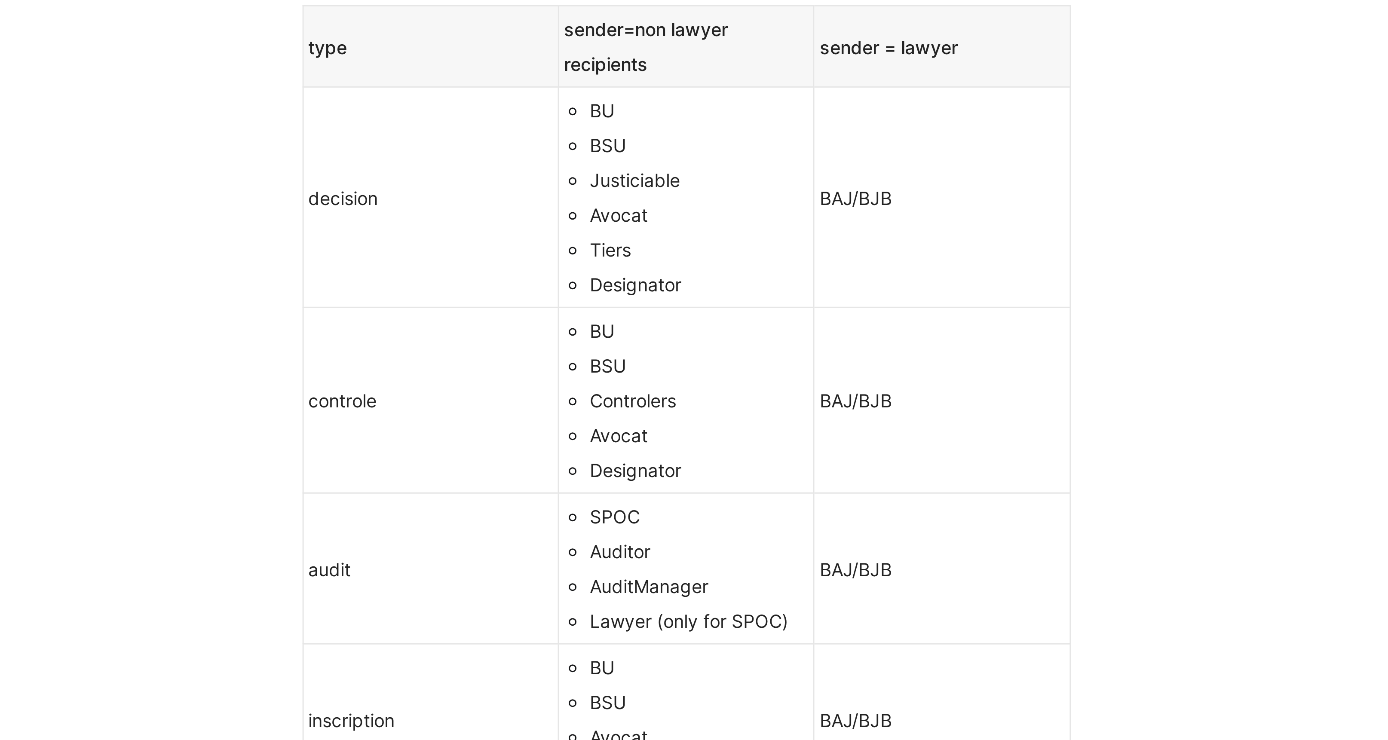
scroll to position [170, 0]
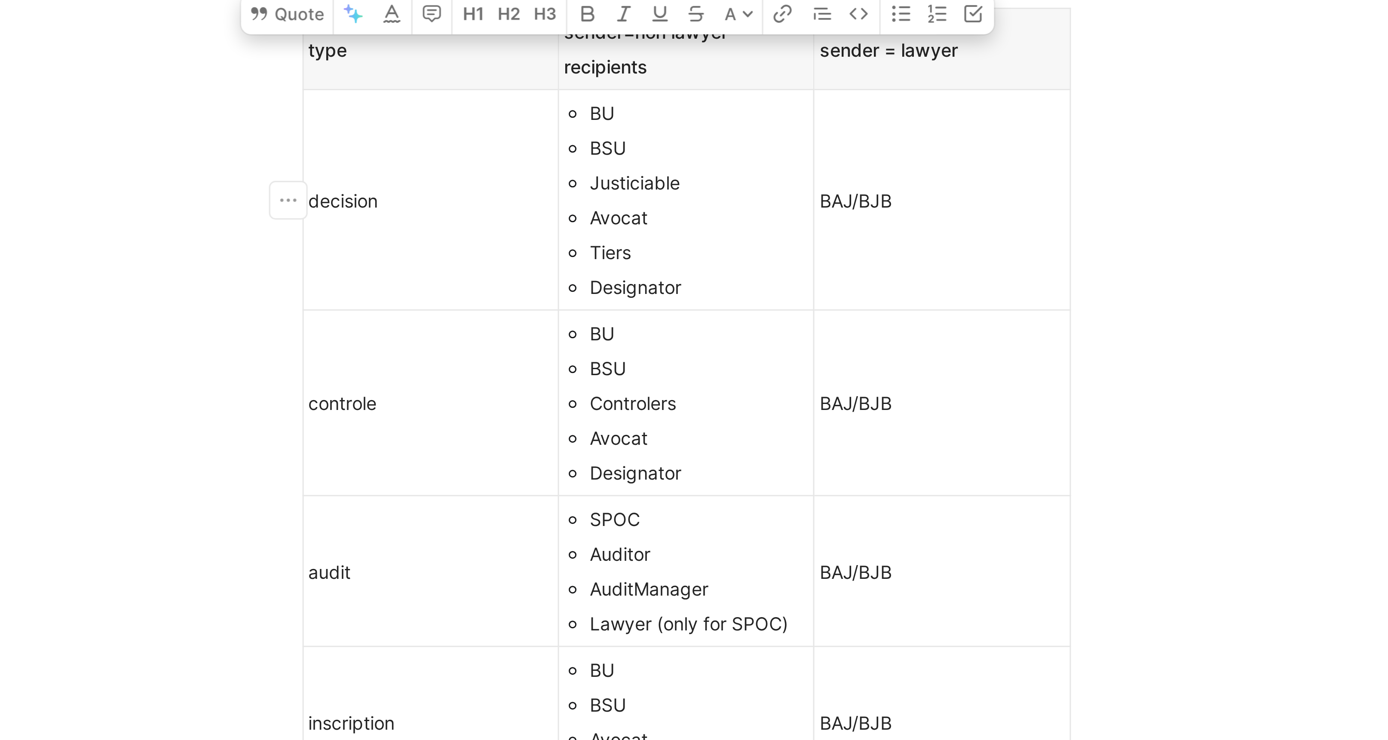
drag, startPoint x: 743, startPoint y: 136, endPoint x: 731, endPoint y: 135, distance: 12.5
click at [731, 135] on div "Tiers" at bounding box center [763, 133] width 73 height 9
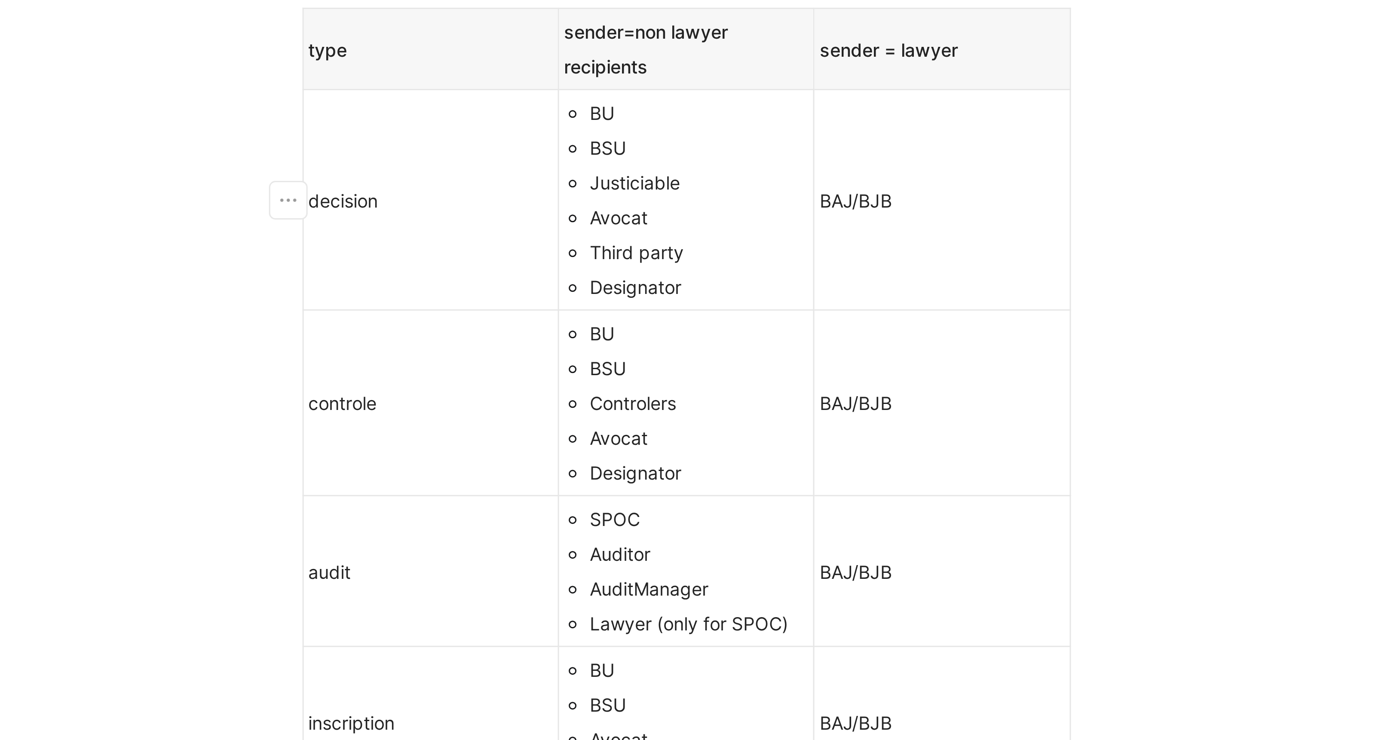
click at [741, 112] on div "Justiciable" at bounding box center [763, 110] width 73 height 9
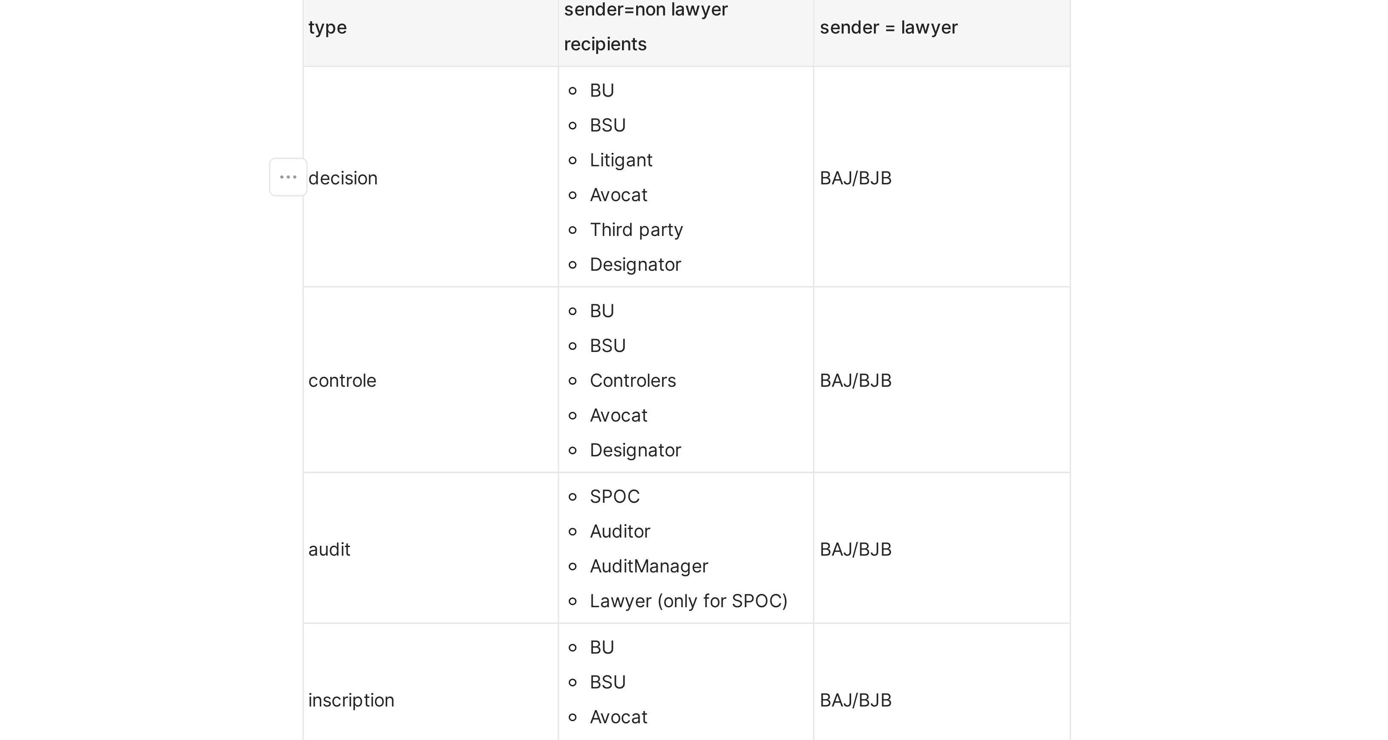
scroll to position [180, 0]
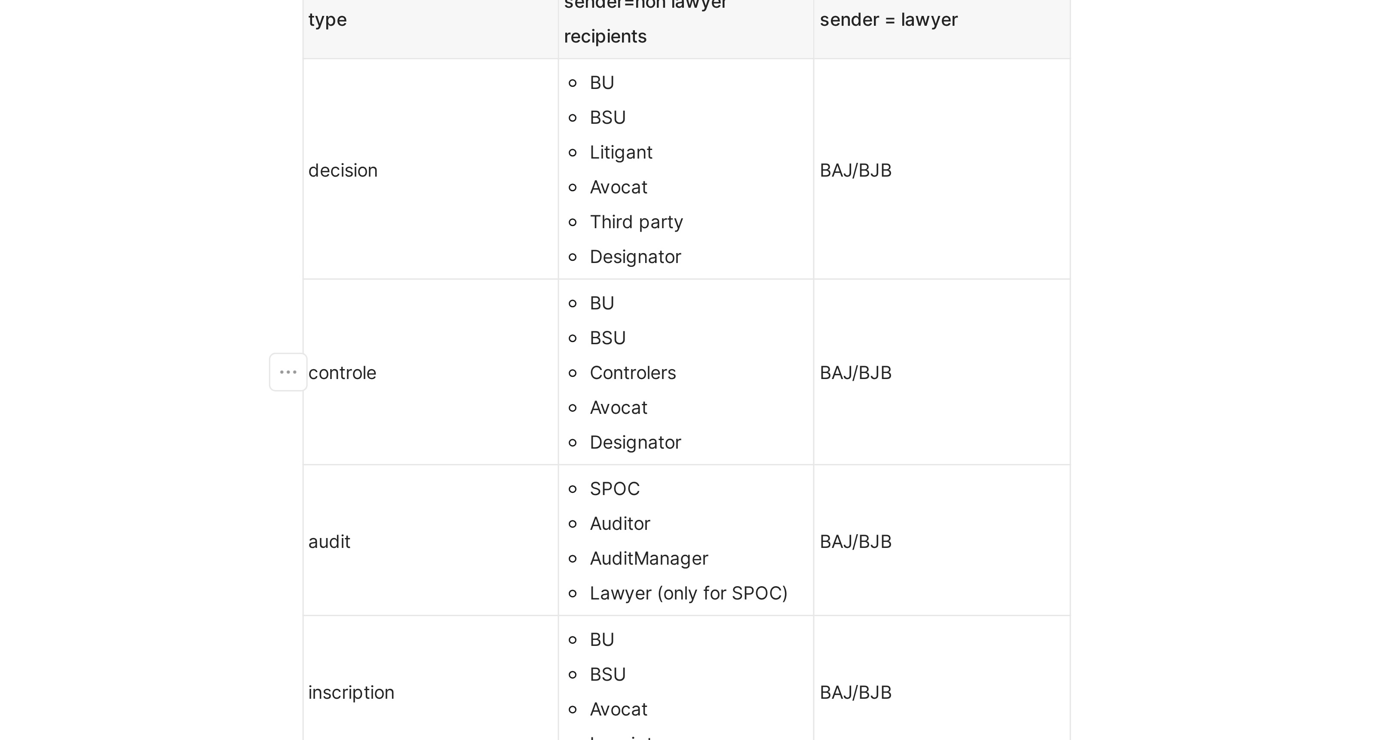
click at [815, 173] on div "BAJ/BJB" at bounding box center [843, 173] width 81 height 9
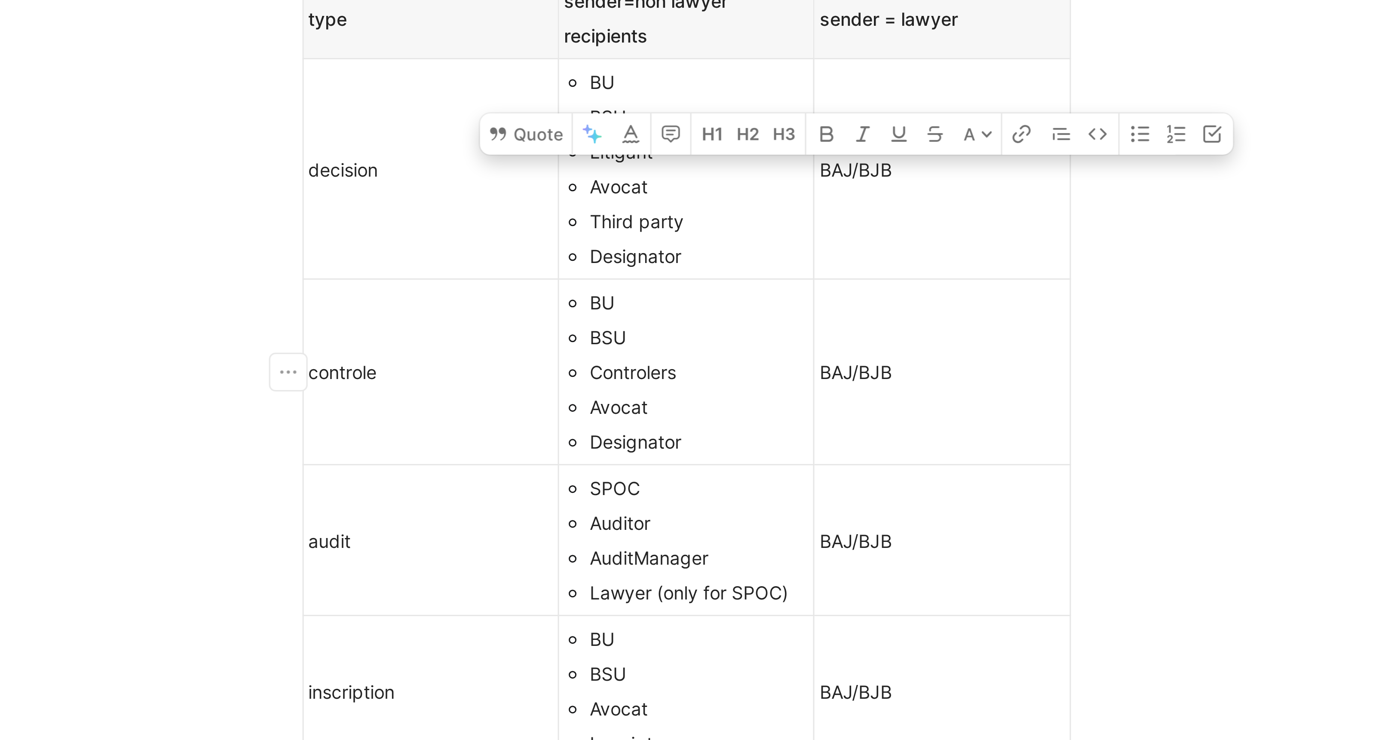
drag, startPoint x: 804, startPoint y: 174, endPoint x: 830, endPoint y: 174, distance: 25.4
click at [830, 174] on div "BAJ/BJB" at bounding box center [843, 173] width 81 height 9
click at [832, 174] on div "BAJ/BJB" at bounding box center [843, 173] width 81 height 9
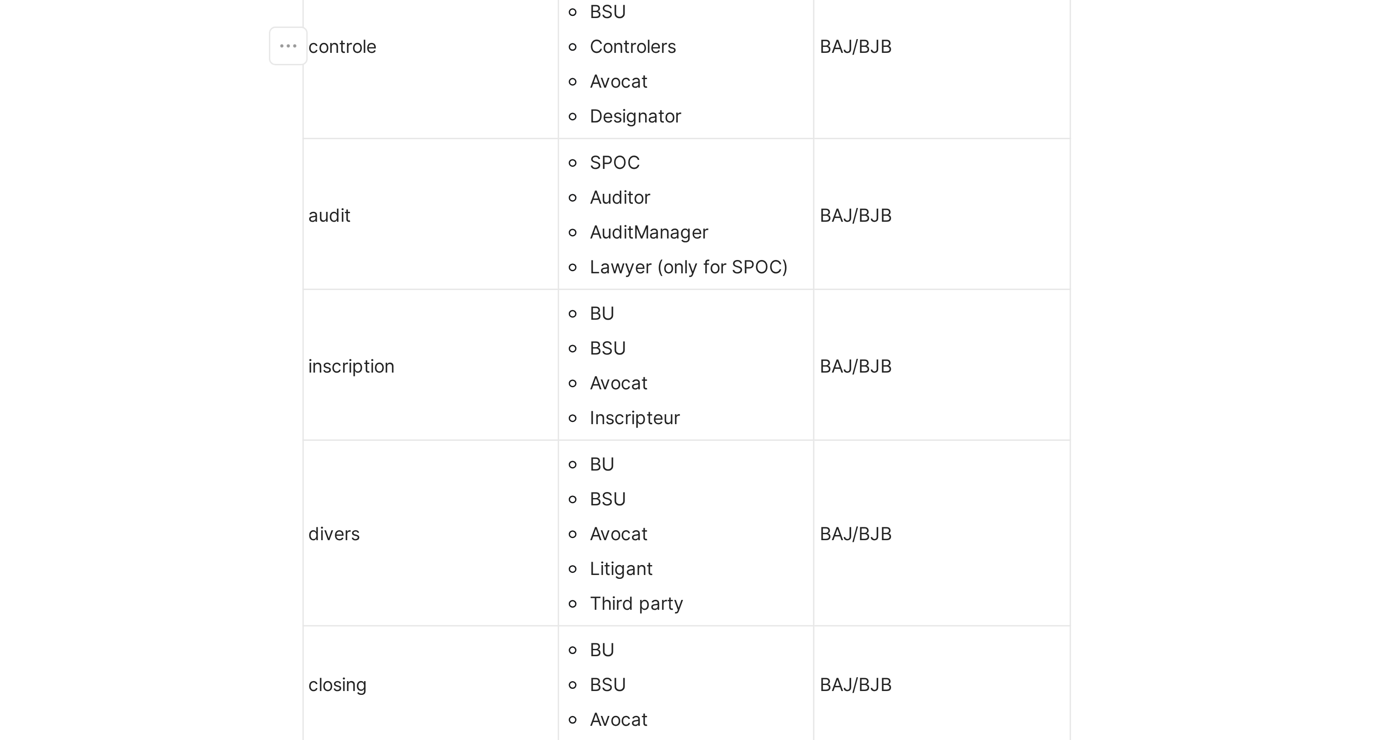
scroll to position [297, 0]
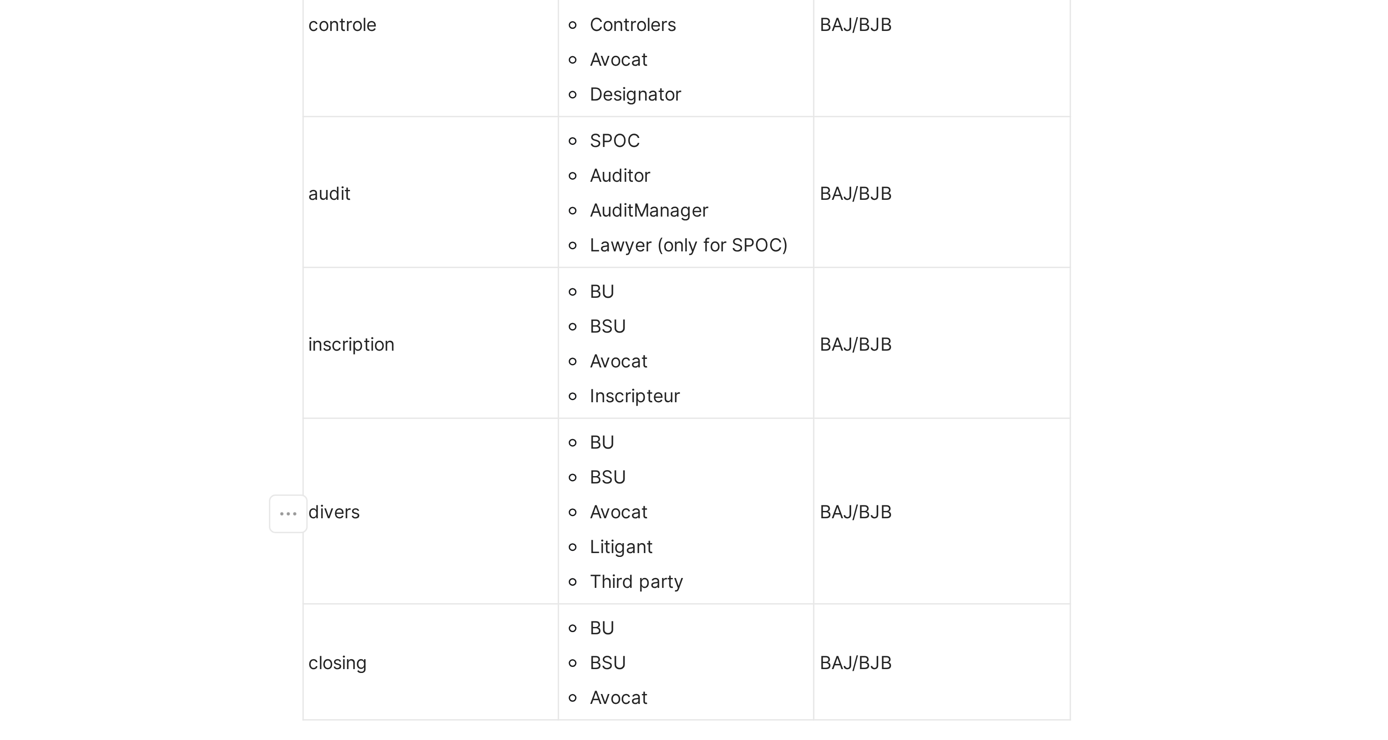
click at [665, 217] on div "divers" at bounding box center [673, 220] width 81 height 9
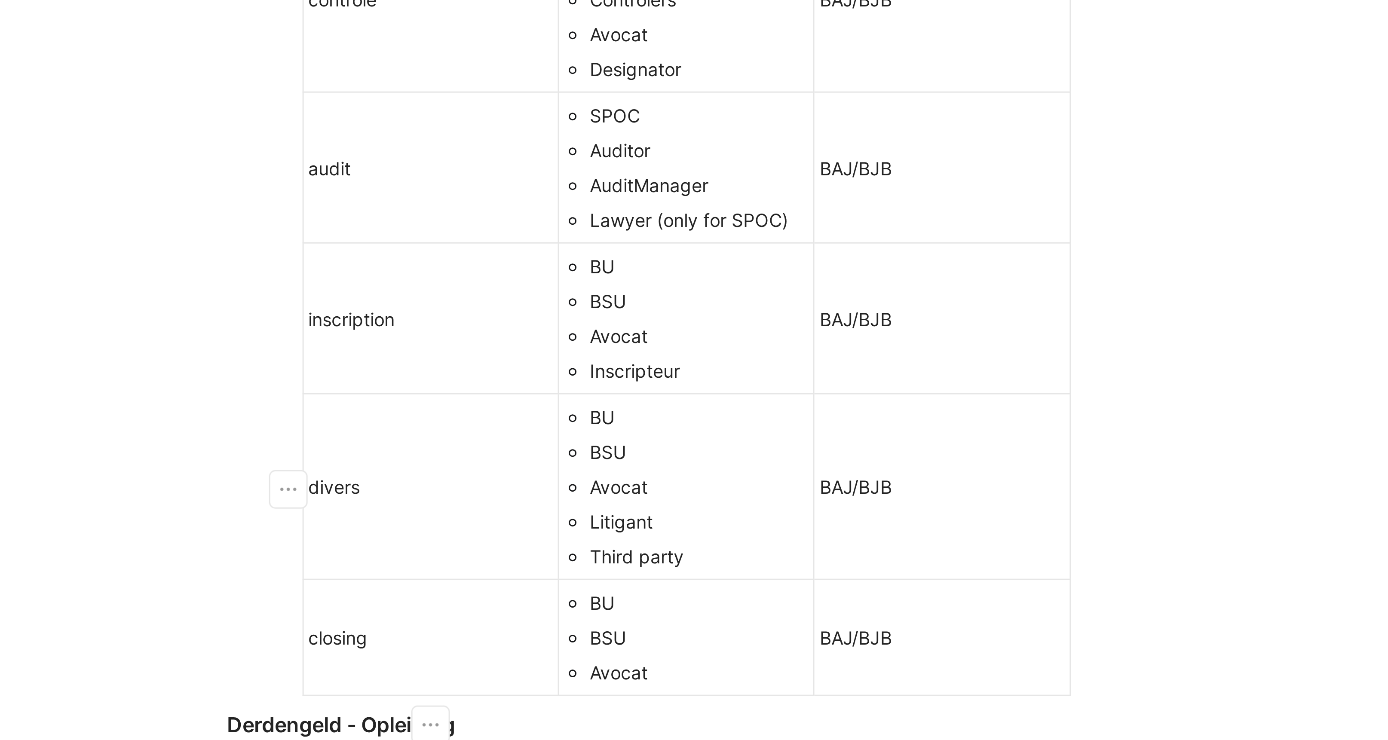
scroll to position [307, 0]
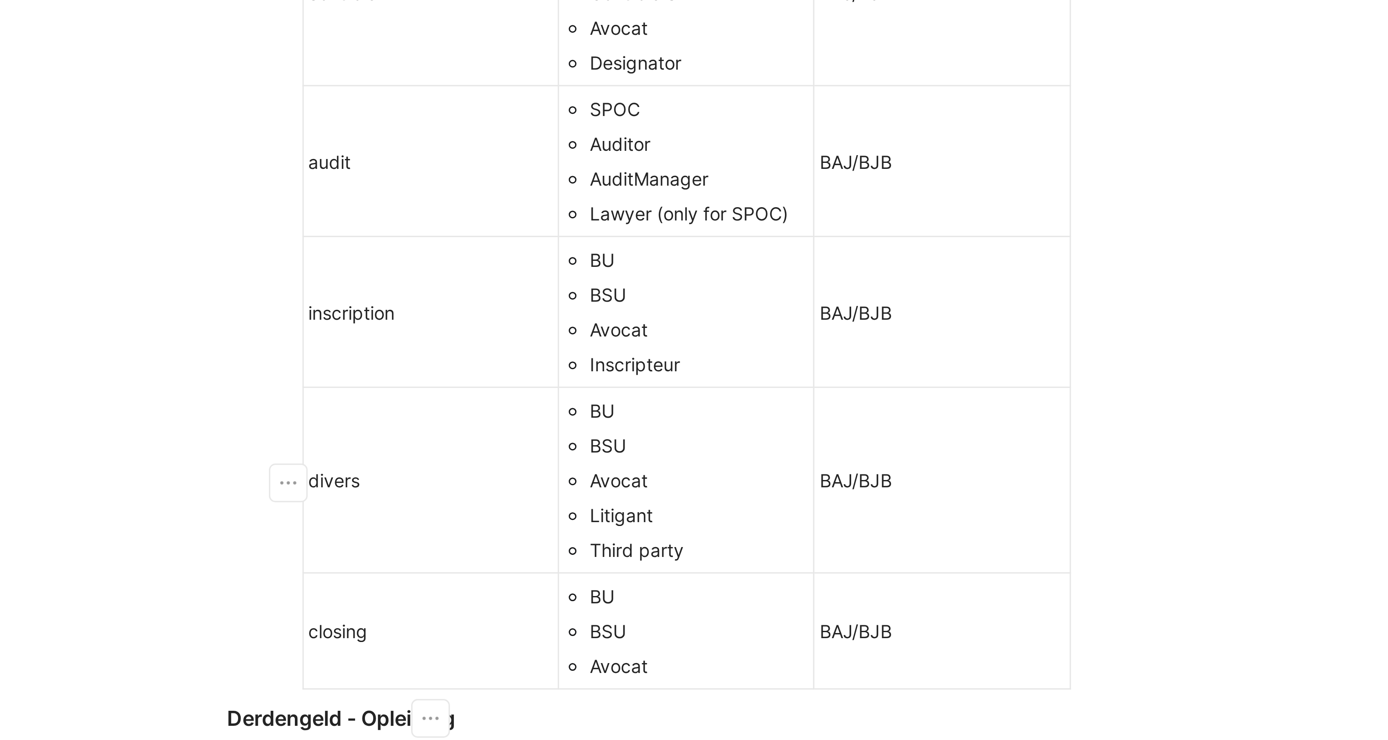
click at [836, 208] on div "BAJ/BJB" at bounding box center [843, 209] width 81 height 9
click at [825, 262] on div "BAJ/BJB" at bounding box center [843, 260] width 81 height 9
click at [834, 262] on div "BAJ/BJB" at bounding box center [843, 260] width 81 height 9
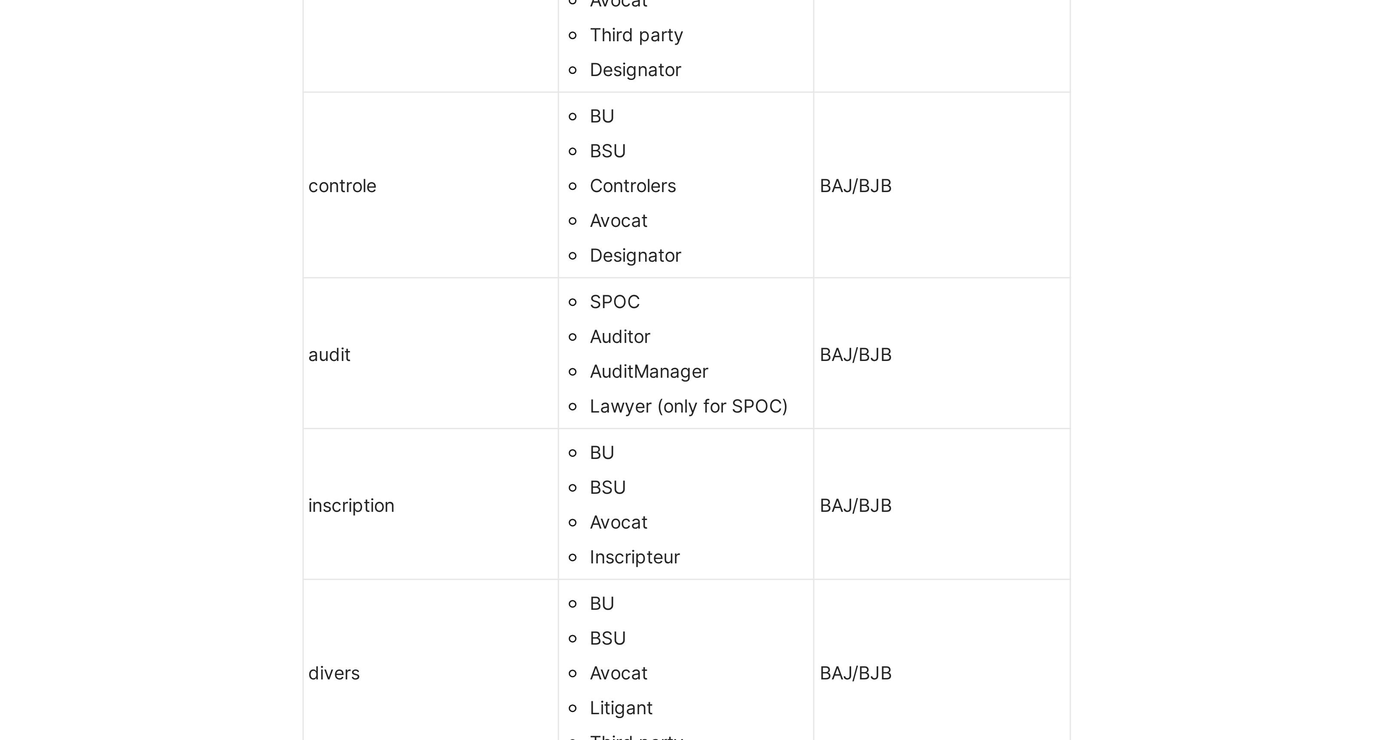
scroll to position [240, 0]
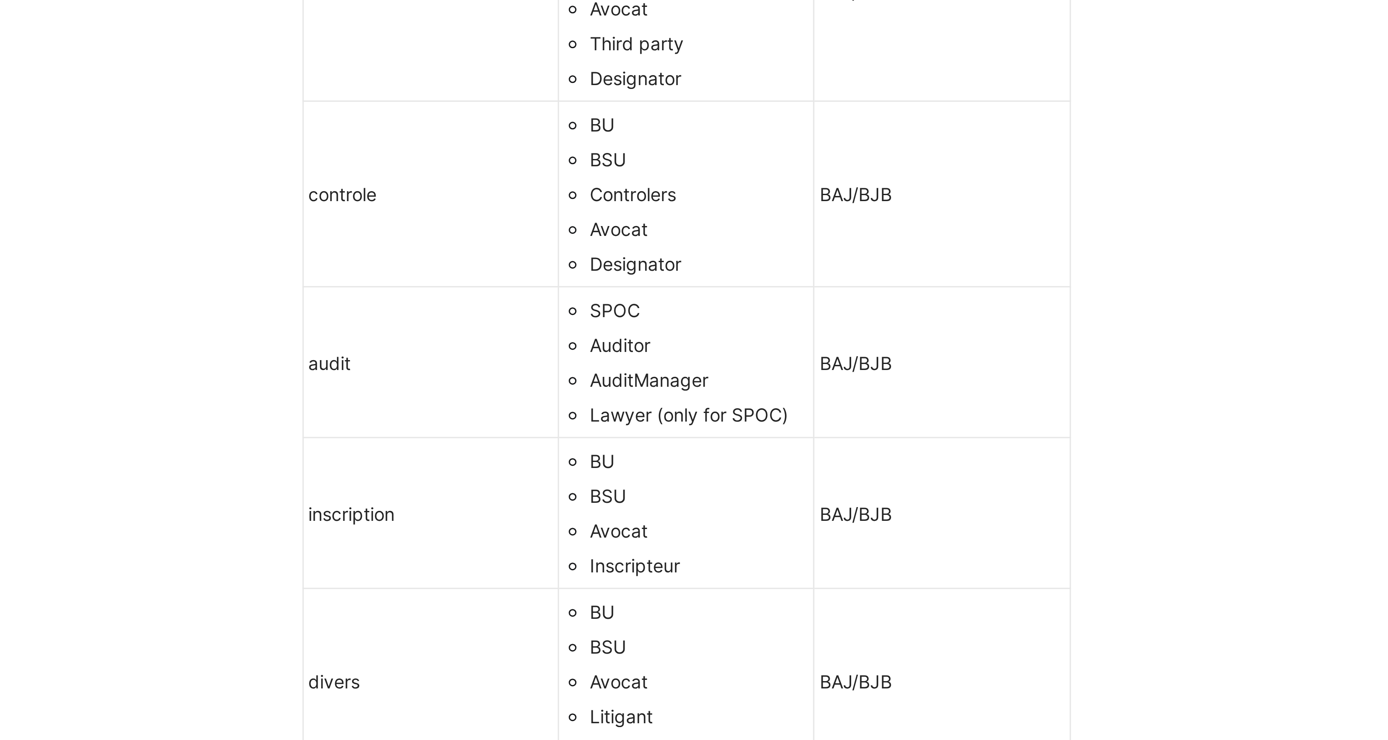
click at [641, 174] on div "audit" at bounding box center [673, 170] width 81 height 9
drag, startPoint x: 637, startPoint y: 171, endPoint x: 664, endPoint y: 170, distance: 27.1
click at [664, 170] on div "audit" at bounding box center [673, 170] width 81 height 9
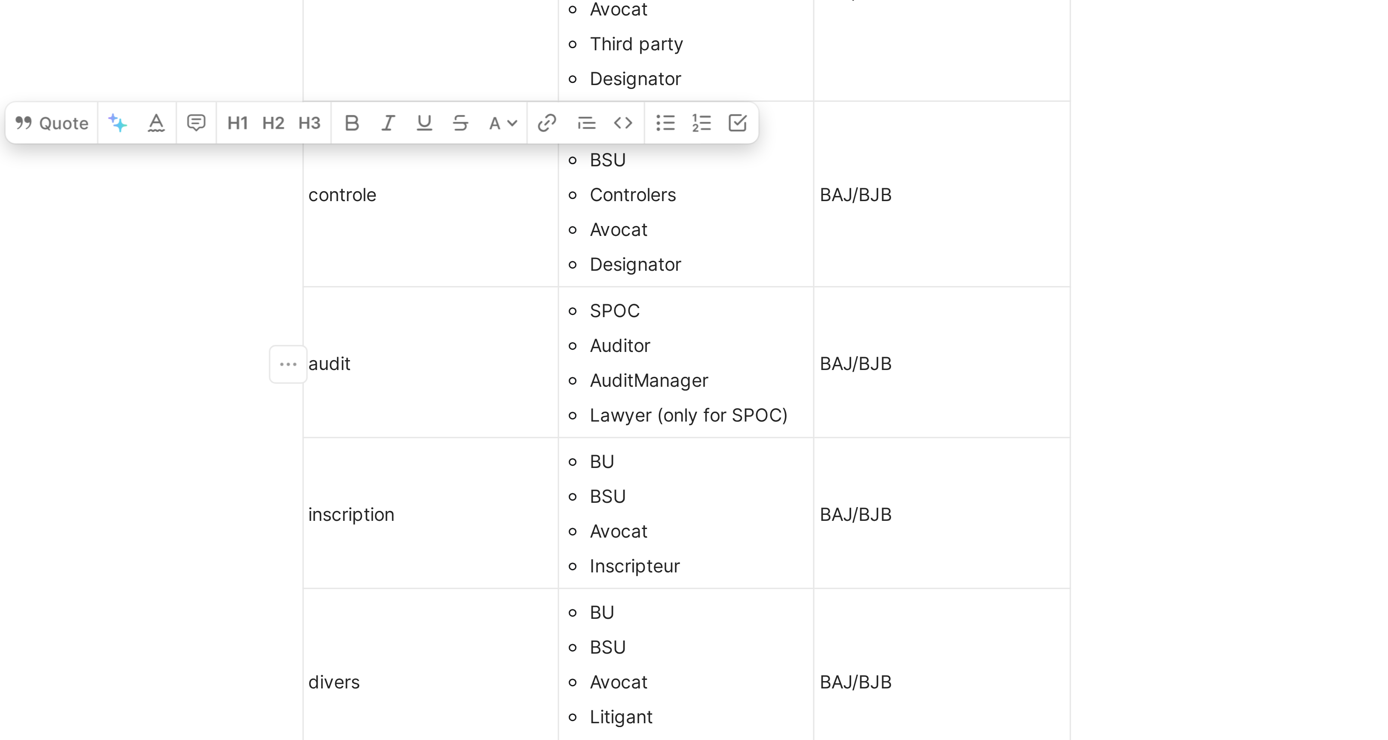
click at [765, 188] on div "Lawyer (only for SPOC)" at bounding box center [763, 187] width 73 height 9
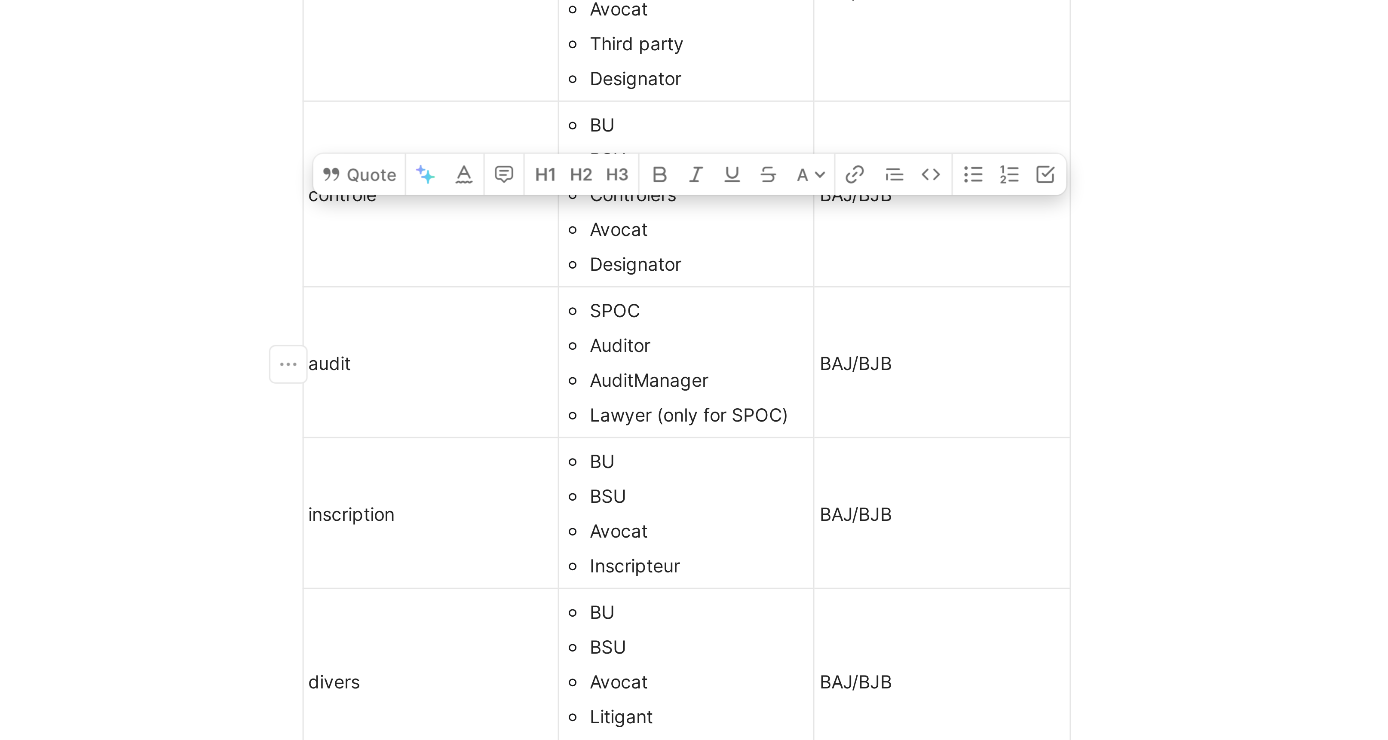
drag, startPoint x: 793, startPoint y: 187, endPoint x: 728, endPoint y: 188, distance: 65.7
click at [728, 188] on div "Lawyer (only for SPOC)" at bounding box center [763, 187] width 73 height 9
click at [767, 188] on div "Lawyer (only for SPOC)" at bounding box center [763, 187] width 73 height 9
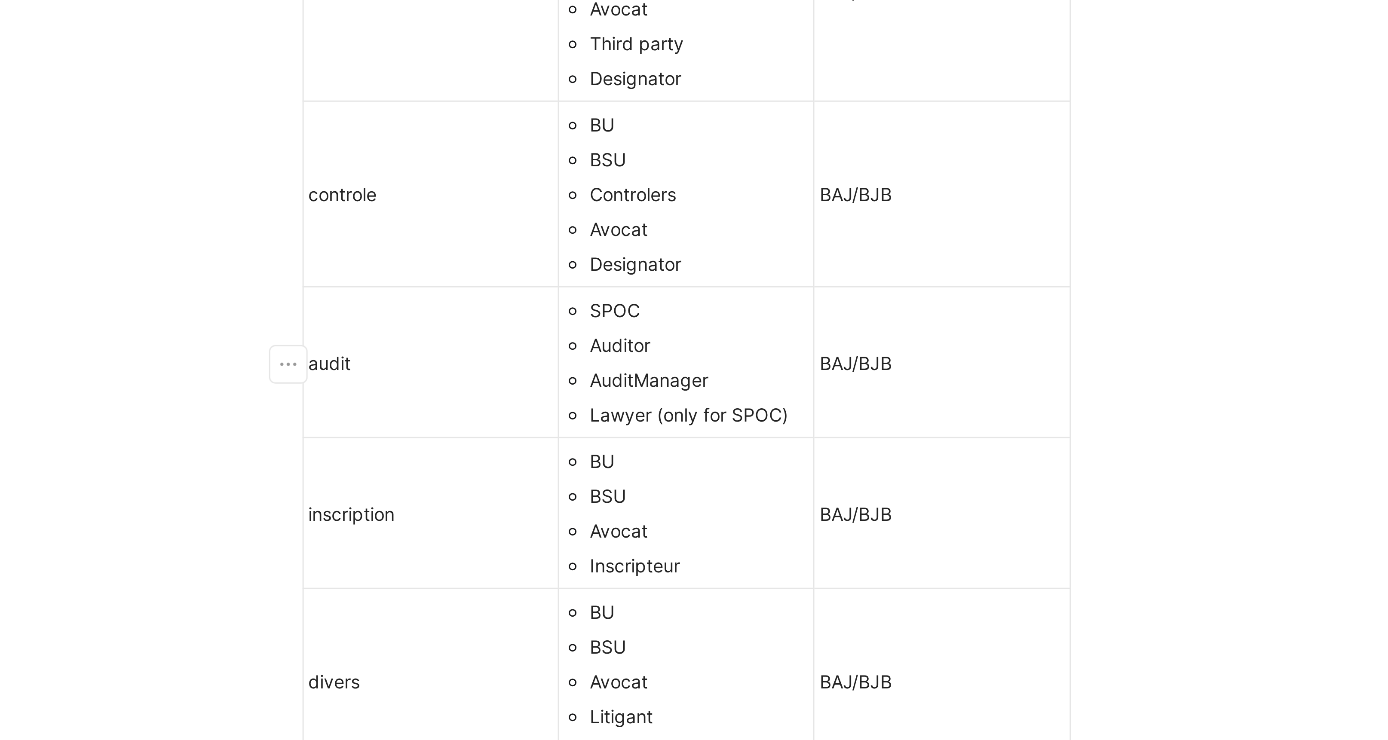
click at [794, 188] on div "Lawyer (only for SPOC)" at bounding box center [763, 187] width 73 height 9
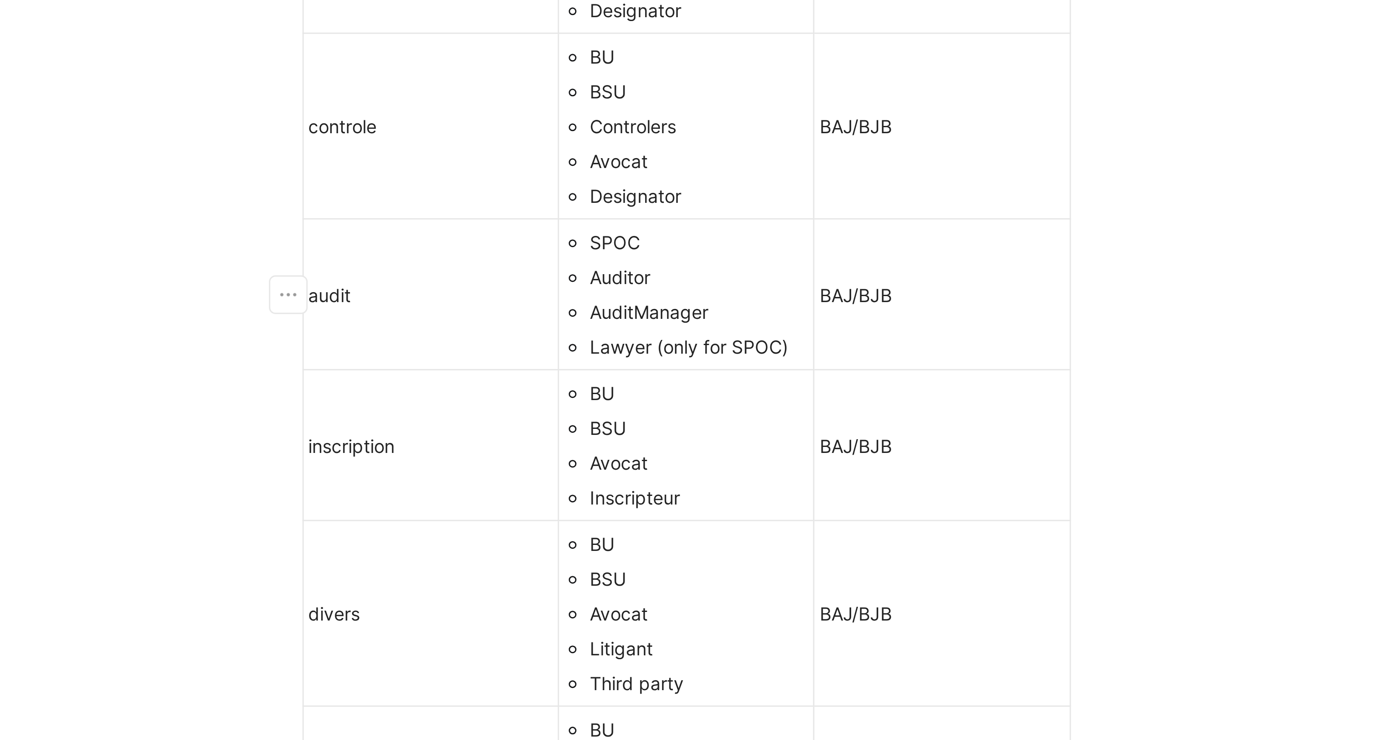
scroll to position [0, 0]
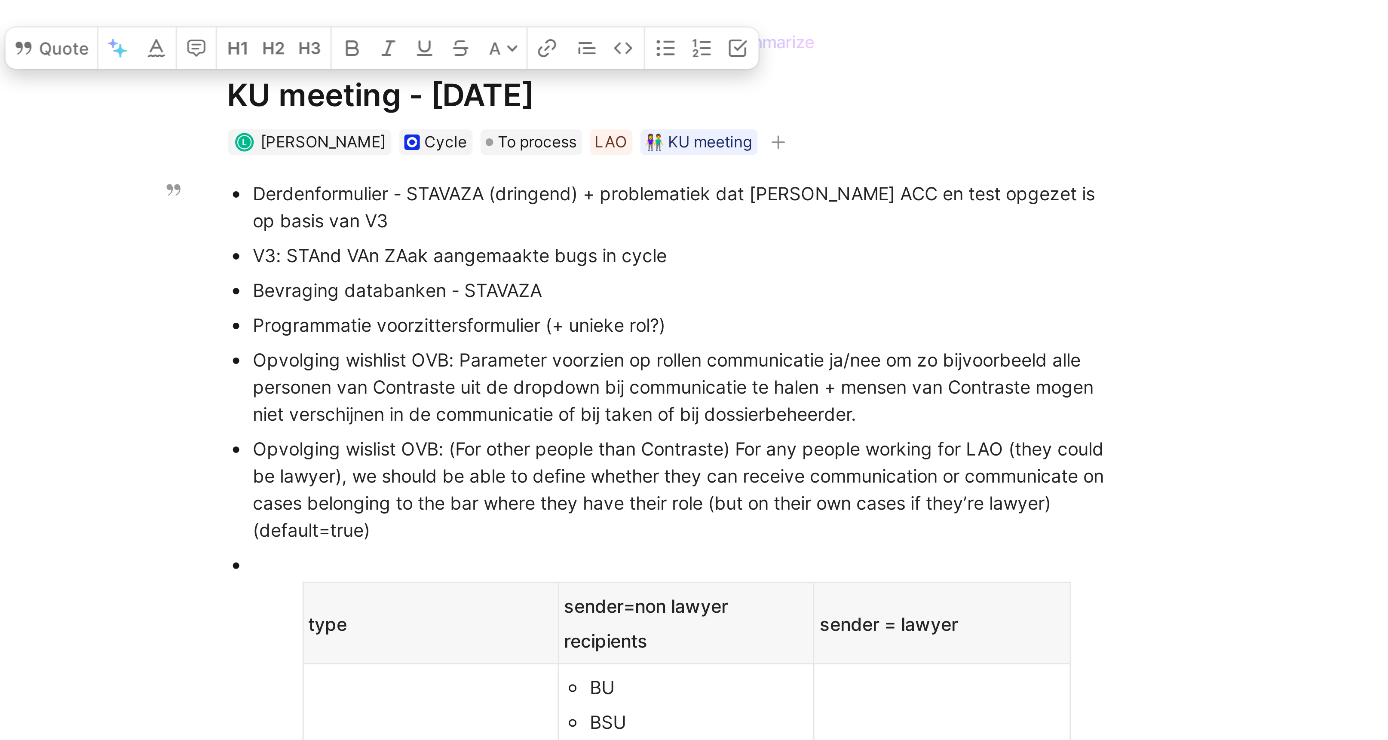
drag, startPoint x: 617, startPoint y: 124, endPoint x: 677, endPoint y: 126, distance: 60.2
click at [677, 126] on div "Bevraging databanken - STAVAZA" at bounding box center [758, 125] width 289 height 9
click at [723, 129] on div "Bevraging databanken - STAVAZA" at bounding box center [758, 125] width 289 height 9
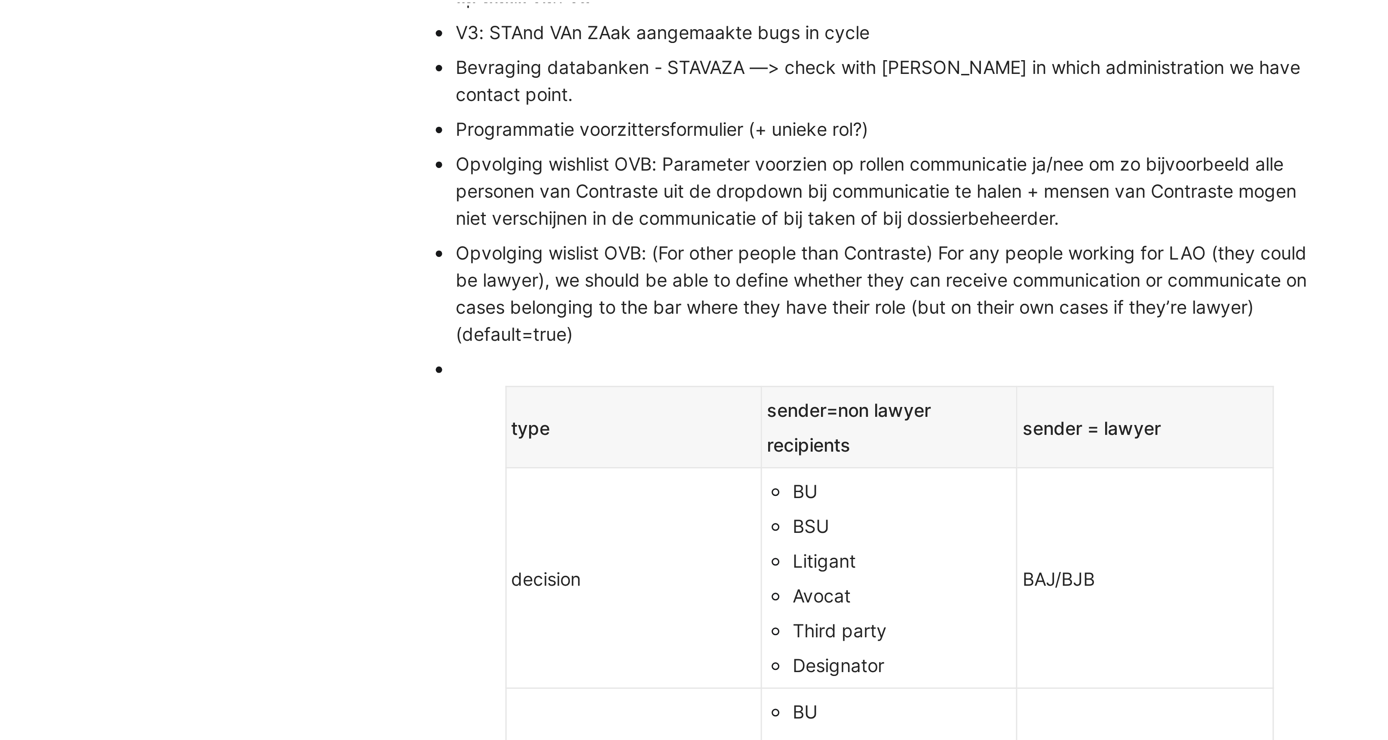
scroll to position [77, 0]
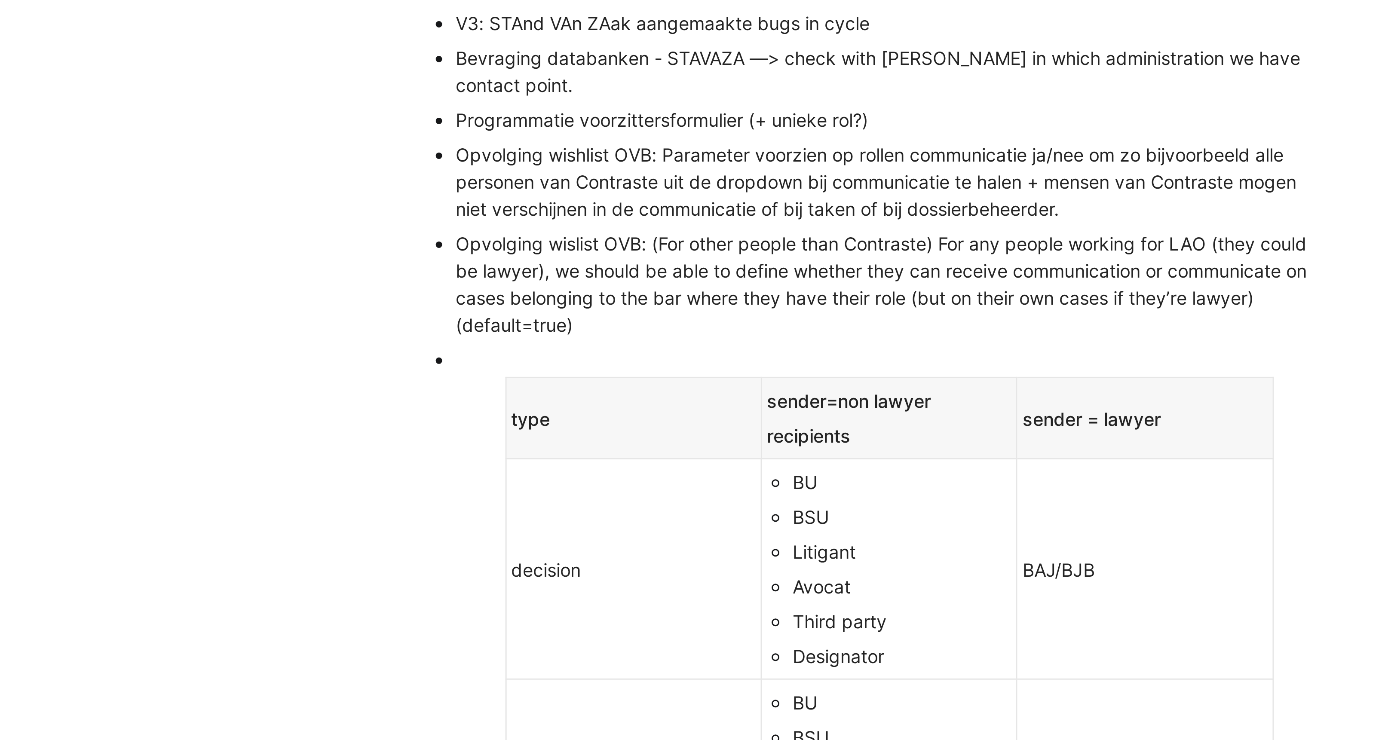
click at [613, 147] on ul "Derdenformulier - STAVAZA (dringend) + problematiek dat LAO ACC en test opgezet…" at bounding box center [755, 272] width 330 height 524
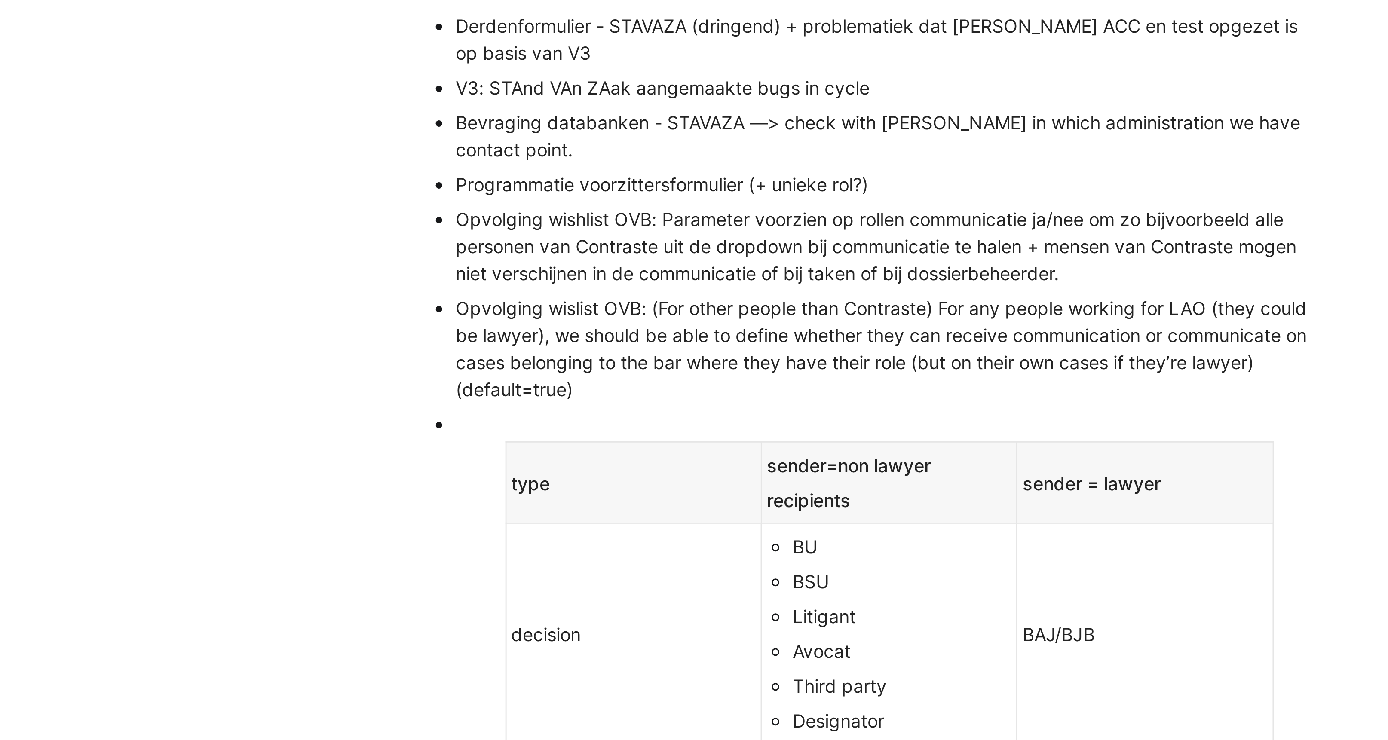
scroll to position [54, 0]
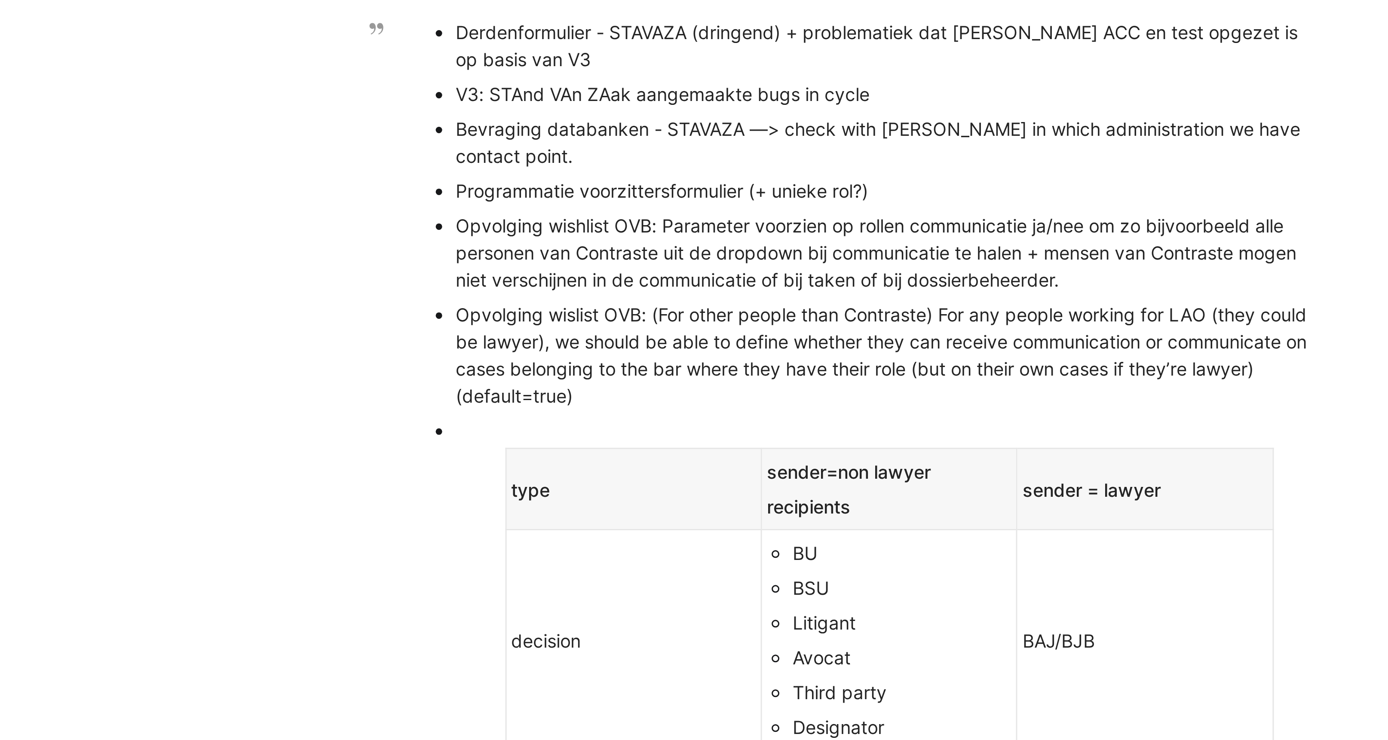
click at [759, 90] on div "Programmatie voorzittersformulier (+ unieke rol?)" at bounding box center [758, 92] width 289 height 9
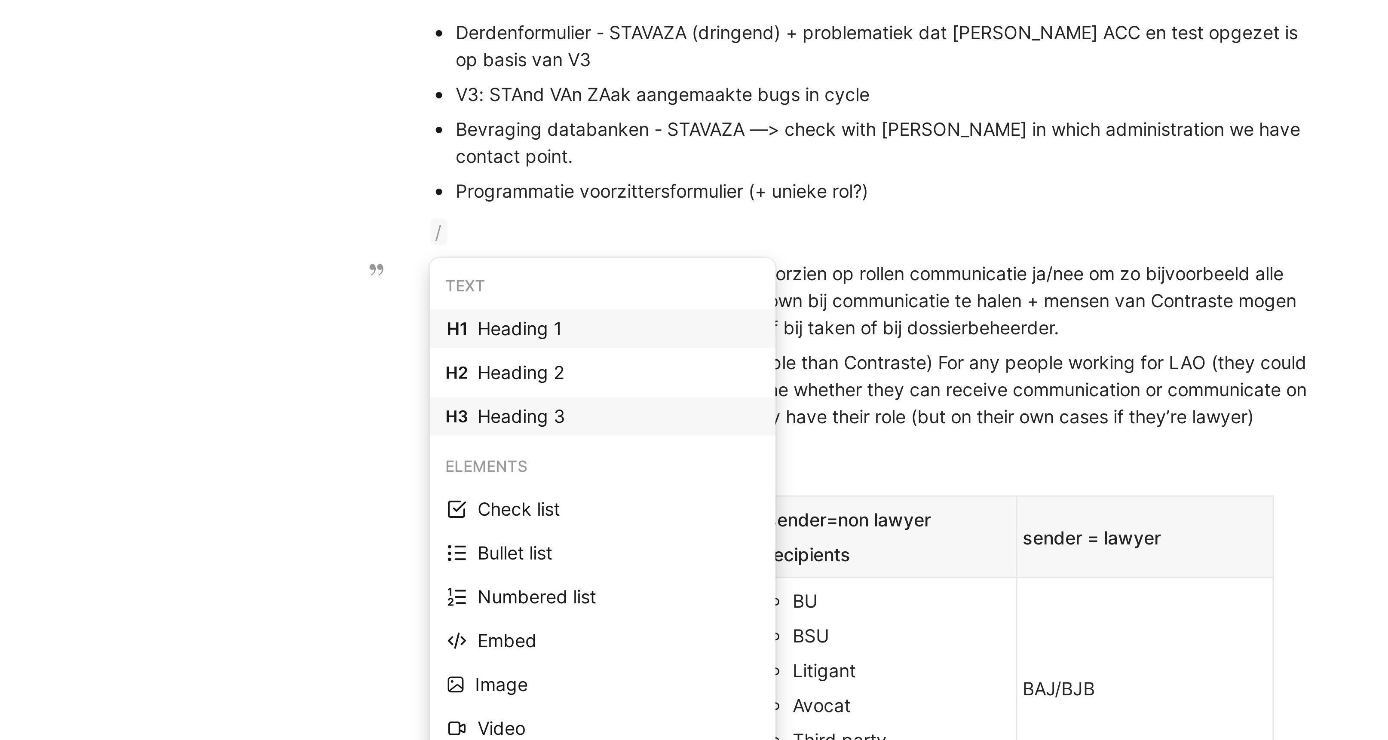
click at [652, 168] on div "Heading 3" at bounding box center [668, 167] width 94 height 10
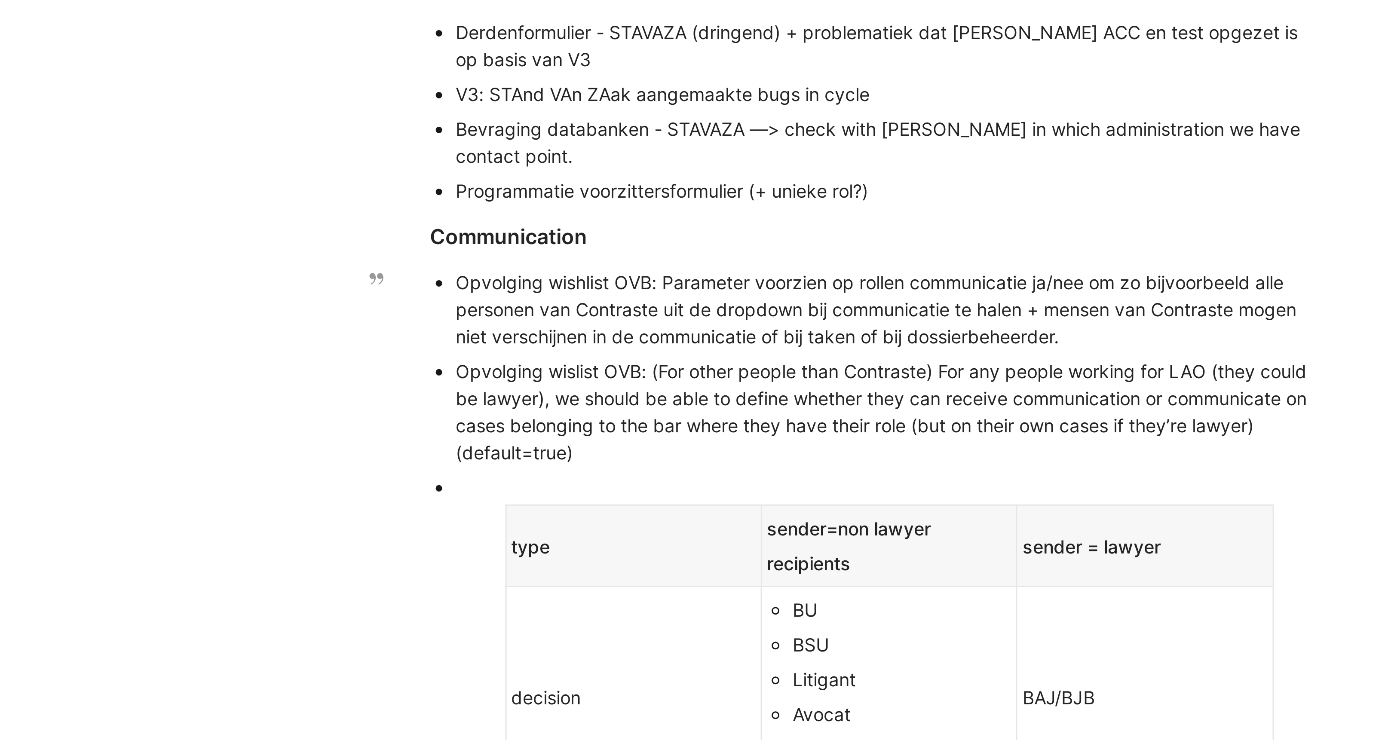
click at [619, 192] on div at bounding box center [758, 190] width 289 height 9
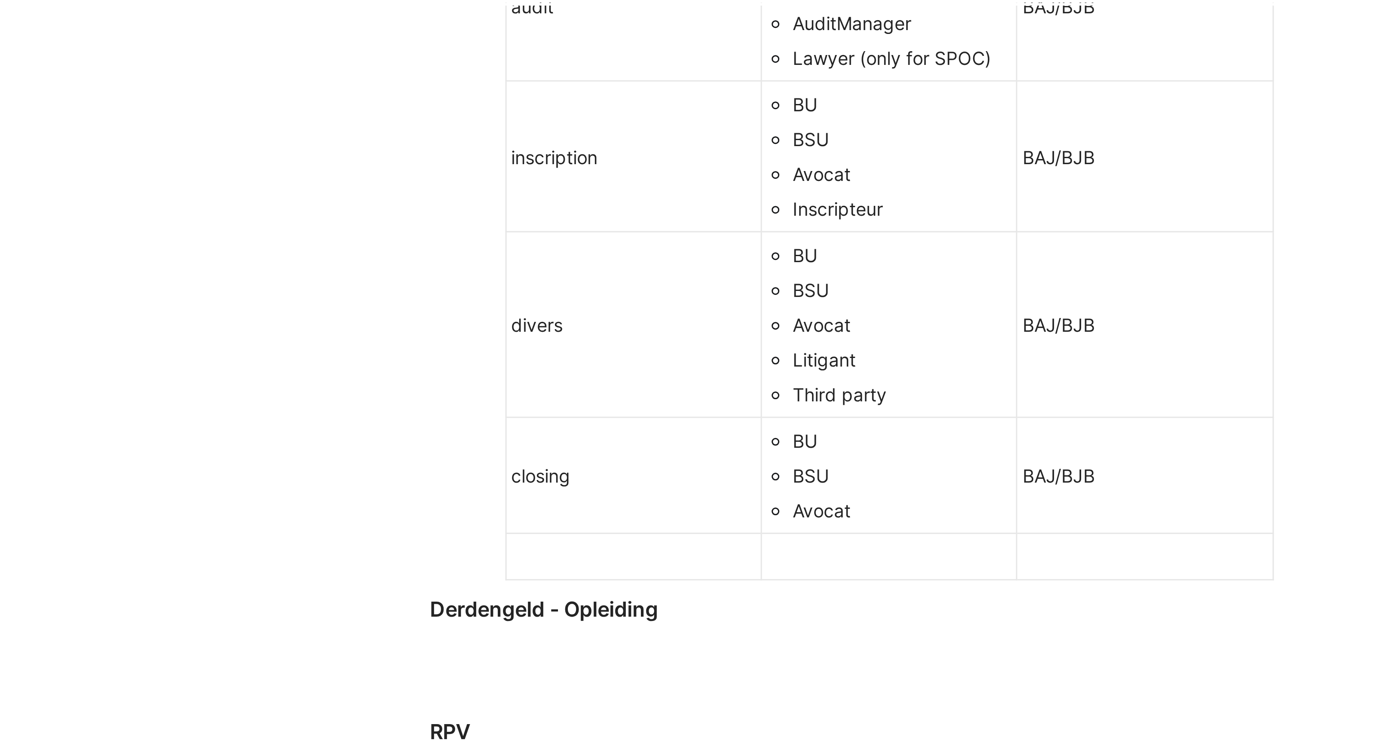
scroll to position [422, 0]
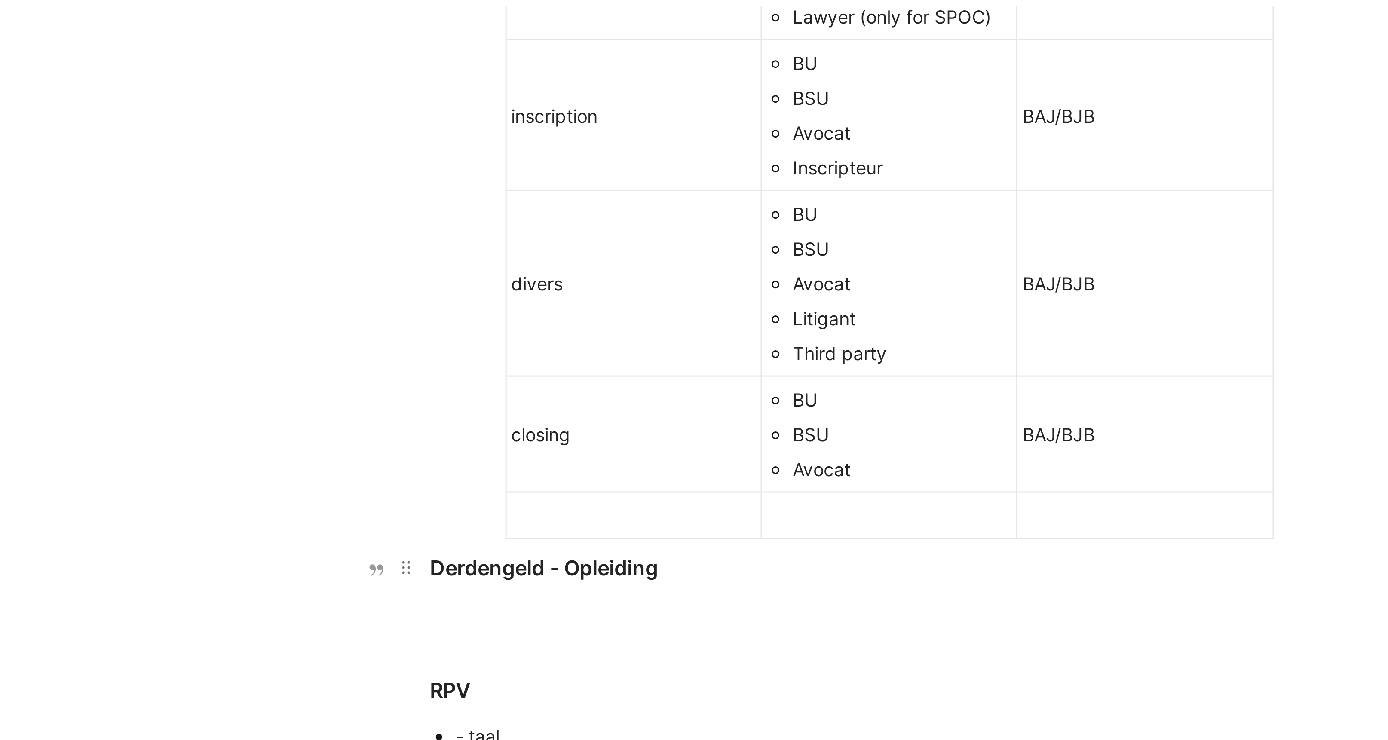
click at [607, 219] on div "Derdengeld - Opleiding" at bounding box center [754, 218] width 297 height 10
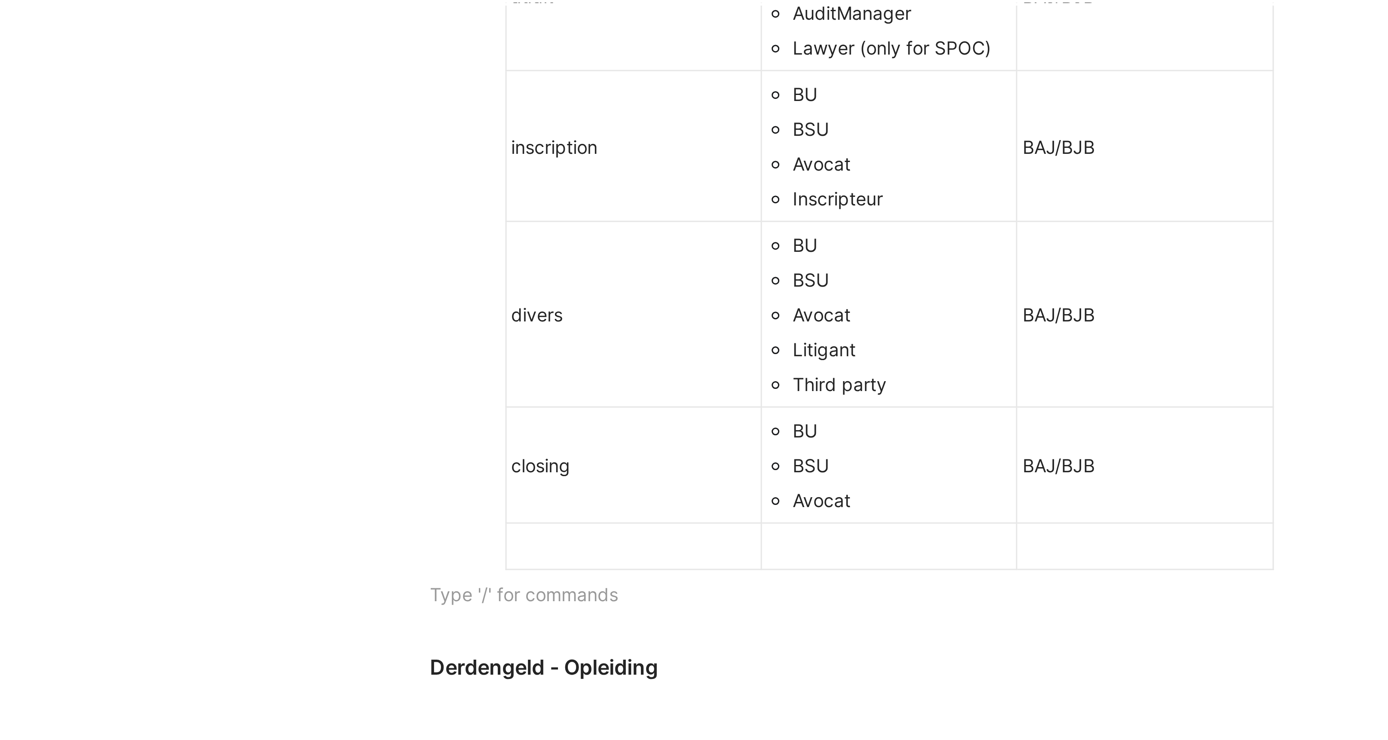
scroll to position [418, 0]
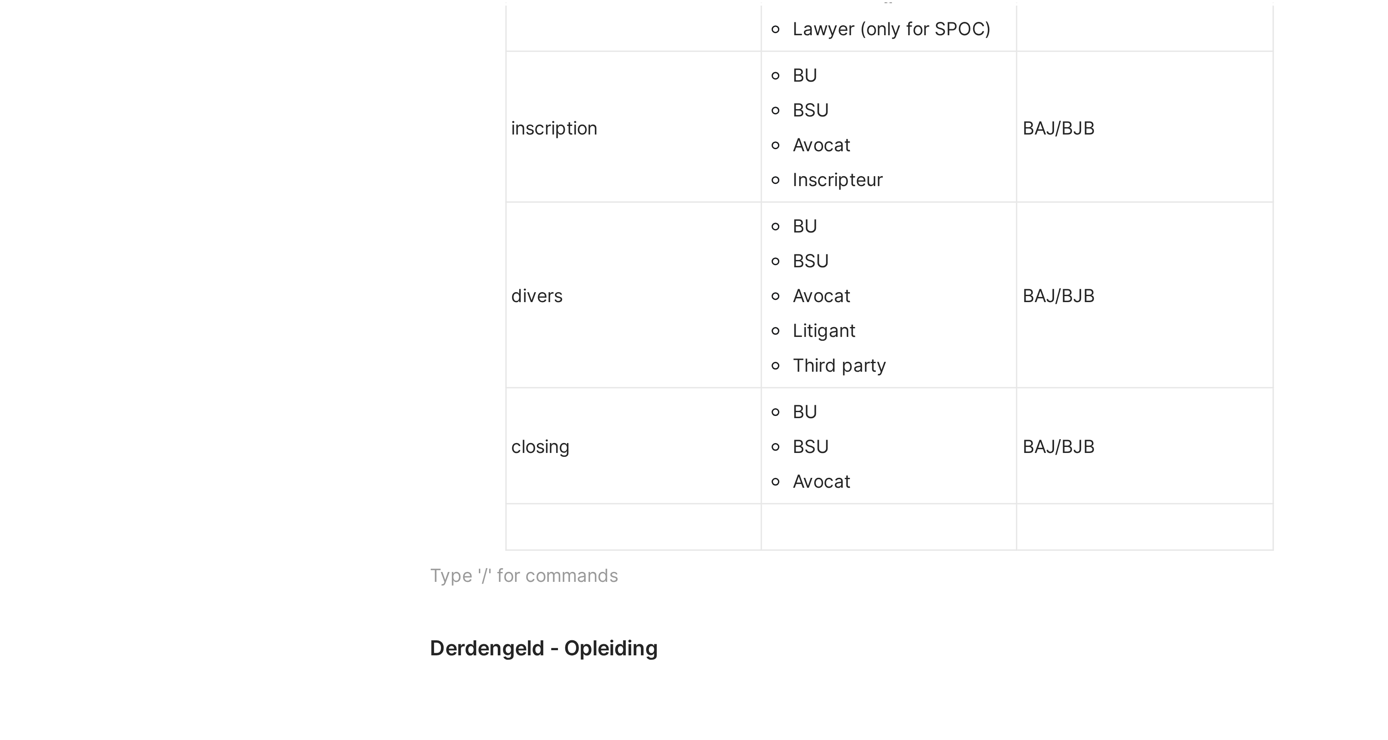
click at [834, 205] on div at bounding box center [843, 204] width 81 height 9
click at [697, 208] on div at bounding box center [673, 204] width 81 height 9
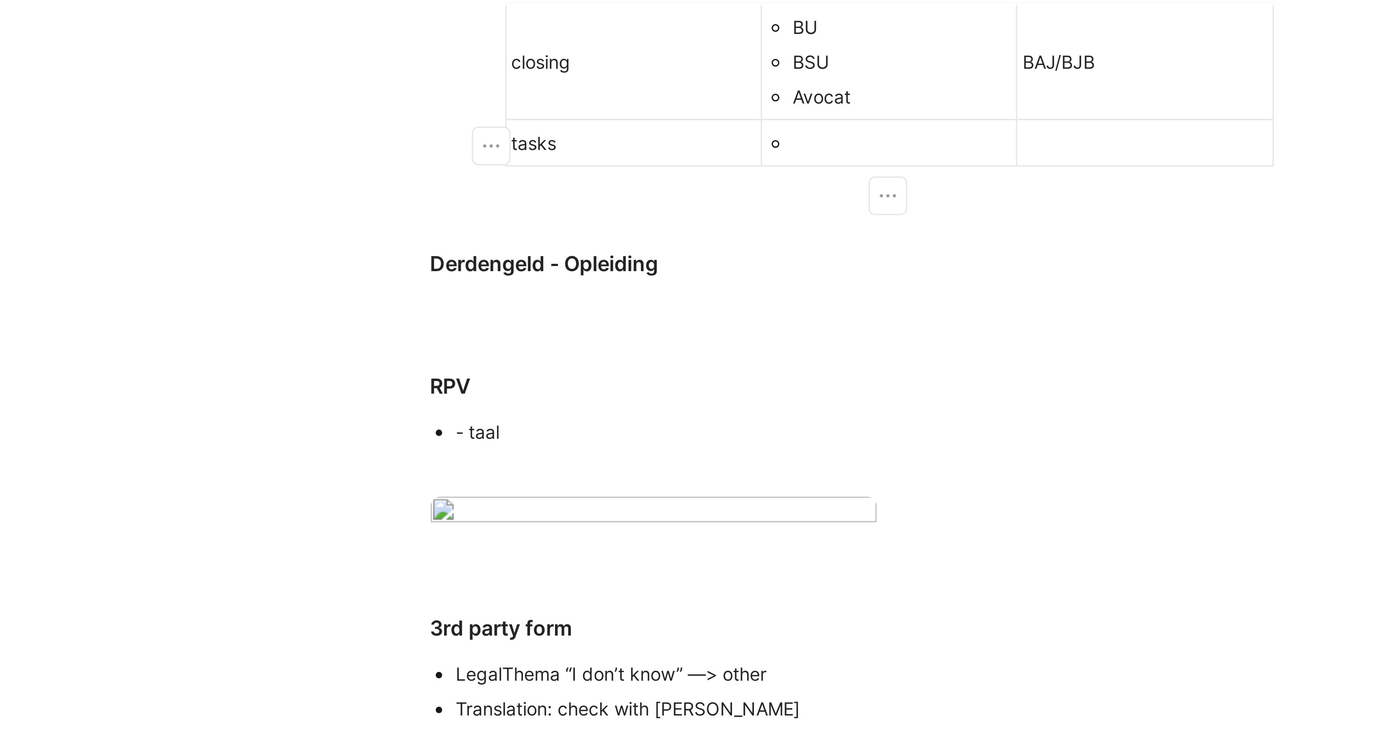
scroll to position [547, 0]
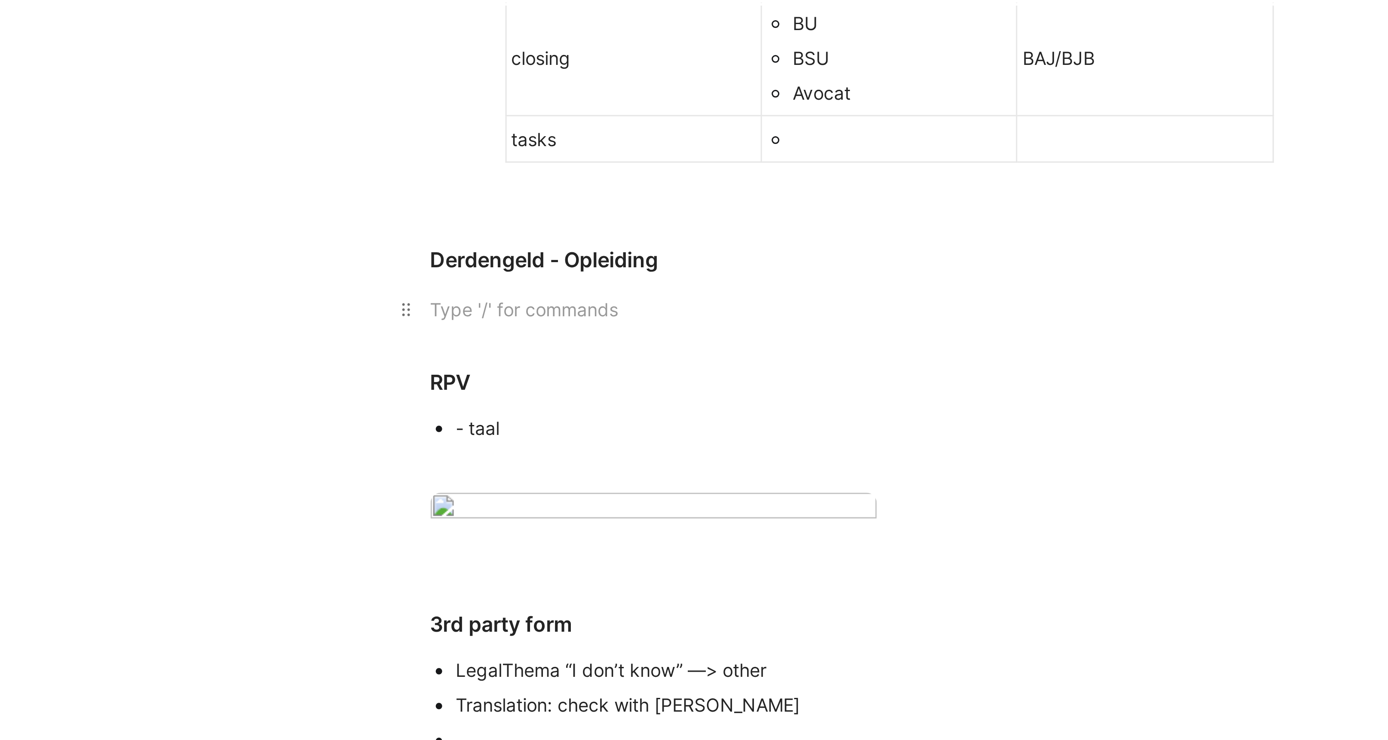
click at [623, 128] on div at bounding box center [754, 131] width 297 height 9
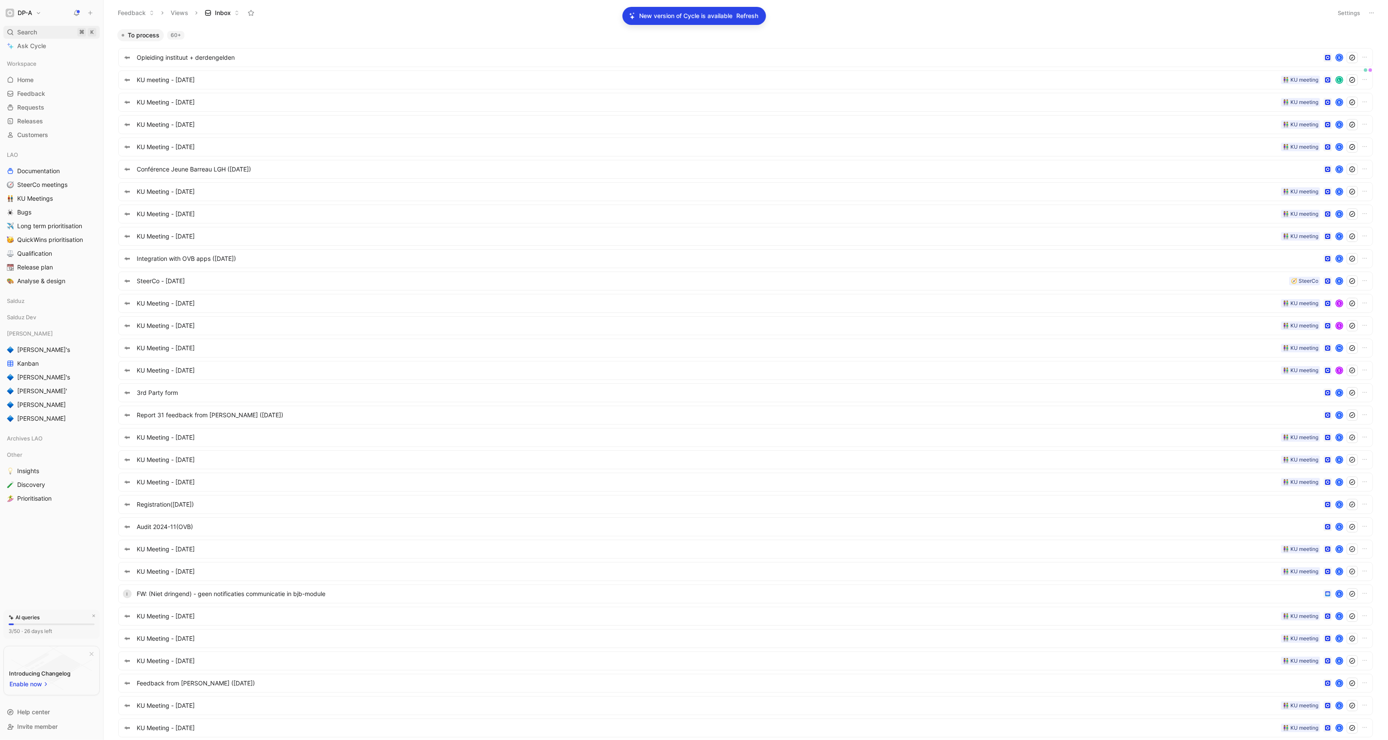
click at [23, 35] on span "Search" at bounding box center [27, 32] width 20 height 10
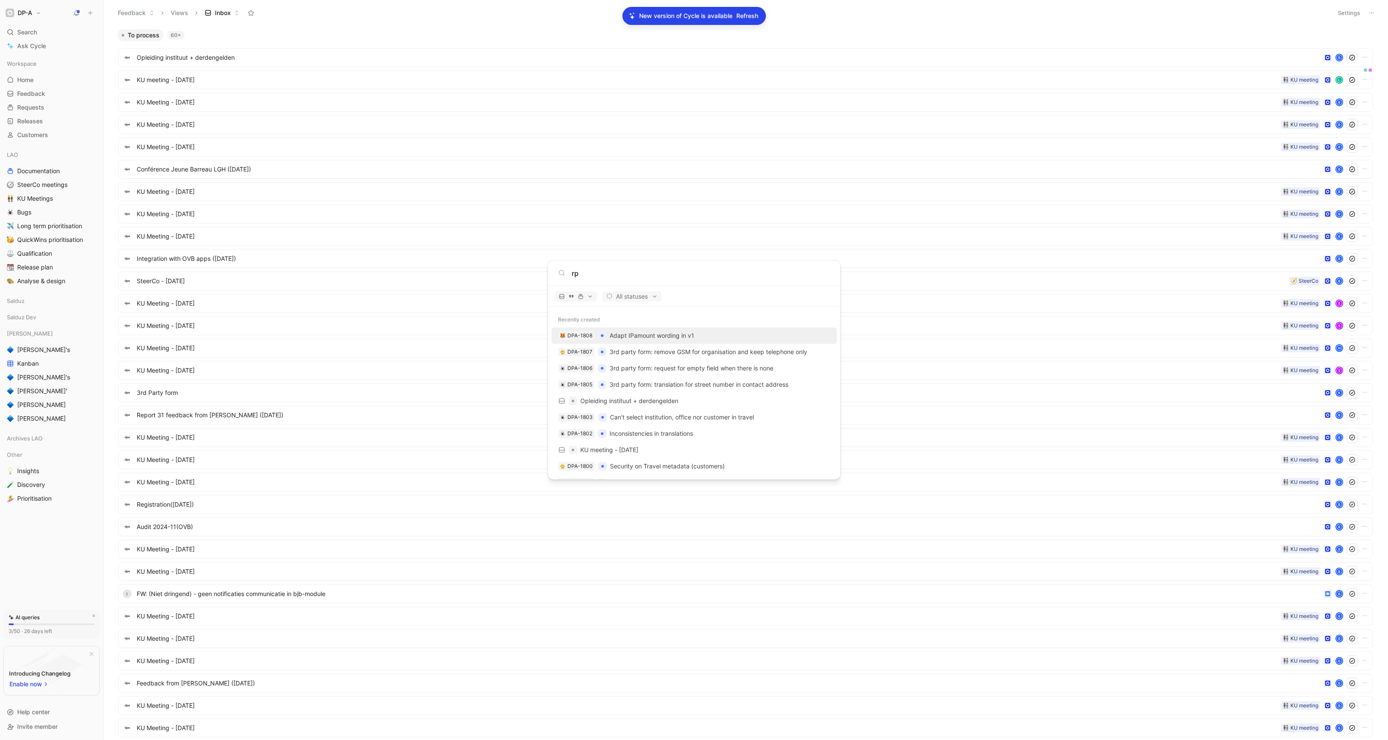
type input "r"
type input "ipamount"
click at [661, 409] on p "Adapt IPamount wording in v1" at bounding box center [650, 412] width 81 height 10
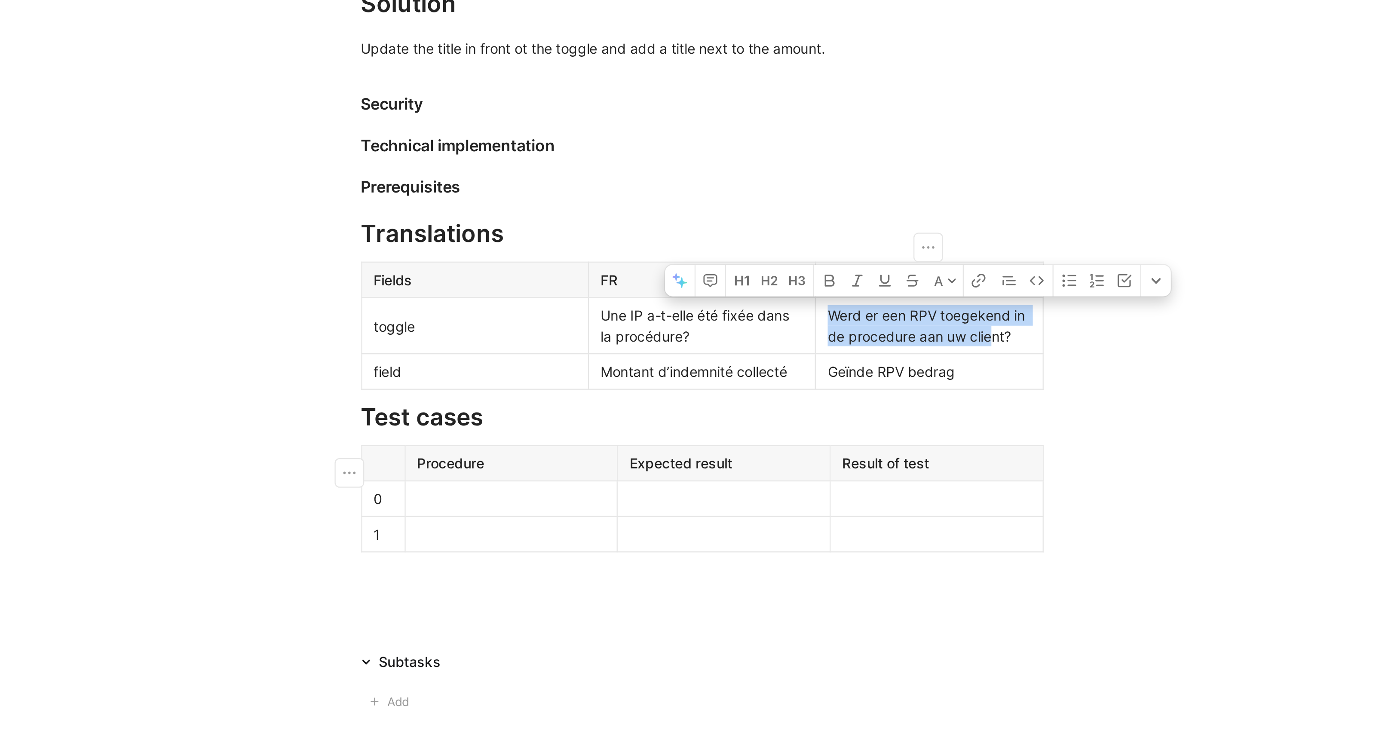
drag, startPoint x: 800, startPoint y: 500, endPoint x: 878, endPoint y: 506, distance: 78.0
click at [878, 449] on div "Werd er een RPV toegekend in de procedure aan uw client?" at bounding box center [844, 440] width 88 height 18
click at [850, 449] on div "Werd er een RPV toegekend in de procedure aan uw client?" at bounding box center [844, 440] width 88 height 18
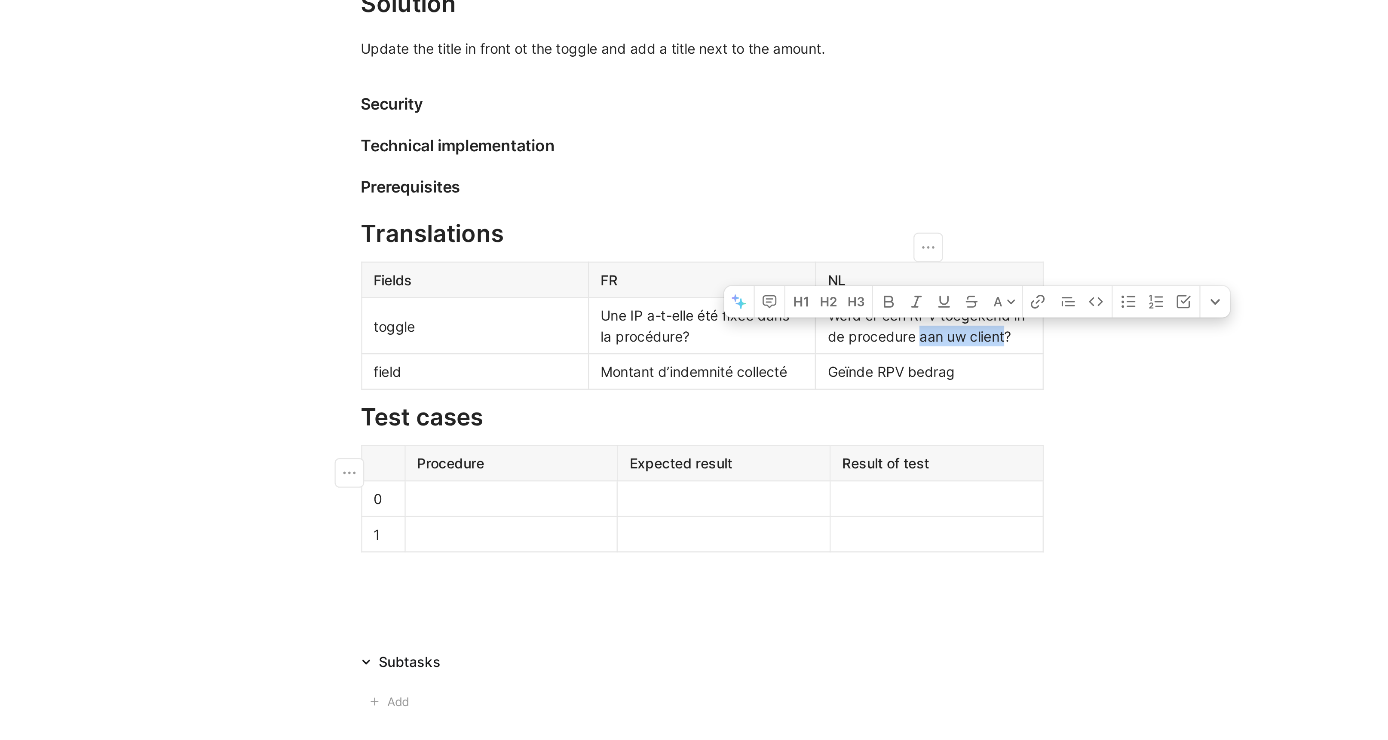
drag, startPoint x: 848, startPoint y: 508, endPoint x: 885, endPoint y: 510, distance: 37.0
click at [885, 449] on div "Werd er een RPV toegekend in de procedure aan uw client?" at bounding box center [844, 440] width 88 height 18
click at [722, 449] on span "Une IP a-t-elle été fixée dans la procédure?" at bounding box center [743, 440] width 84 height 16
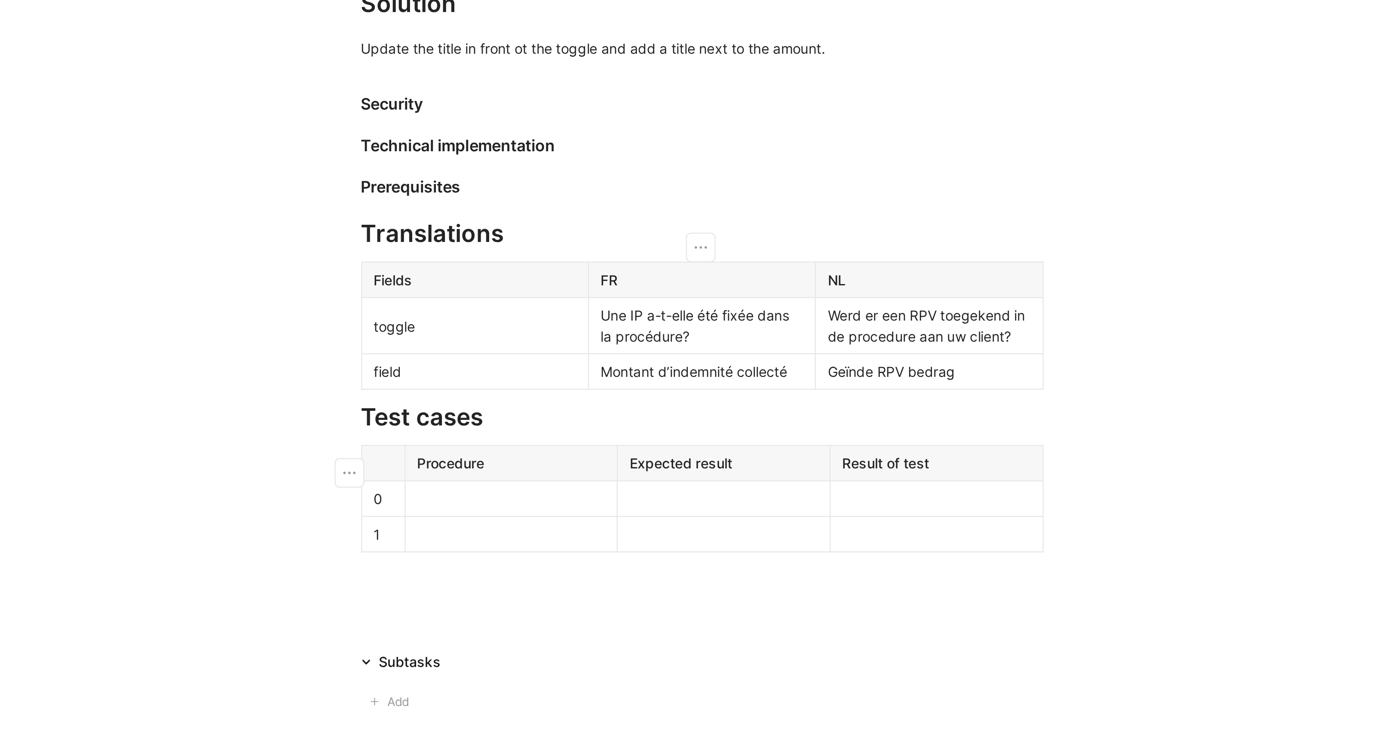
click at [738, 449] on span "Une IP a-t-elle été fixée dans la procédure?" at bounding box center [743, 440] width 84 height 16
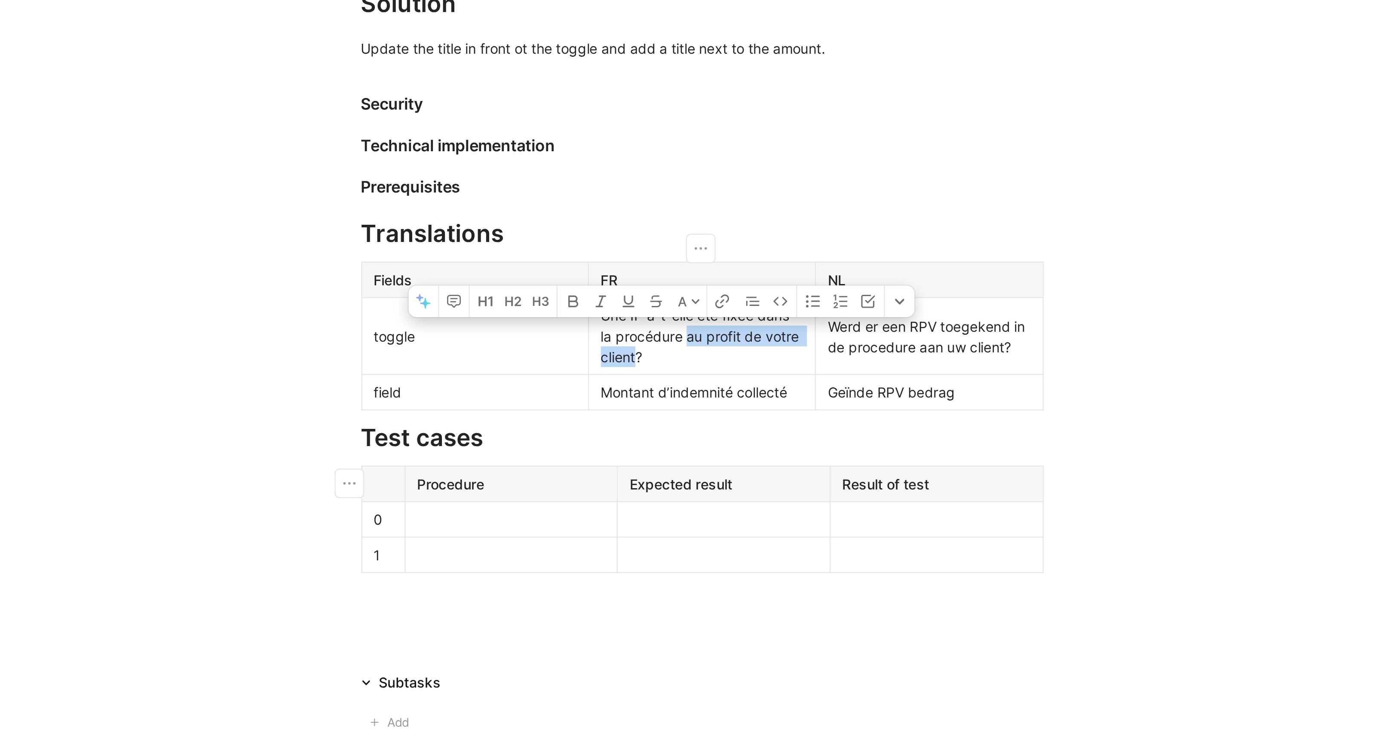
click at [740, 458] on span "Une IP a-t-elle été fixée dans la procédure au profit de votre client?" at bounding box center [745, 444] width 88 height 25
click at [715, 432] on icon "button" at bounding box center [713, 429] width 5 height 5
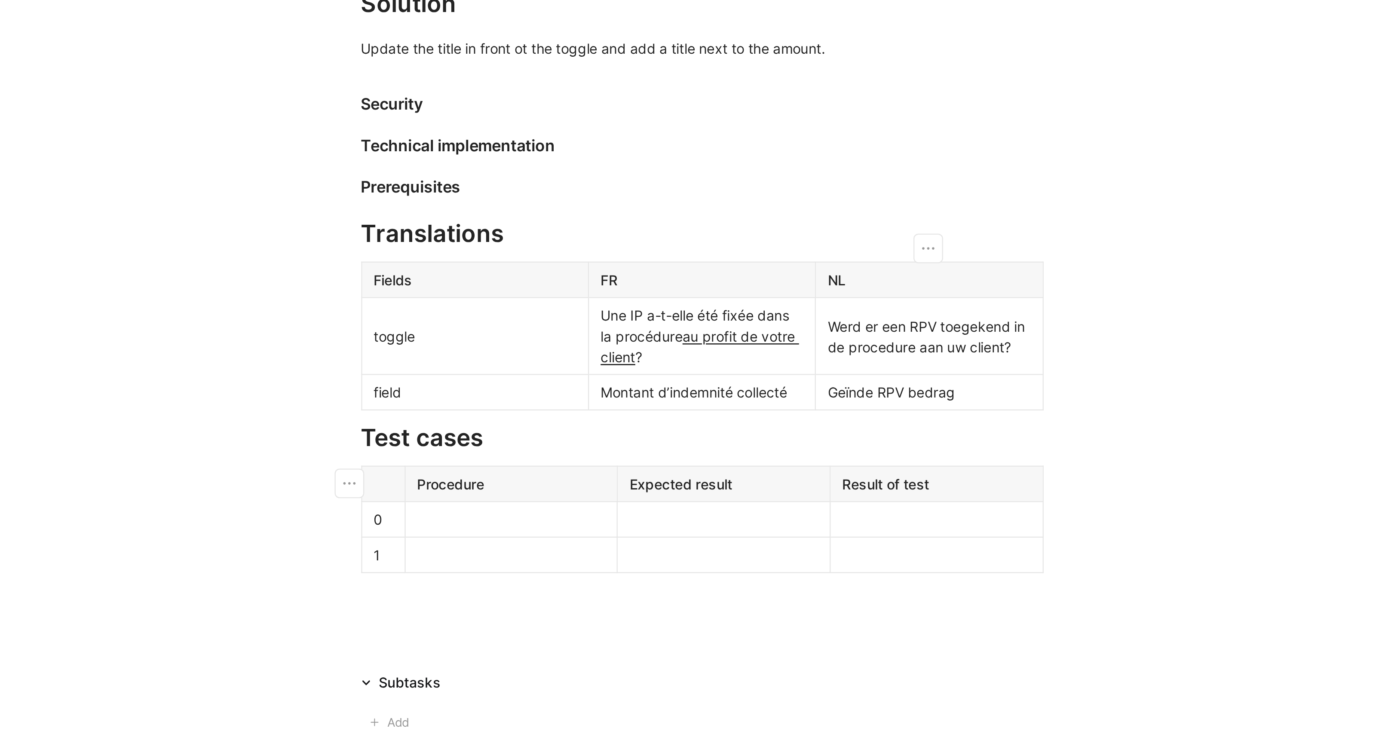
click at [846, 454] on div "Werd er een RPV toegekend in de procedure aan uw client?" at bounding box center [844, 445] width 88 height 18
click at [884, 454] on div "Werd er een RPV toegekend in de procedure aan uw client?" at bounding box center [844, 445] width 88 height 18
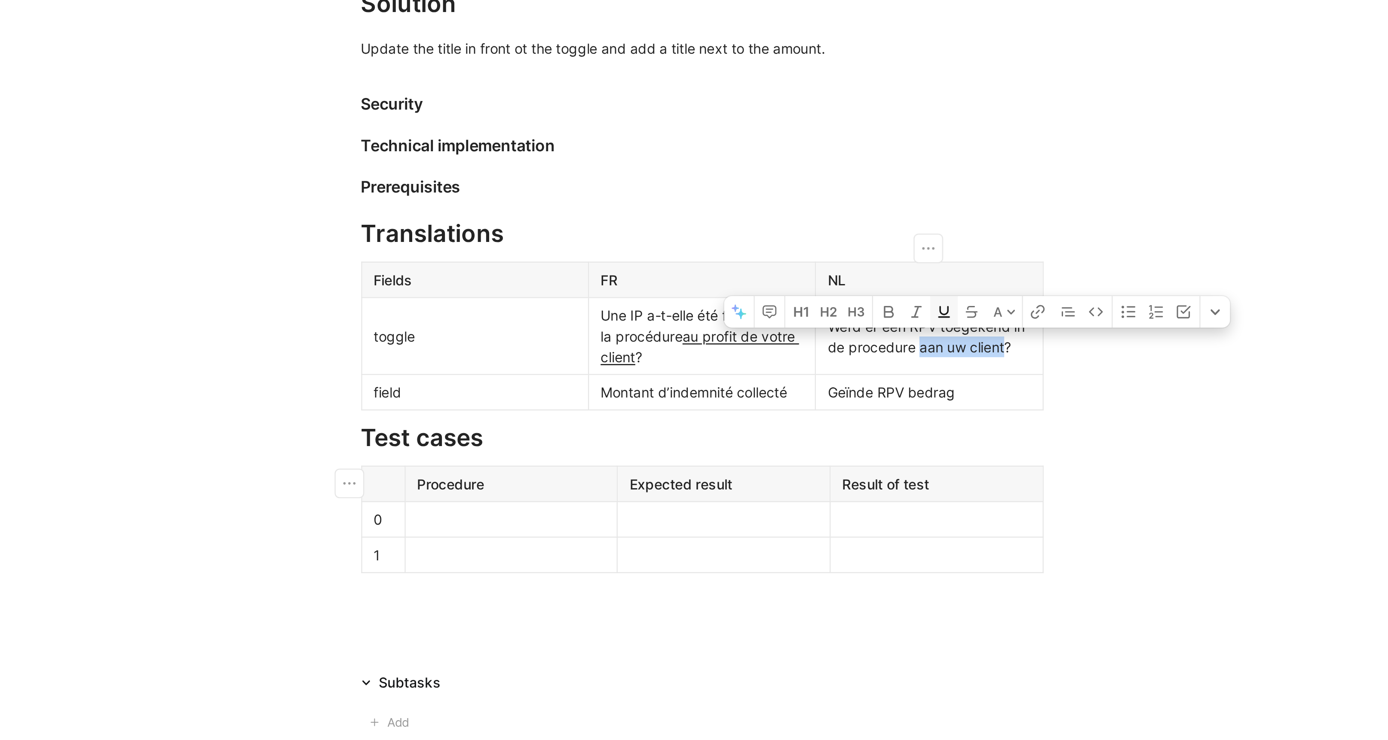
click at [853, 437] on icon "button" at bounding box center [850, 434] width 5 height 5
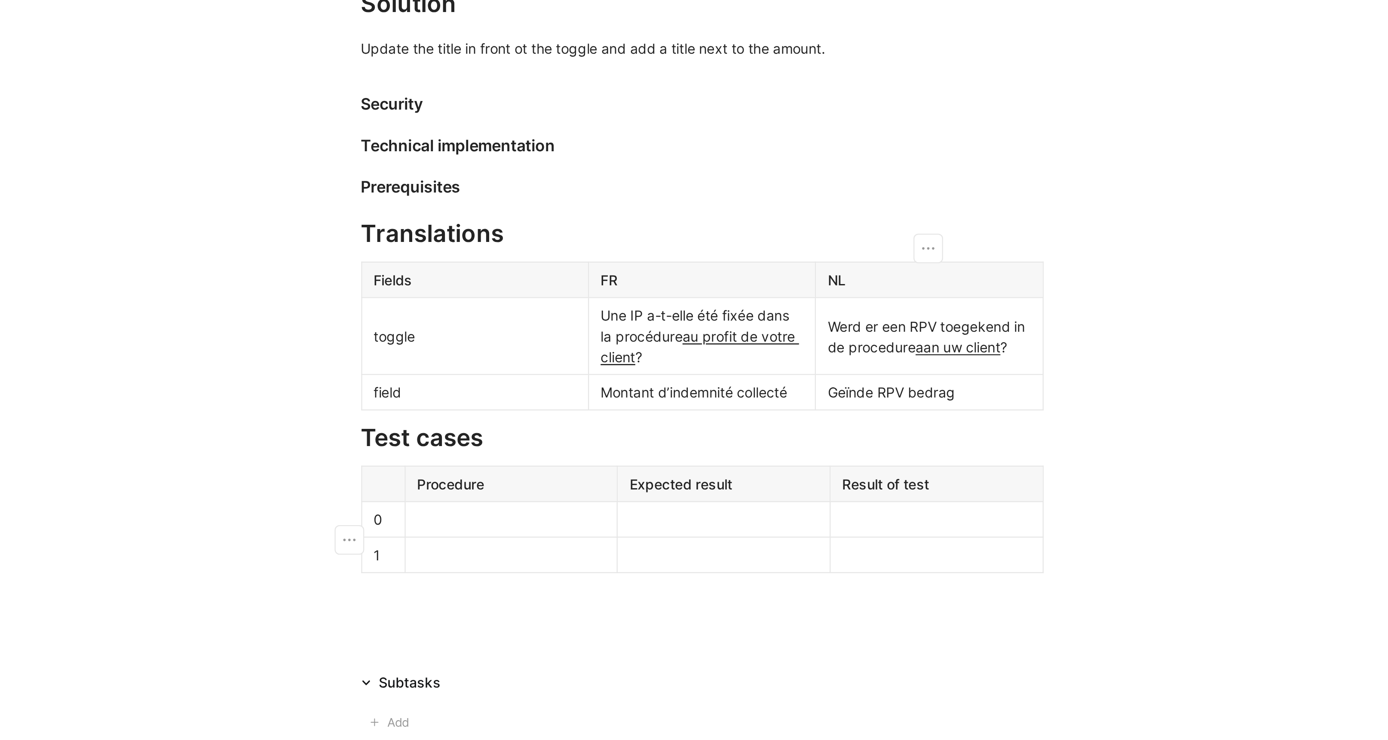
click at [852, 474] on div "Geïnde RPV bedrag" at bounding box center [844, 469] width 88 height 9
click at [710, 474] on div "Montant d’indemnité collecté" at bounding box center [745, 469] width 88 height 9
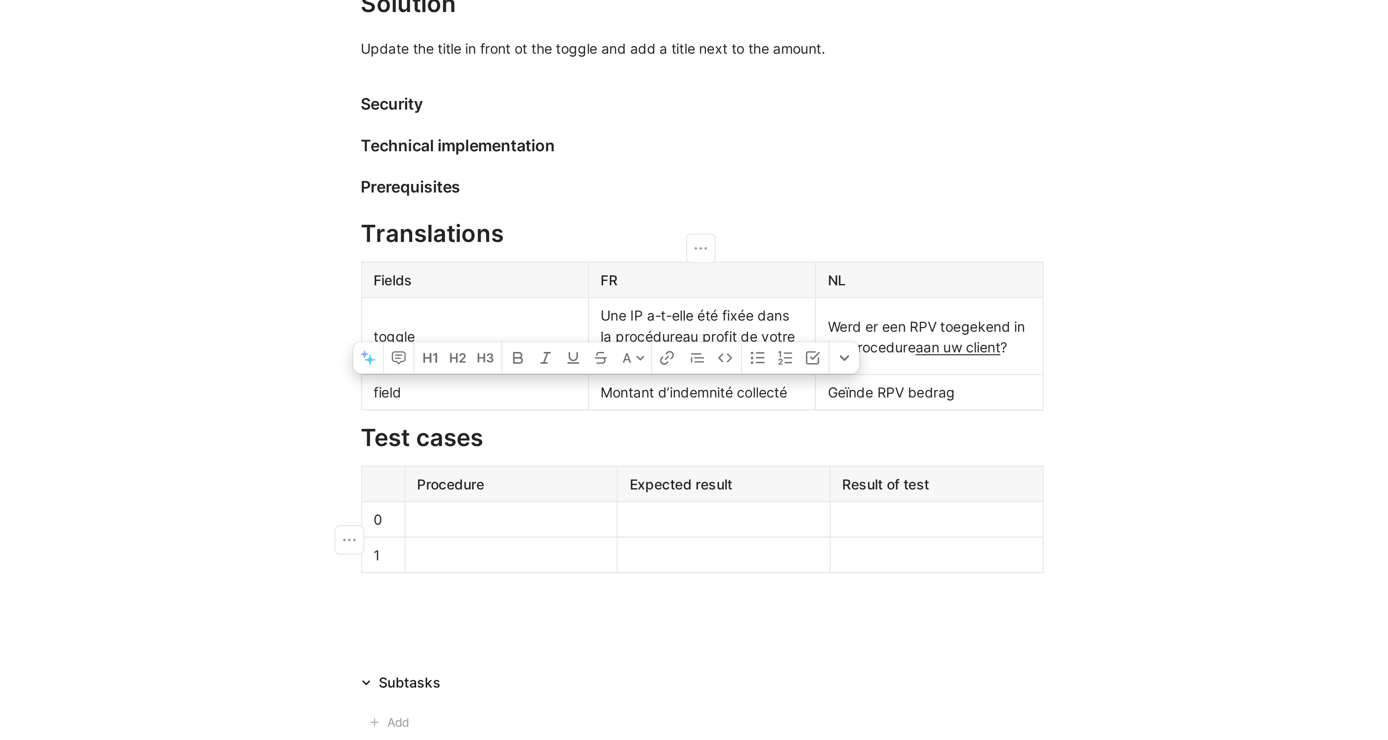
click at [745, 474] on div "Montant d’indemnité collecté" at bounding box center [745, 469] width 88 height 9
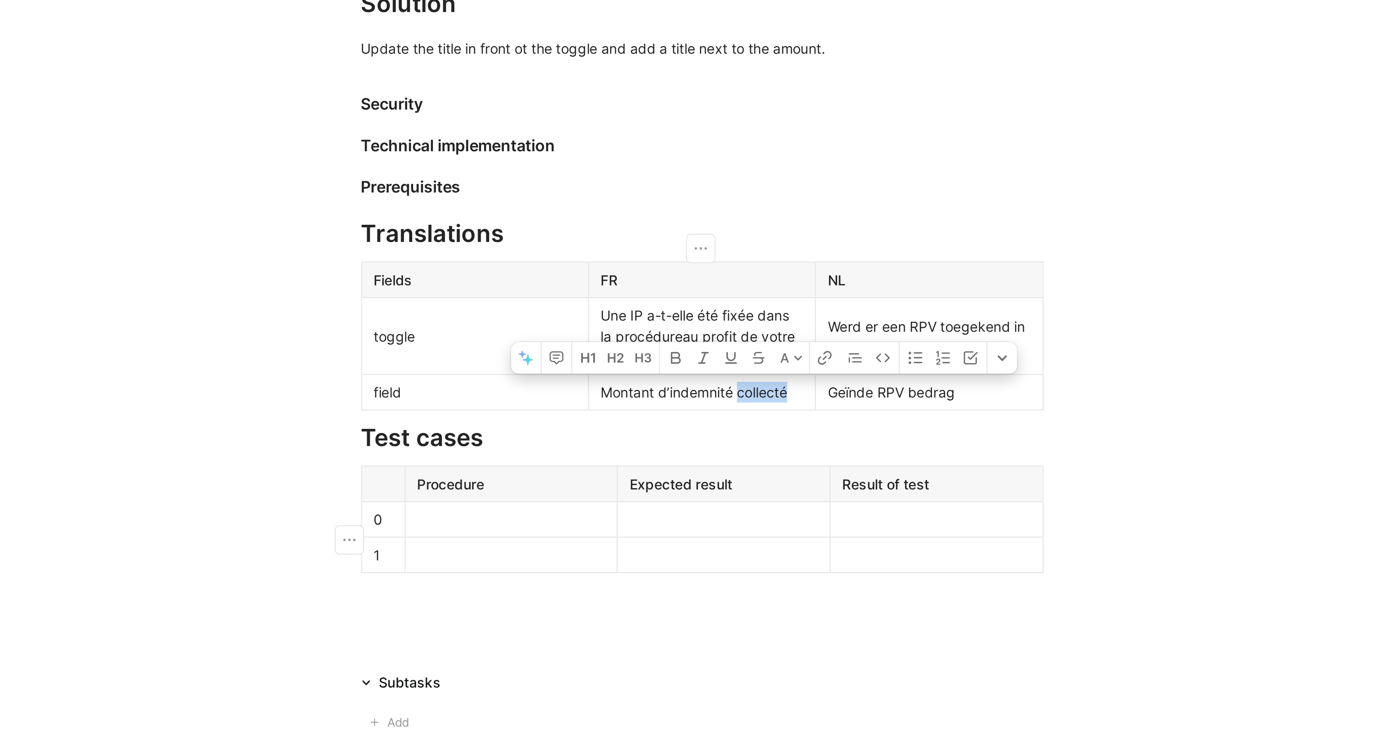
drag, startPoint x: 783, startPoint y: 534, endPoint x: 762, endPoint y: 535, distance: 21.1
click at [762, 474] on div "Montant d’indemnité collecté" at bounding box center [745, 469] width 88 height 9
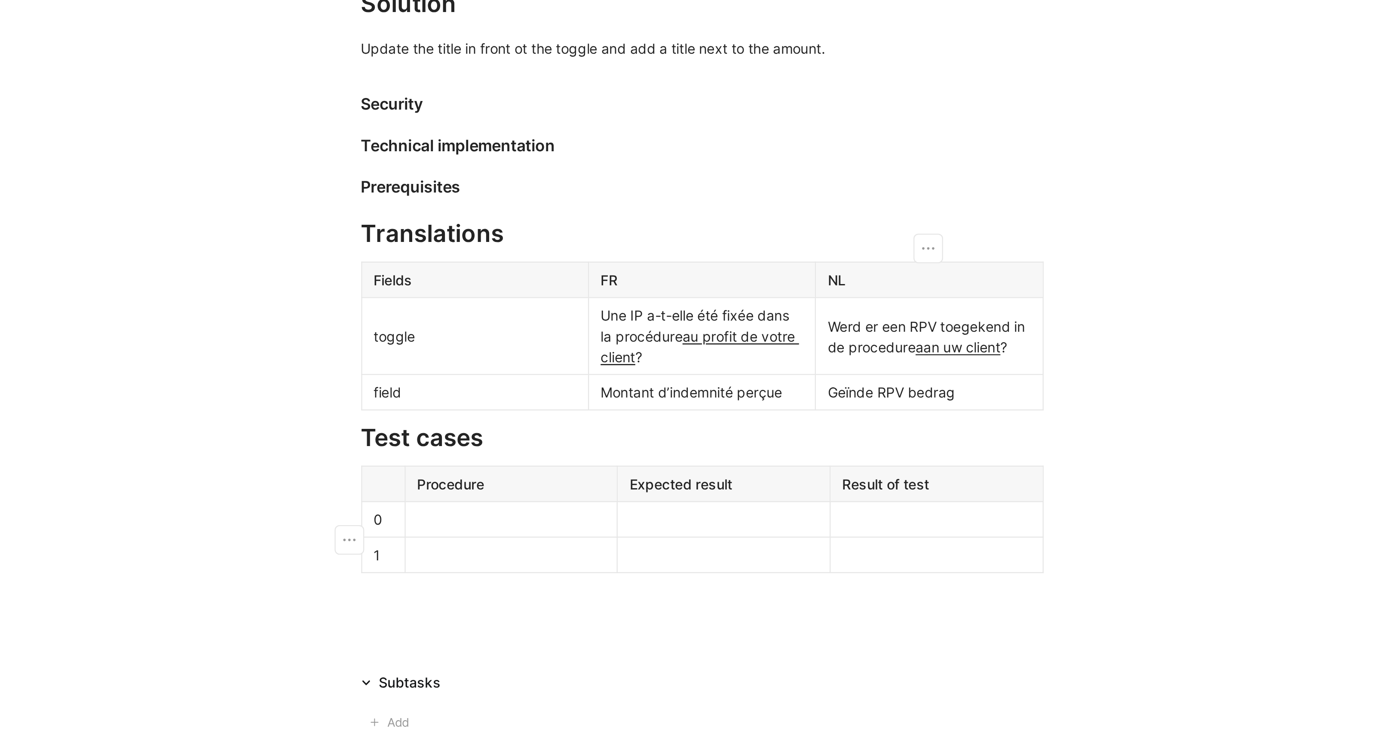
click at [859, 474] on div "Geïnde RPV bedrag" at bounding box center [844, 469] width 88 height 9
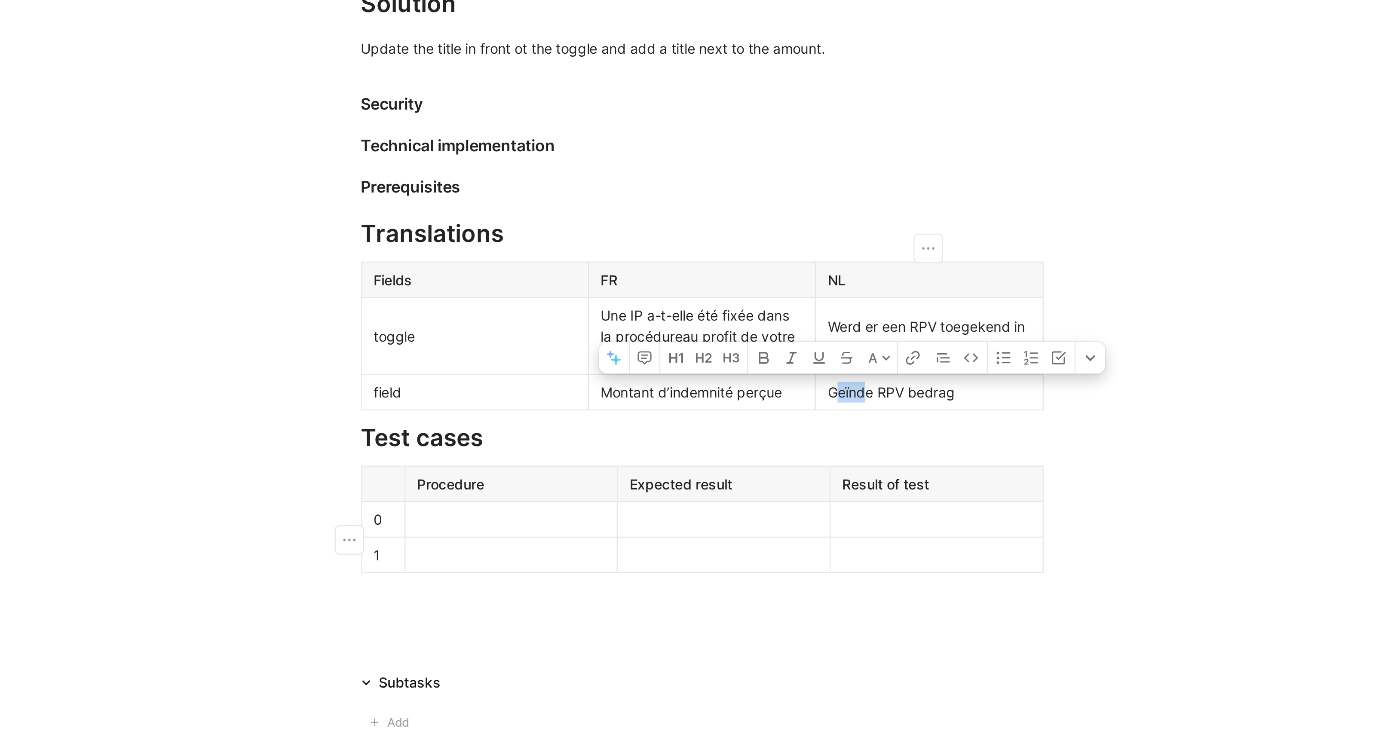
drag, startPoint x: 804, startPoint y: 534, endPoint x: 816, endPoint y: 535, distance: 12.1
click at [816, 474] on div "Geïnde RPV bedrag" at bounding box center [844, 469] width 88 height 9
click at [852, 474] on div "Geïnde RPV bedrag" at bounding box center [844, 469] width 88 height 9
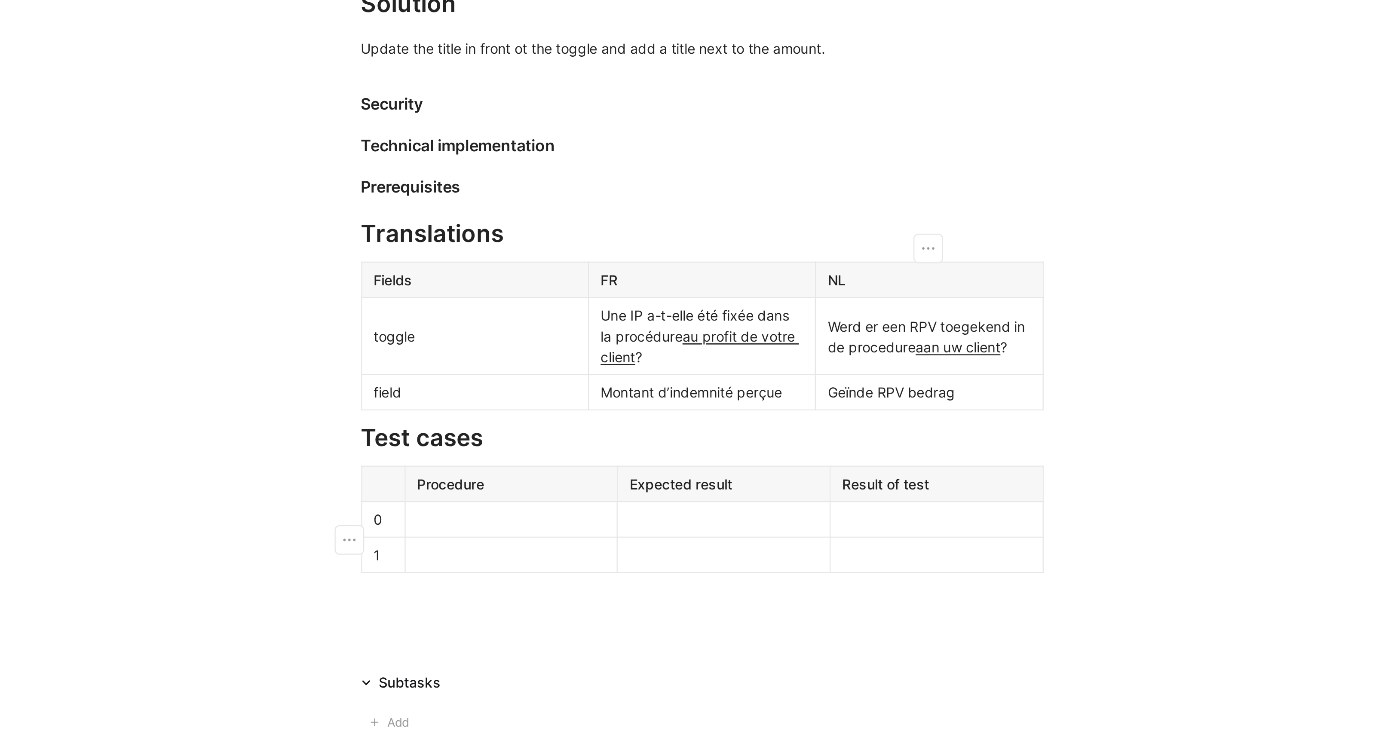
click at [864, 474] on div "Geïnde RPV bedrag" at bounding box center [844, 469] width 88 height 9
click at [761, 459] on div "Une IP a-t-elle été fixée dans la procédure au profit de votre client ?" at bounding box center [745, 444] width 88 height 27
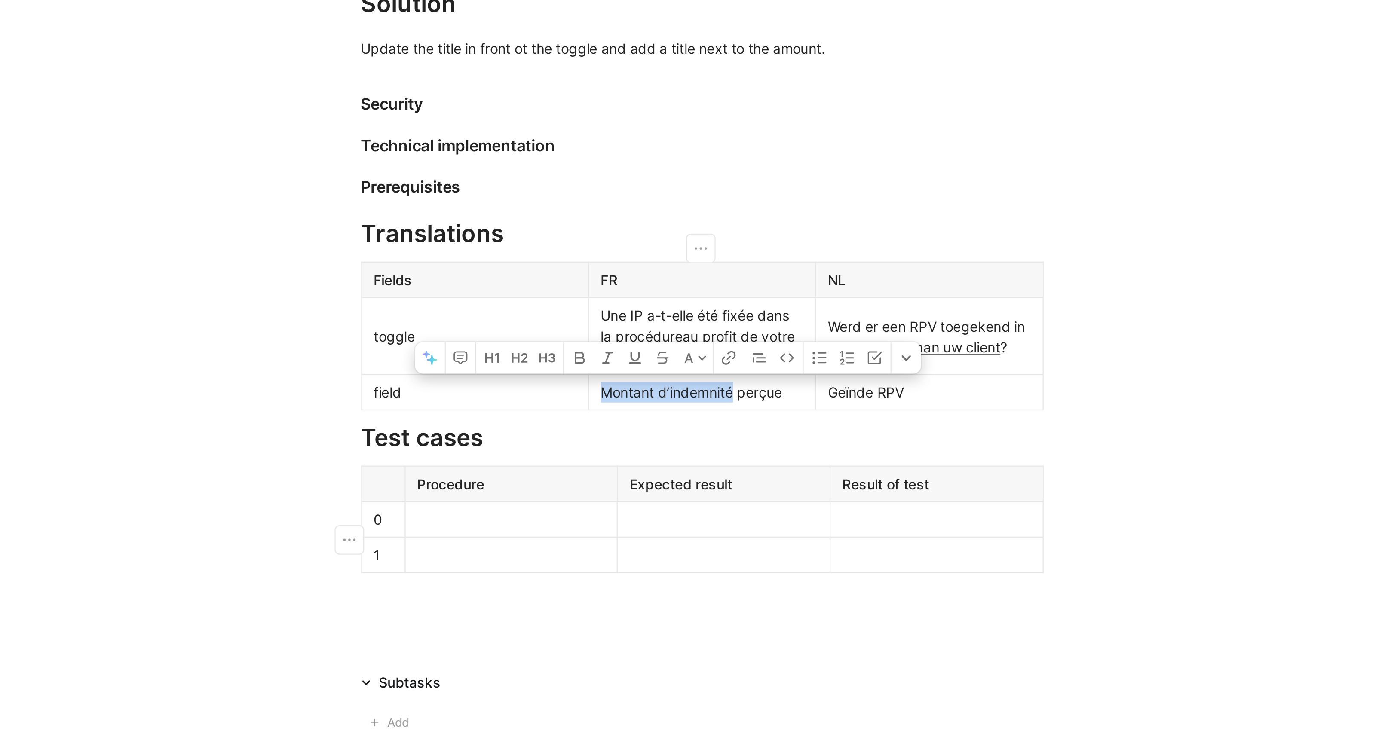
drag, startPoint x: 702, startPoint y: 534, endPoint x: 758, endPoint y: 536, distance: 56.4
click at [758, 474] on div "Montant d’indemnité perçue" at bounding box center [745, 469] width 88 height 9
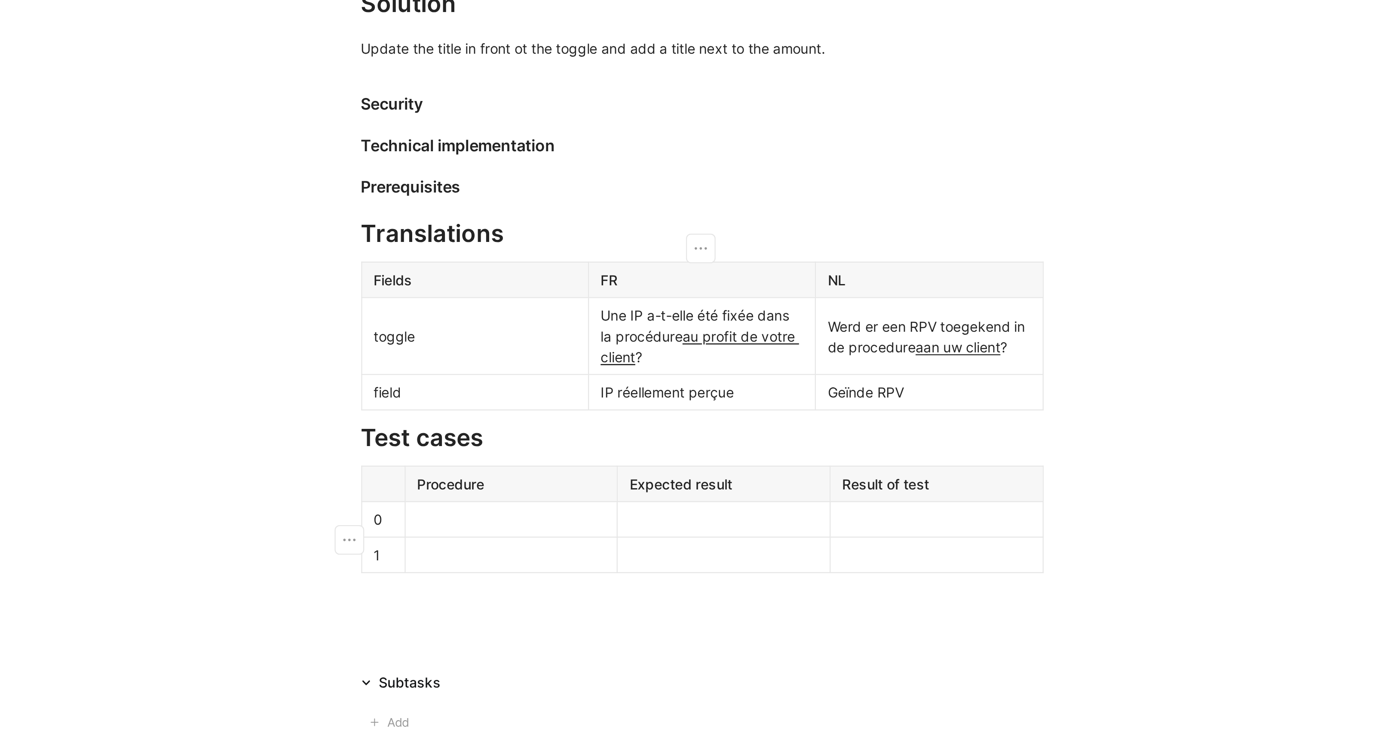
click at [773, 459] on div "Une IP a-t-elle été fixée dans la procédure au profit de votre client ?" at bounding box center [745, 444] width 88 height 27
click at [798, 475] on p "Geïnde RPV" at bounding box center [844, 470] width 95 height 12
click at [751, 459] on div "Une IP a-t-elle été fixée dans la procédure au profit de votre client ?" at bounding box center [745, 444] width 88 height 27
